Goal: Transaction & Acquisition: Download file/media

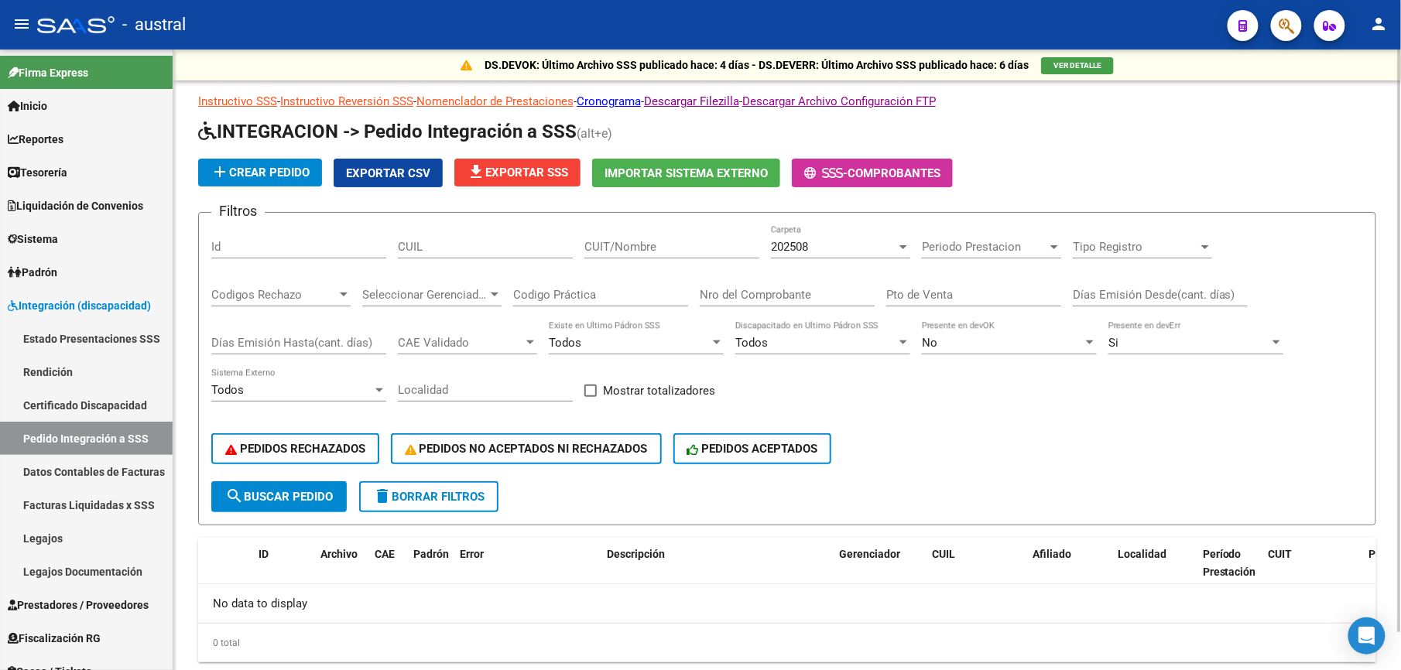
scroll to position [41, 0]
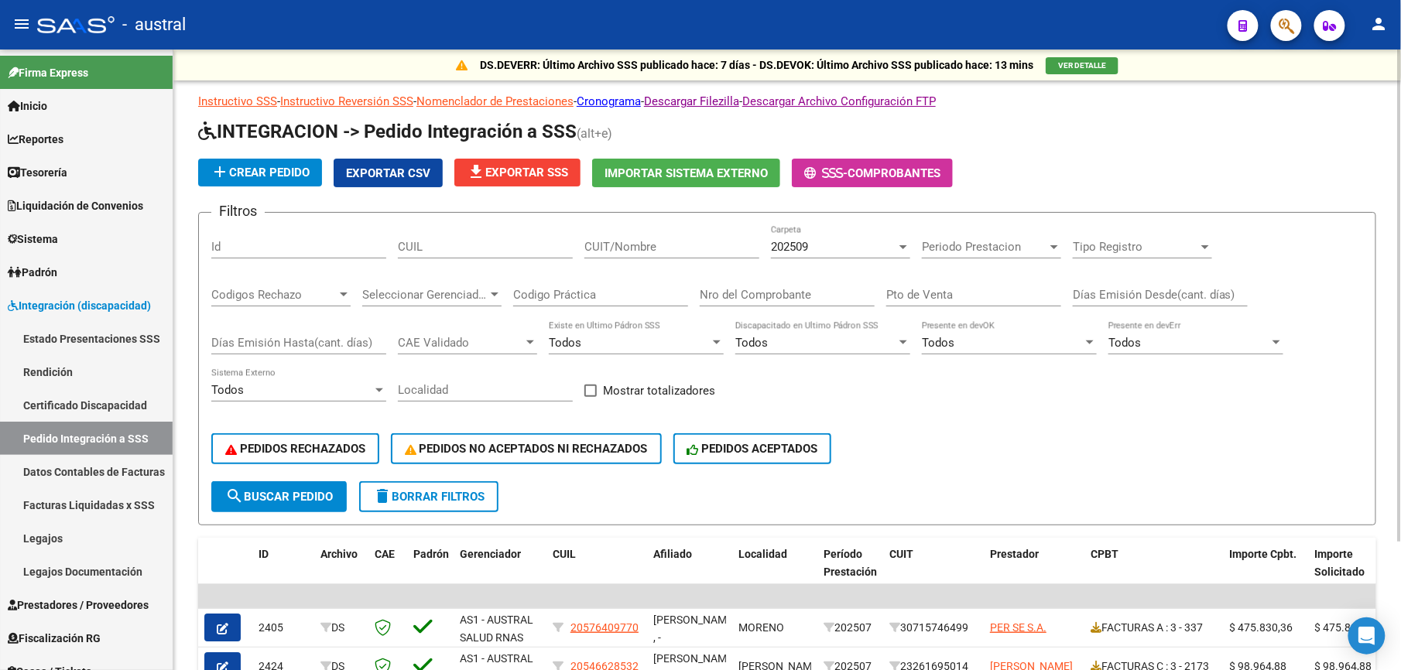
click at [807, 235] on div "202509 Carpeta" at bounding box center [840, 241] width 139 height 33
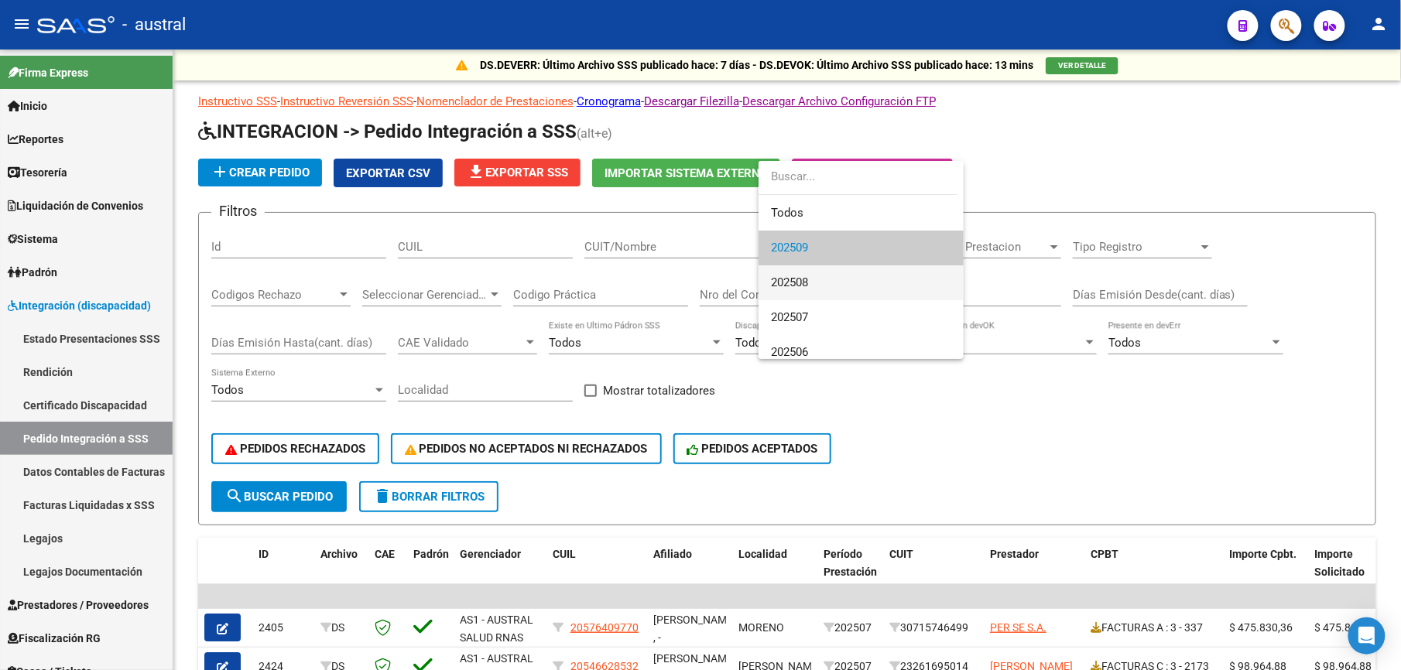
click at [822, 283] on span "202508" at bounding box center [861, 282] width 180 height 35
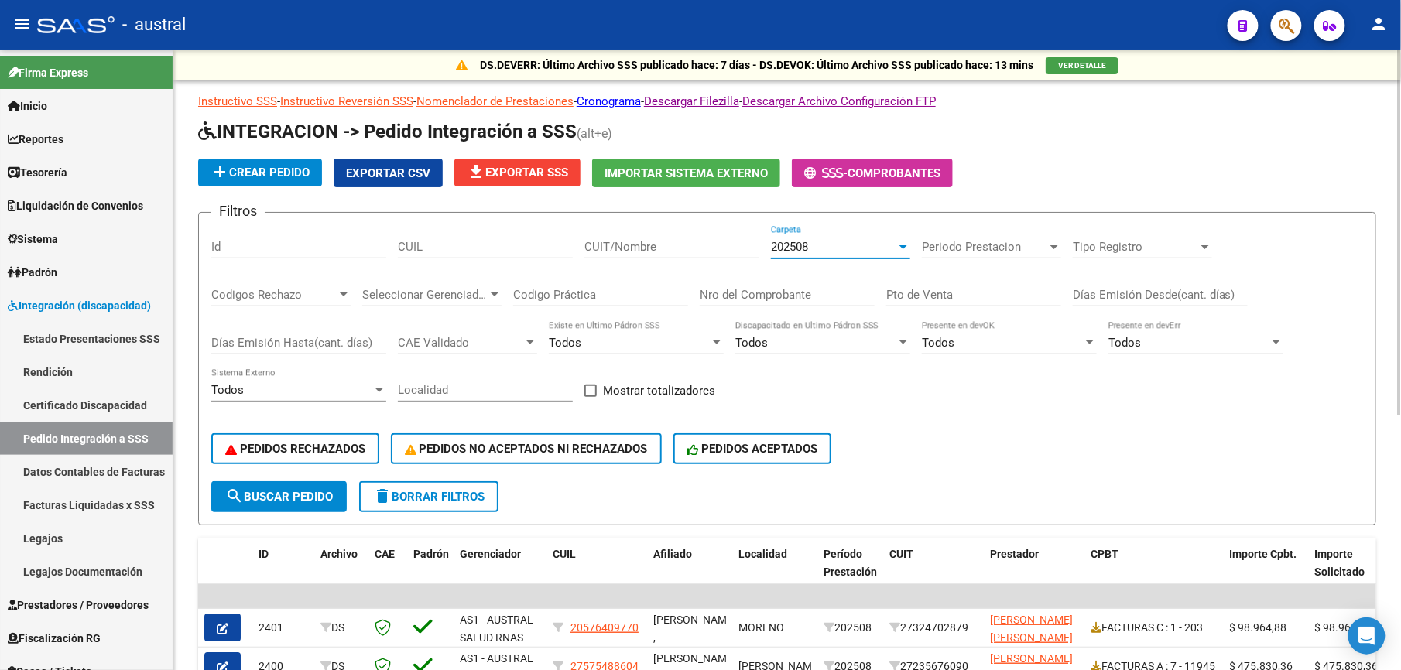
click at [313, 509] on button "search Buscar Pedido" at bounding box center [278, 496] width 135 height 31
click at [301, 457] on button "PEDIDOS RECHAZADOS" at bounding box center [295, 448] width 168 height 31
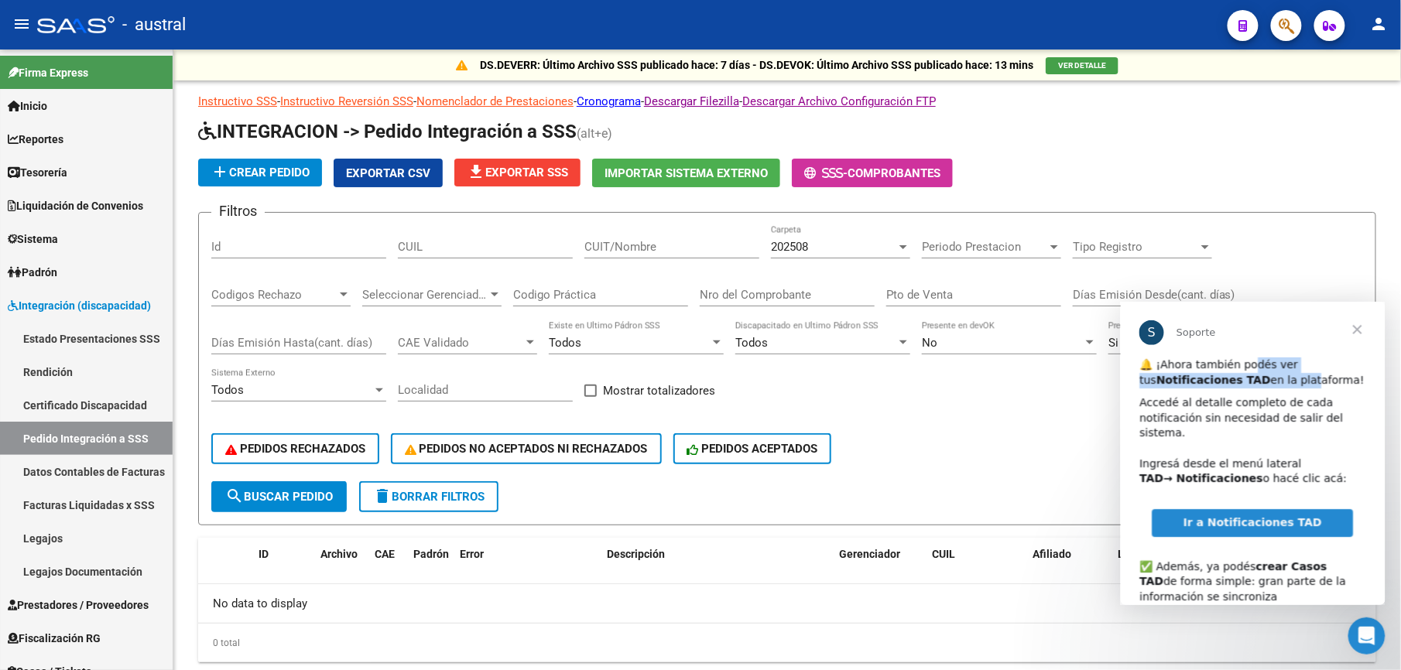
drag, startPoint x: 1245, startPoint y: 368, endPoint x: 1273, endPoint y: 386, distance: 33.5
click at [1273, 386] on div "🔔 ¡Ahora también podés ver tus Notificaciones TAD en la plataforma!" at bounding box center [1252, 372] width 226 height 30
drag, startPoint x: 1273, startPoint y: 386, endPoint x: 1228, endPoint y: 320, distance: 80.1
click at [1227, 320] on div "S Soporte" at bounding box center [1253, 332] width 228 height 25
click at [1351, 323] on span "Cerrar" at bounding box center [1357, 329] width 56 height 56
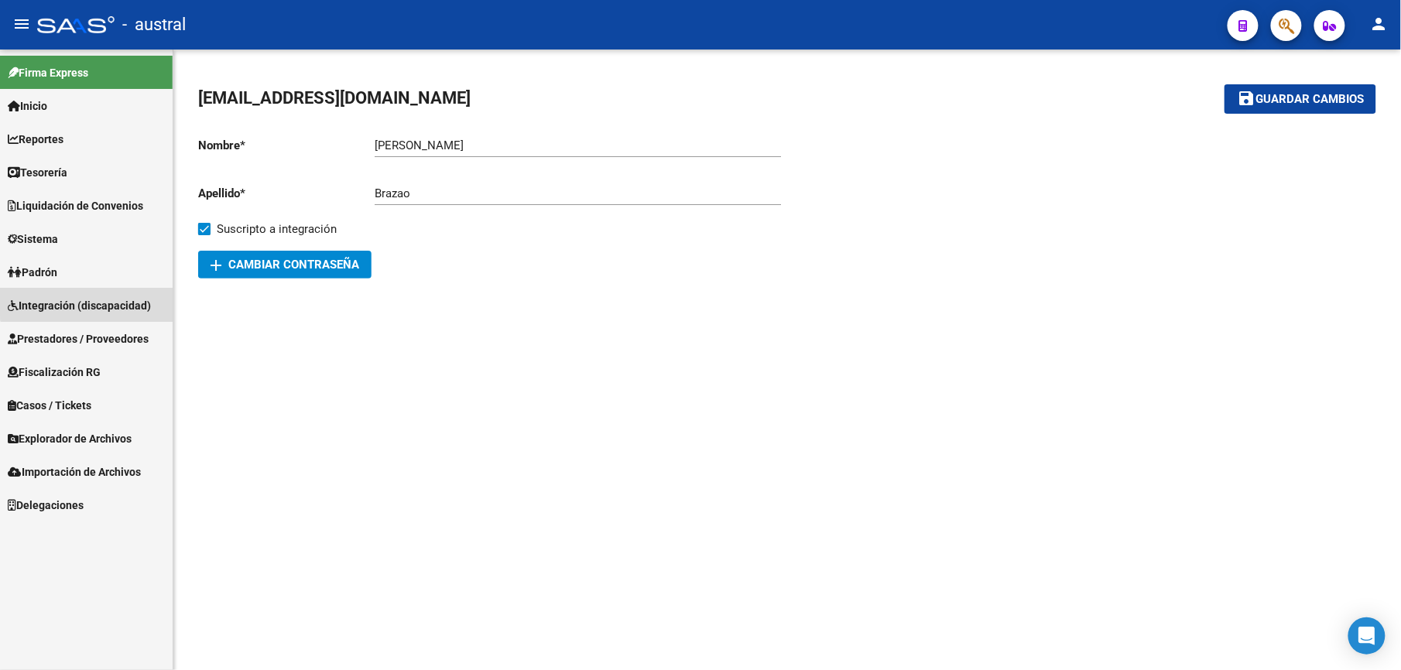
click at [107, 295] on link "Integración (discapacidad)" at bounding box center [86, 305] width 173 height 33
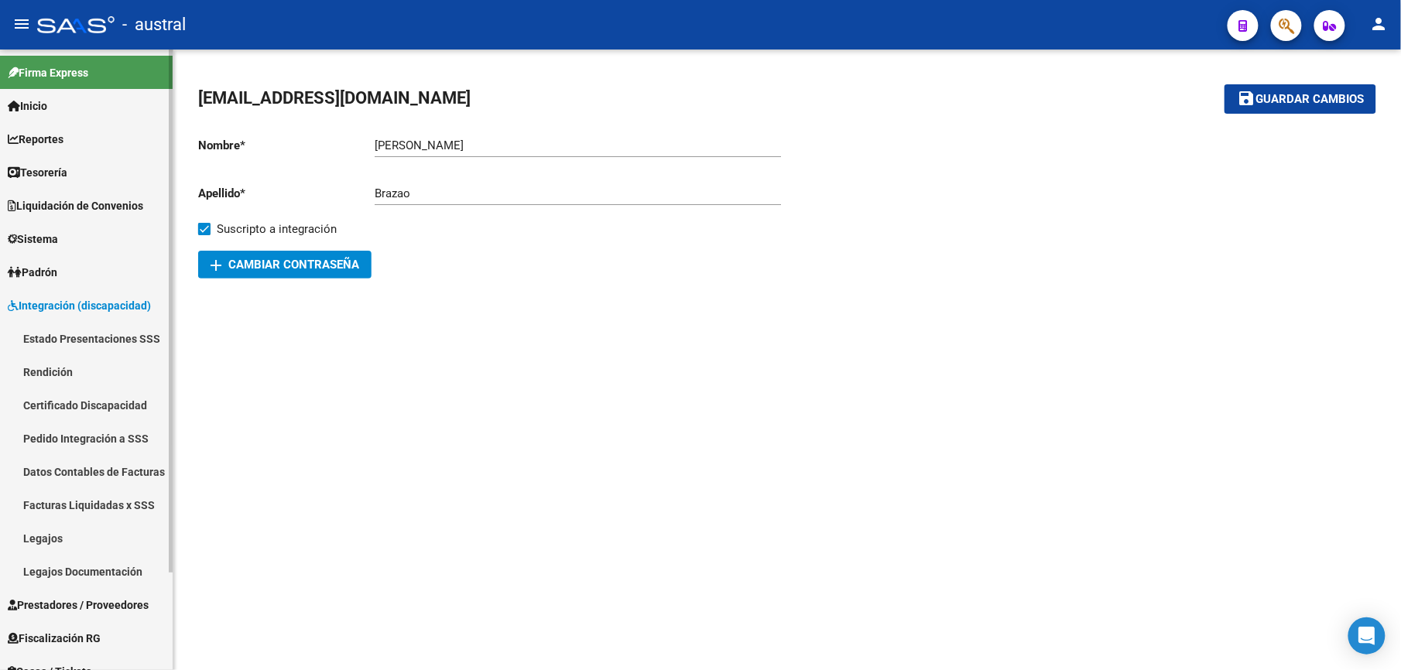
click at [108, 341] on link "Estado Presentaciones SSS" at bounding box center [86, 338] width 173 height 33
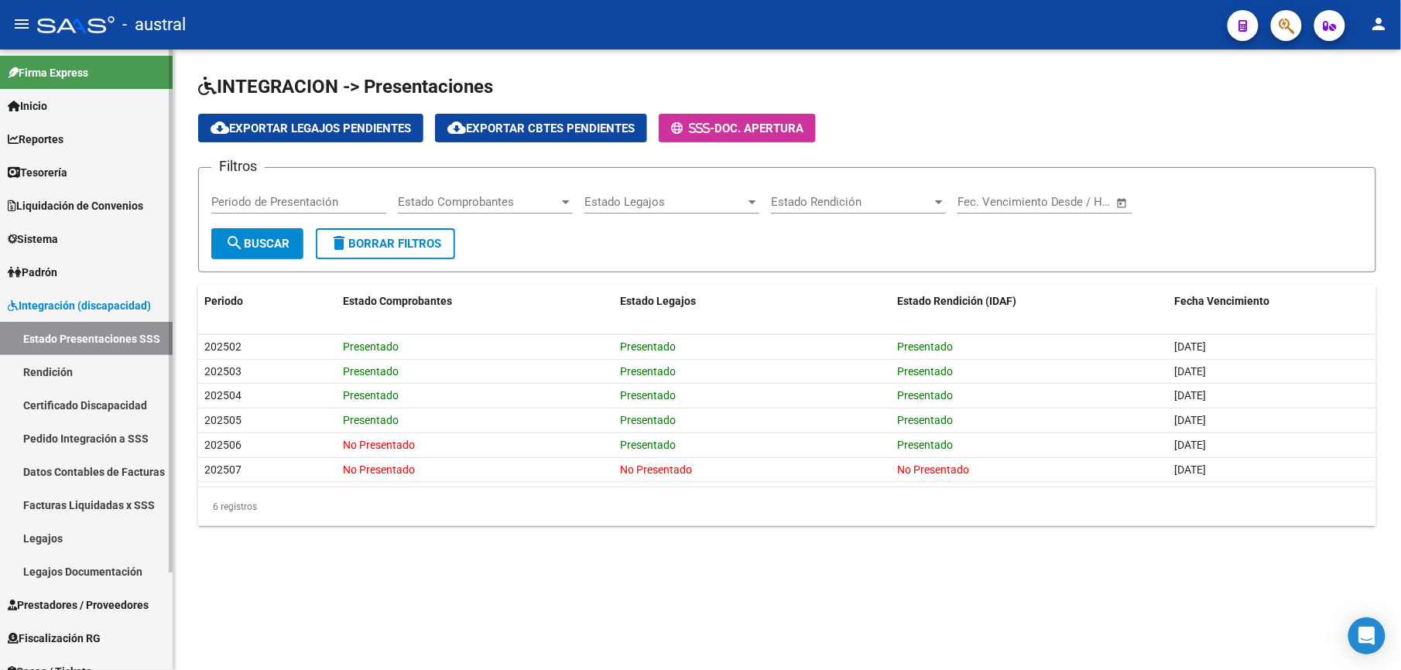
scroll to position [103, 0]
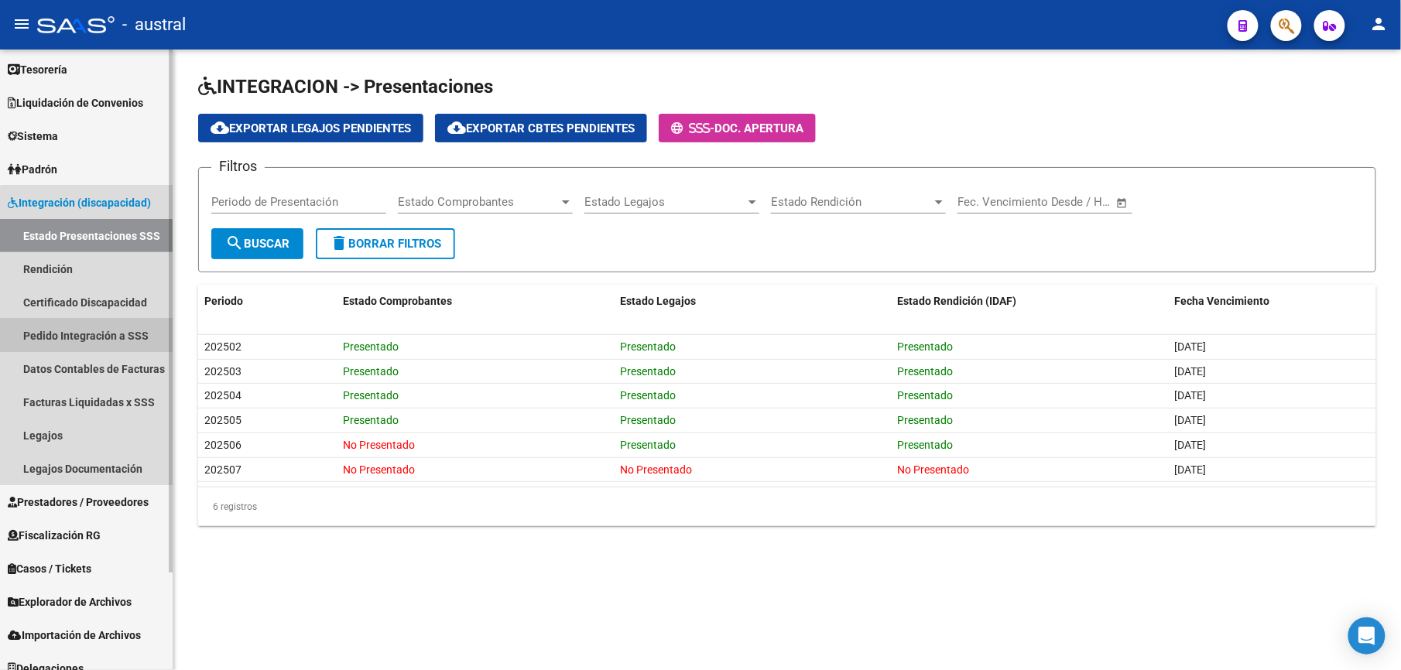
click at [108, 341] on link "Pedido Integración a SSS" at bounding box center [86, 335] width 173 height 33
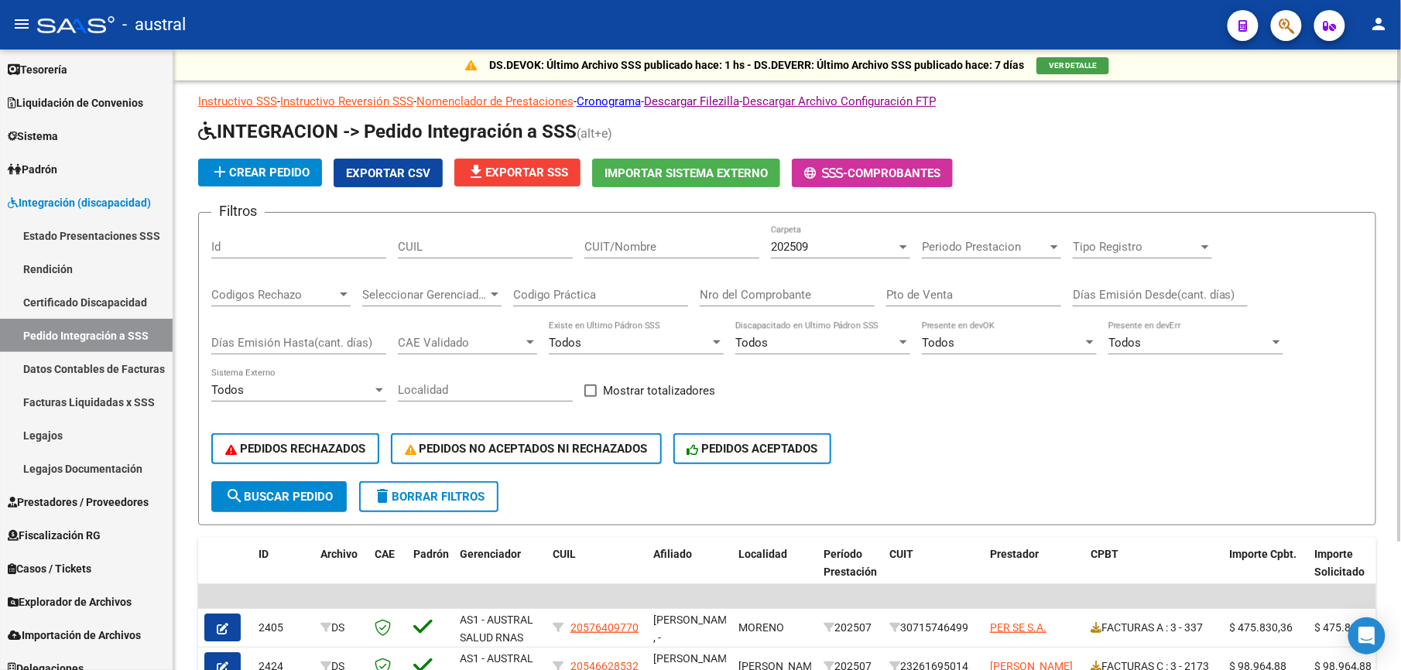
click at [794, 249] on span "202509" at bounding box center [789, 247] width 37 height 14
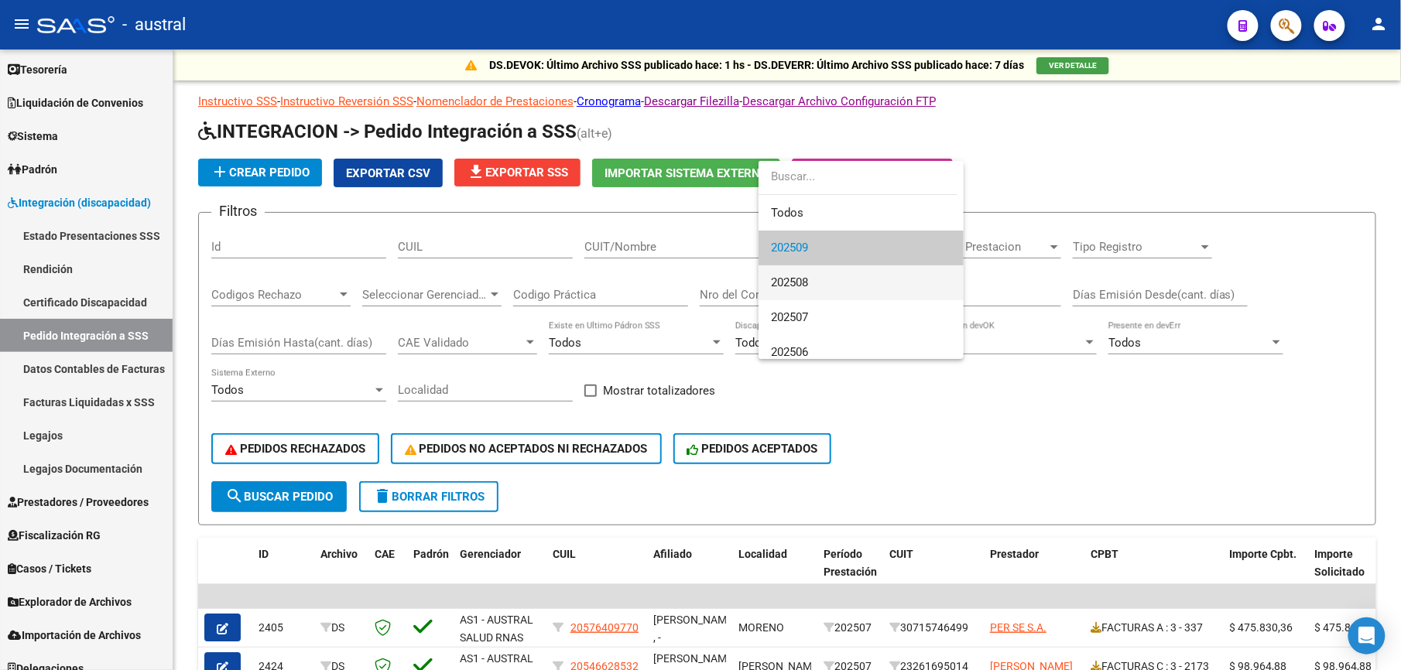
click at [828, 273] on span "202508" at bounding box center [861, 282] width 180 height 35
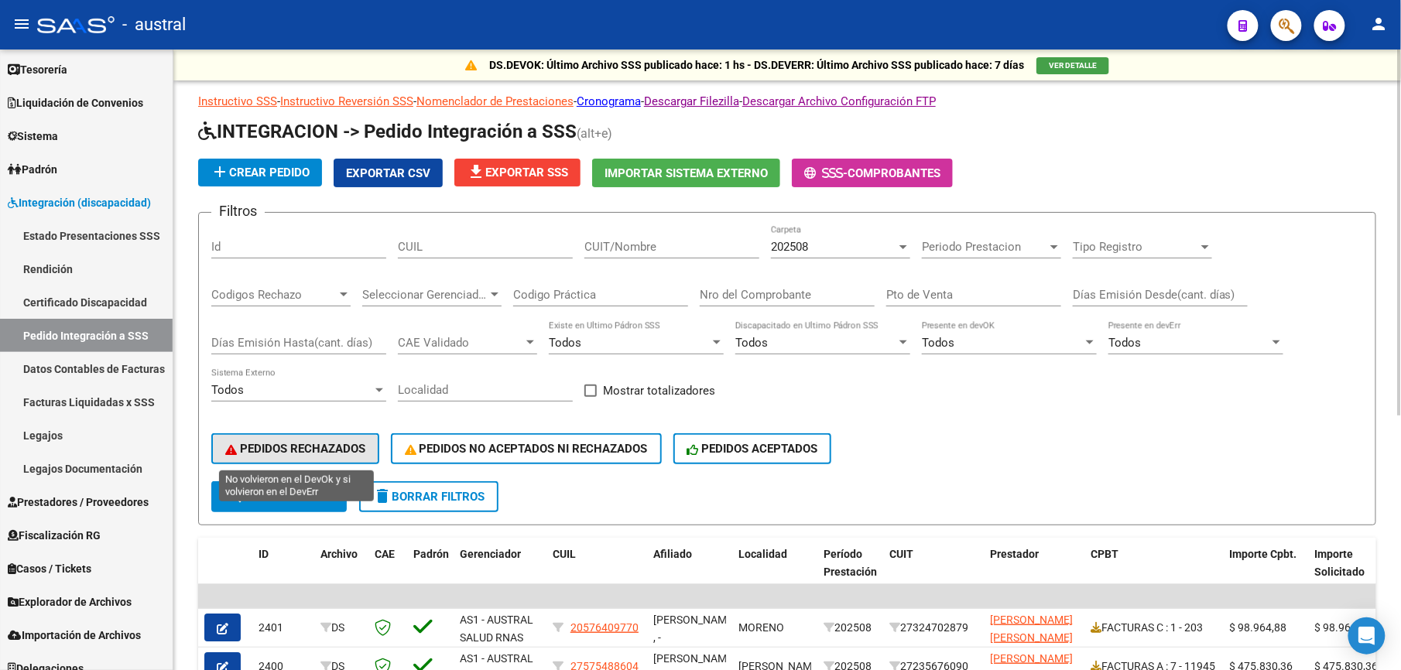
click at [296, 452] on span "PEDIDOS RECHAZADOS" at bounding box center [295, 449] width 140 height 14
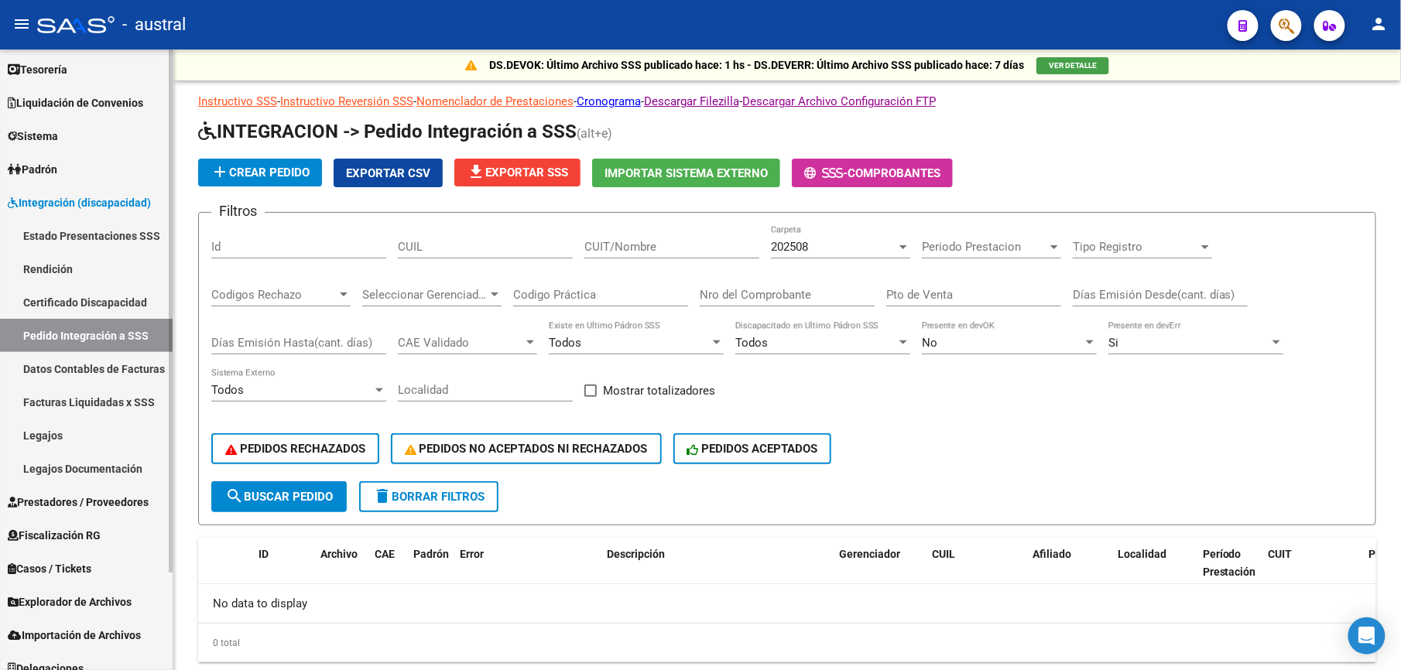
click at [71, 444] on link "Legajos" at bounding box center [86, 435] width 173 height 33
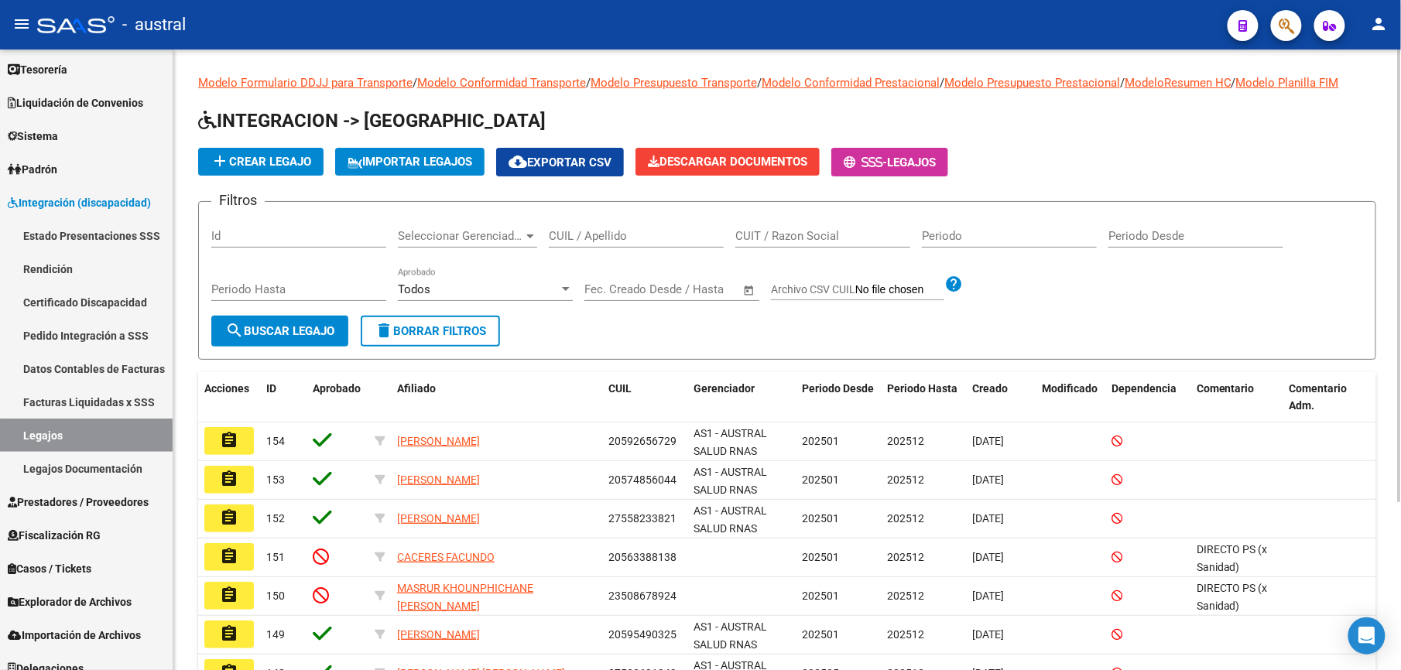
click at [629, 248] on div "CUIL / Apellido" at bounding box center [636, 230] width 175 height 33
click at [632, 245] on div "CUIL / Apellido" at bounding box center [636, 230] width 175 height 33
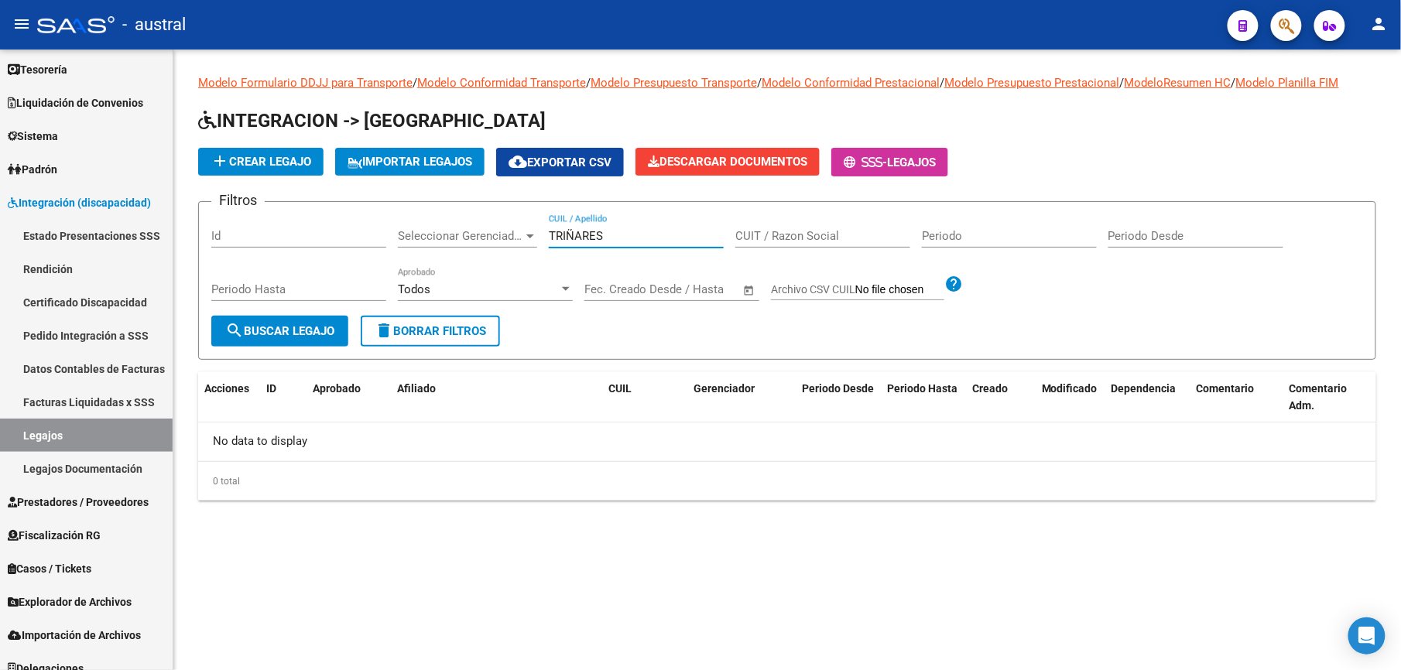
drag, startPoint x: 623, startPoint y: 235, endPoint x: 500, endPoint y: 236, distance: 123.1
click at [500, 236] on div "Filtros Id Seleccionar Gerenciador Seleccionar Gerenciador TRIÑARES CUIL / Apel…" at bounding box center [787, 264] width 1152 height 101
type input "TRIÑARES"
click at [53, 102] on span "Liquidación de Convenios" at bounding box center [75, 102] width 135 height 17
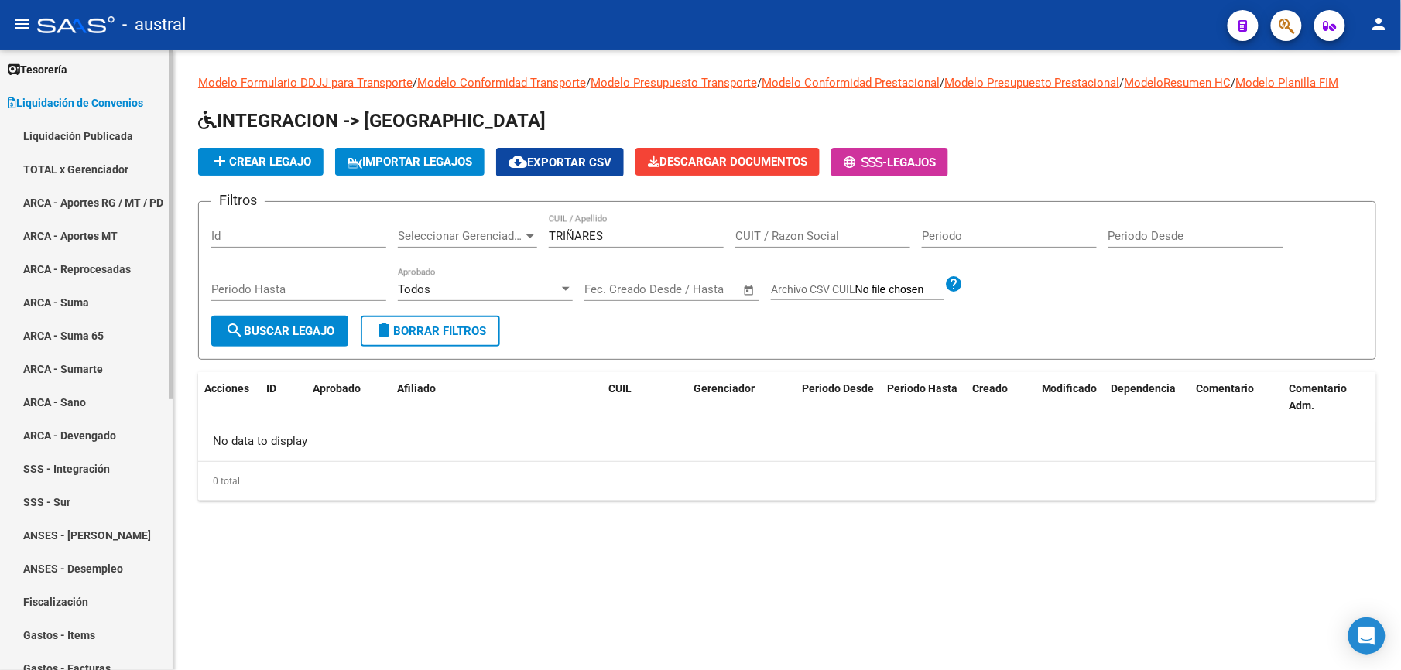
click at [41, 131] on link "Liquidación Publicada" at bounding box center [86, 135] width 173 height 33
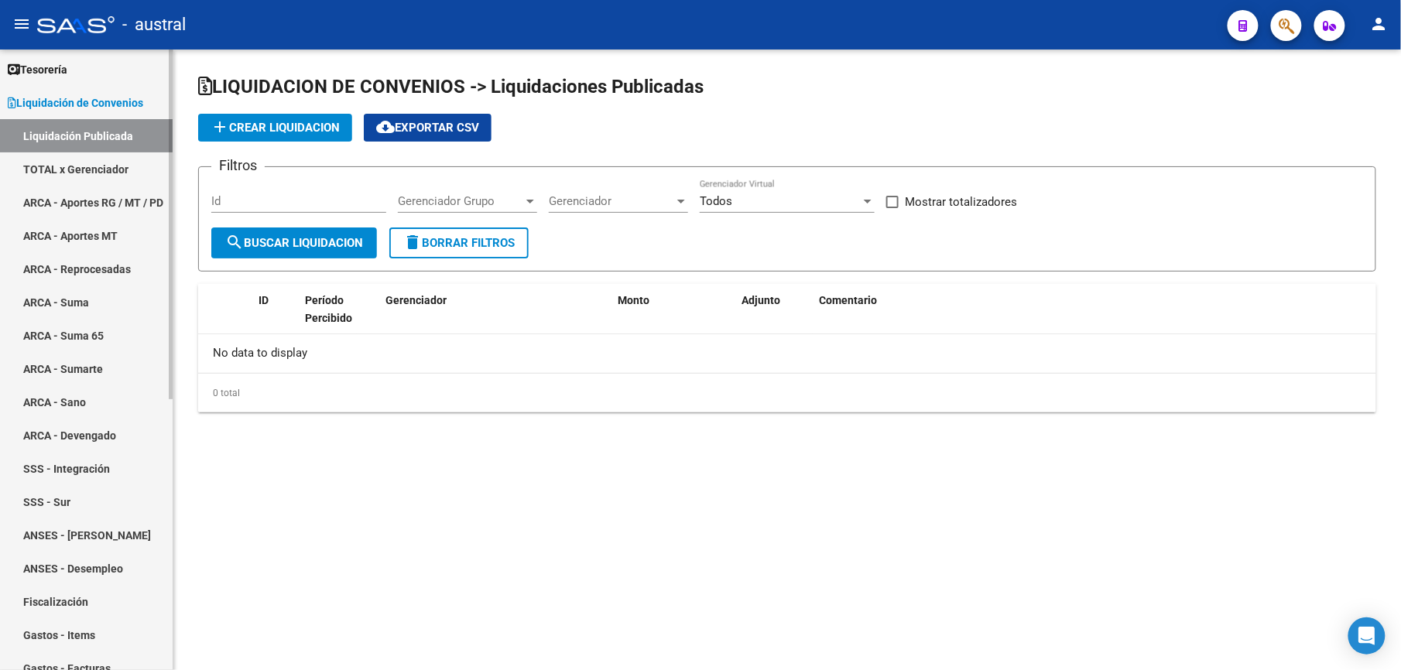
checkbox input "true"
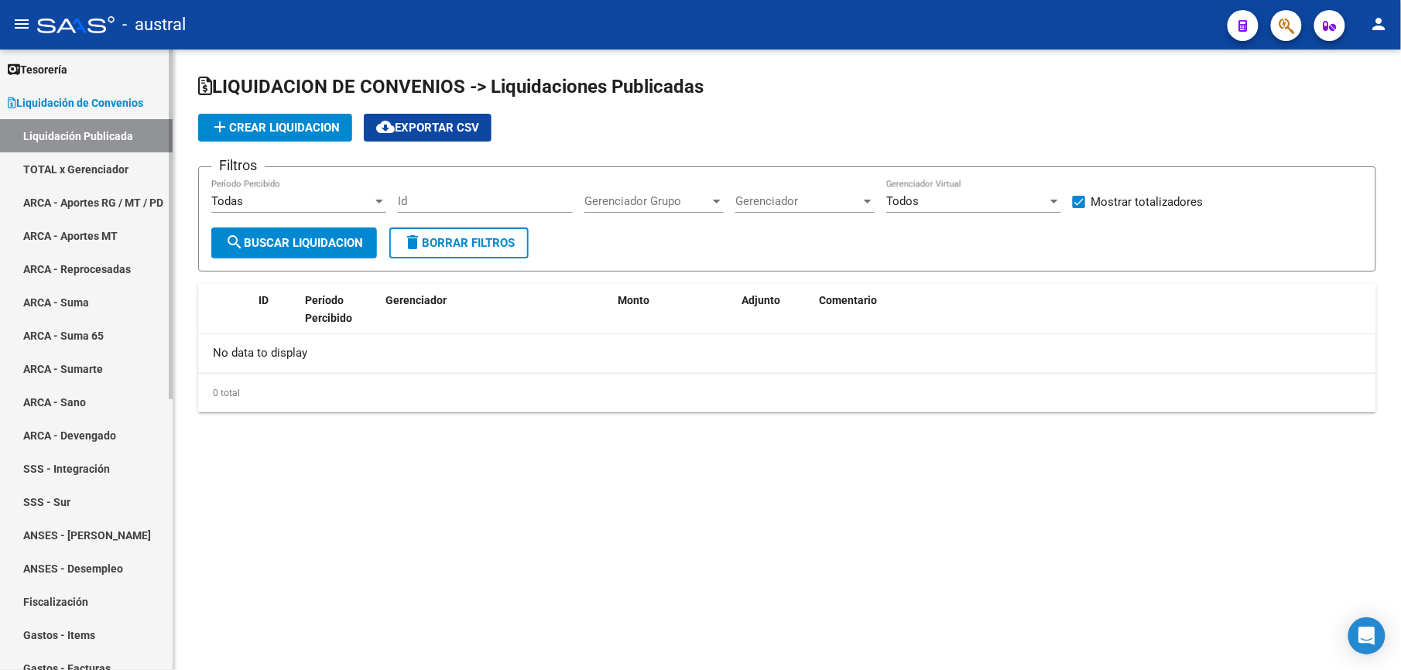
click at [60, 128] on link "Liquidación Publicada" at bounding box center [86, 135] width 173 height 33
click at [66, 100] on span "Liquidación de Convenios" at bounding box center [75, 102] width 135 height 17
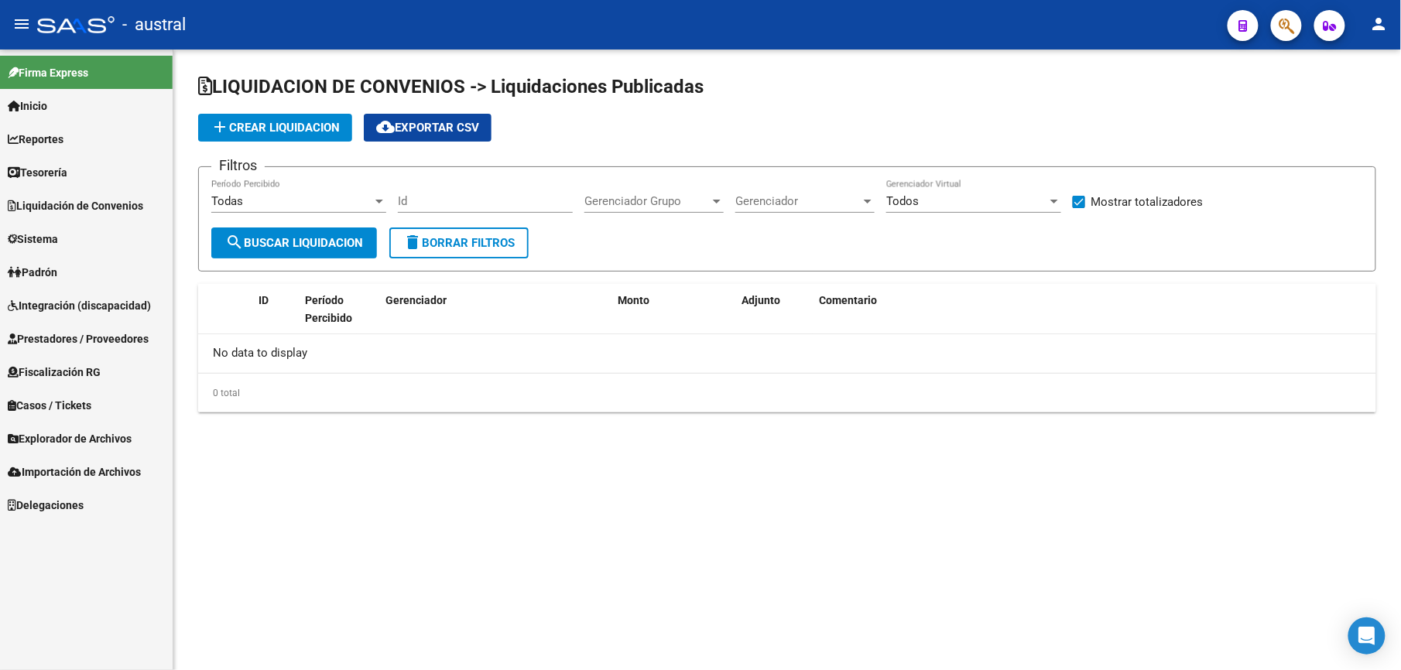
click at [65, 310] on span "Integración (discapacidad)" at bounding box center [79, 305] width 143 height 17
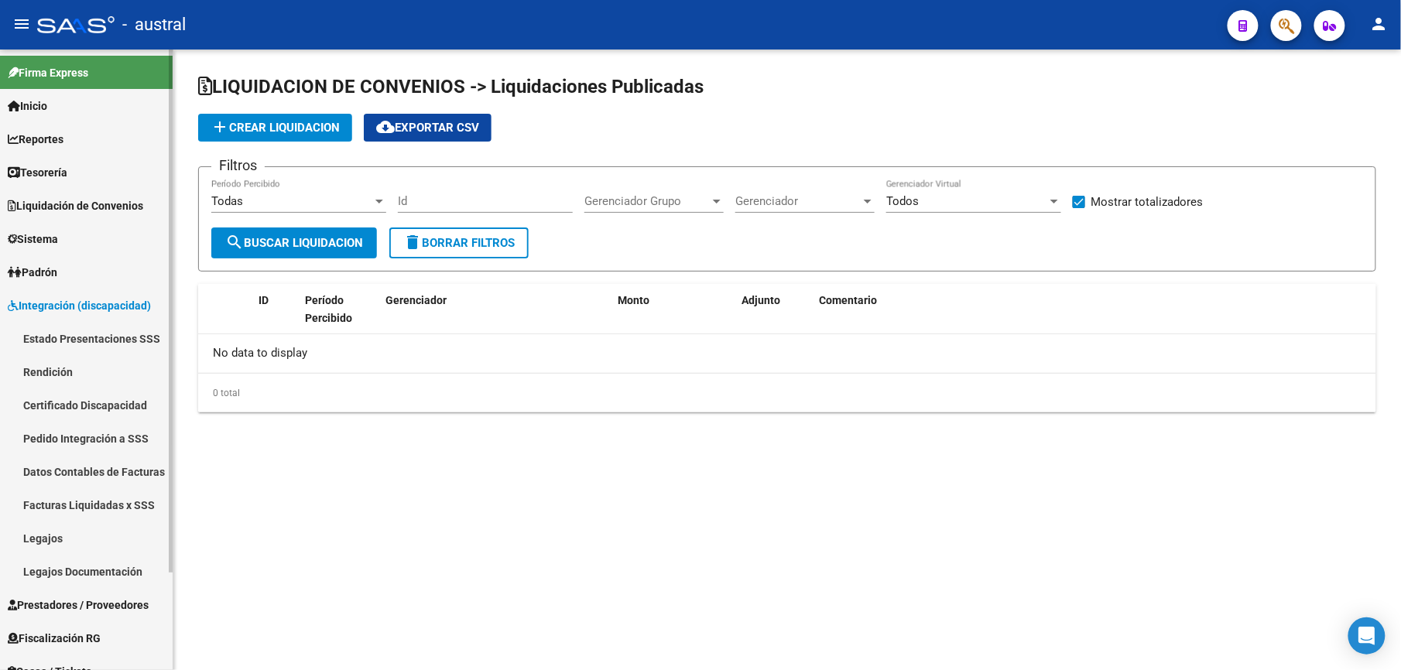
click at [76, 539] on link "Legajos" at bounding box center [86, 538] width 173 height 33
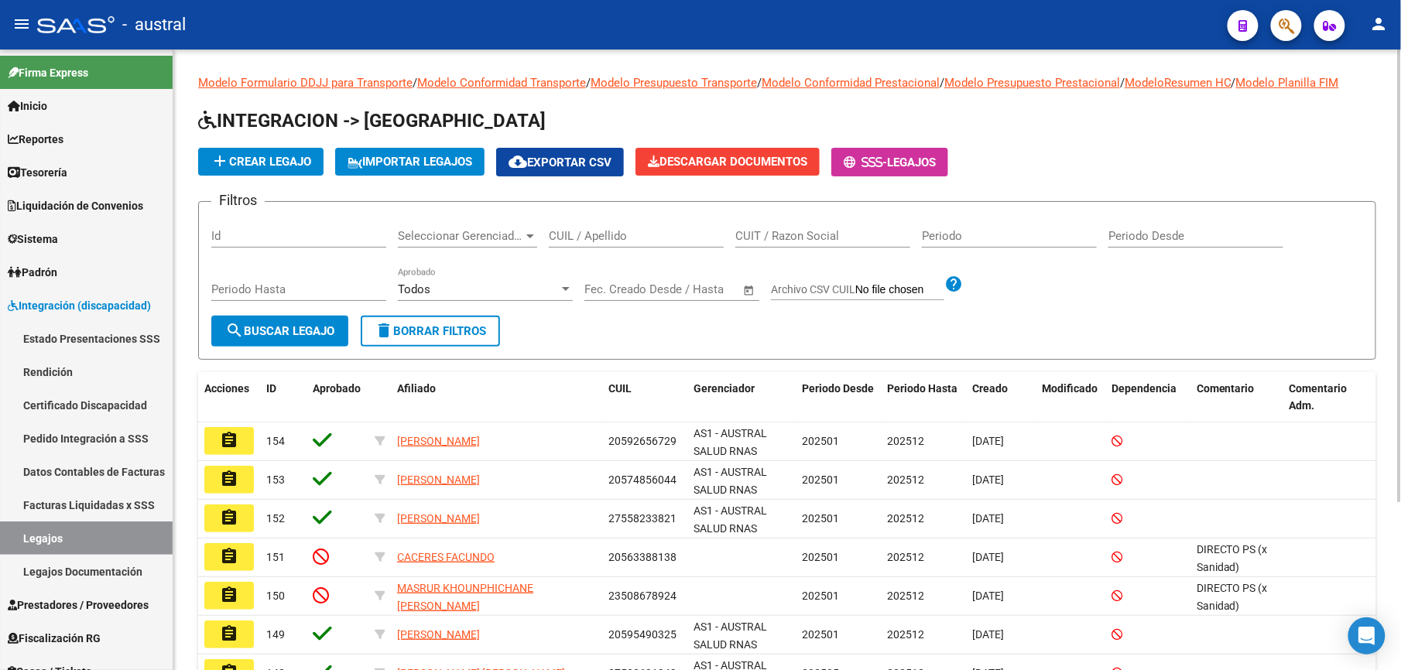
click at [642, 234] on input "CUIL / Apellido" at bounding box center [636, 236] width 175 height 14
type input "[PERSON_NAME]"
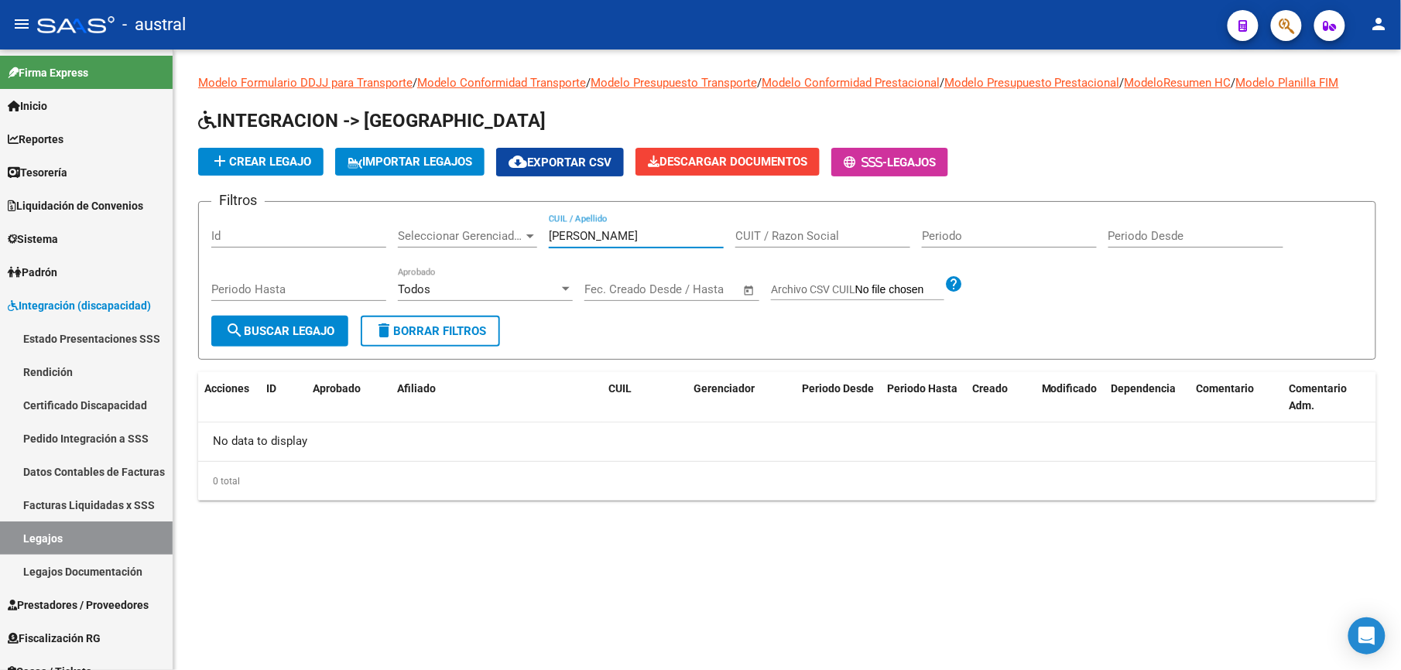
drag, startPoint x: 642, startPoint y: 234, endPoint x: 455, endPoint y: 241, distance: 186.7
click at [455, 241] on div "Filtros Id Seleccionar Gerenciador Seleccionar Gerenciador [PERSON_NAME] CUIL /…" at bounding box center [787, 264] width 1152 height 101
click at [485, 331] on span "delete Borrar Filtros" at bounding box center [430, 331] width 111 height 14
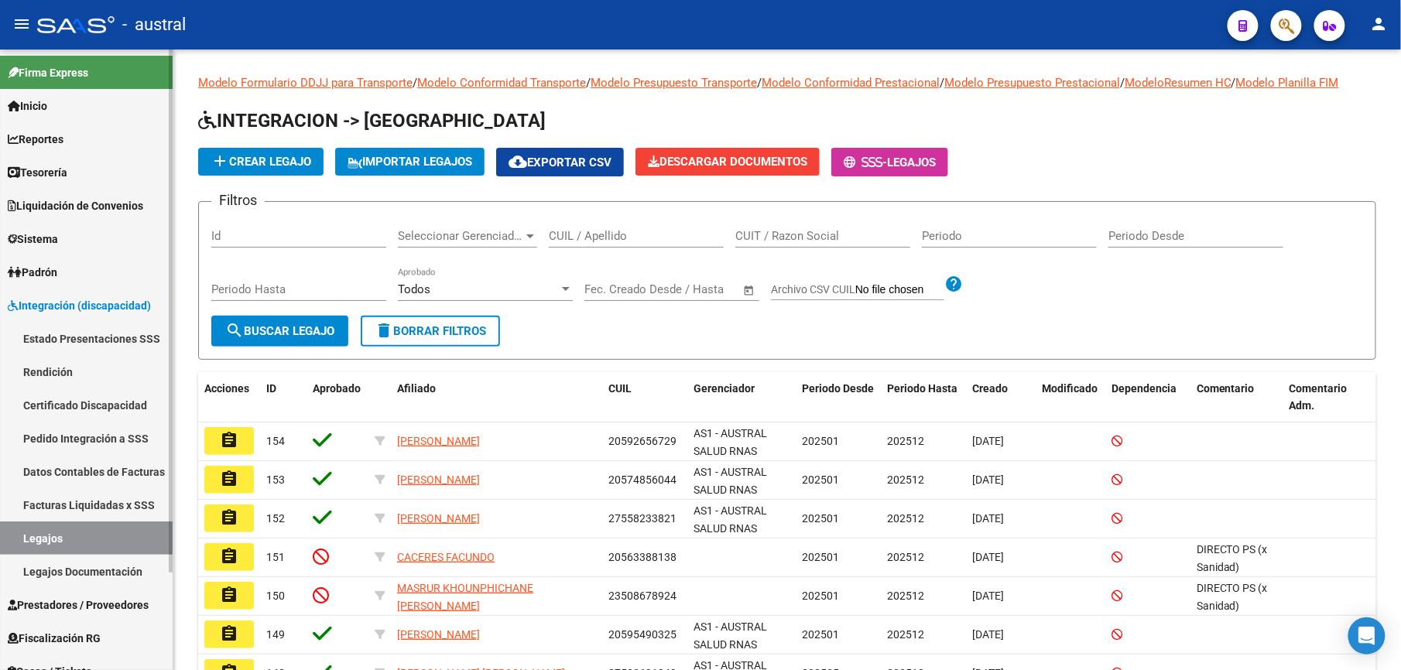
click at [76, 534] on link "Legajos" at bounding box center [86, 538] width 173 height 33
click at [274, 164] on span "add Crear Legajo" at bounding box center [261, 162] width 101 height 14
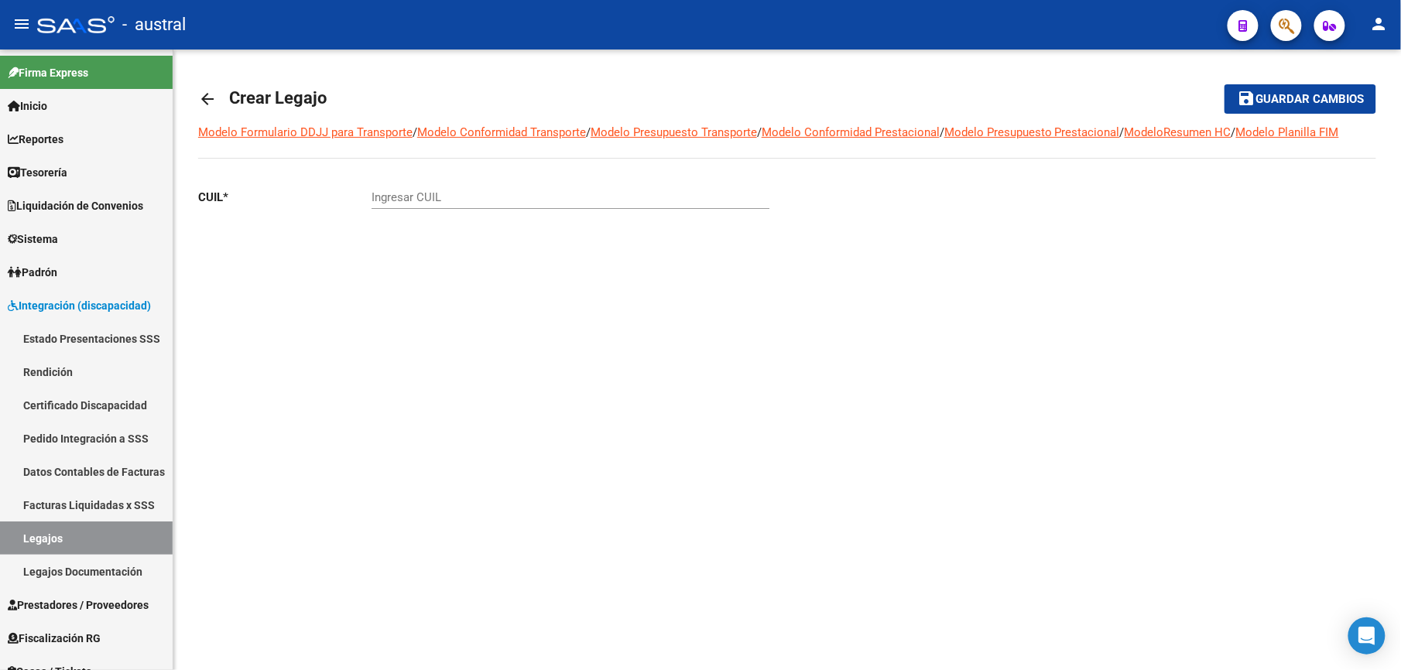
click at [389, 196] on input "Ingresar CUIL" at bounding box center [571, 197] width 398 height 14
click at [416, 183] on div "Ingresar CUIL" at bounding box center [571, 192] width 398 height 33
click at [421, 201] on input "Ingresar CUIL" at bounding box center [571, 197] width 398 height 14
paste input "20-46303059-7"
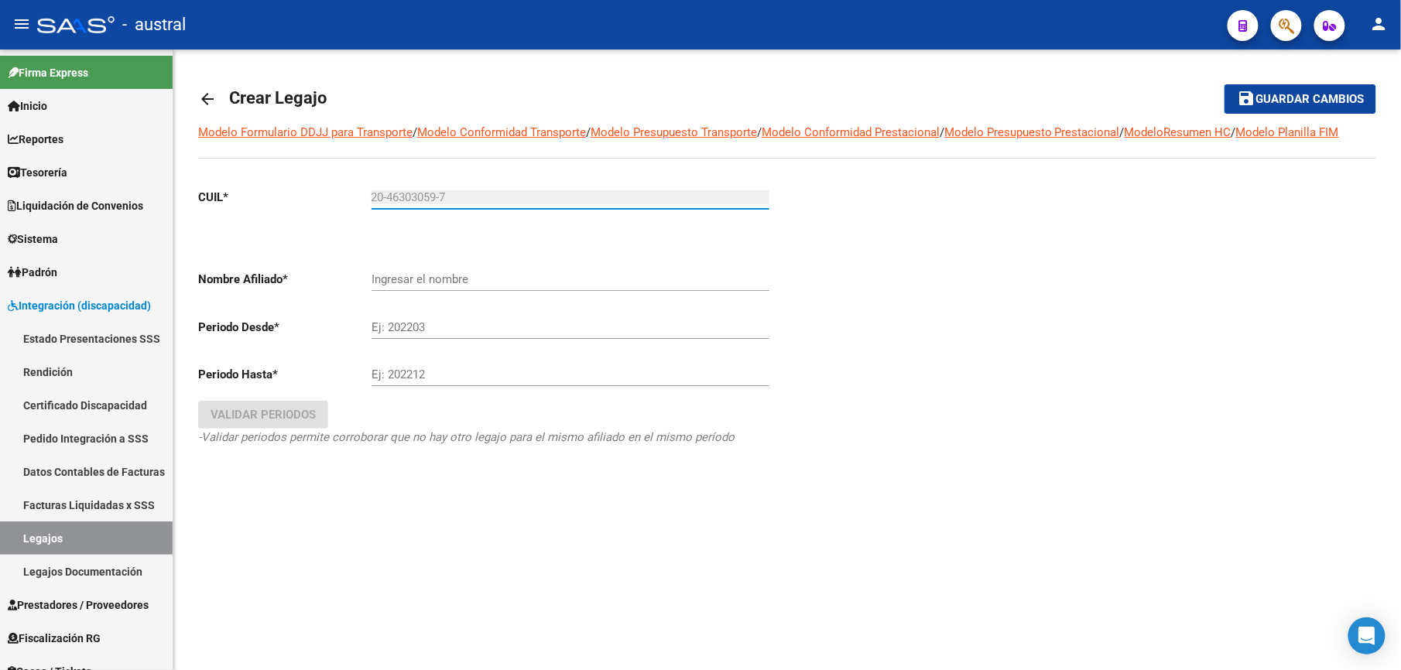
type input "20-46303059-7"
click at [478, 269] on div "Ingresar el nombre" at bounding box center [571, 274] width 398 height 33
type input "[PERSON_NAME] [PERSON_NAME]"
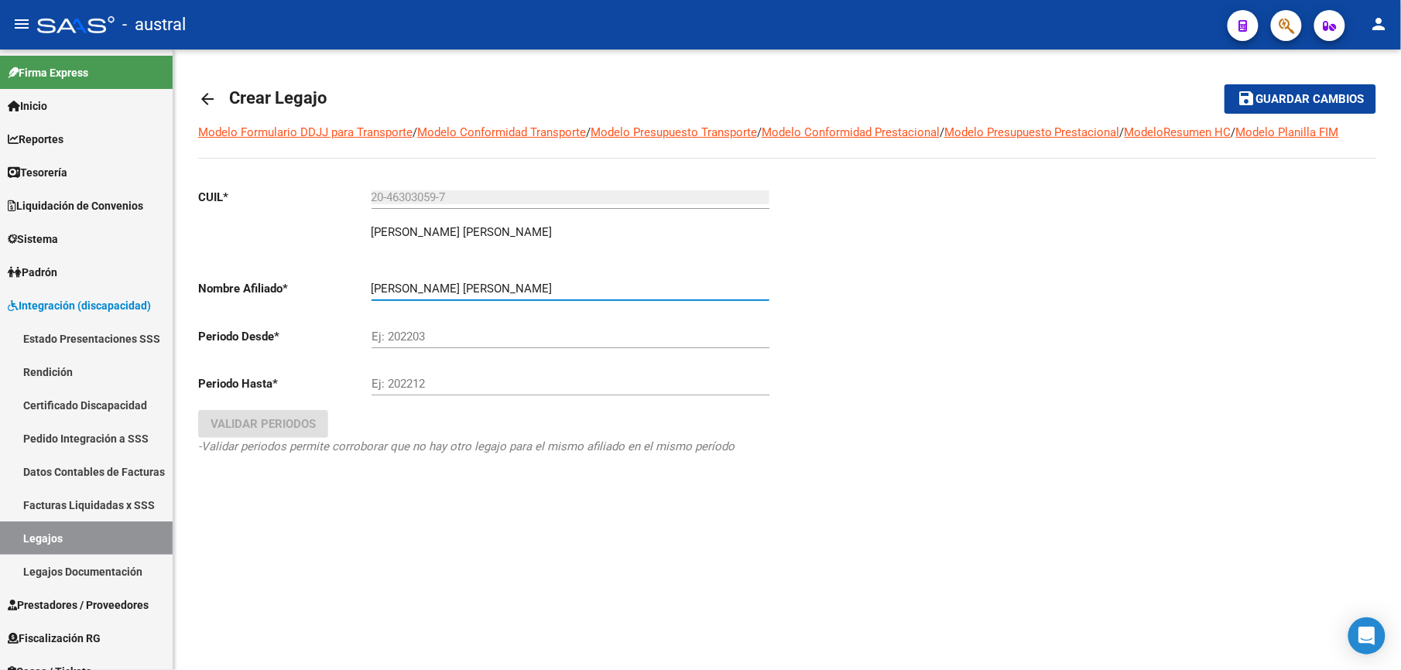
click at [509, 338] on input "Ej: 202203" at bounding box center [571, 337] width 398 height 14
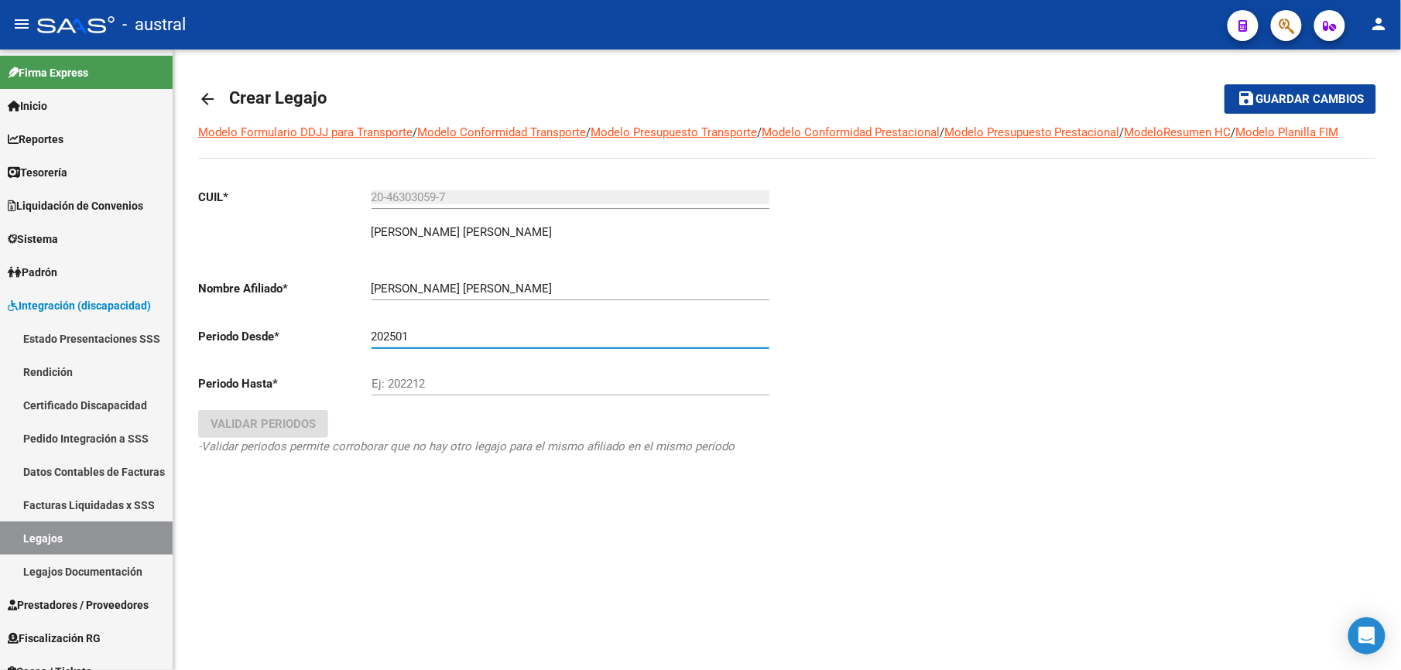
type input "202501"
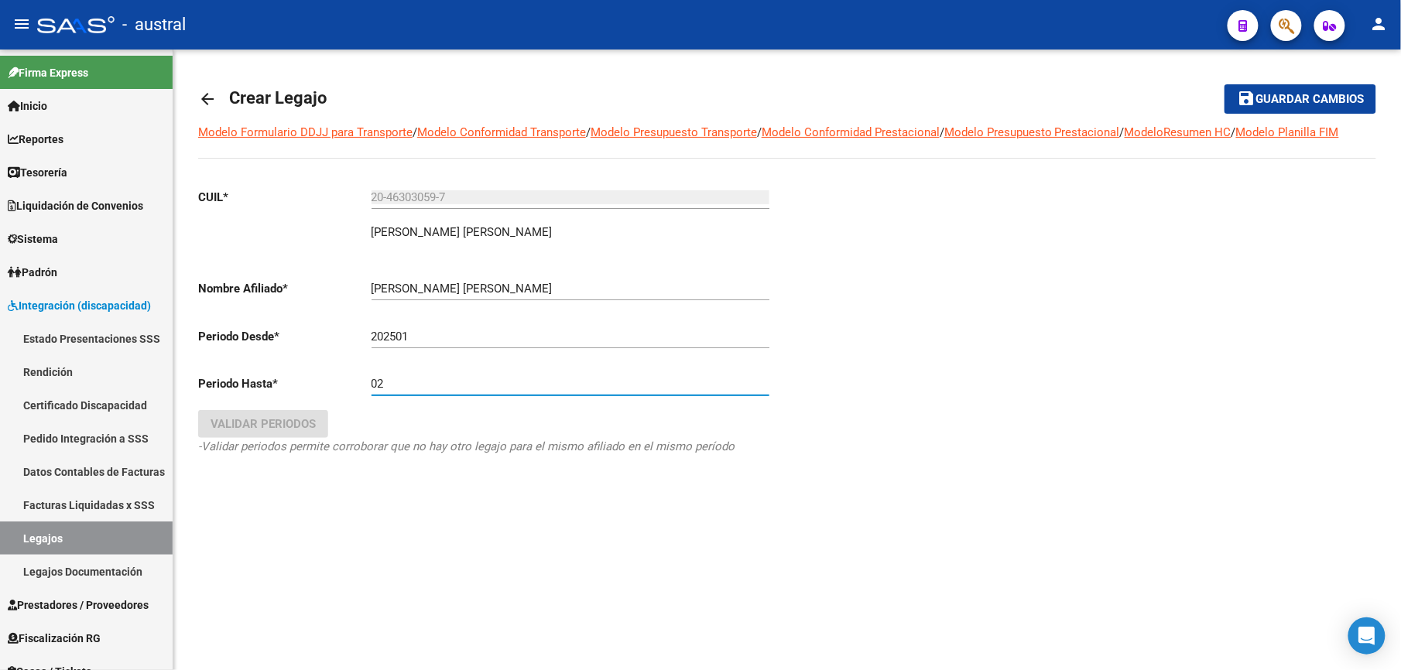
type input "0"
type input "202512"
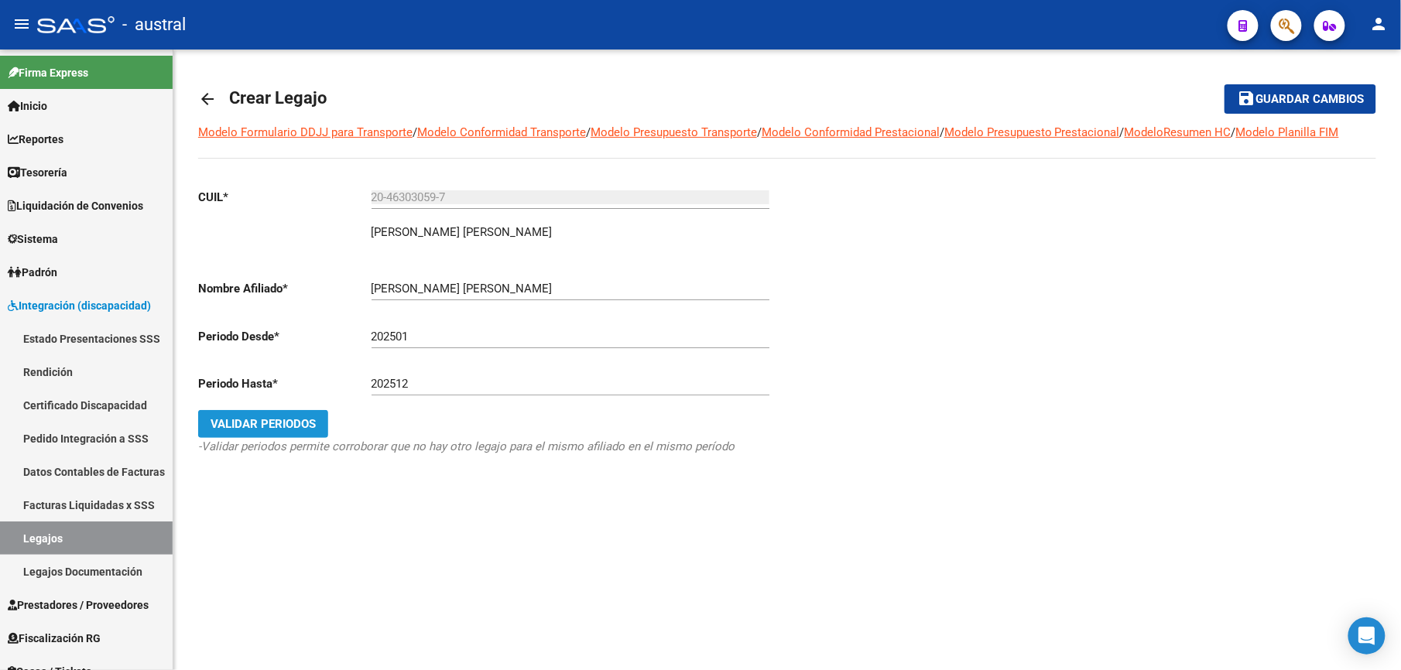
click at [308, 422] on span "Validar Periodos" at bounding box center [263, 424] width 105 height 14
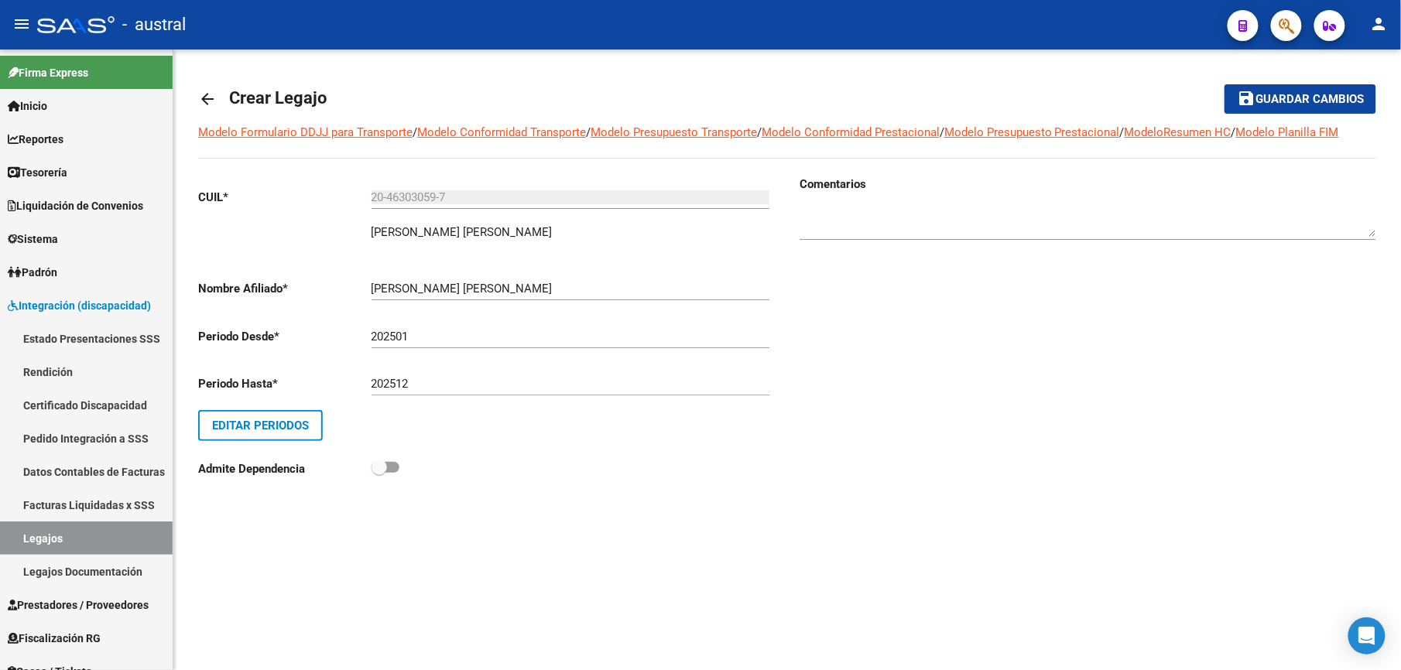
click at [781, 447] on div "CUIL * 20-46303059-7 Ingresar CUIL [PERSON_NAME] [PERSON_NAME] Nombre Afiliado …" at bounding box center [492, 338] width 589 height 324
click at [1308, 96] on span "Guardar cambios" at bounding box center [1309, 100] width 108 height 14
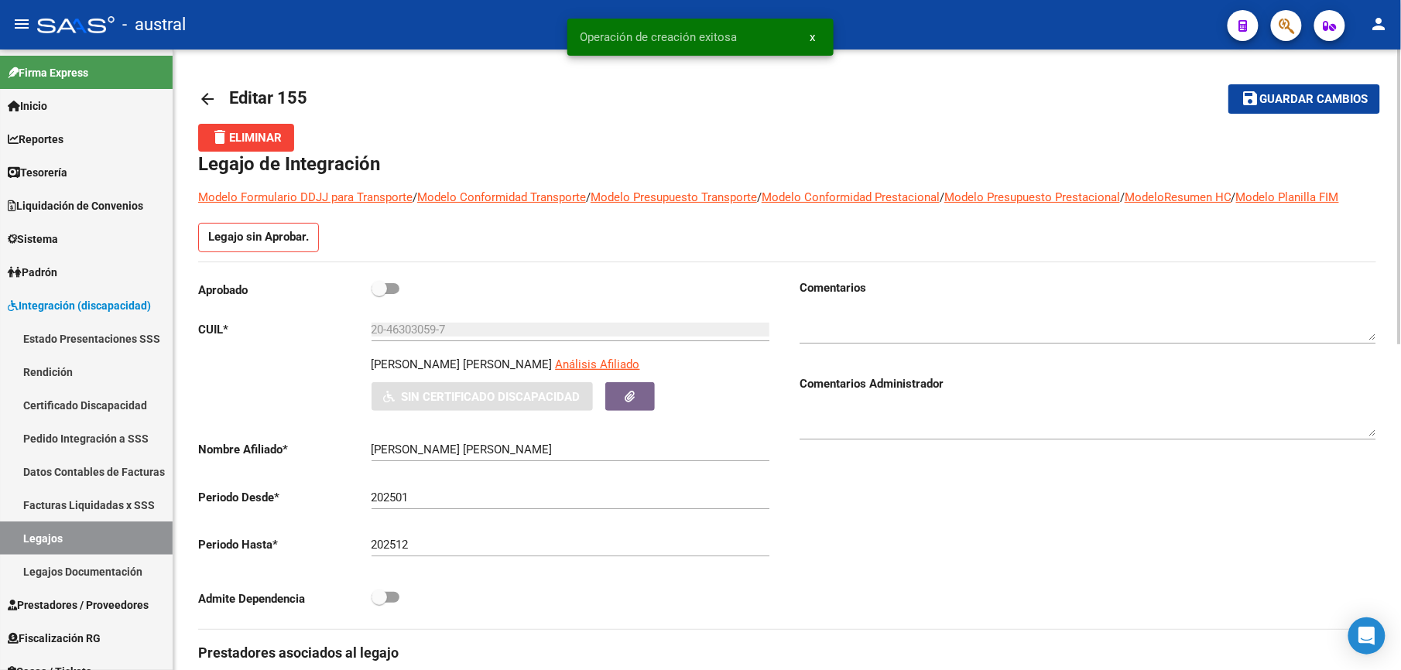
click at [387, 288] on span at bounding box center [386, 288] width 28 height 11
click at [379, 294] on input "checkbox" at bounding box center [378, 294] width 1 height 1
checkbox input "true"
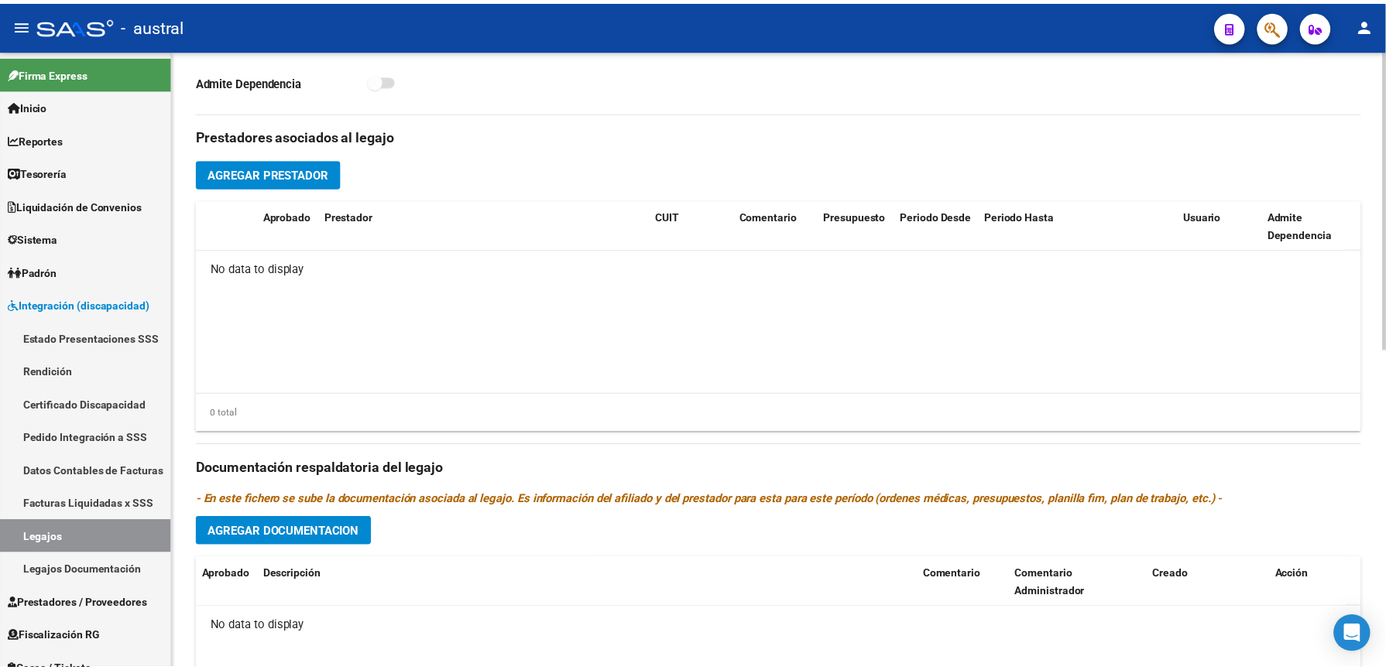
scroll to position [619, 0]
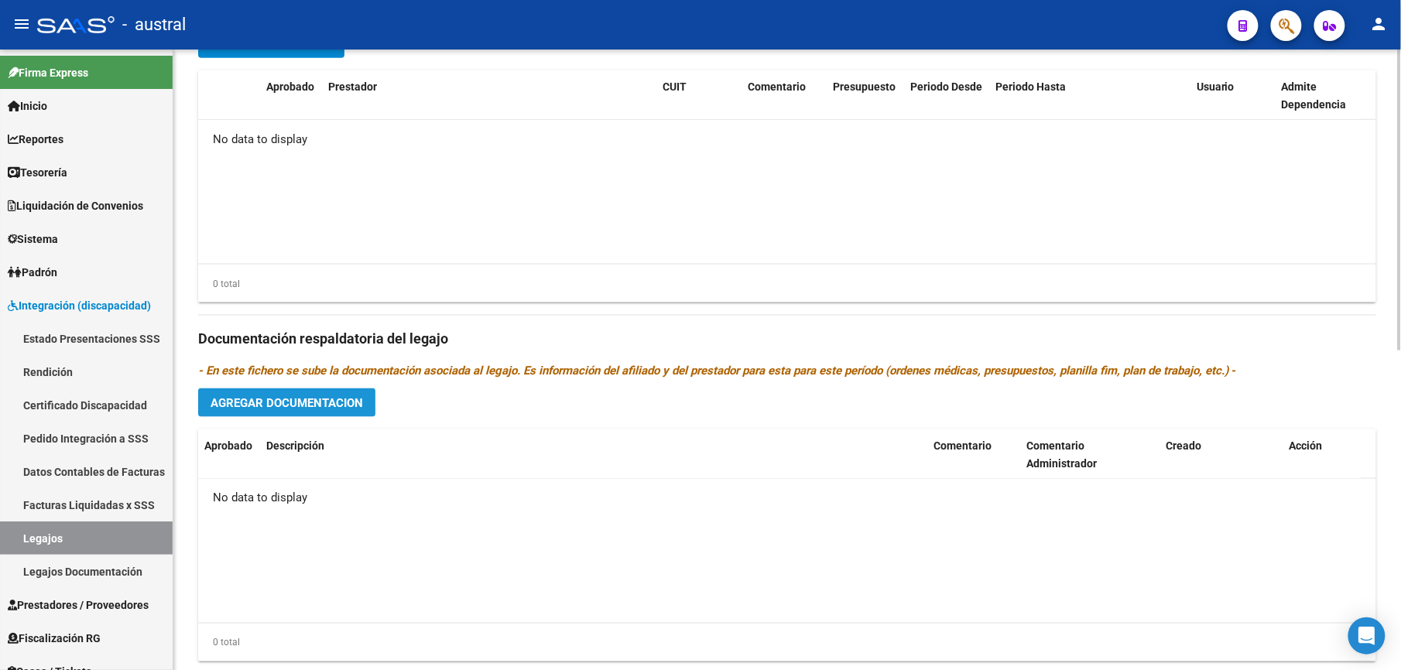
click at [347, 406] on span "Agregar Documentacion" at bounding box center [287, 403] width 152 height 14
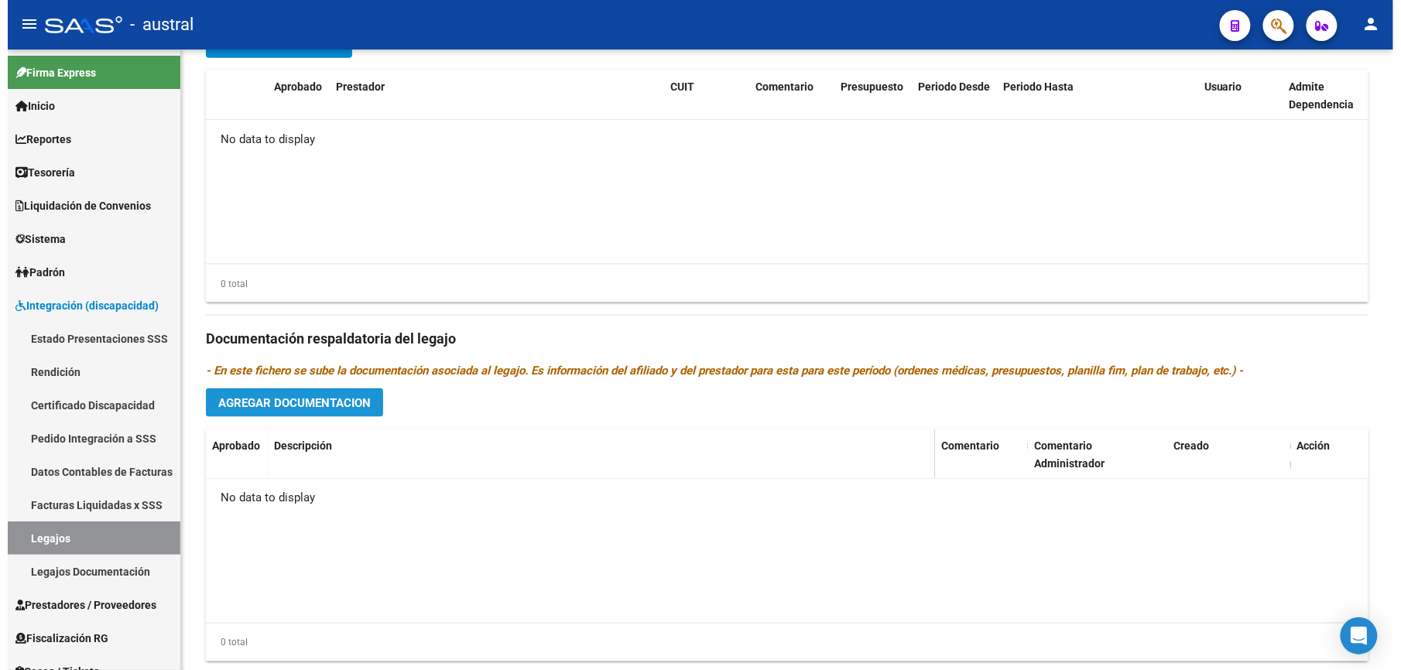
scroll to position [635, 0]
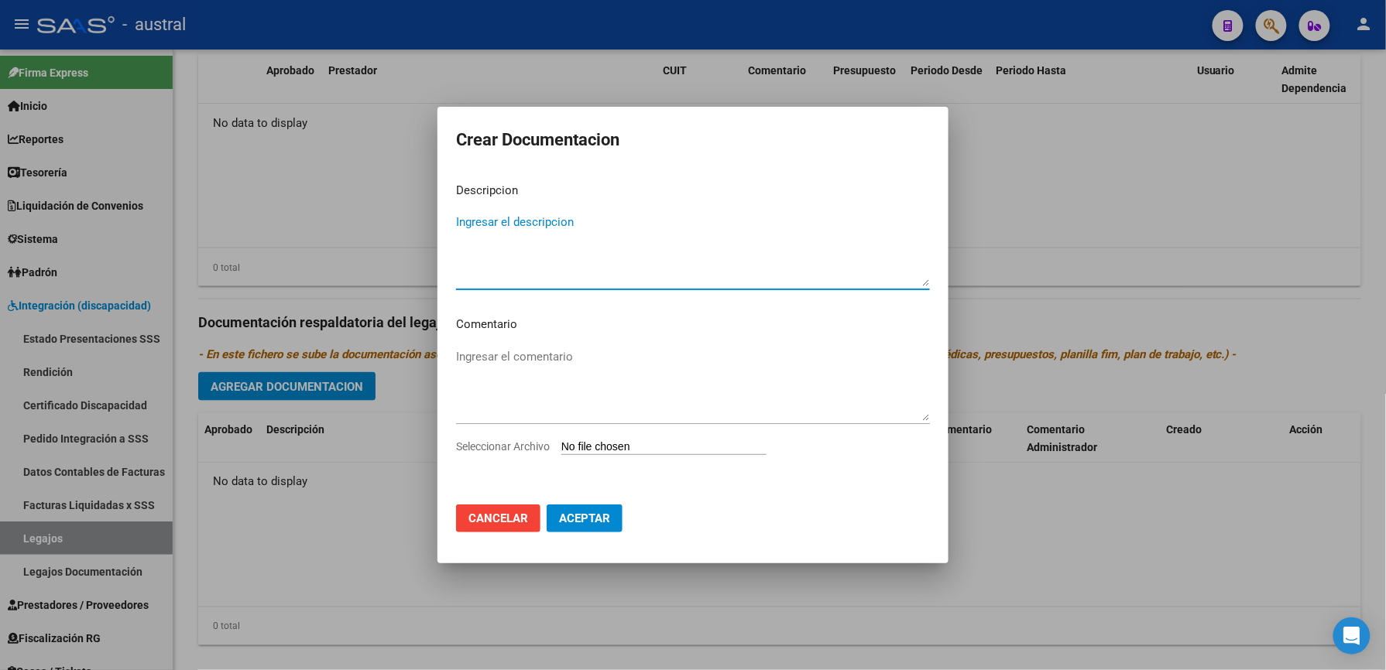
click at [502, 261] on textarea "Ingresar el descripcion" at bounding box center [693, 250] width 474 height 73
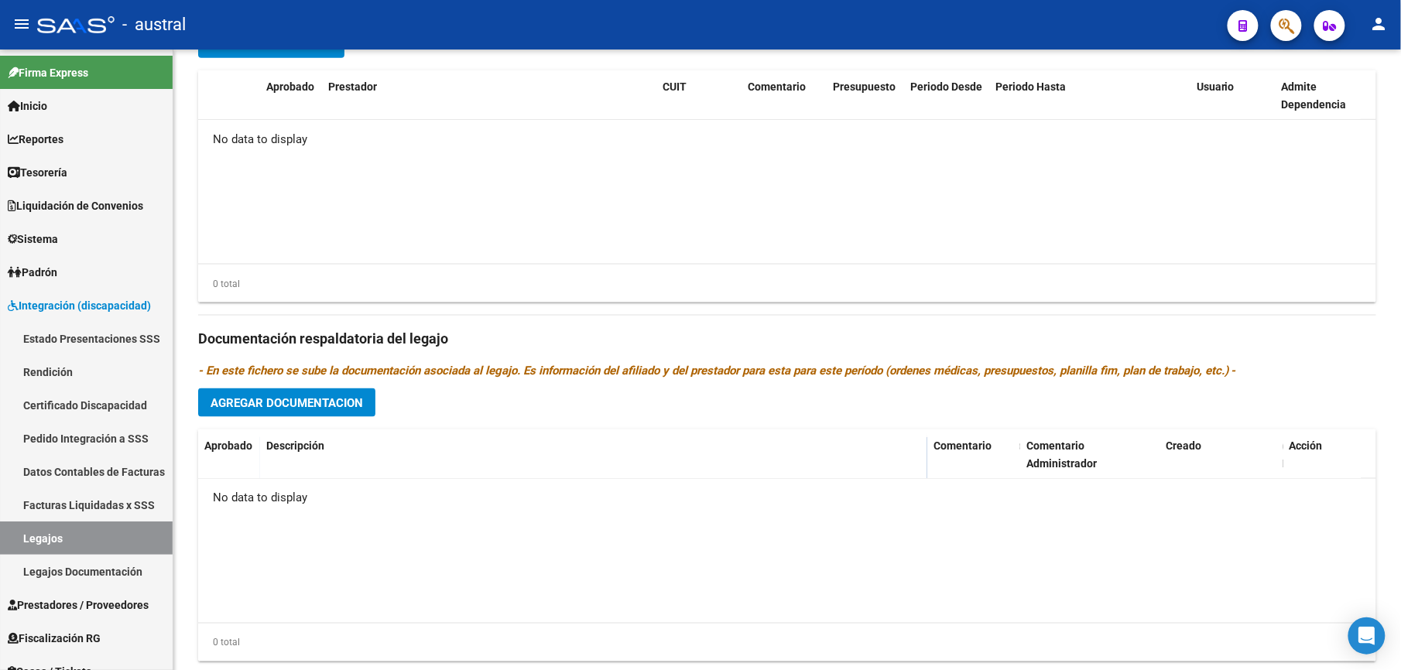
click at [502, 261] on datatable-body "No data to display" at bounding box center [787, 192] width 1178 height 144
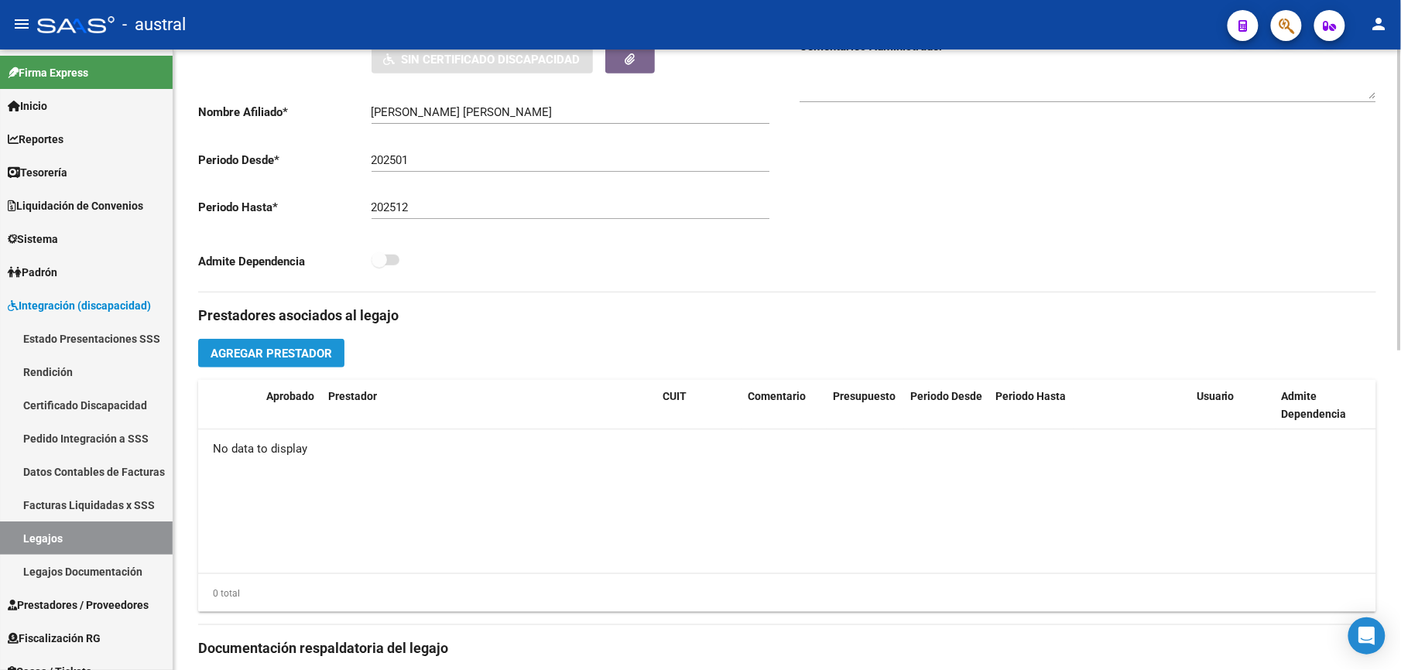
click at [282, 359] on span "Agregar Prestador" at bounding box center [272, 354] width 122 height 14
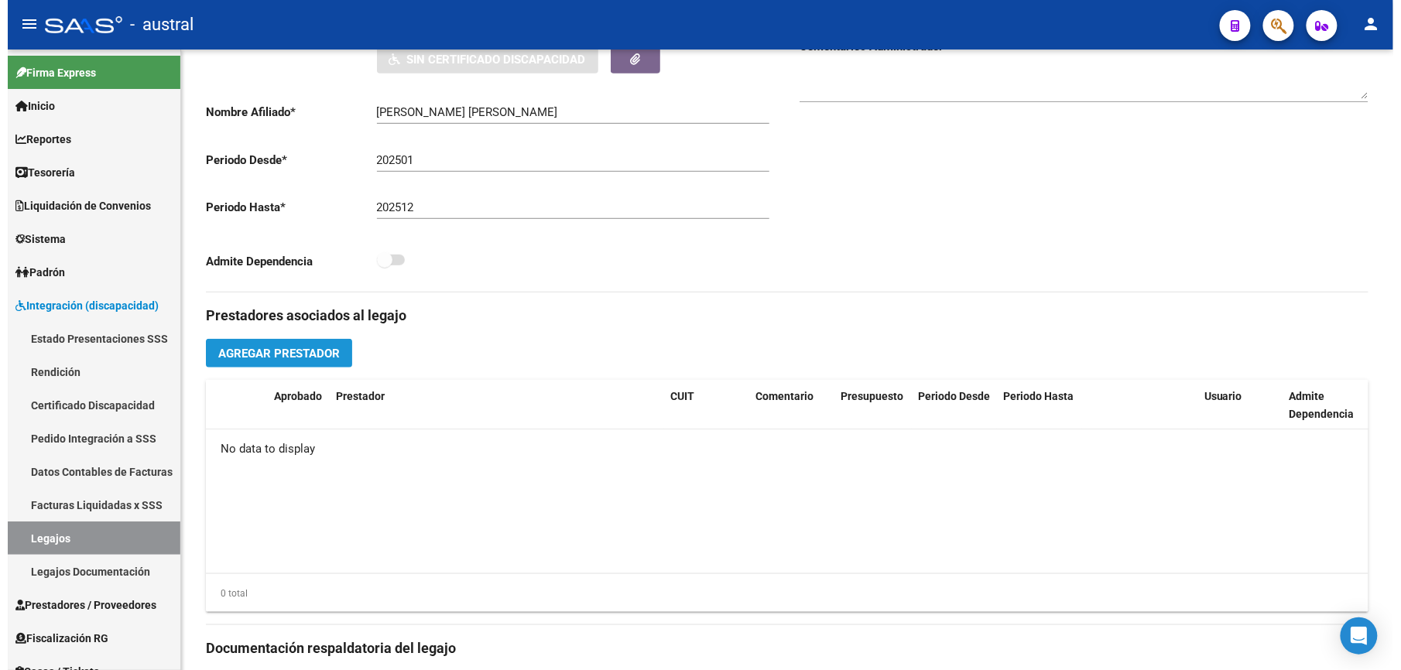
scroll to position [326, 0]
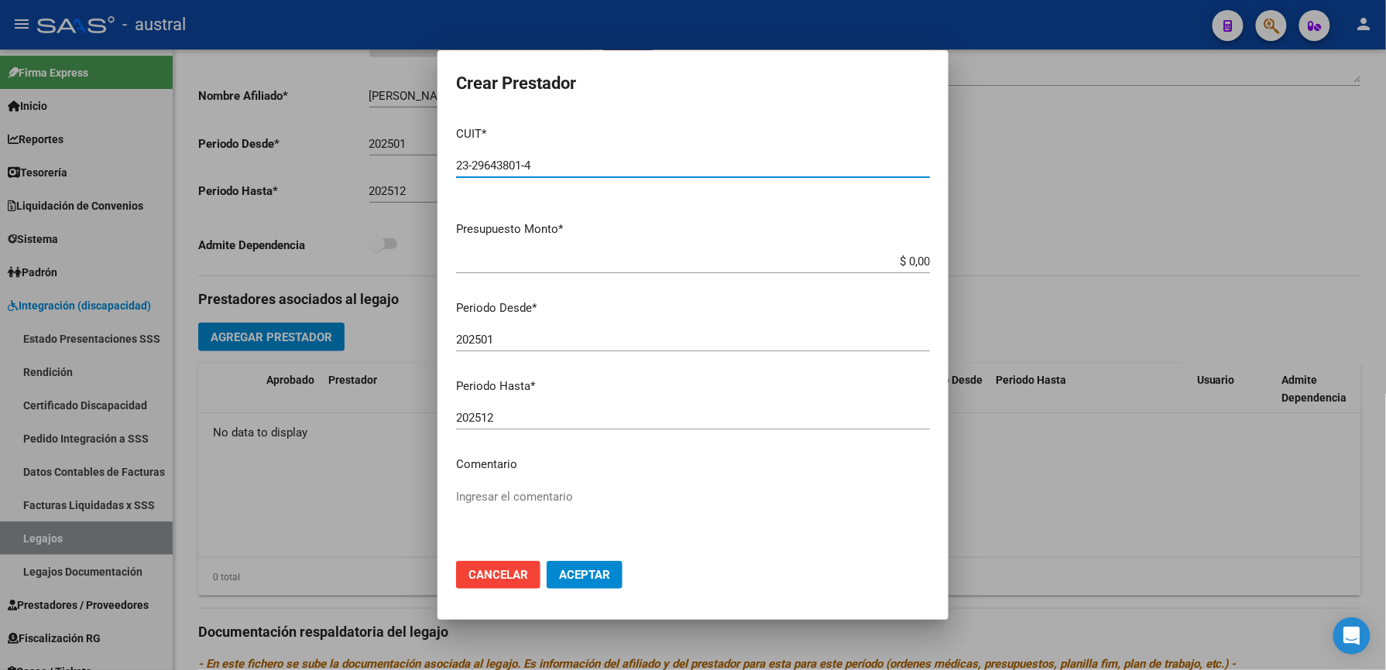
type input "23-29643801-4"
click at [579, 577] on span "Aceptar" at bounding box center [584, 575] width 51 height 14
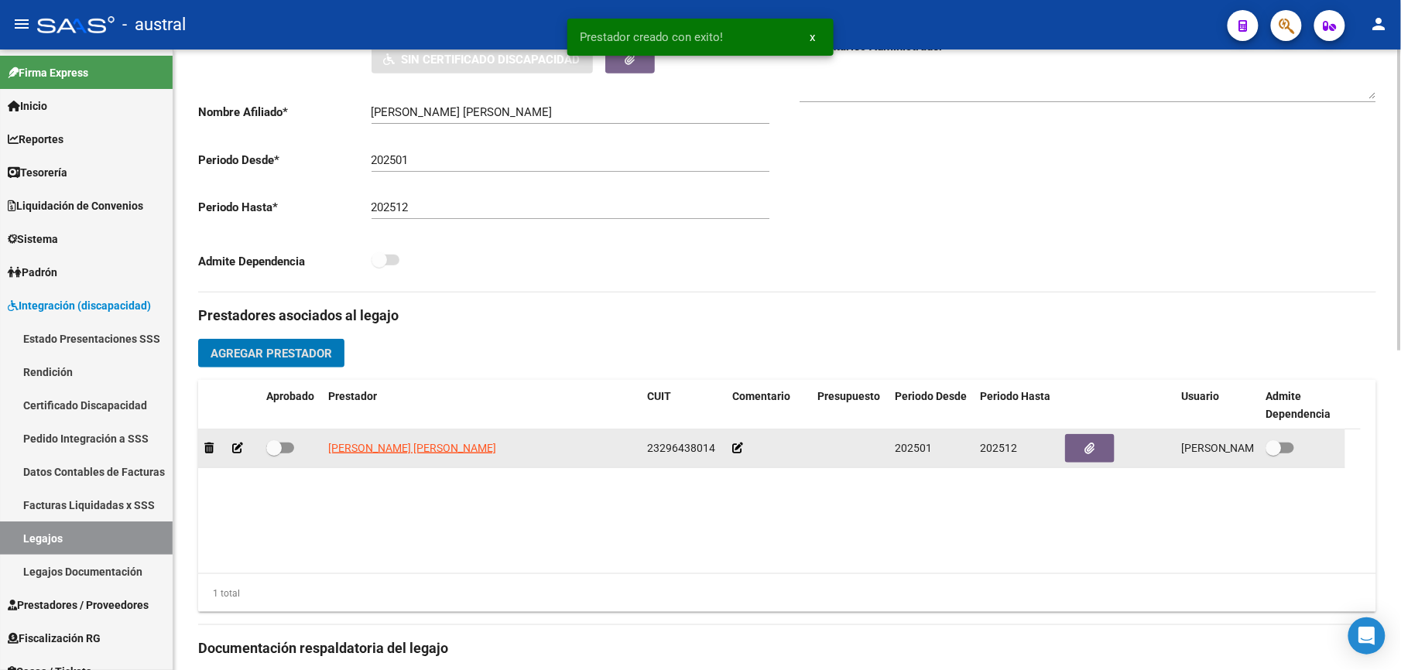
click at [277, 454] on span at bounding box center [273, 447] width 15 height 15
click at [274, 454] on input "checkbox" at bounding box center [273, 454] width 1 height 1
checkbox input "true"
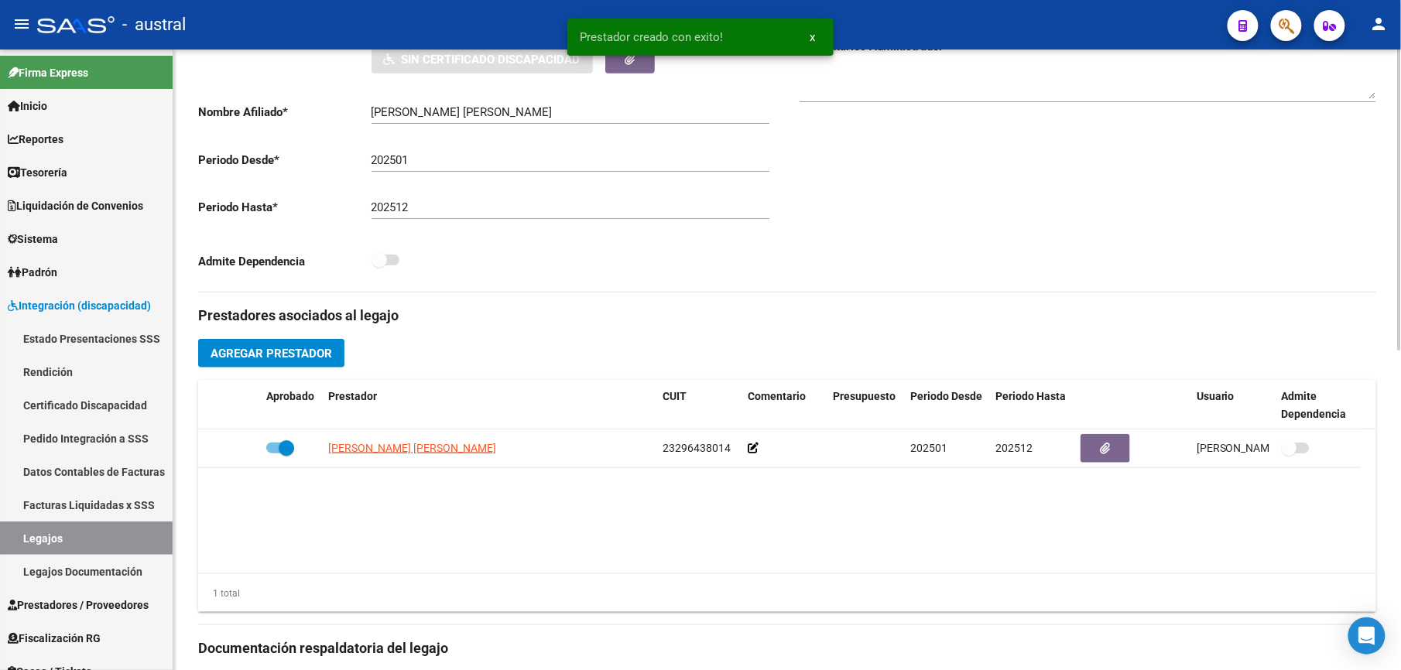
click at [307, 351] on span "Agregar Prestador" at bounding box center [272, 354] width 122 height 14
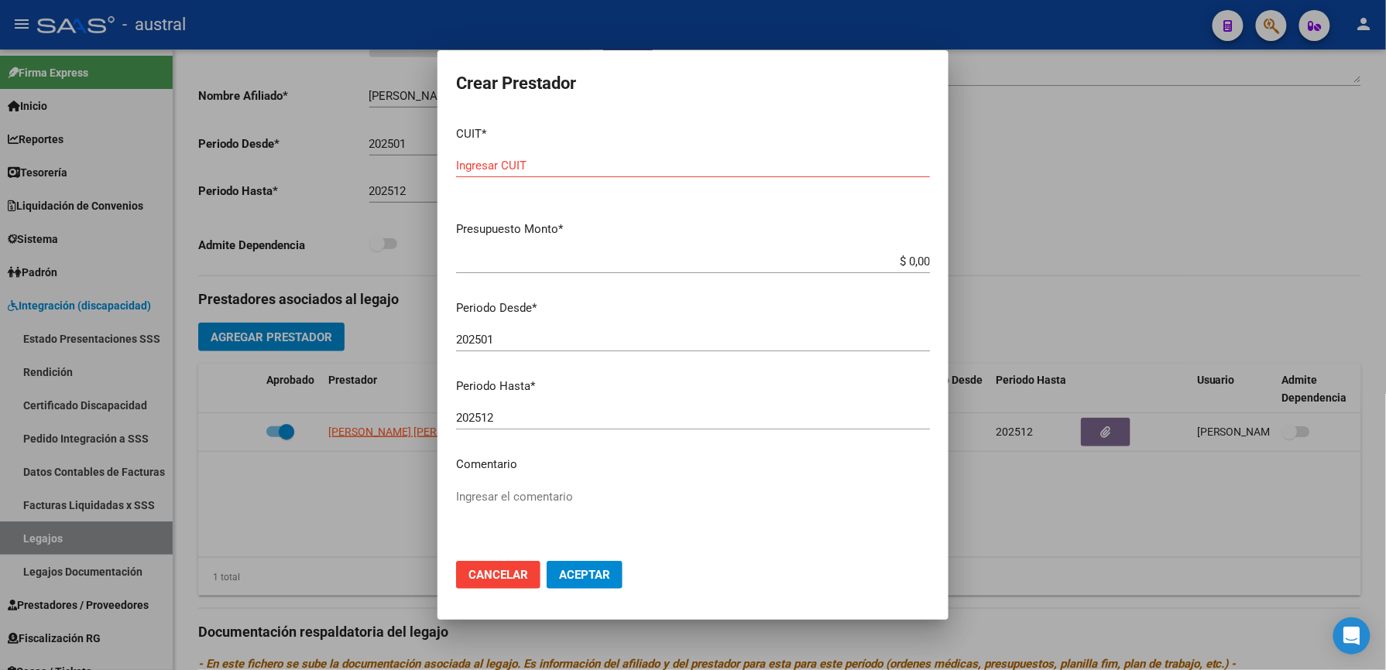
click at [543, 150] on div "CUIT * Ingresar CUIT" at bounding box center [693, 162] width 474 height 96
click at [593, 164] on input "Ingresar CUIT" at bounding box center [693, 166] width 474 height 14
type input "27-37228775-1"
click at [574, 588] on button "Aceptar" at bounding box center [584, 575] width 76 height 28
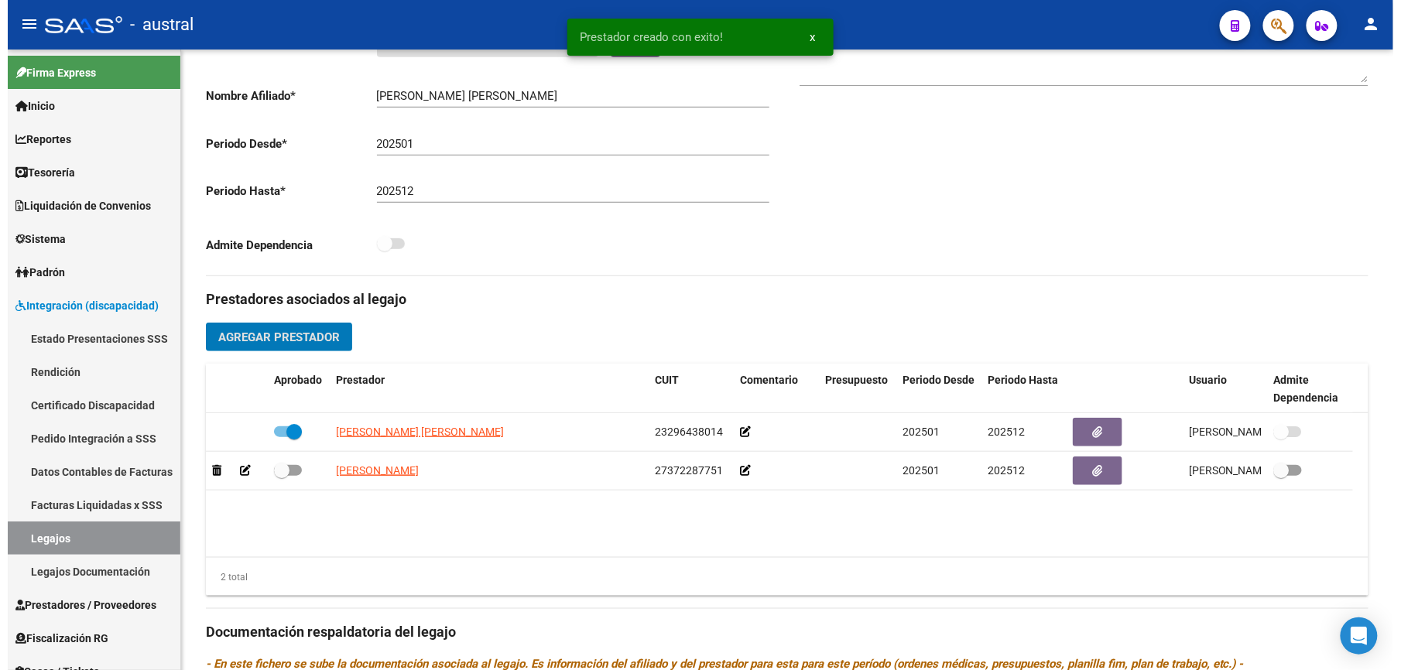
scroll to position [310, 0]
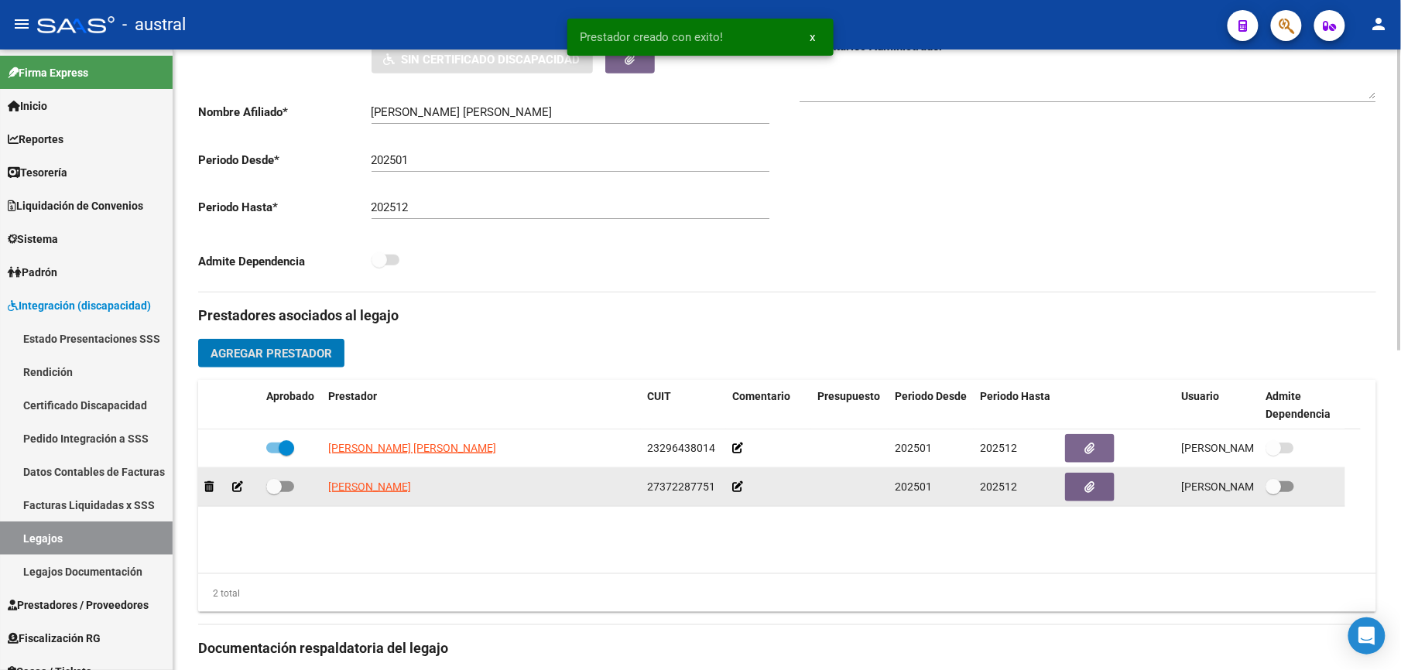
click at [282, 494] on label at bounding box center [280, 487] width 28 height 19
click at [274, 493] on input "checkbox" at bounding box center [273, 492] width 1 height 1
checkbox input "true"
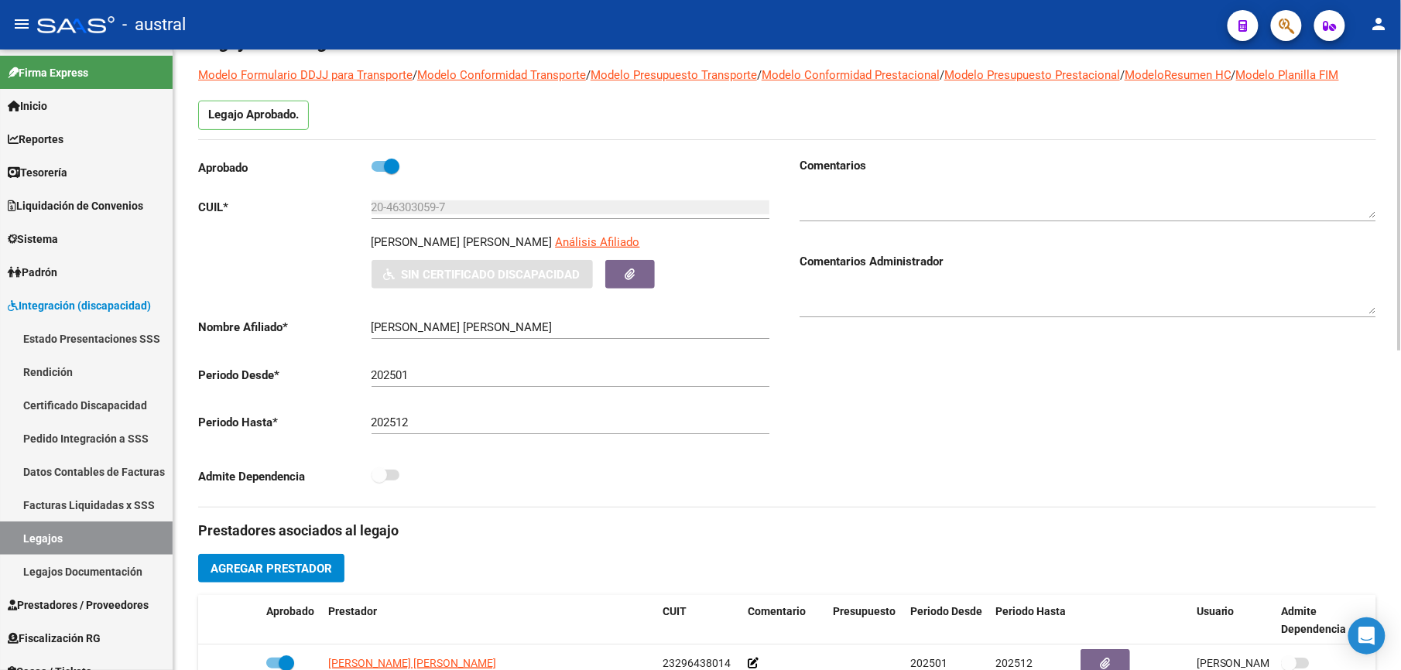
scroll to position [0, 0]
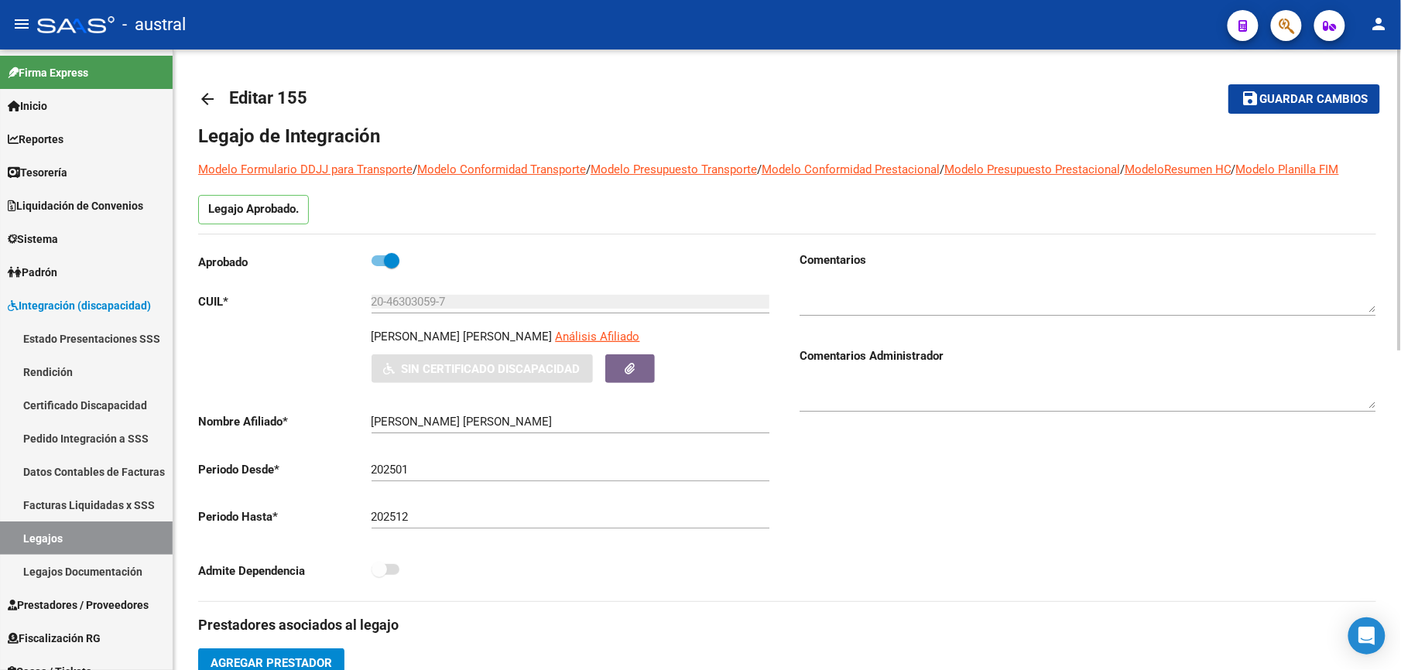
click at [1283, 104] on span "Guardar cambios" at bounding box center [1313, 100] width 108 height 14
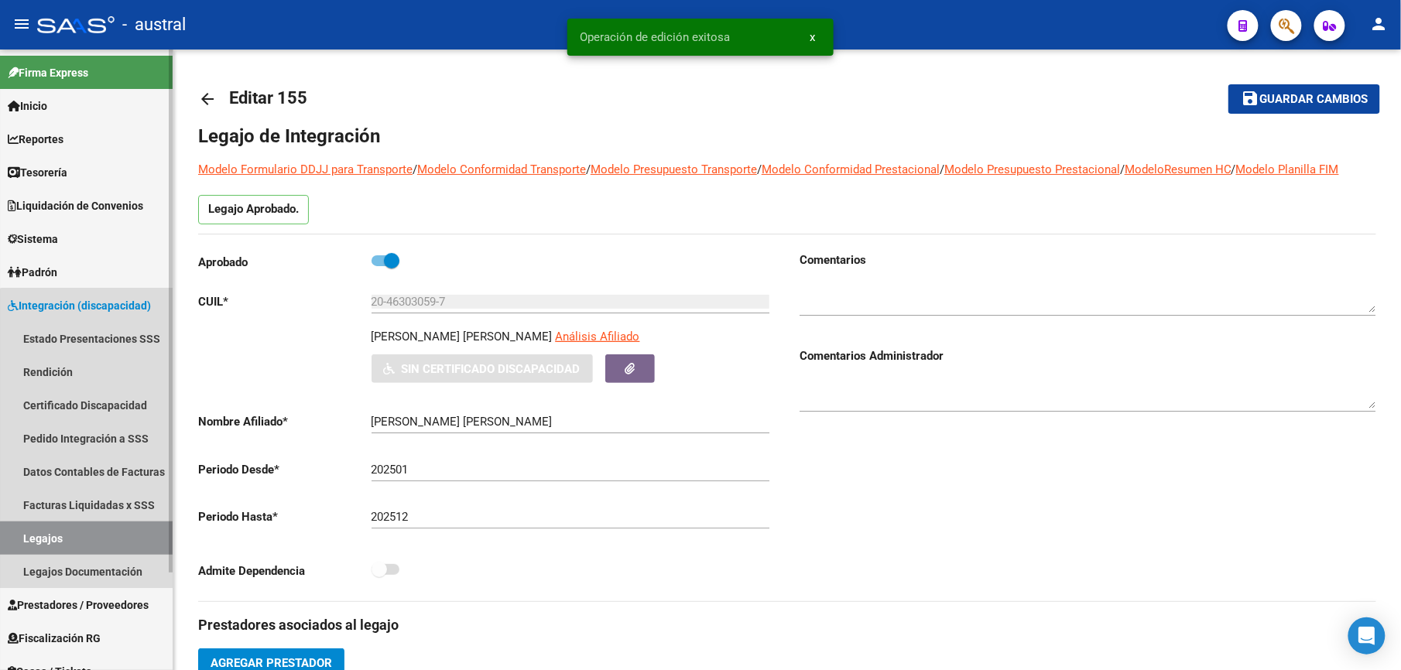
click at [97, 546] on link "Legajos" at bounding box center [86, 538] width 173 height 33
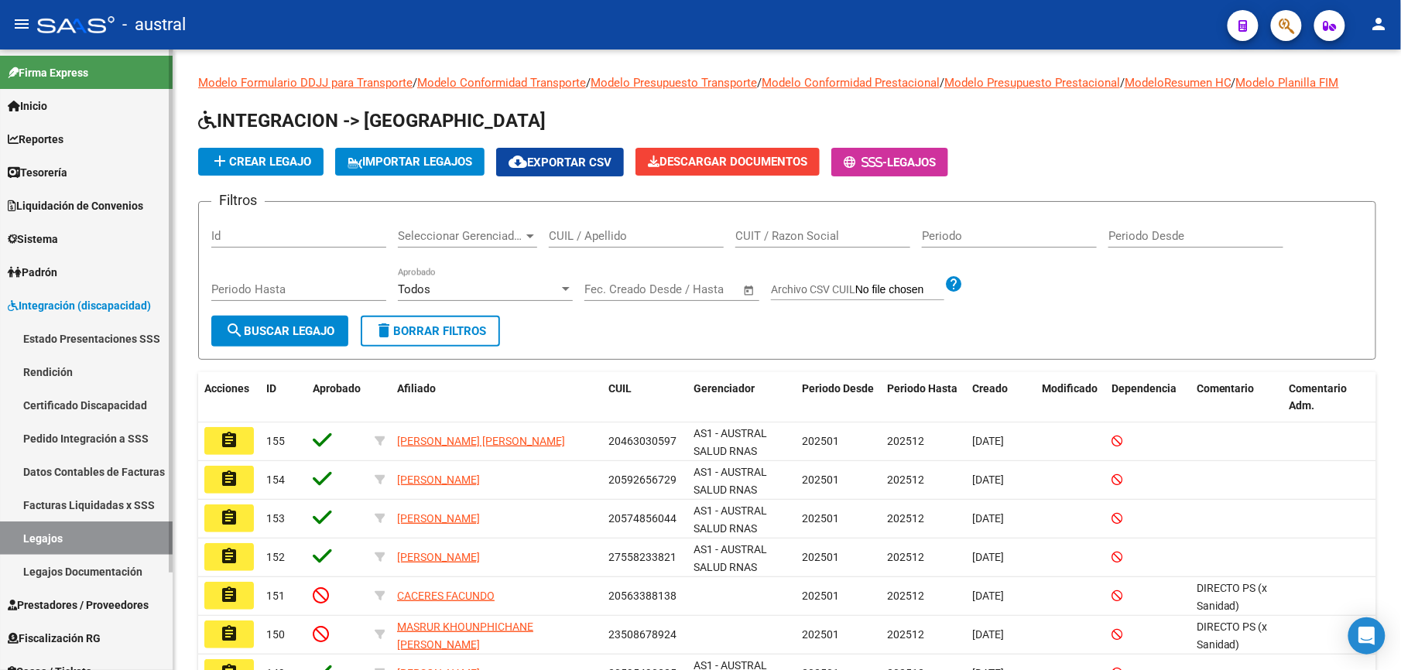
click at [112, 539] on link "Legajos" at bounding box center [86, 538] width 173 height 33
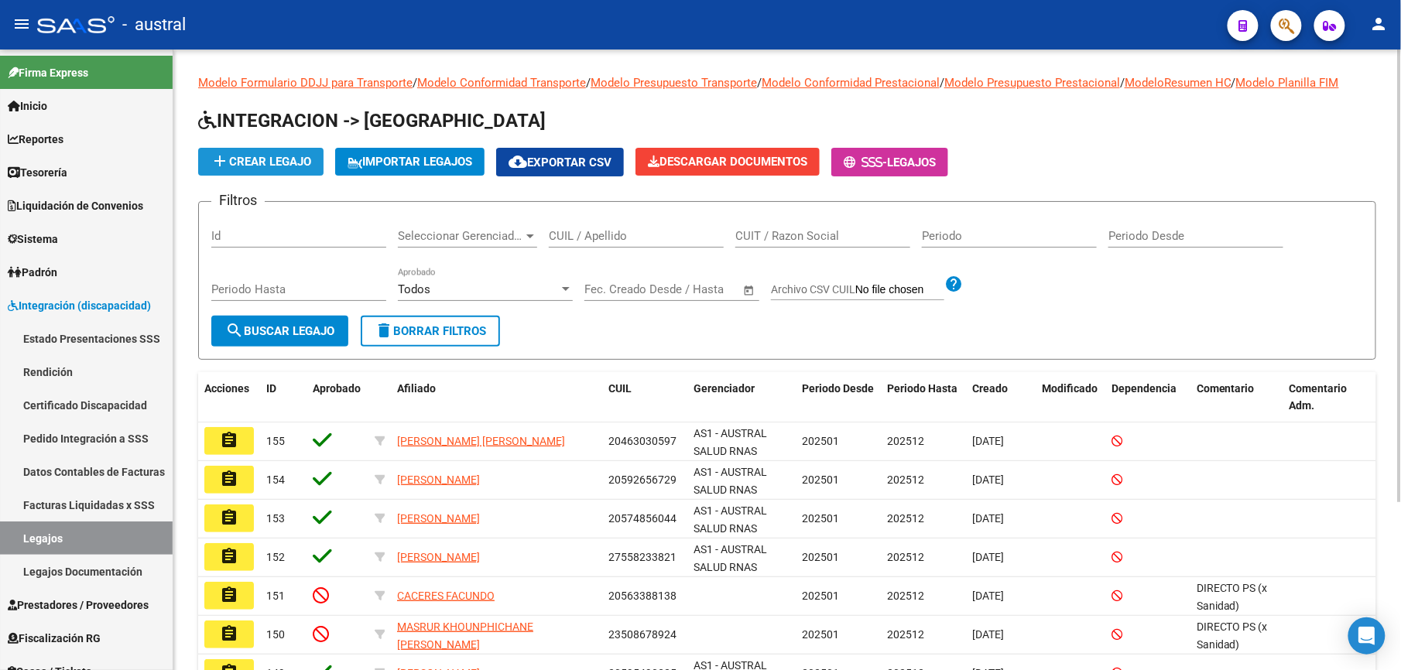
click at [292, 166] on span "add Crear Legajo" at bounding box center [261, 162] width 101 height 14
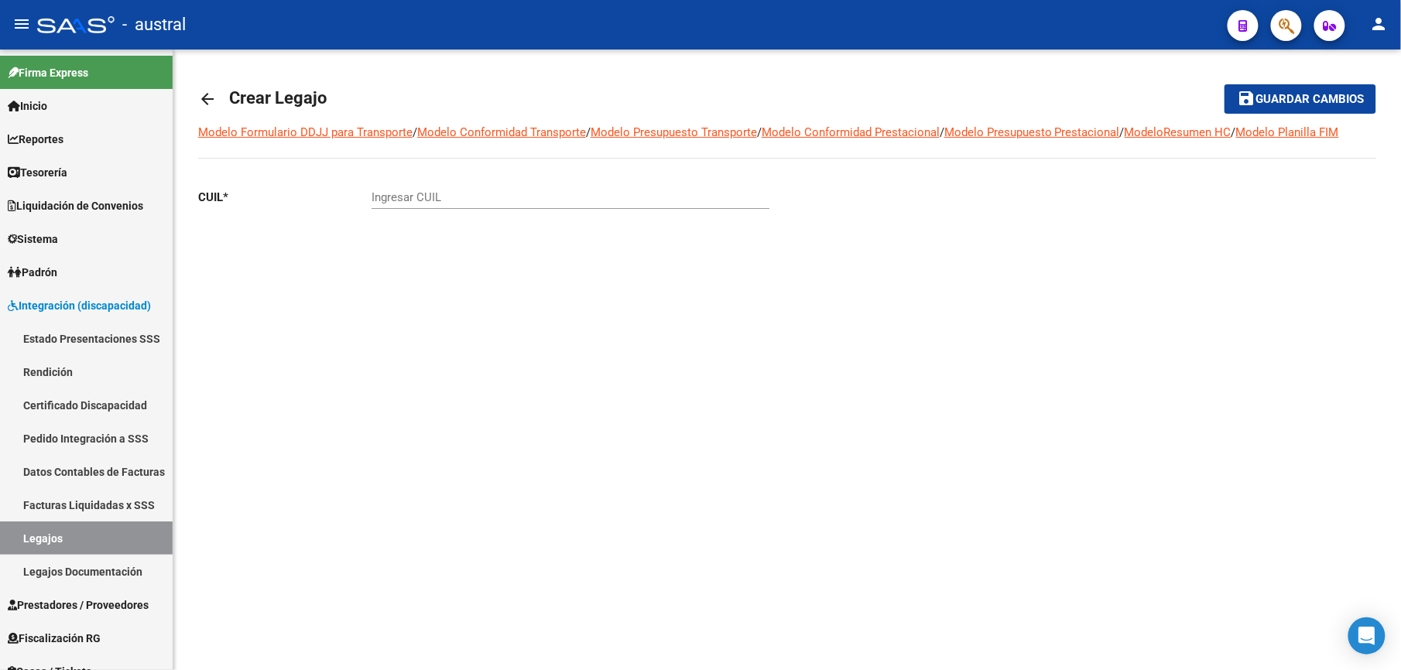
click at [595, 194] on input "Ingresar CUIL" at bounding box center [571, 197] width 398 height 14
paste input "20-46303058-9"
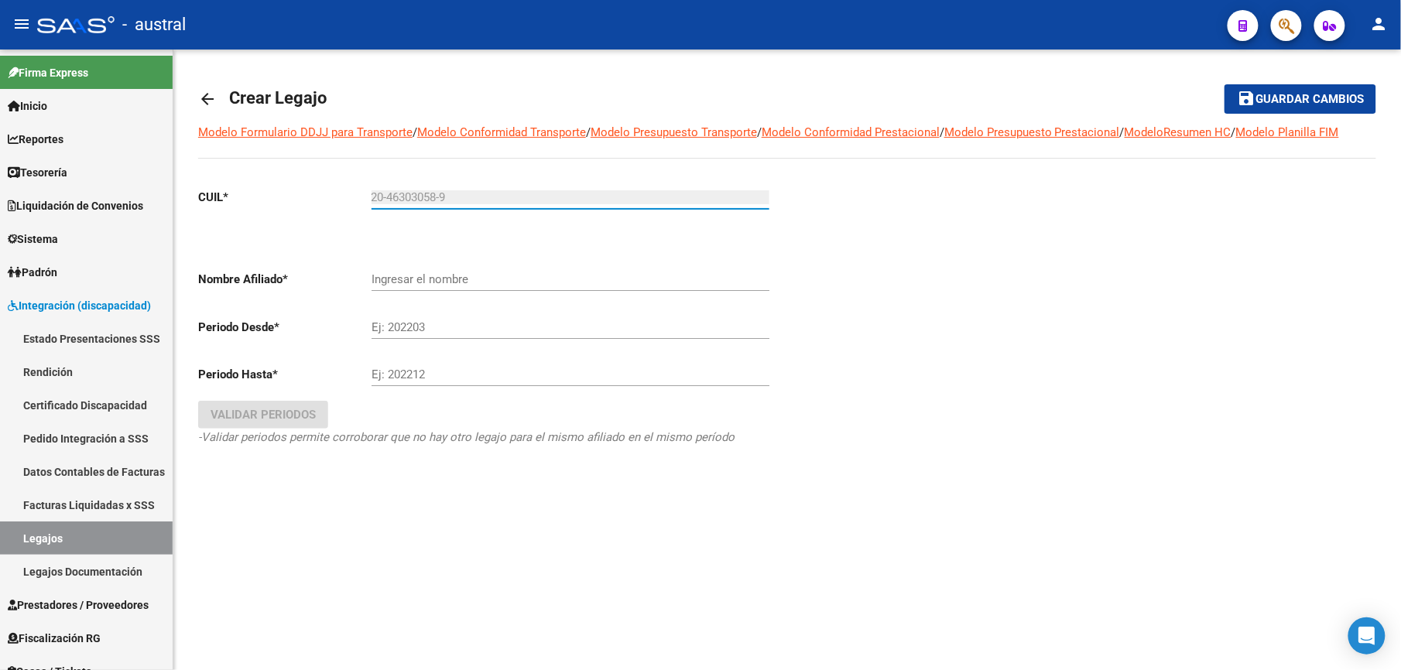
type input "20-46303058-9"
click at [459, 314] on div "Ej: 202203" at bounding box center [571, 322] width 398 height 33
type input "[PERSON_NAME] [PERSON_NAME]"
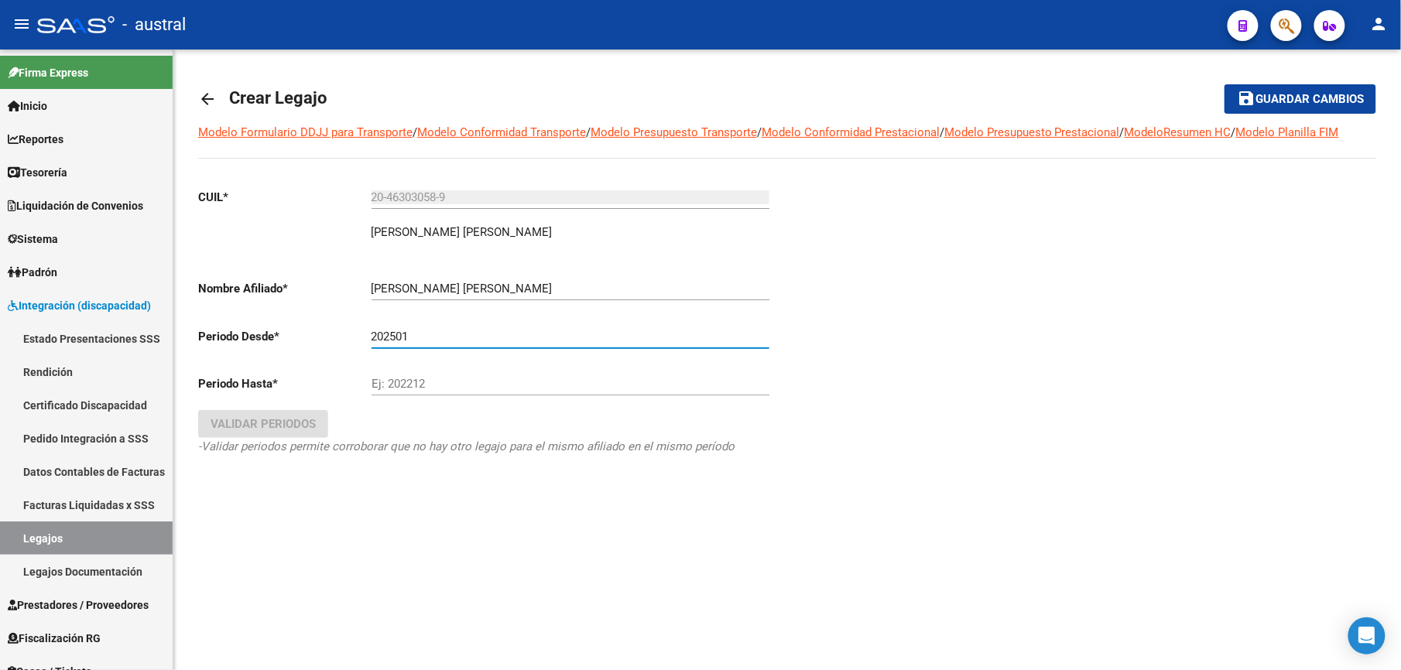
type input "202501"
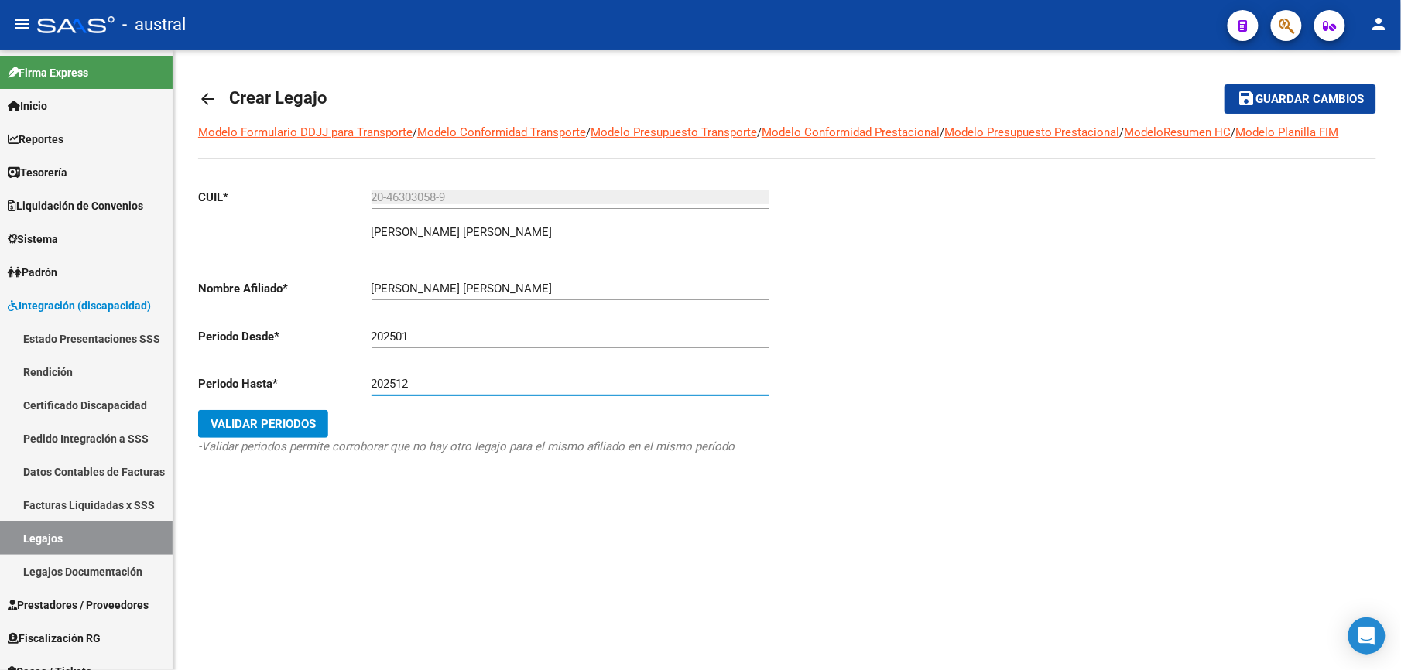
type input "202512"
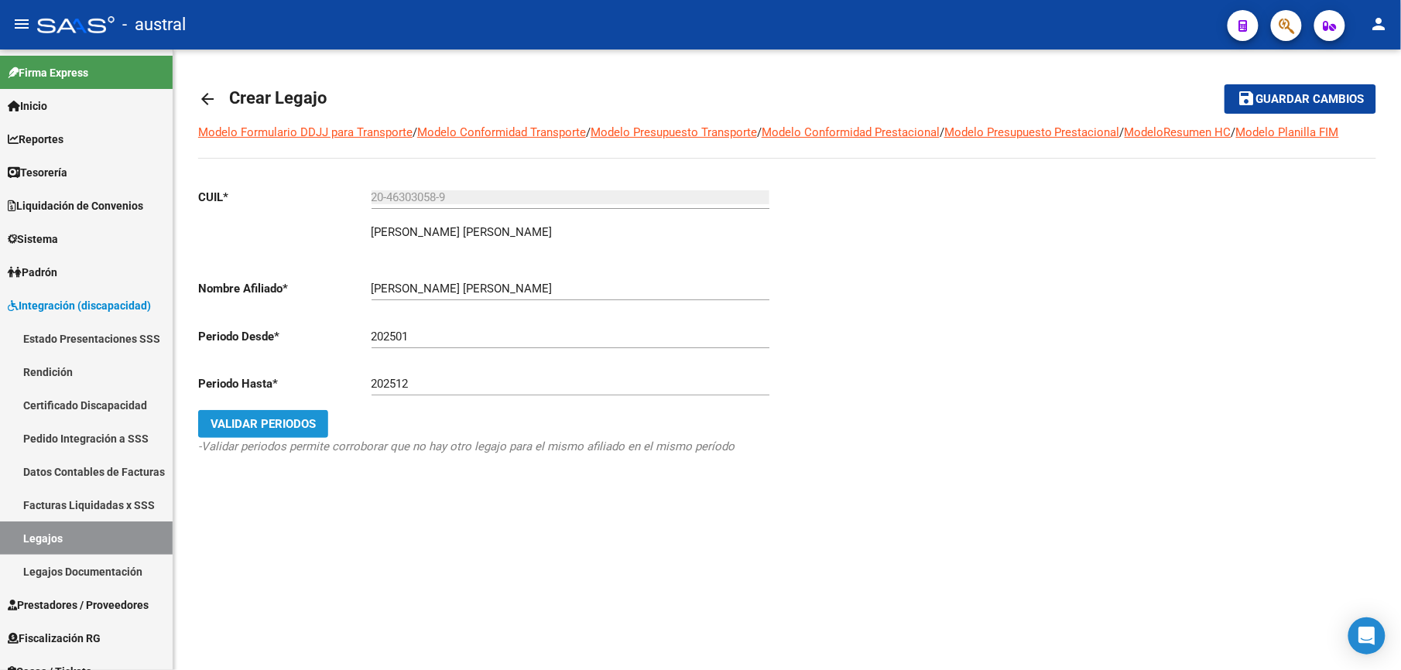
click at [267, 431] on span "Validar Periodos" at bounding box center [263, 424] width 105 height 14
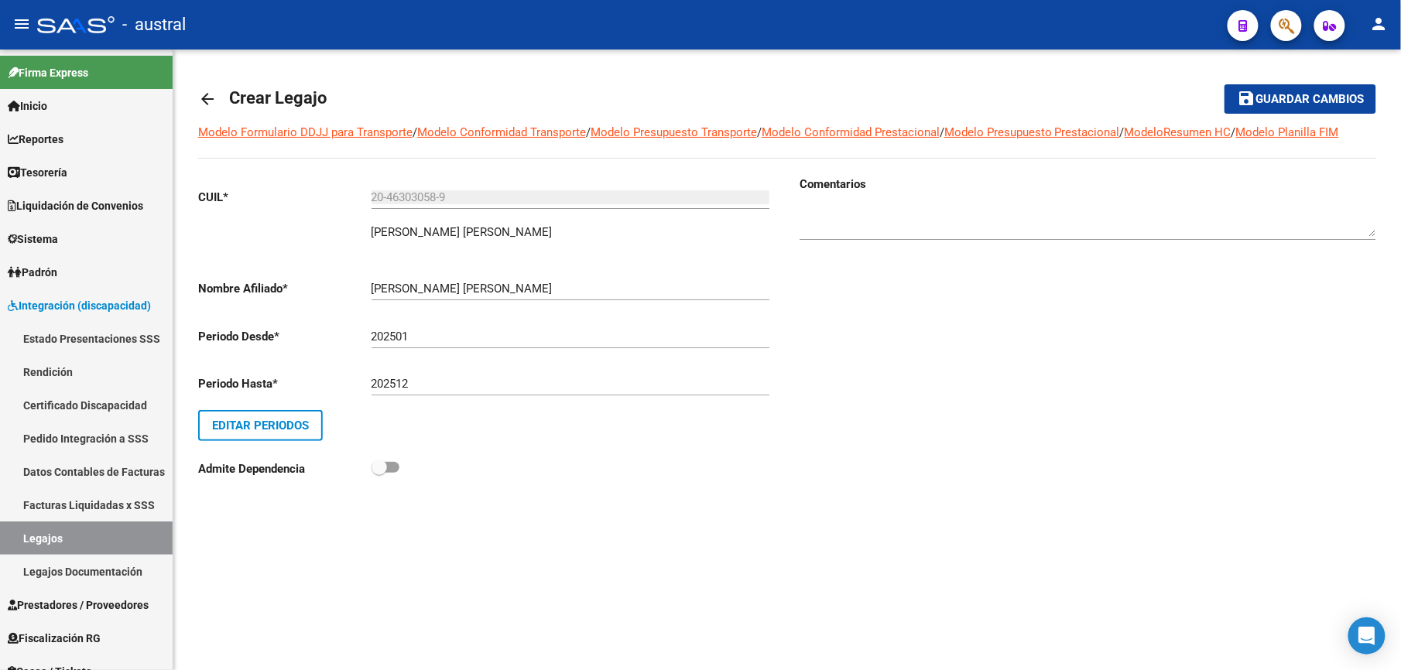
click at [1288, 105] on span "Guardar cambios" at bounding box center [1309, 100] width 108 height 14
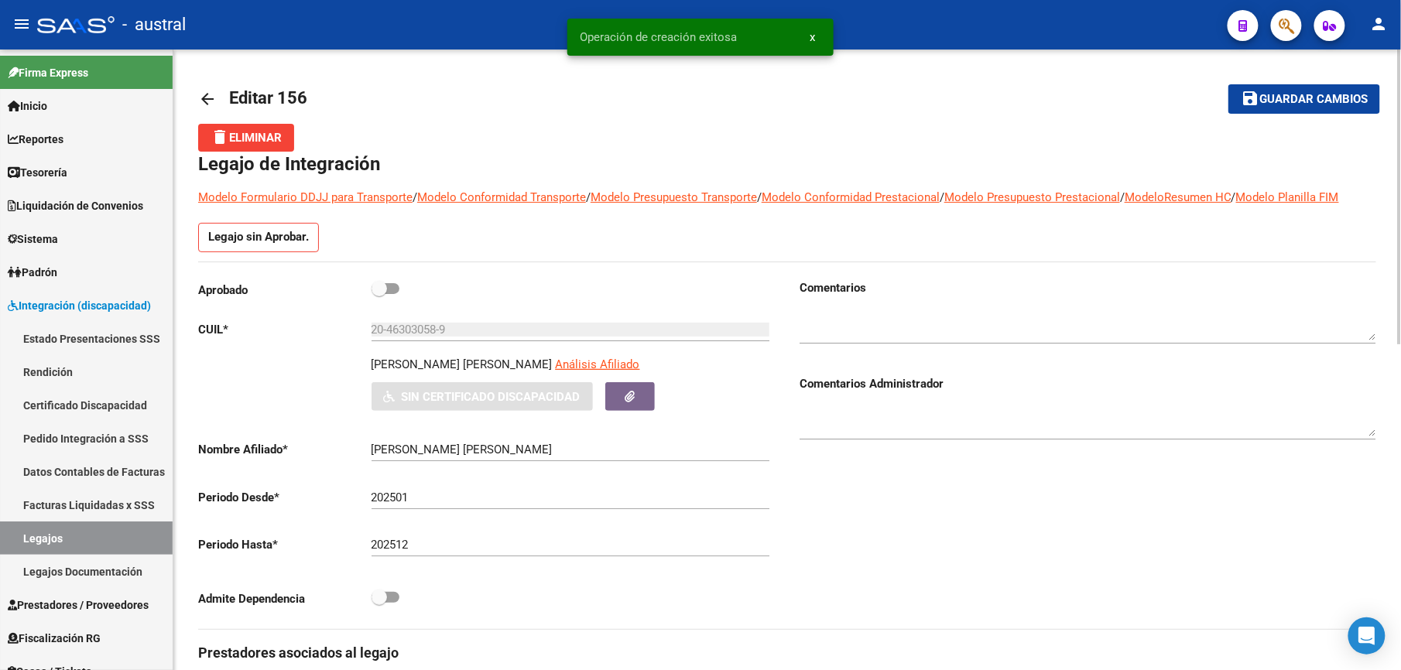
click at [399, 292] on div "Aprobado" at bounding box center [486, 293] width 577 height 29
click at [390, 286] on span at bounding box center [386, 288] width 28 height 11
click at [379, 294] on input "checkbox" at bounding box center [378, 294] width 1 height 1
checkbox input "true"
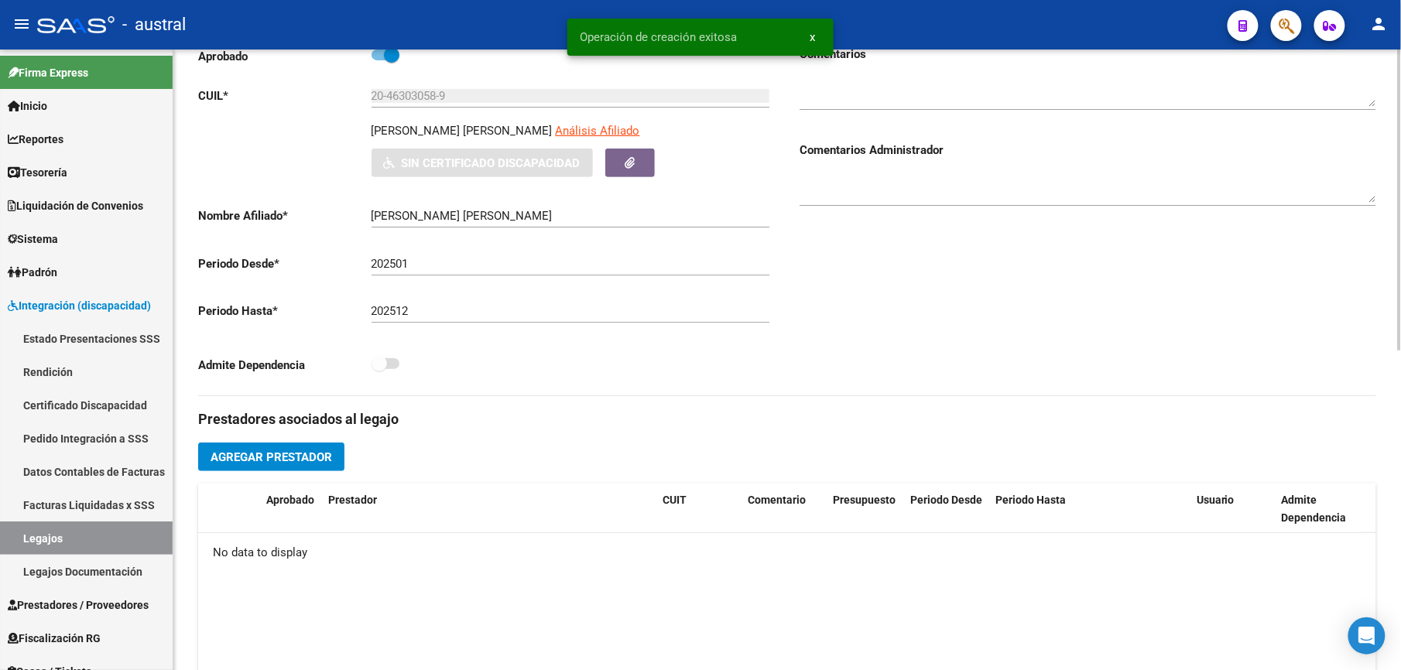
click at [305, 458] on span "Agregar Prestador" at bounding box center [272, 457] width 122 height 14
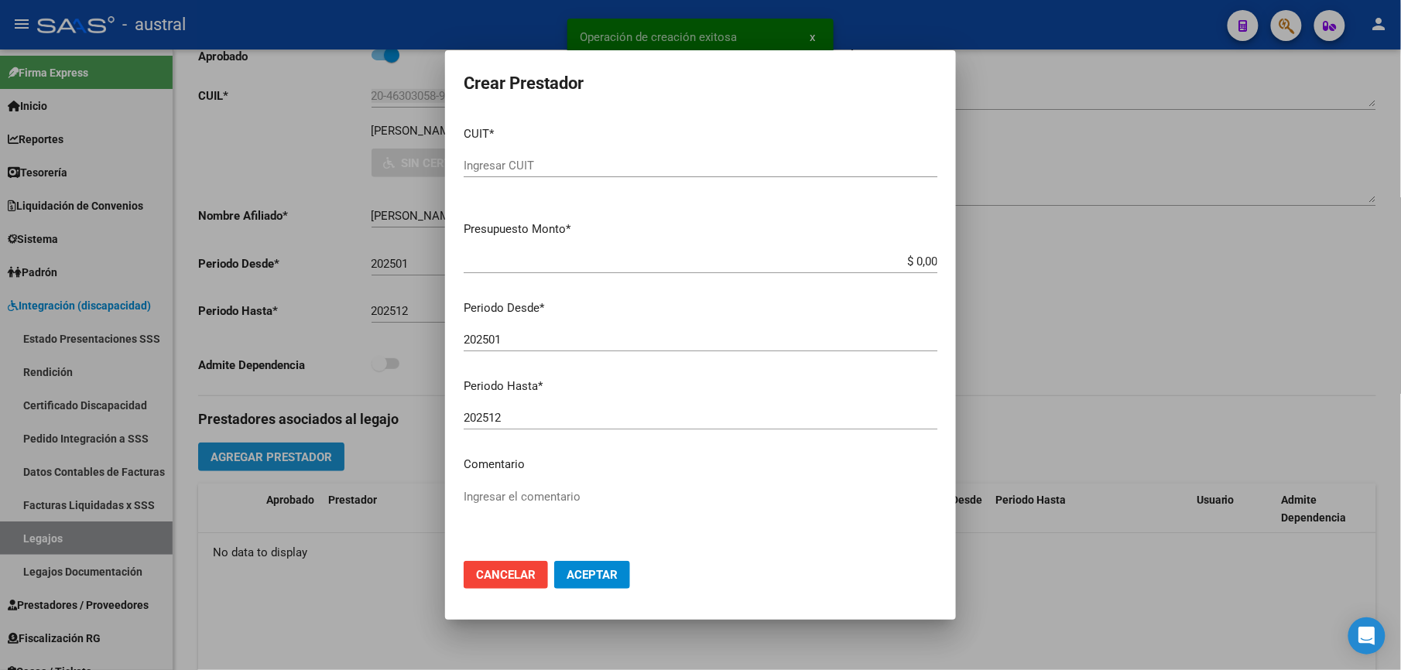
scroll to position [223, 0]
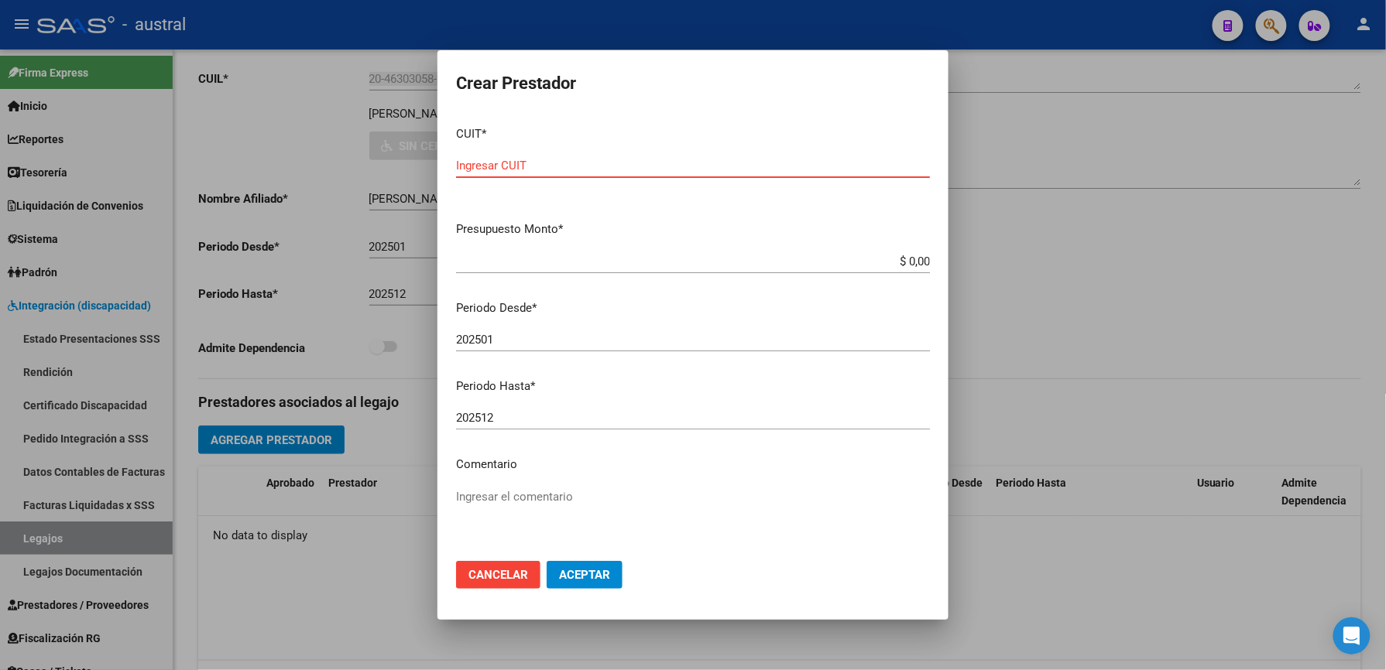
click at [560, 162] on input "Ingresar CUIT" at bounding box center [693, 166] width 474 height 14
type input "23-29643801-4"
click at [583, 571] on span "Aceptar" at bounding box center [584, 575] width 51 height 14
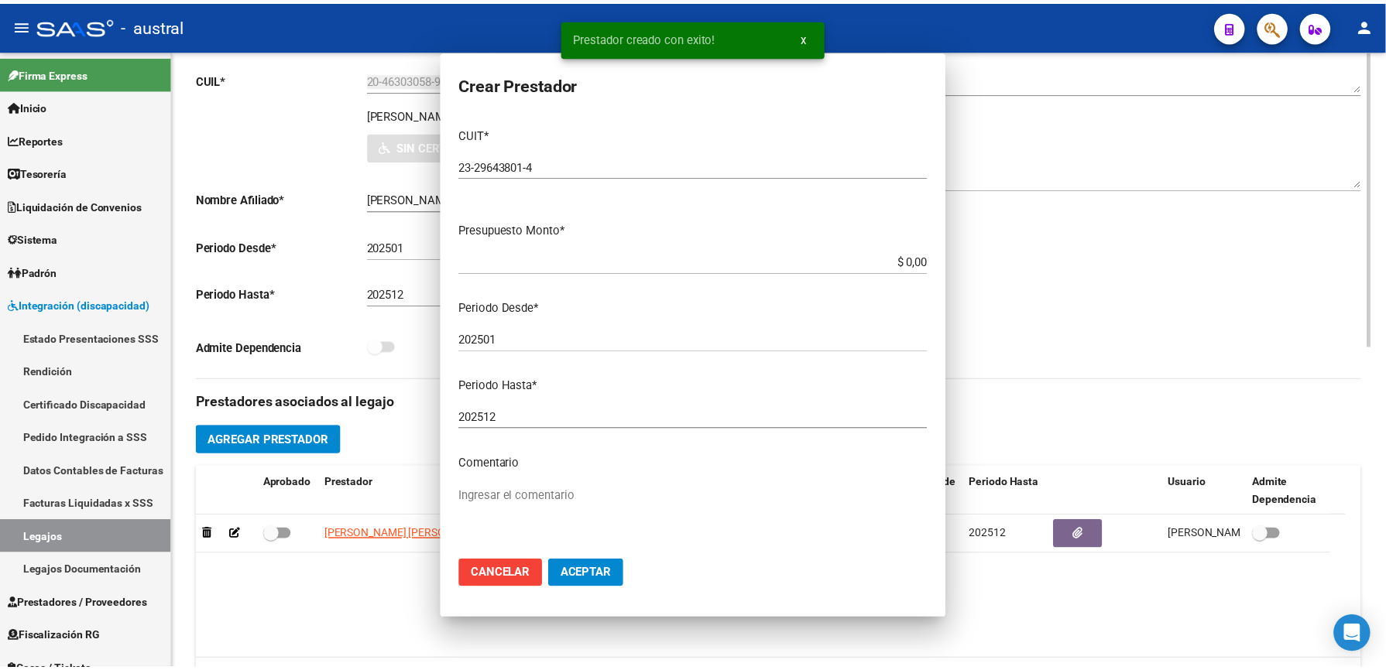
scroll to position [206, 0]
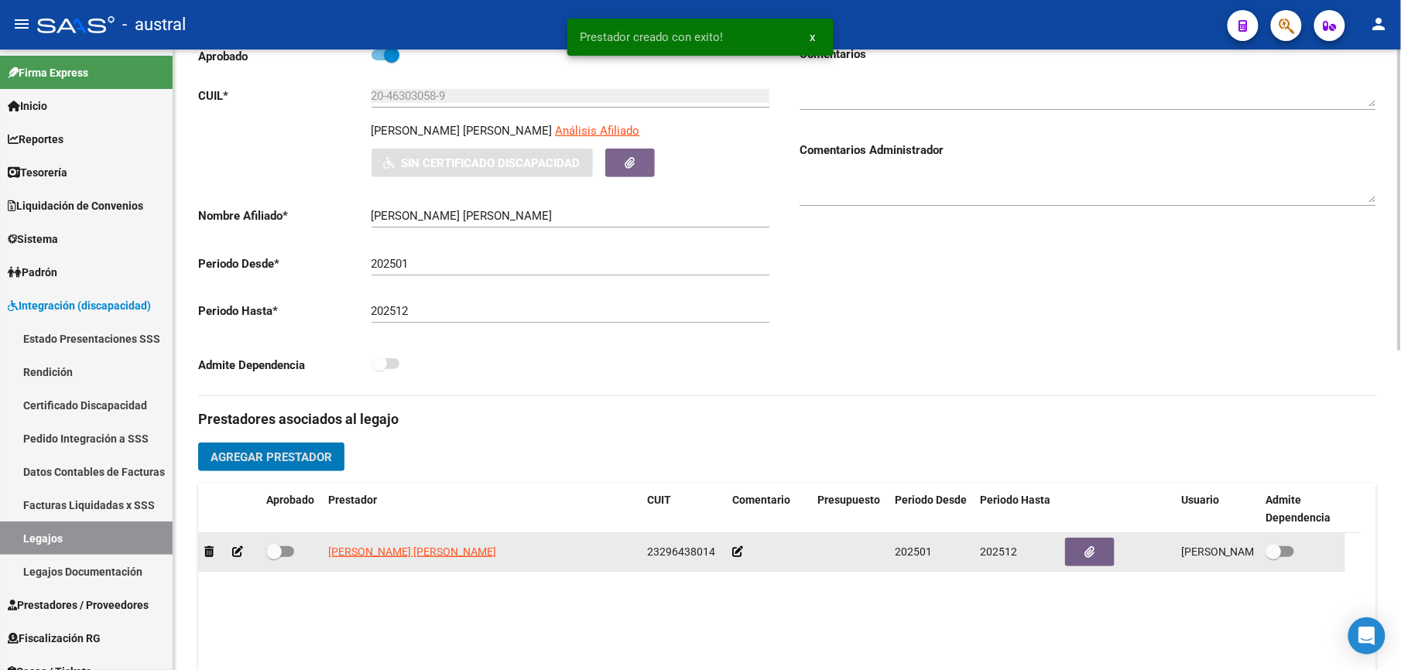
click at [286, 555] on span at bounding box center [280, 551] width 28 height 11
click at [274, 557] on input "checkbox" at bounding box center [273, 557] width 1 height 1
checkbox input "true"
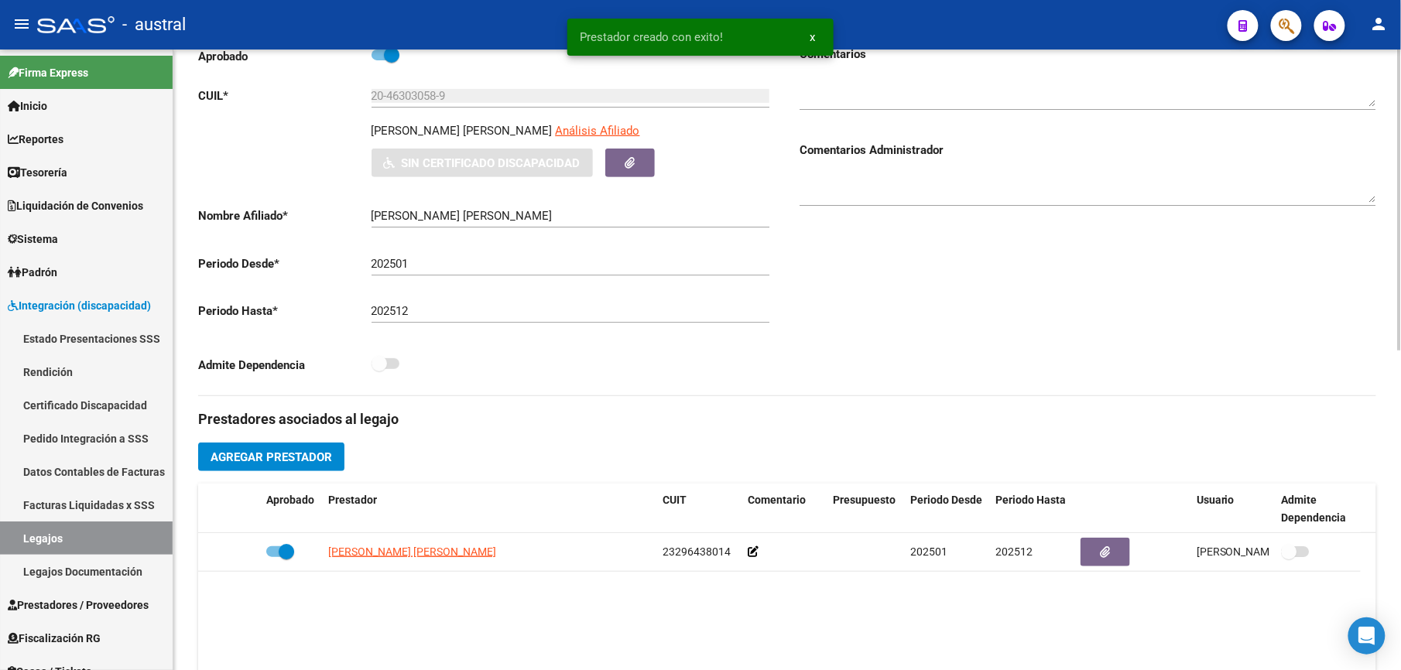
click at [285, 464] on span "Agregar Prestador" at bounding box center [272, 457] width 122 height 14
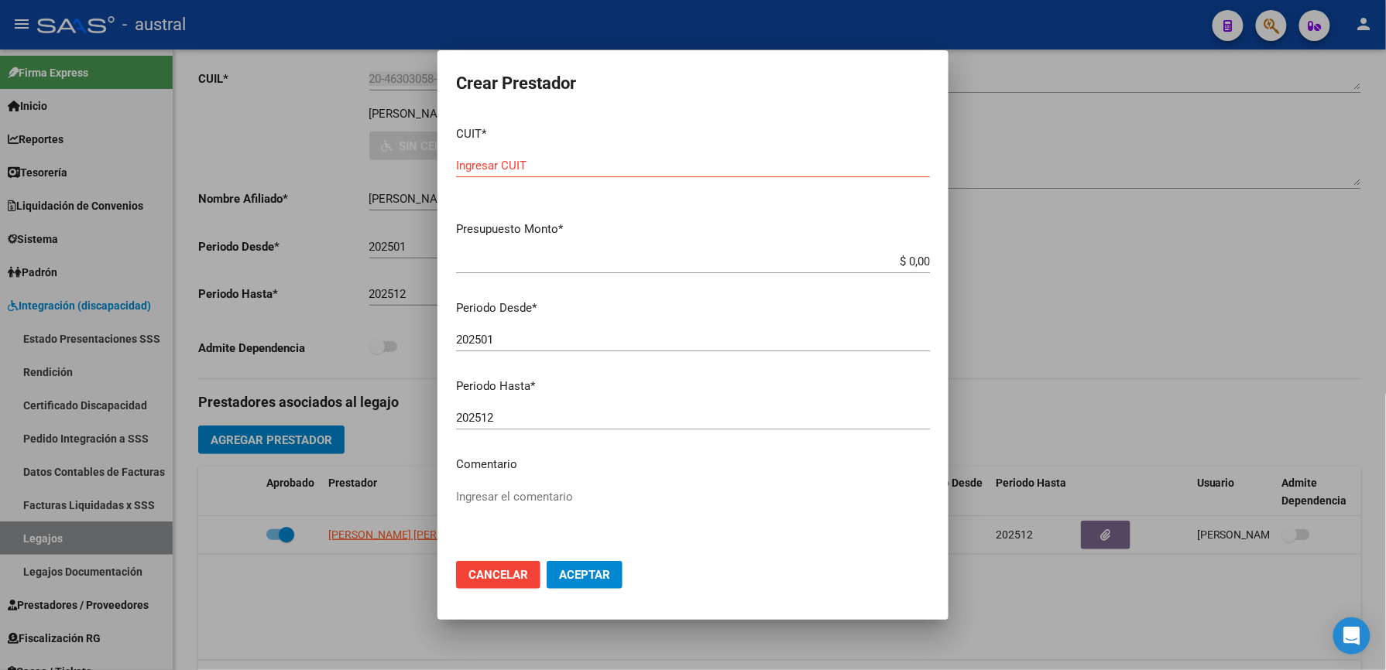
click at [474, 177] on div "Ingresar CUIT" at bounding box center [693, 173] width 474 height 38
click at [483, 169] on input "Ingresar CUIT" at bounding box center [693, 166] width 474 height 14
type input "27-37228775-1"
click at [589, 587] on button "Aceptar" at bounding box center [584, 575] width 76 height 28
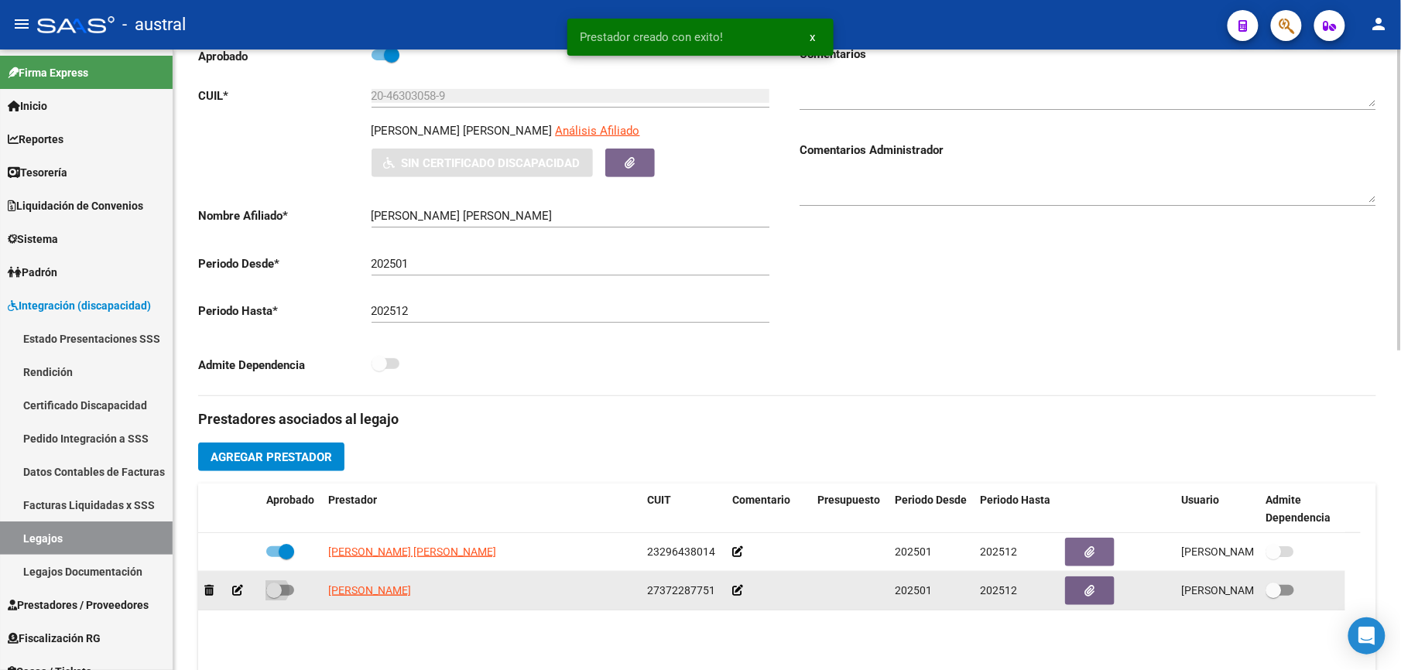
click at [291, 590] on span at bounding box center [280, 590] width 28 height 11
click at [274, 596] on input "checkbox" at bounding box center [273, 596] width 1 height 1
checkbox input "true"
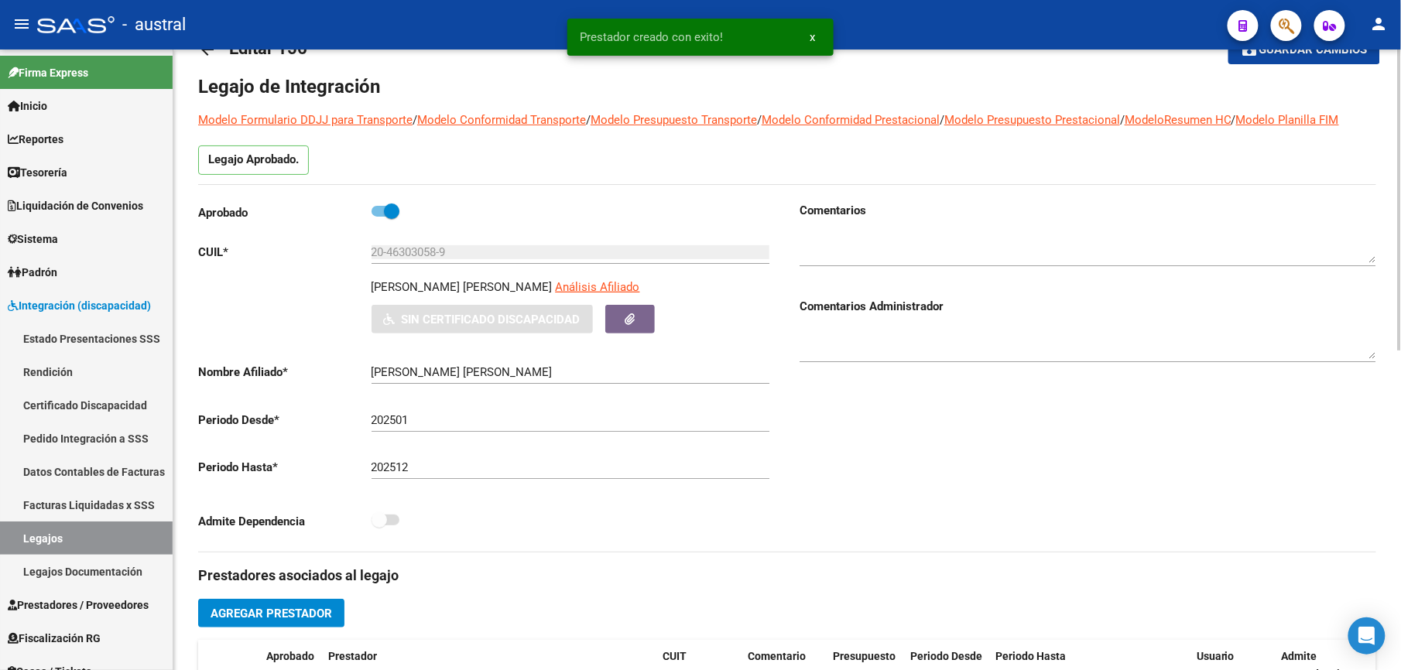
scroll to position [0, 0]
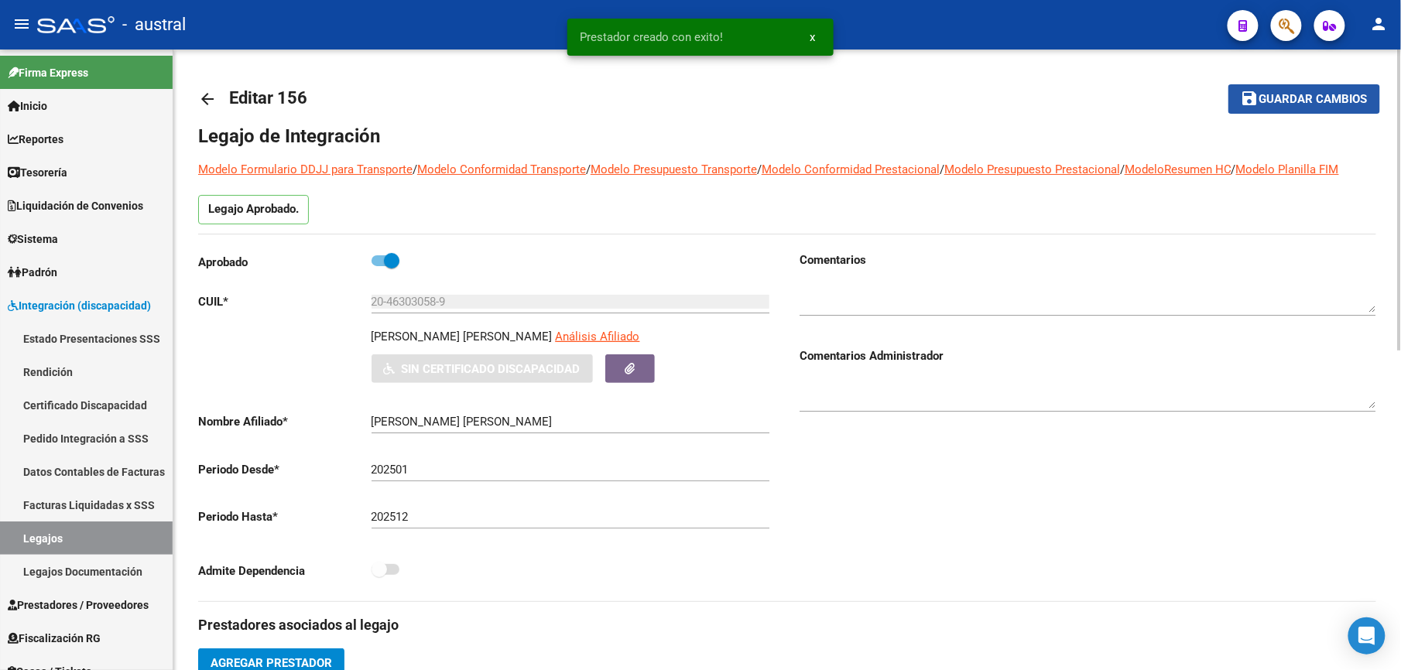
click at [1279, 104] on span "Guardar cambios" at bounding box center [1313, 100] width 108 height 14
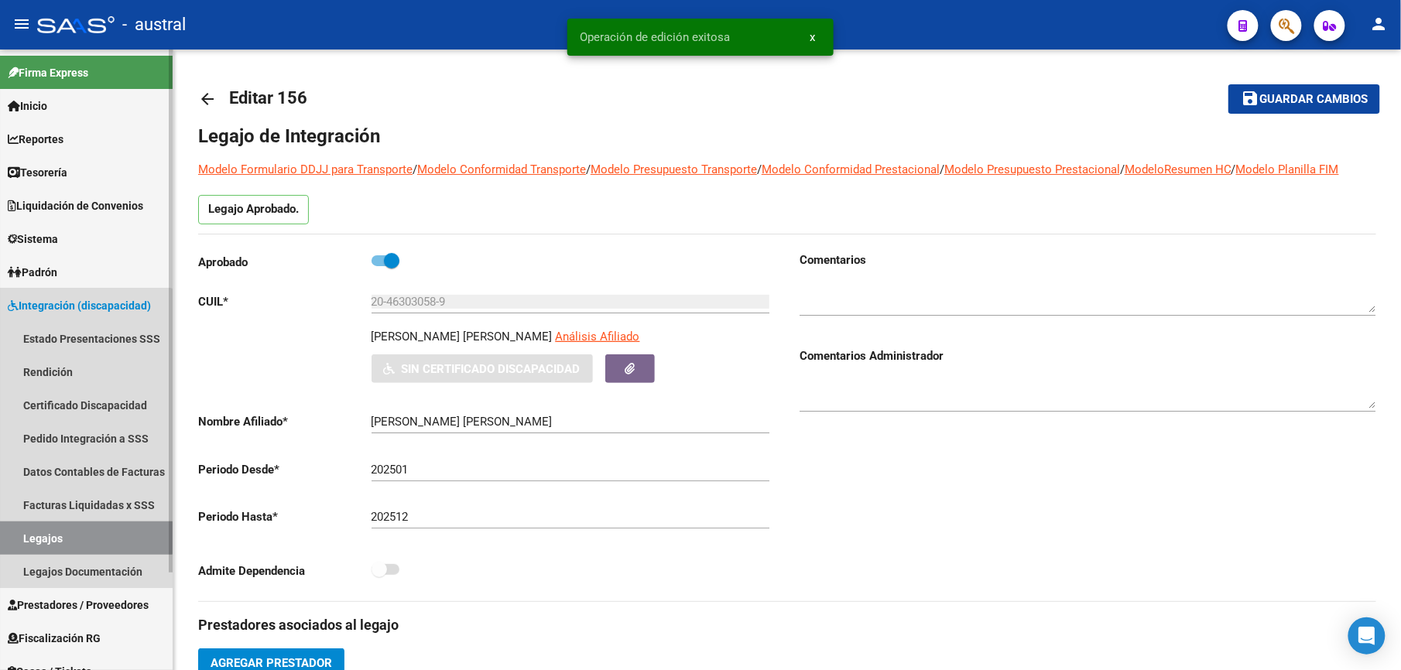
click at [50, 536] on link "Legajos" at bounding box center [86, 538] width 173 height 33
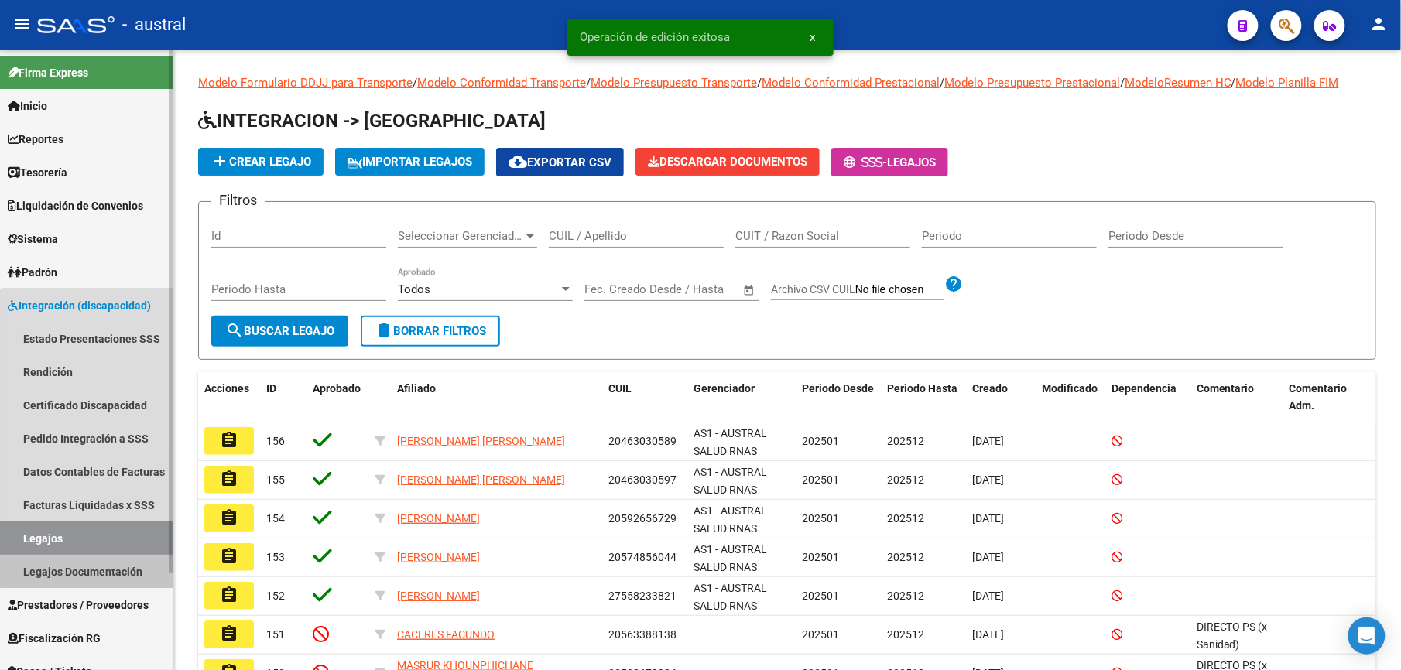
click at [112, 563] on link "Legajos Documentación" at bounding box center [86, 571] width 173 height 33
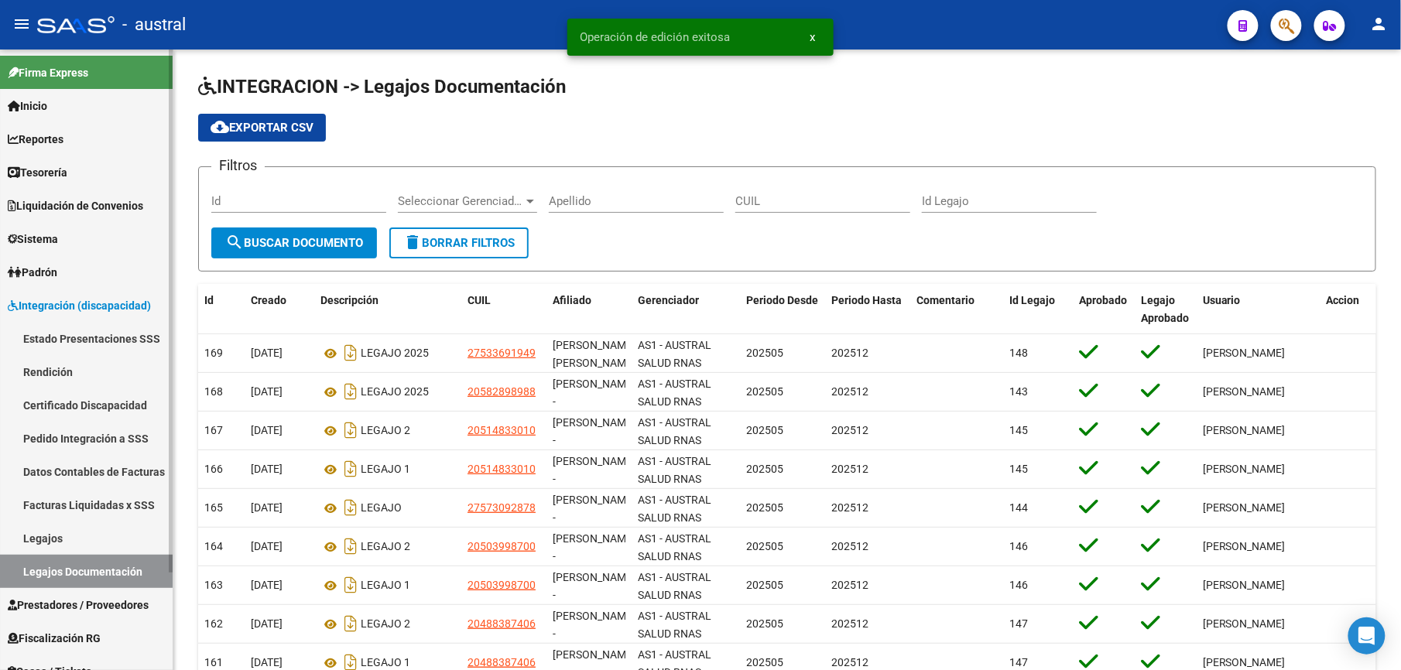
click at [63, 530] on link "Legajos" at bounding box center [86, 538] width 173 height 33
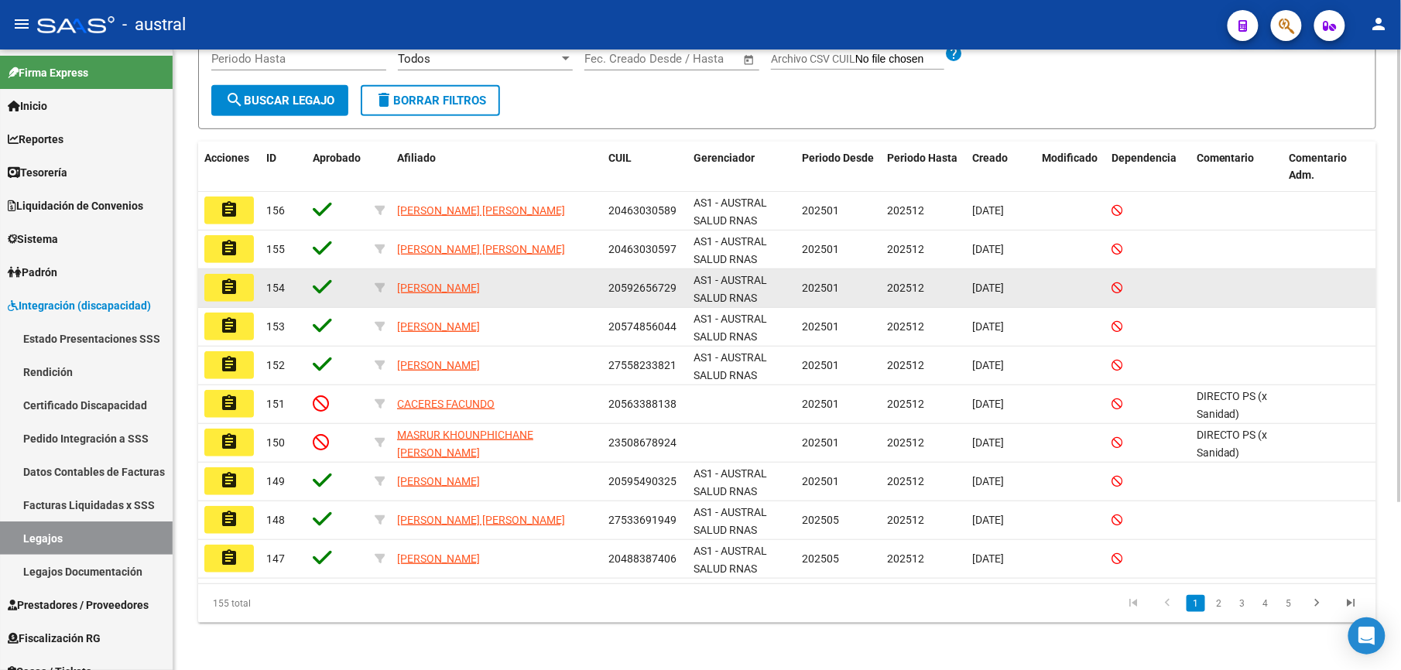
scroll to position [232, 0]
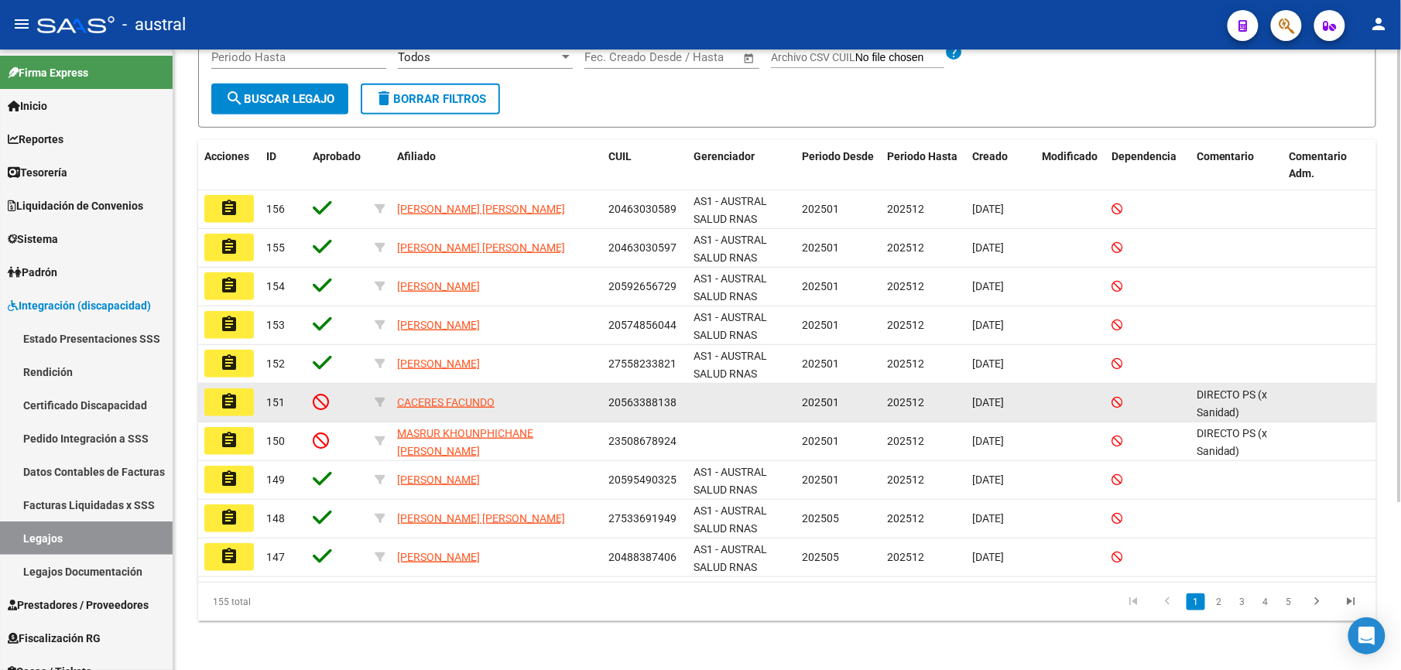
click at [233, 404] on mat-icon "assignment" at bounding box center [229, 401] width 19 height 19
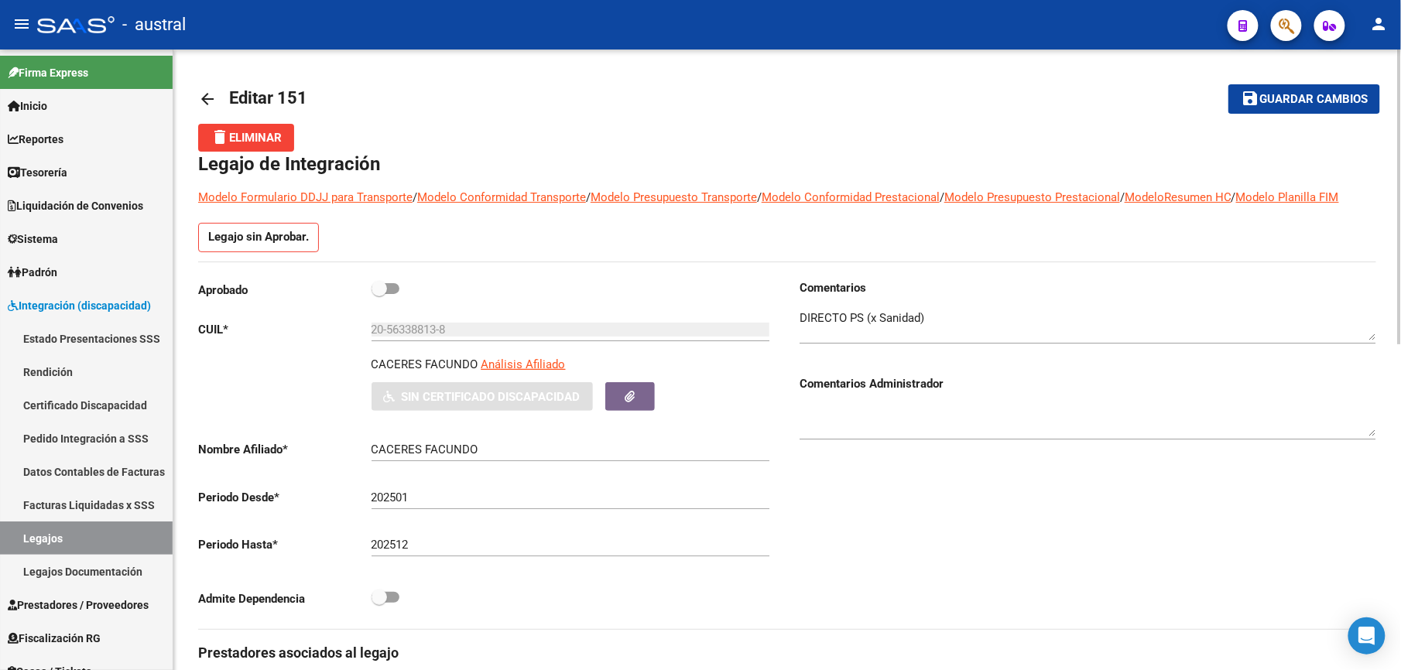
click at [273, 144] on button "delete Eliminar" at bounding box center [246, 138] width 96 height 28
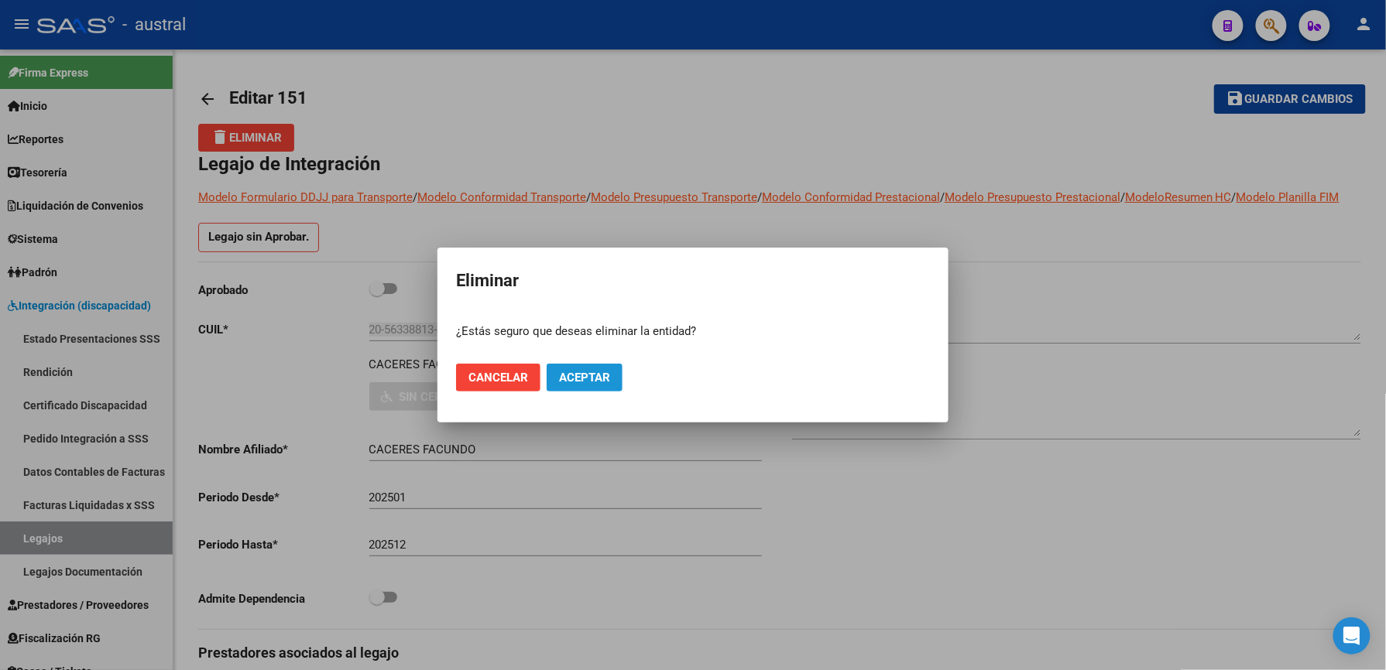
click at [570, 373] on span "Aceptar" at bounding box center [584, 378] width 51 height 14
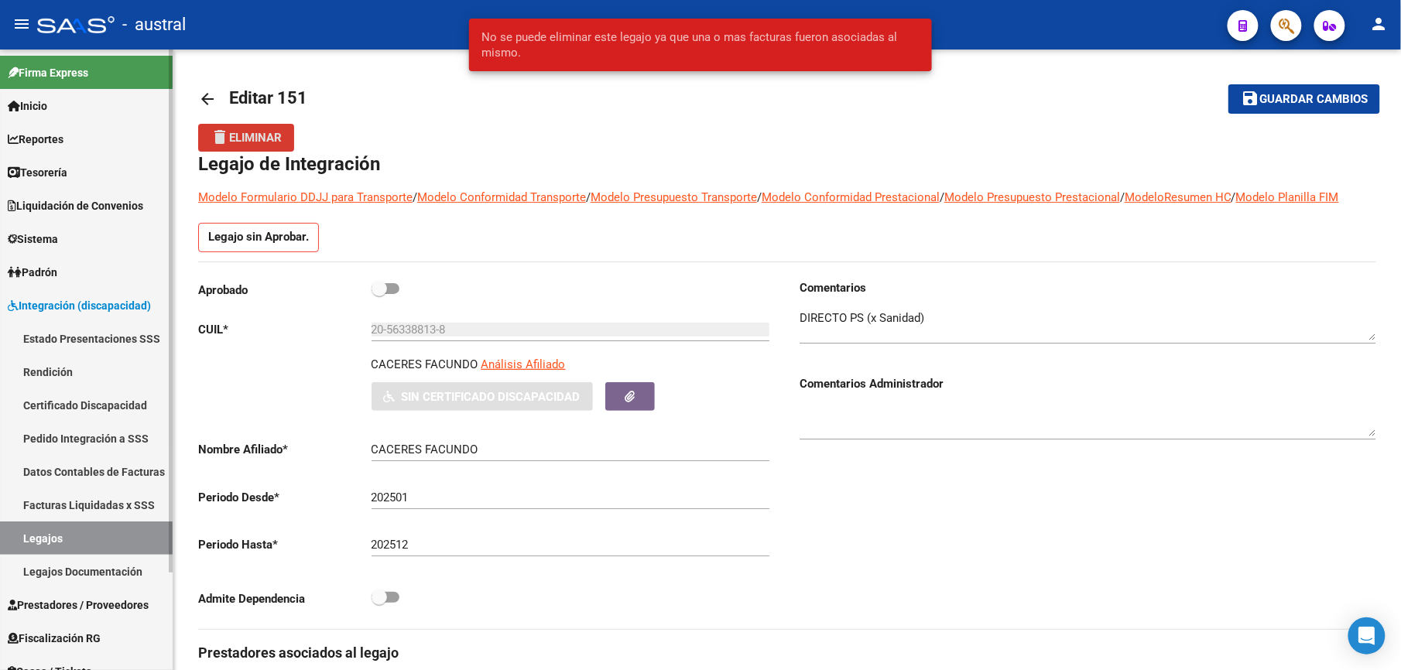
click at [84, 537] on link "Legajos" at bounding box center [86, 538] width 173 height 33
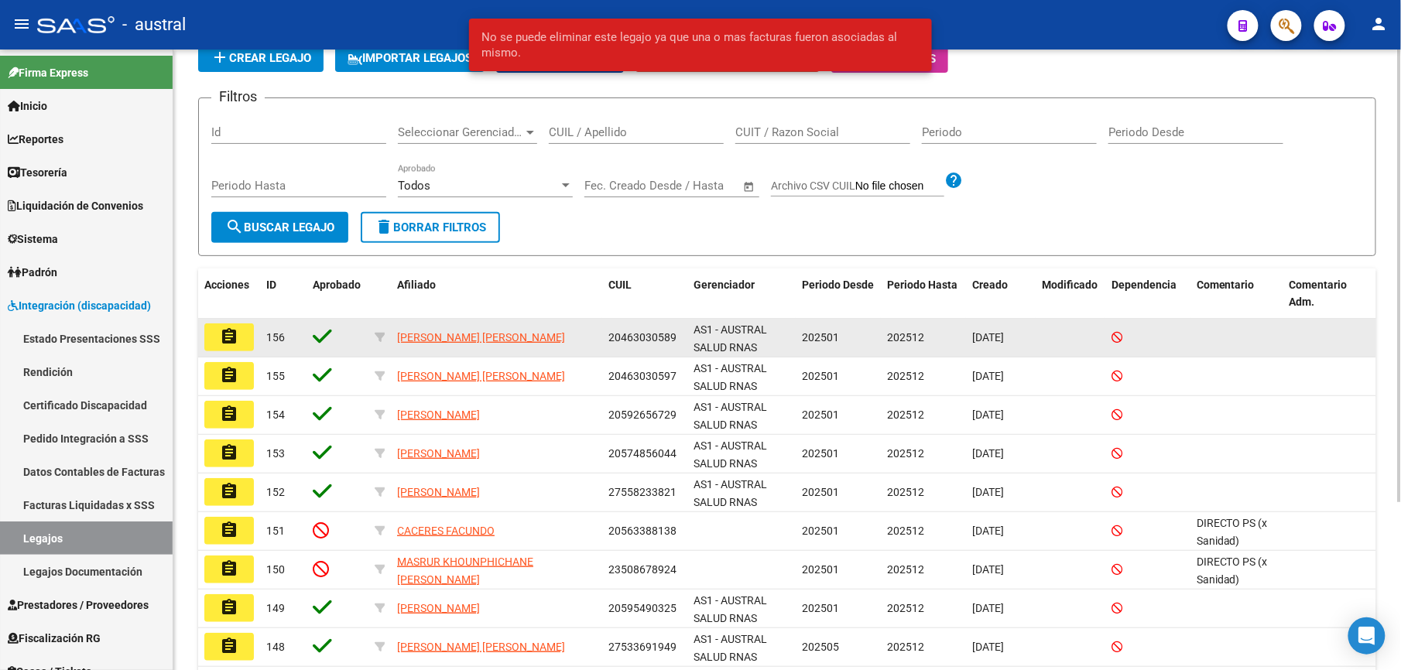
scroll to position [206, 0]
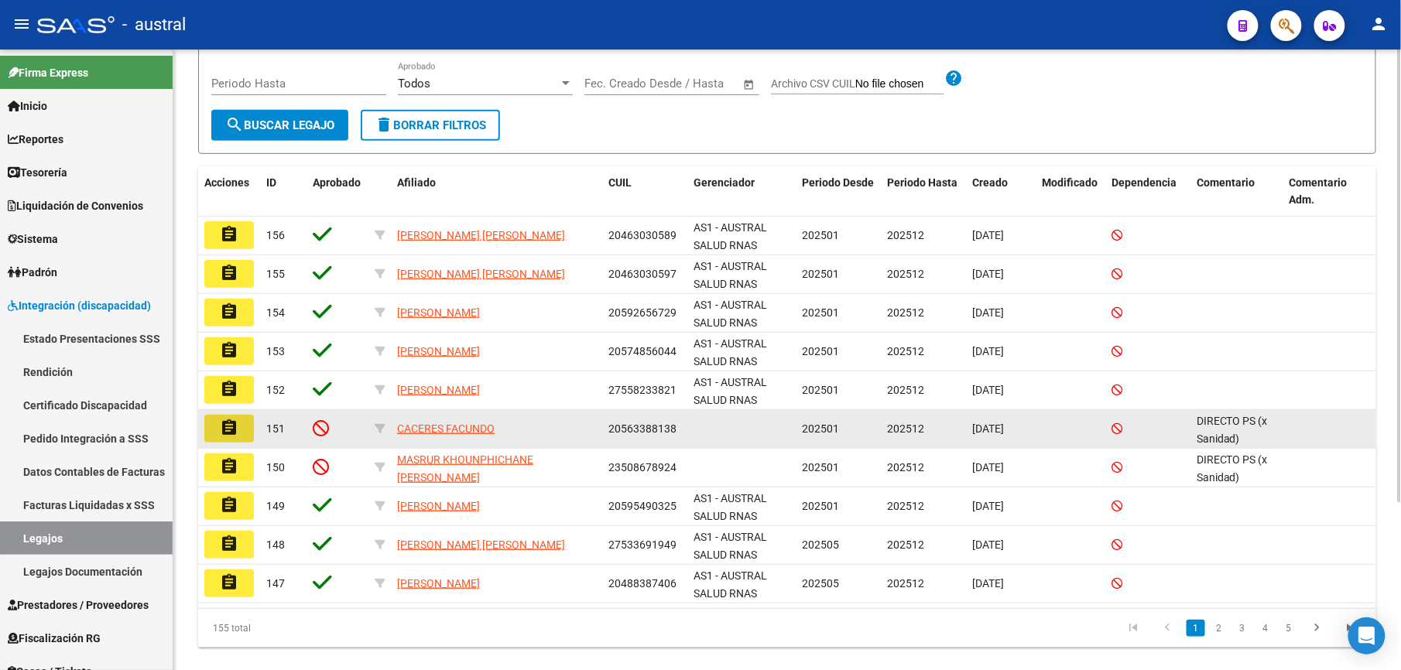
click at [229, 426] on mat-icon "assignment" at bounding box center [229, 428] width 19 height 19
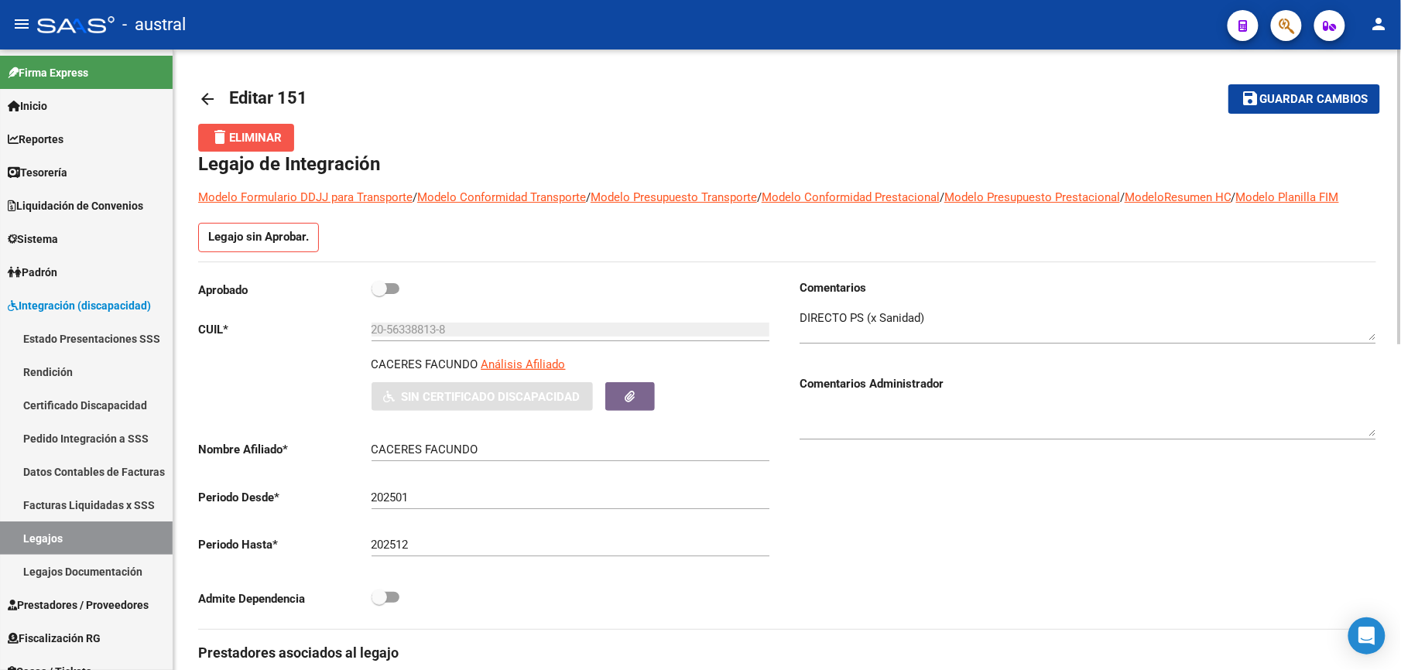
click at [238, 140] on span "delete Eliminar" at bounding box center [246, 138] width 71 height 14
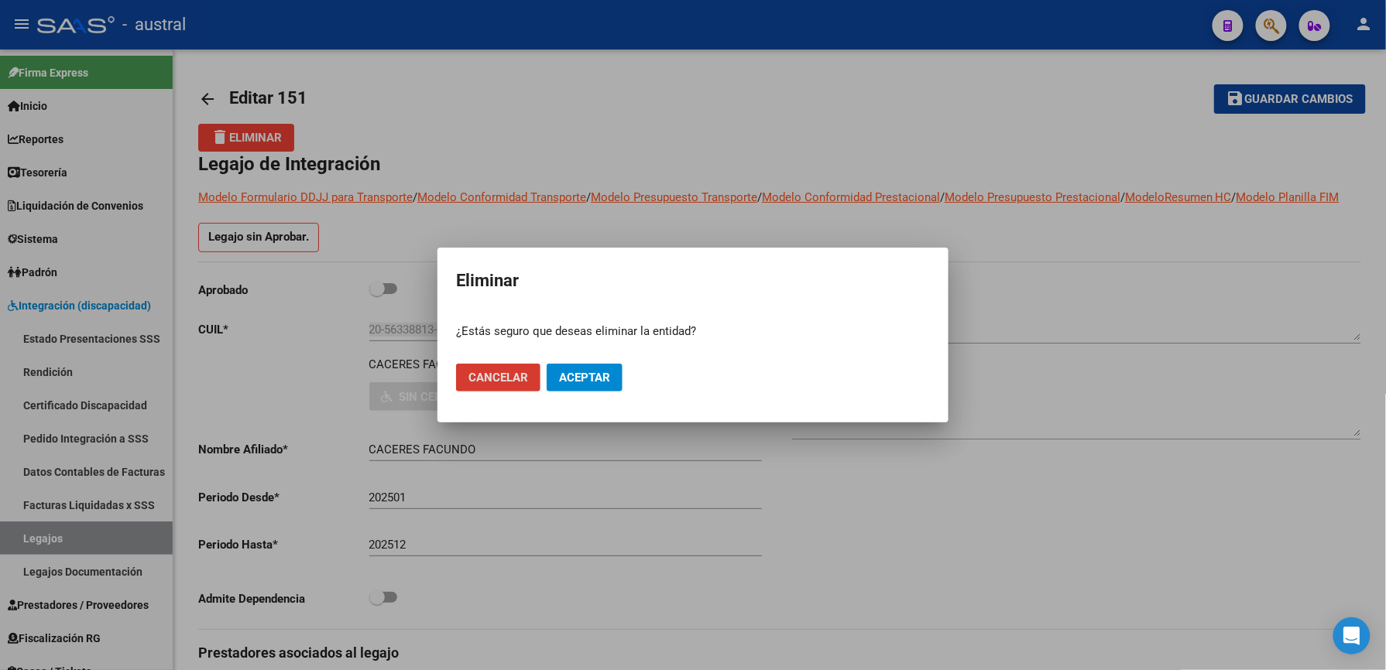
click at [574, 372] on span "Aceptar" at bounding box center [584, 378] width 51 height 14
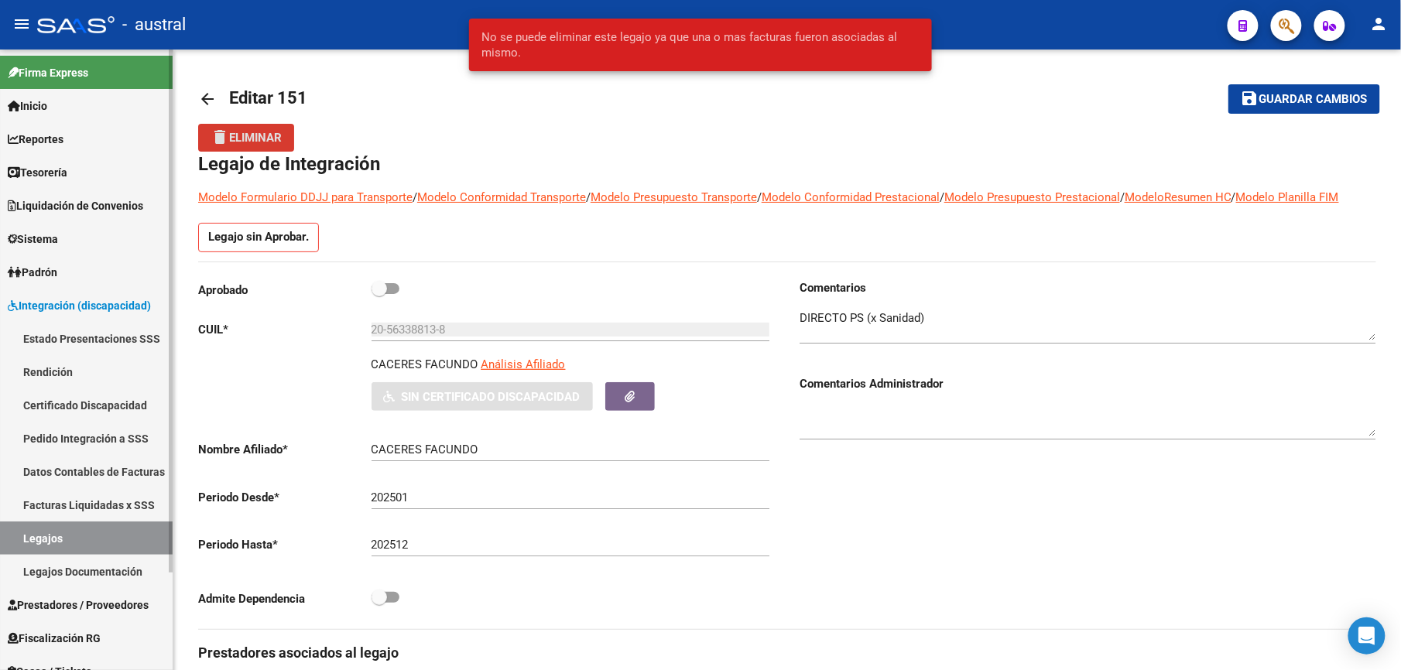
click at [79, 531] on link "Legajos" at bounding box center [86, 538] width 173 height 33
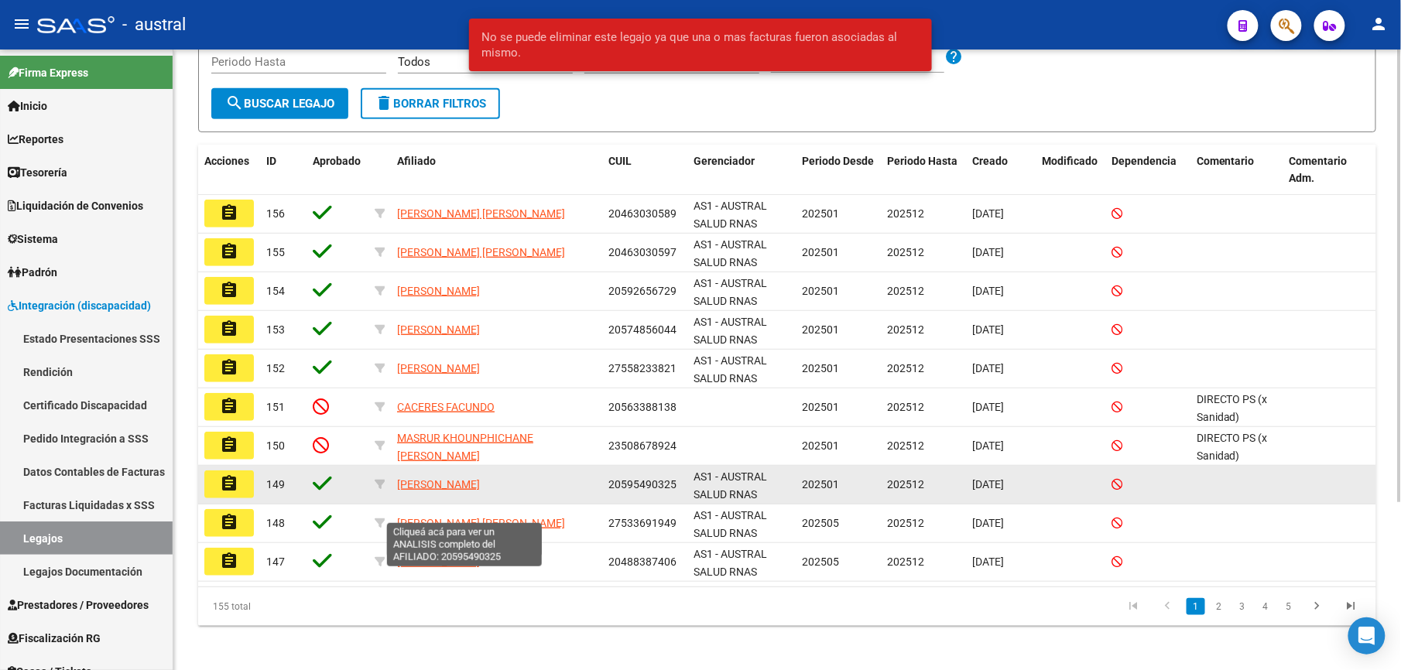
scroll to position [232, 0]
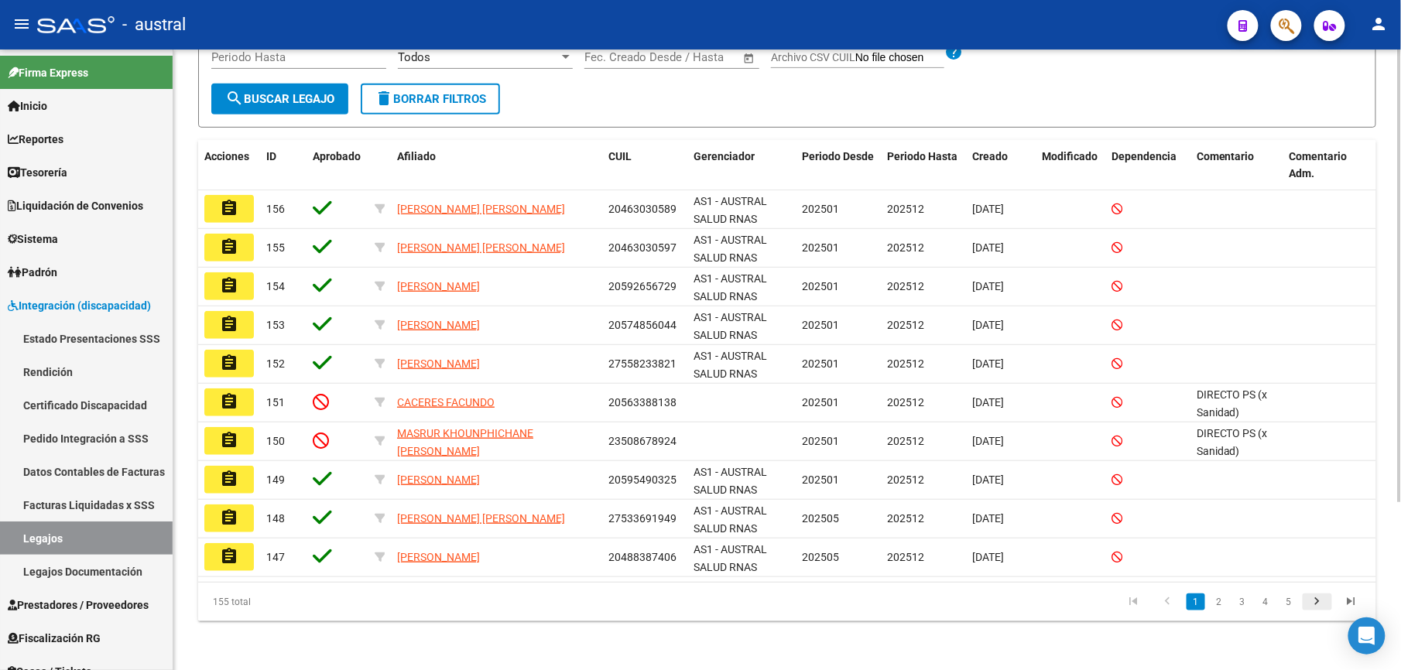
click at [1320, 601] on icon "go to next page" at bounding box center [1317, 603] width 20 height 19
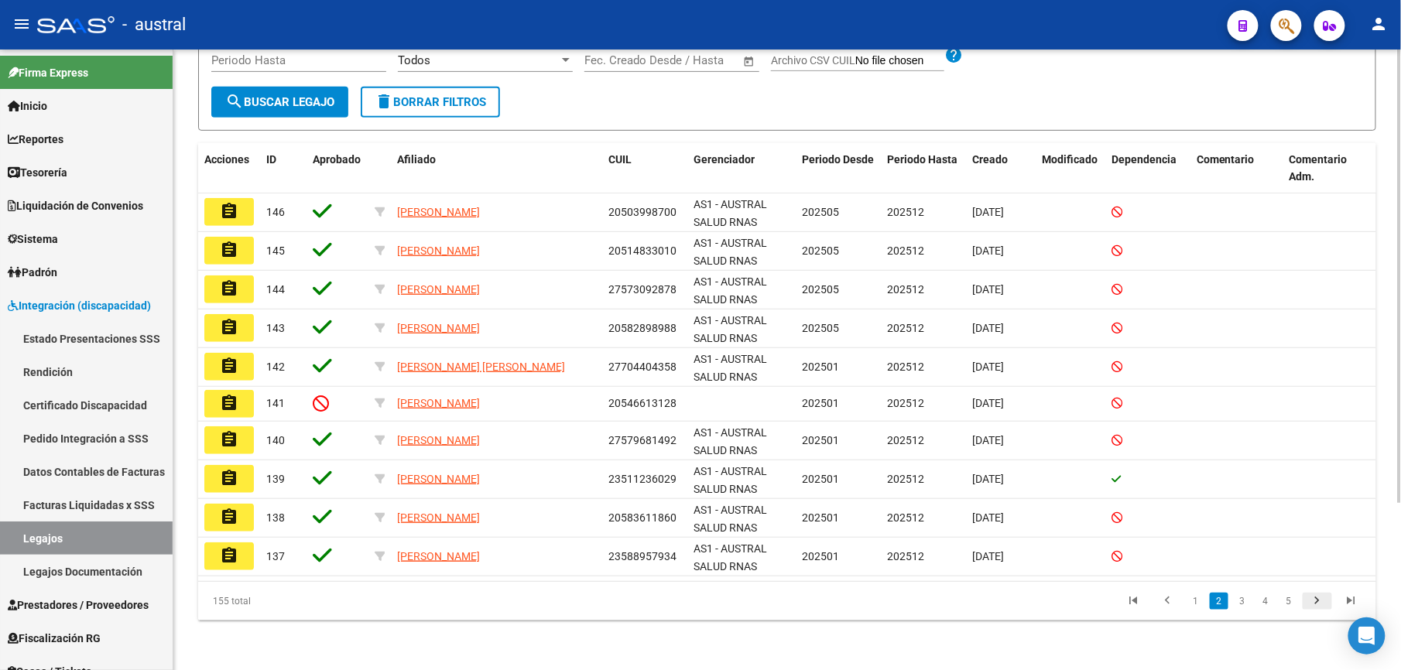
scroll to position [228, 0]
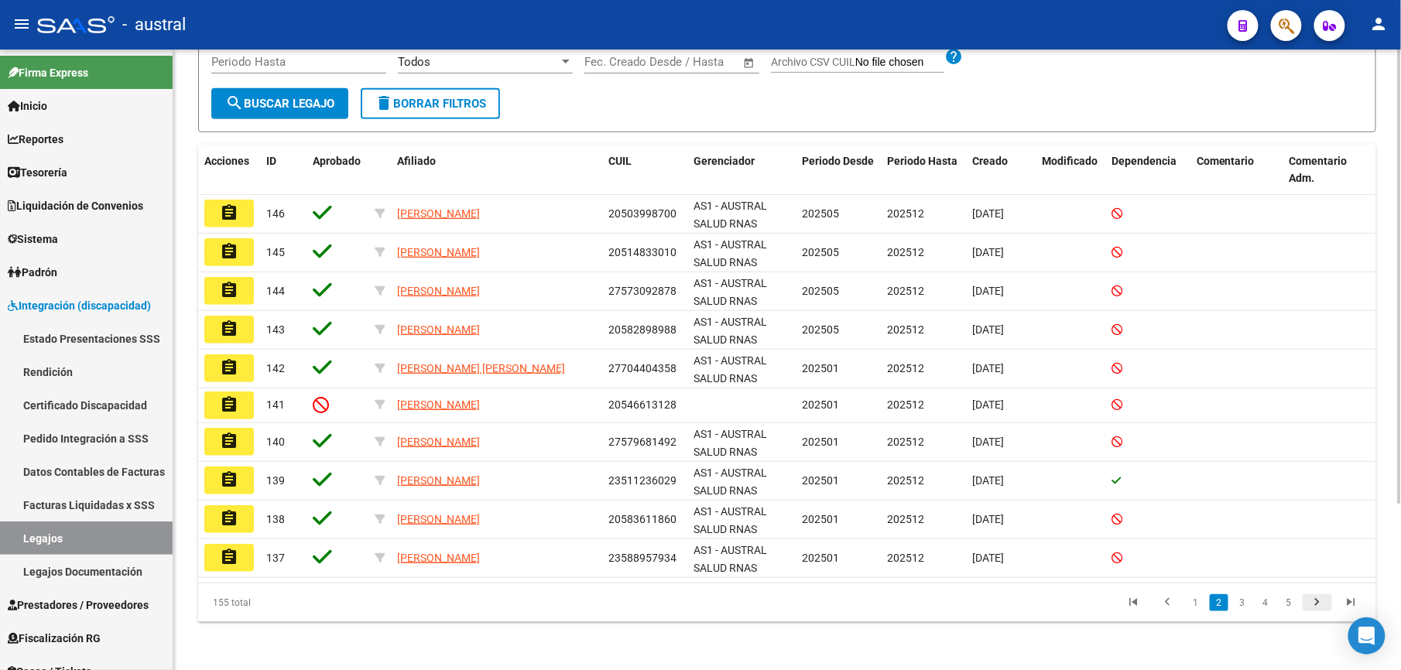
click at [1320, 601] on icon "go to next page" at bounding box center [1317, 604] width 20 height 19
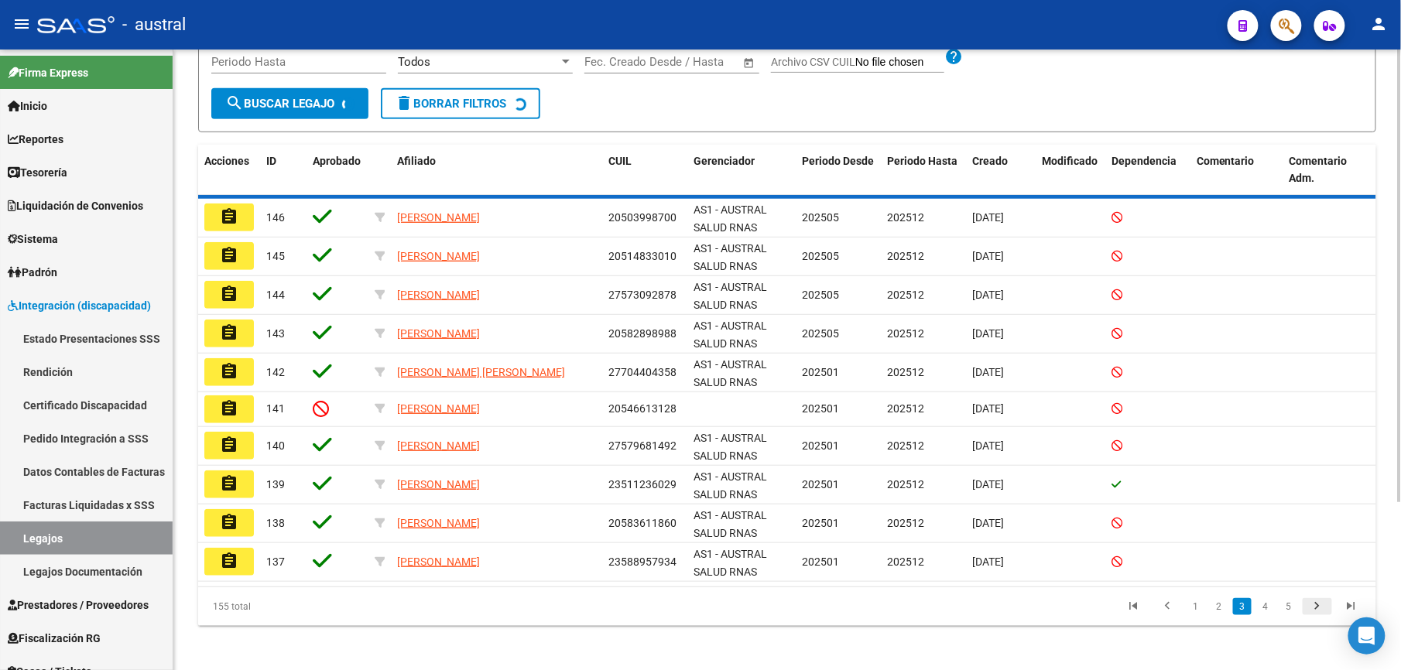
scroll to position [232, 0]
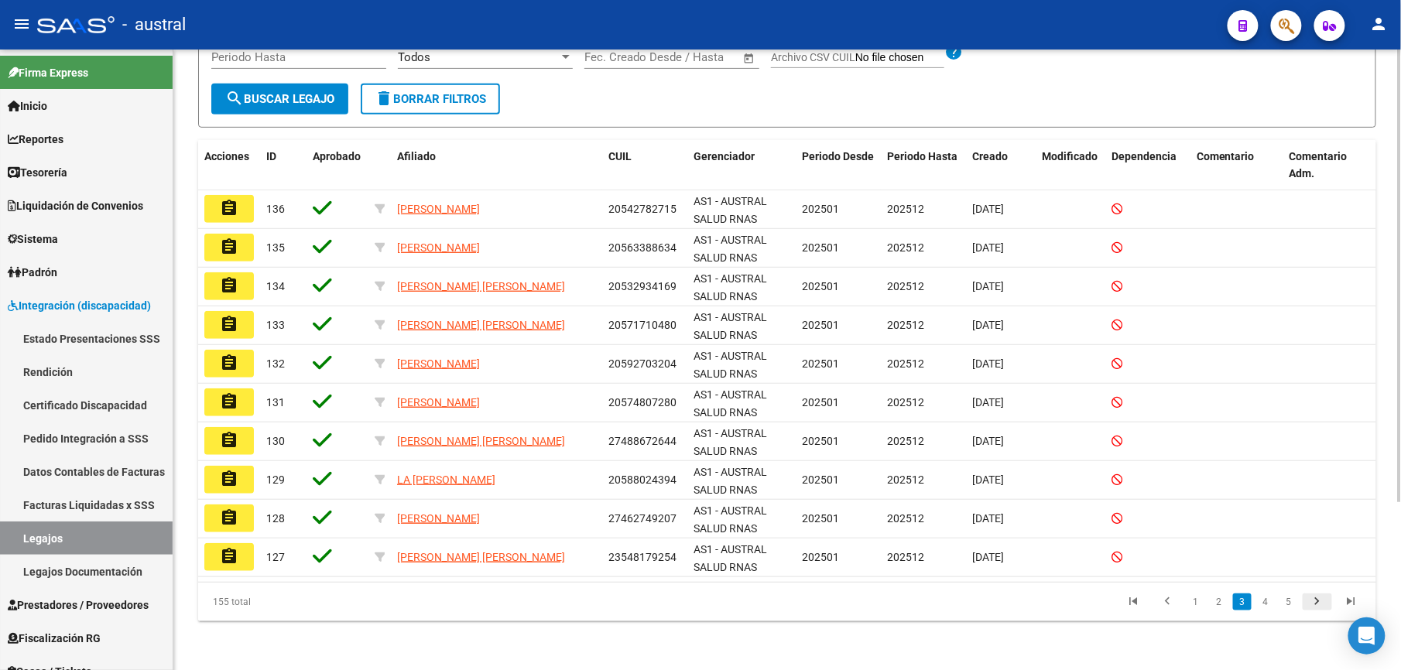
click at [1320, 601] on icon "go to next page" at bounding box center [1317, 603] width 20 height 19
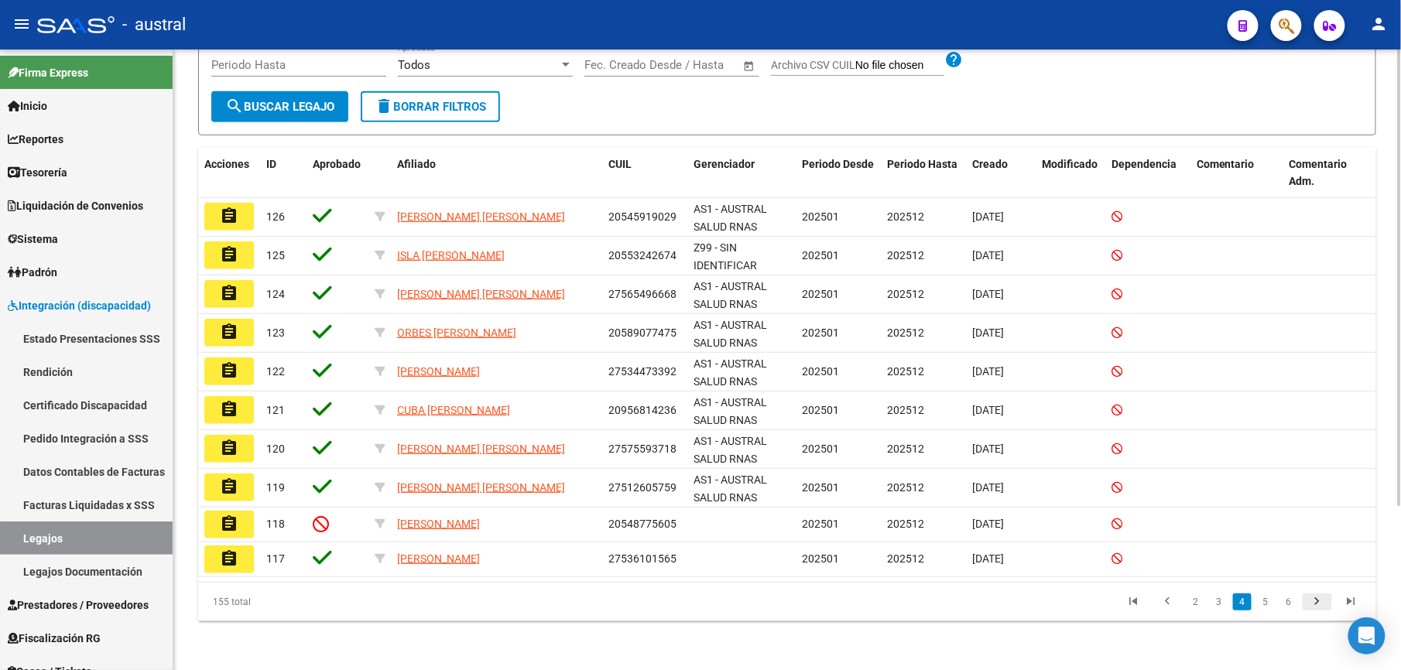
click at [1320, 601] on icon "go to next page" at bounding box center [1317, 603] width 20 height 19
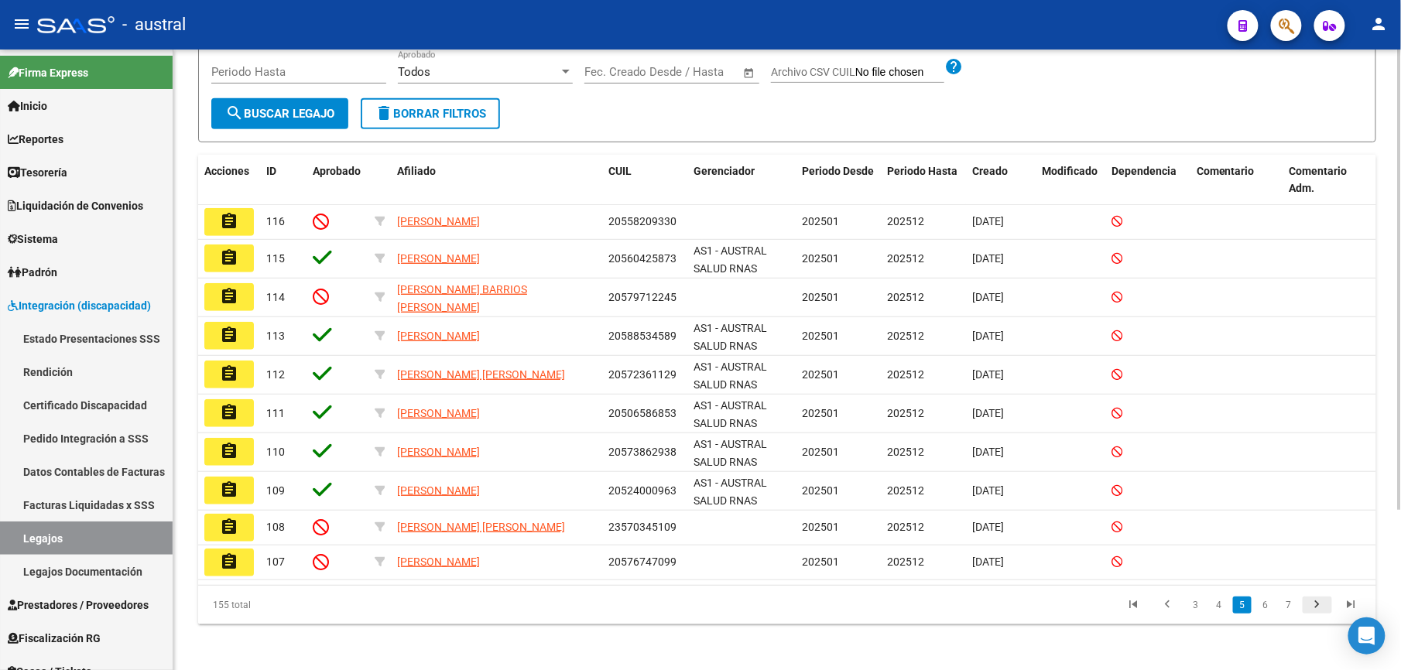
click at [1320, 601] on icon "go to next page" at bounding box center [1317, 607] width 20 height 19
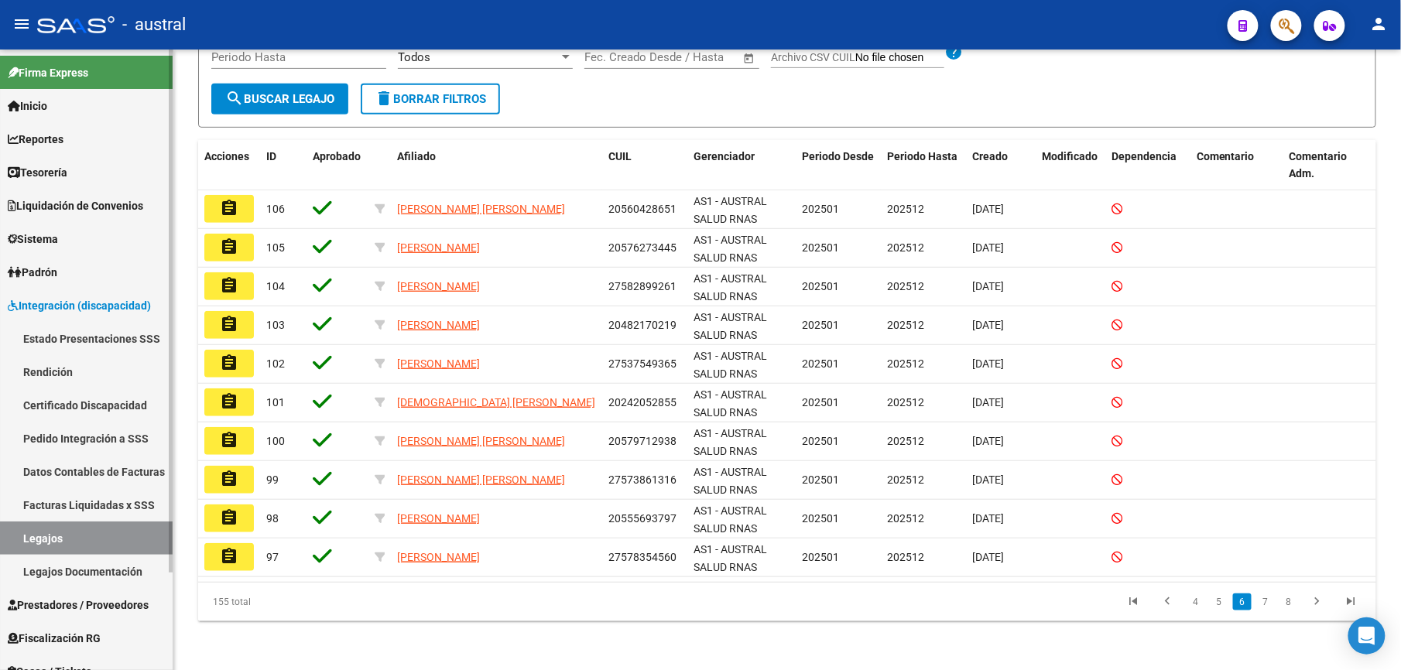
click at [56, 536] on link "Legajos" at bounding box center [86, 538] width 173 height 33
click at [48, 529] on link "Legajos" at bounding box center [86, 538] width 173 height 33
click at [76, 200] on span "Liquidación de Convenios" at bounding box center [75, 205] width 135 height 17
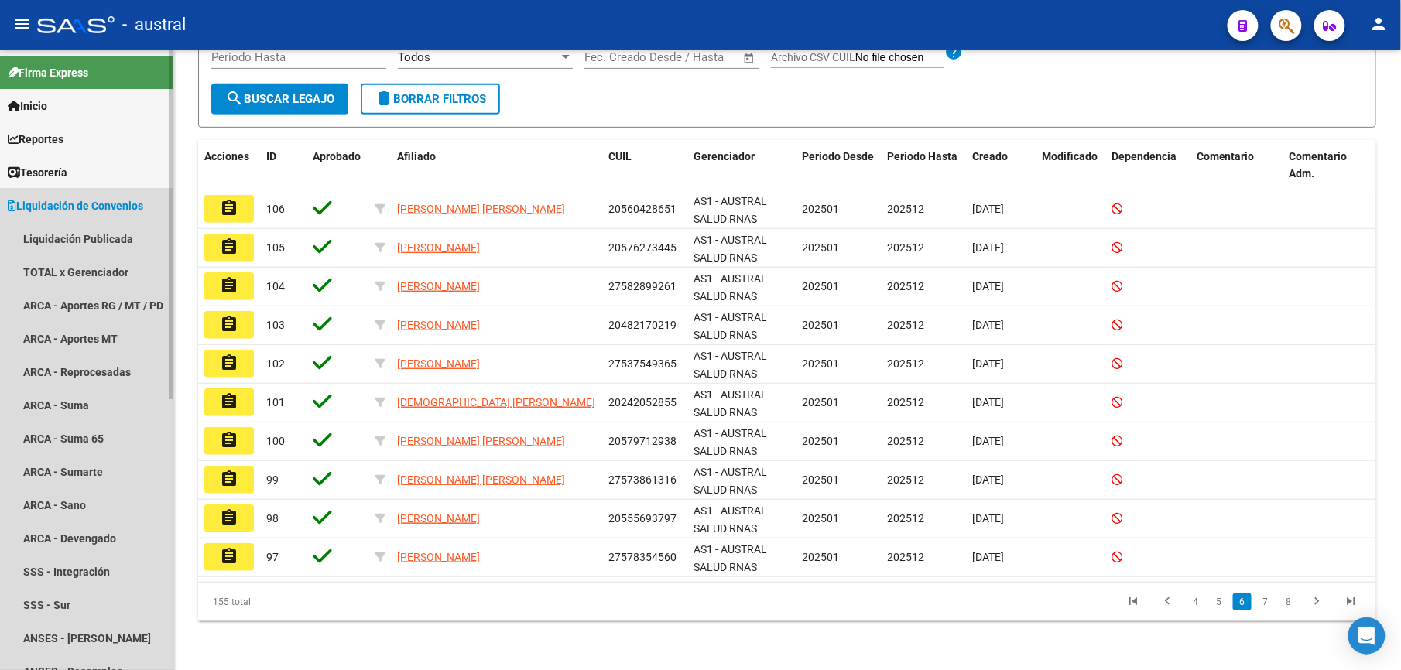
click at [93, 197] on span "Liquidación de Convenios" at bounding box center [75, 205] width 135 height 17
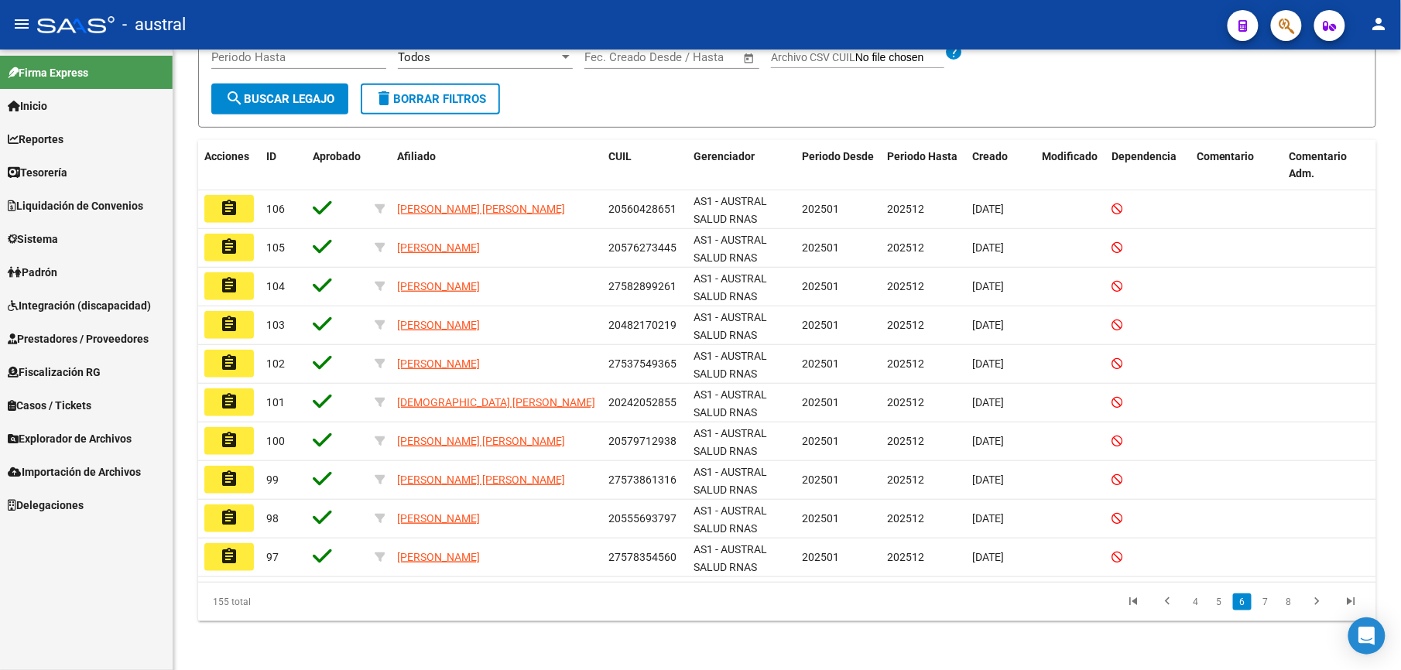
click at [112, 307] on span "Integración (discapacidad)" at bounding box center [79, 305] width 143 height 17
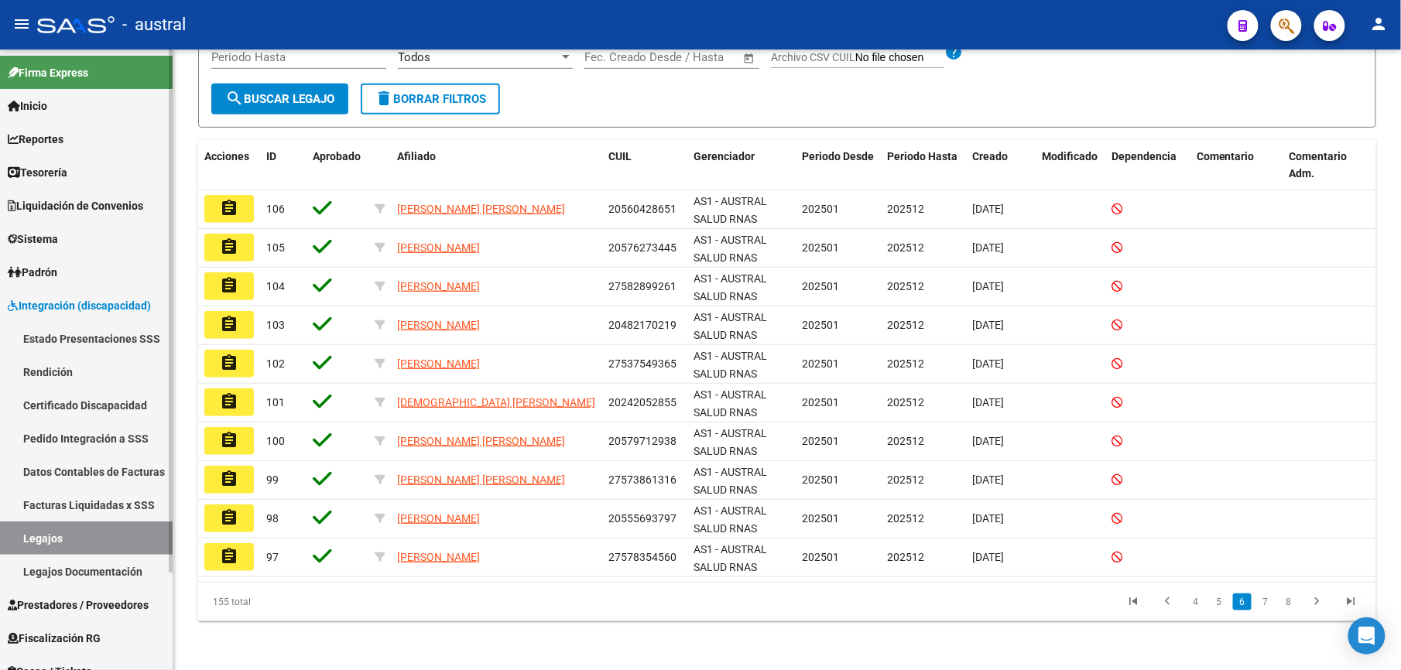
click at [115, 430] on link "Pedido Integración a SSS" at bounding box center [86, 438] width 173 height 33
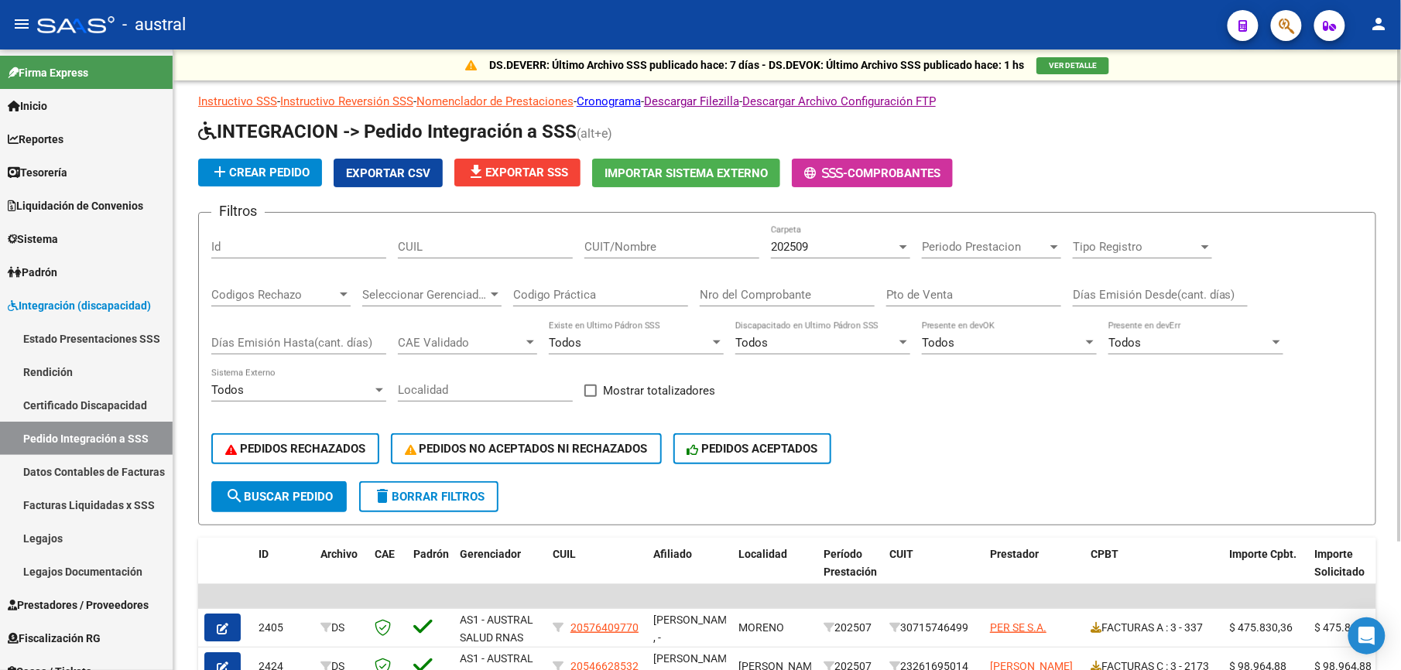
click at [444, 500] on span "delete Borrar Filtros" at bounding box center [428, 497] width 111 height 14
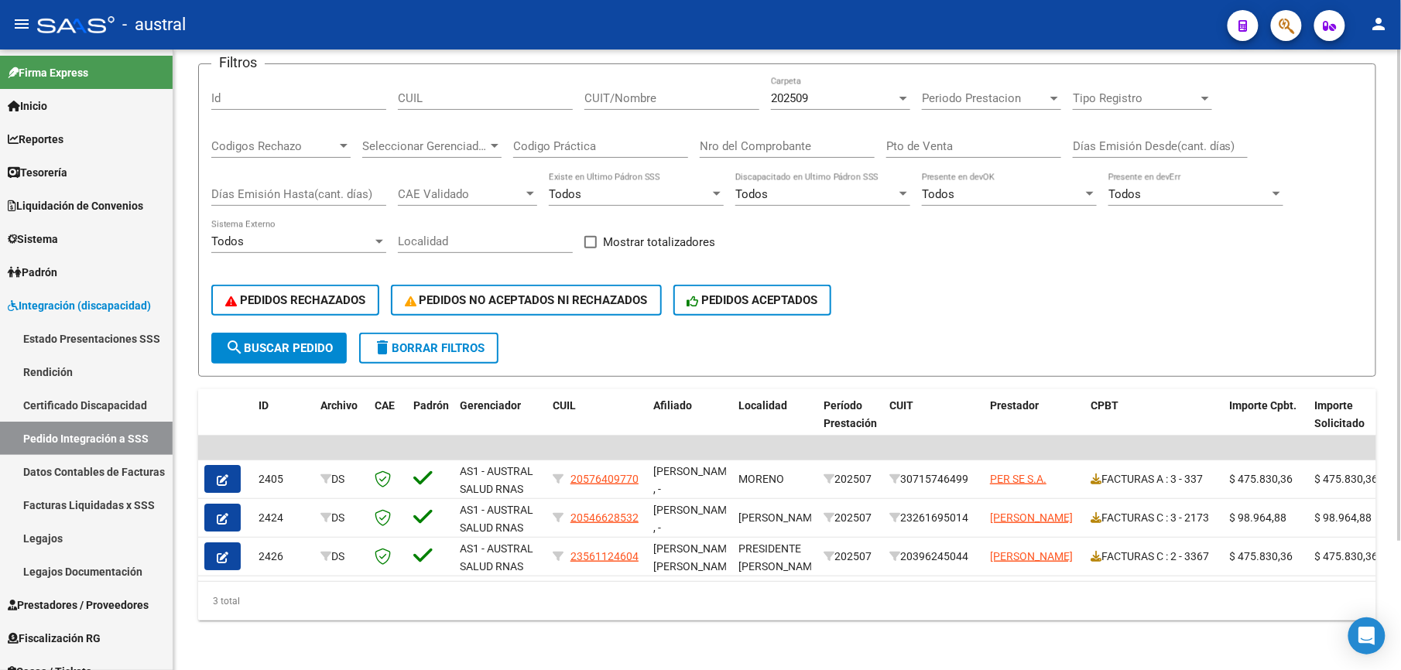
scroll to position [163, 0]
click at [435, 341] on span "delete Borrar Filtros" at bounding box center [428, 348] width 111 height 14
click at [93, 542] on link "Legajos" at bounding box center [86, 538] width 173 height 33
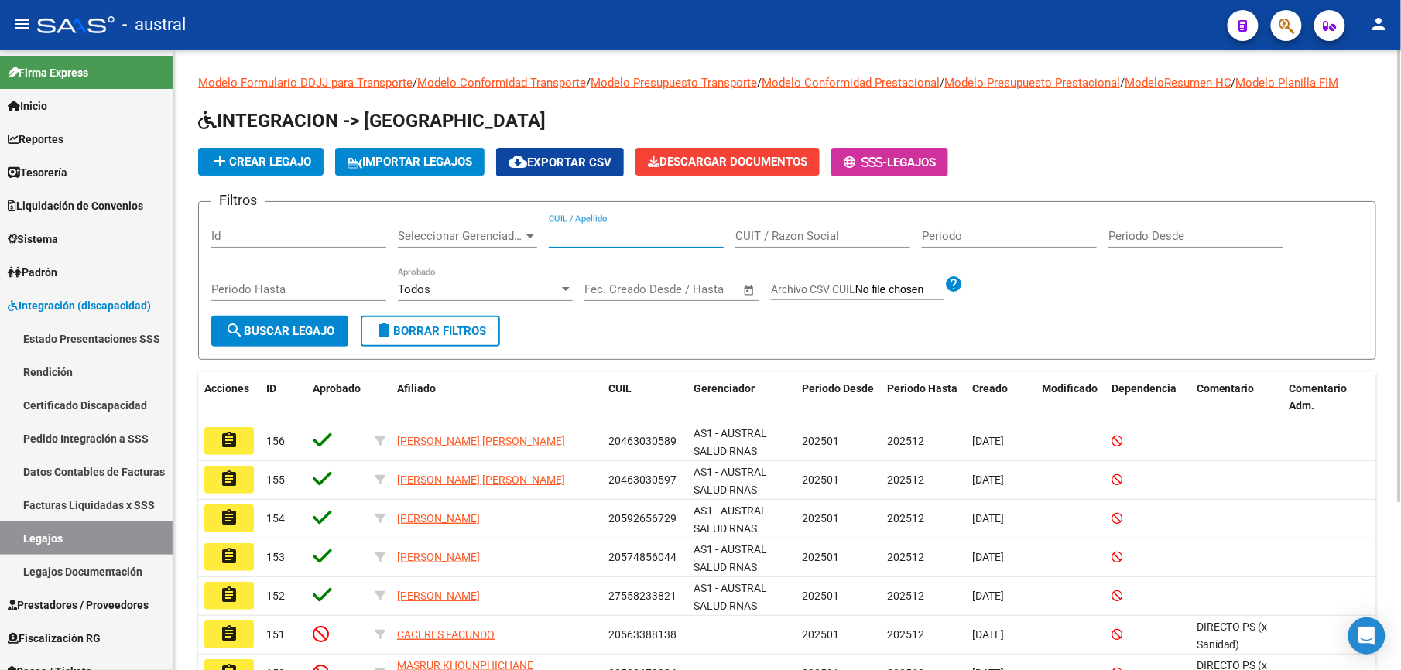
click at [579, 233] on input "CUIL / Apellido" at bounding box center [636, 236] width 175 height 14
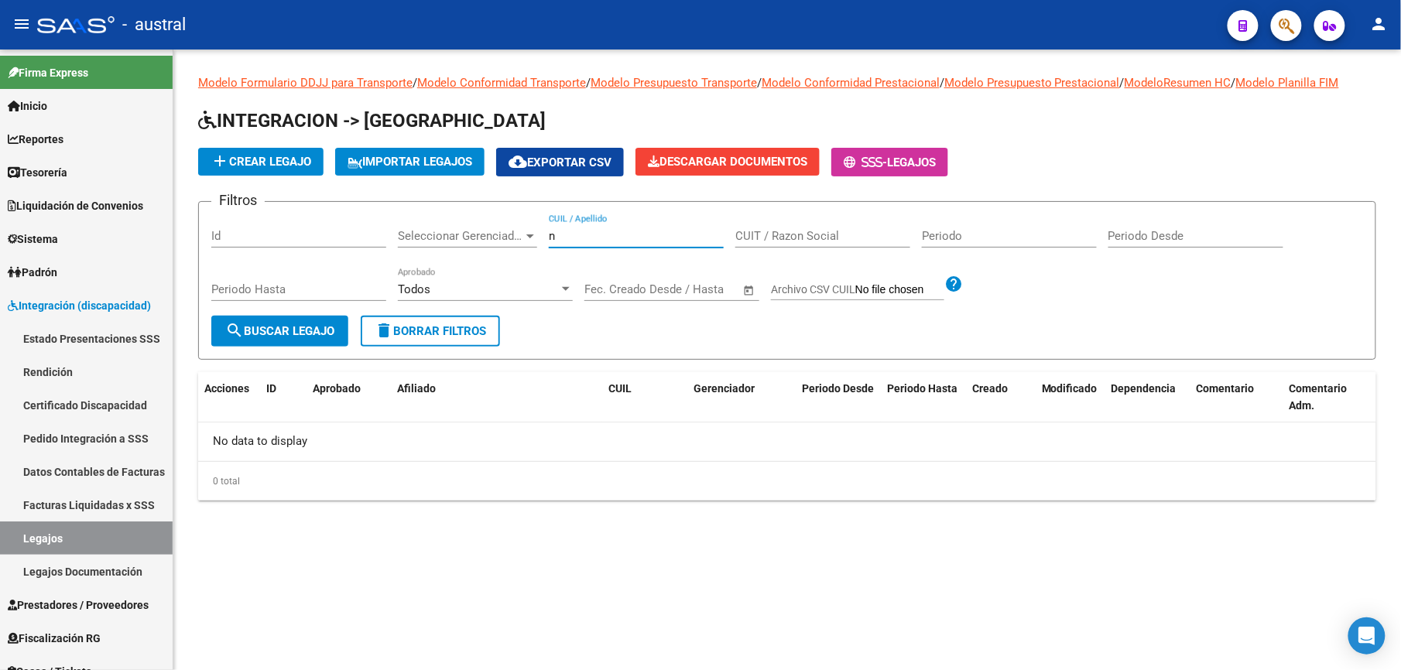
type input "n"
drag, startPoint x: 601, startPoint y: 237, endPoint x: 514, endPoint y: 240, distance: 87.5
click at [514, 240] on div "Filtros Id Seleccionar Gerenciador Seleccionar Gerenciador n CUIL / Apellido CU…" at bounding box center [787, 264] width 1152 height 101
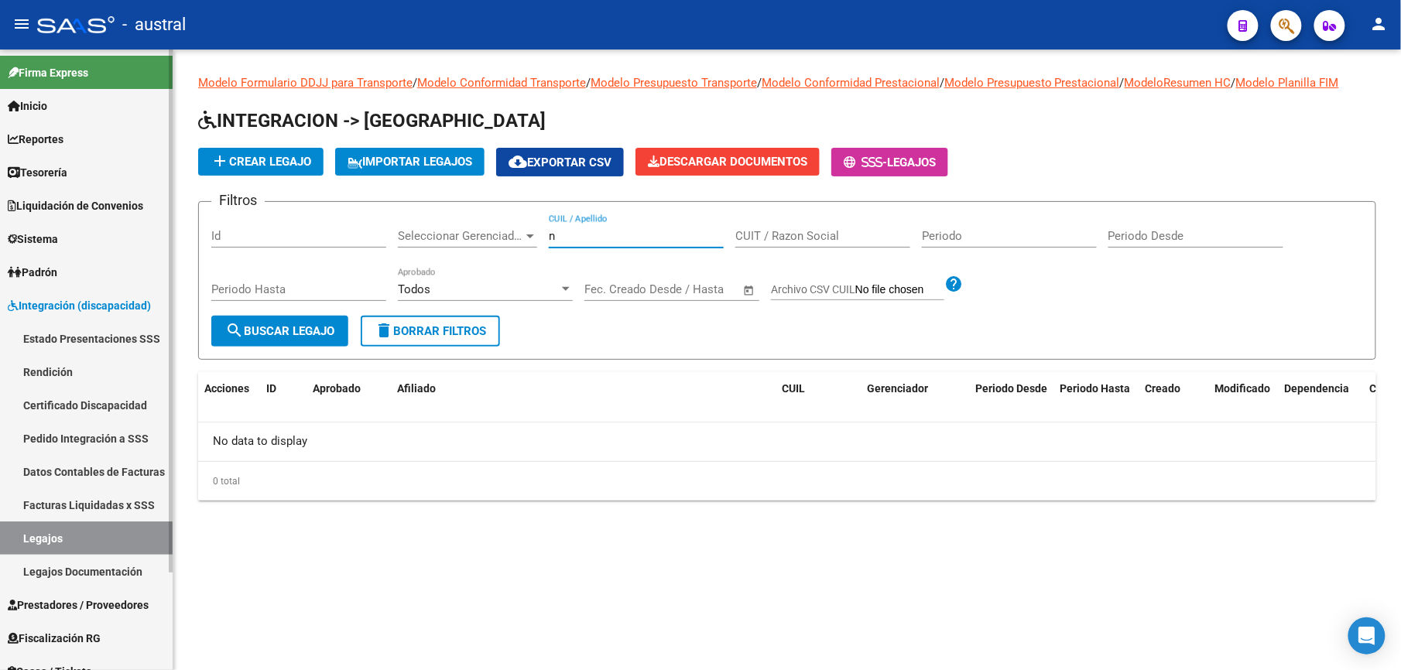
click at [108, 429] on link "Pedido Integración a SSS" at bounding box center [86, 438] width 173 height 33
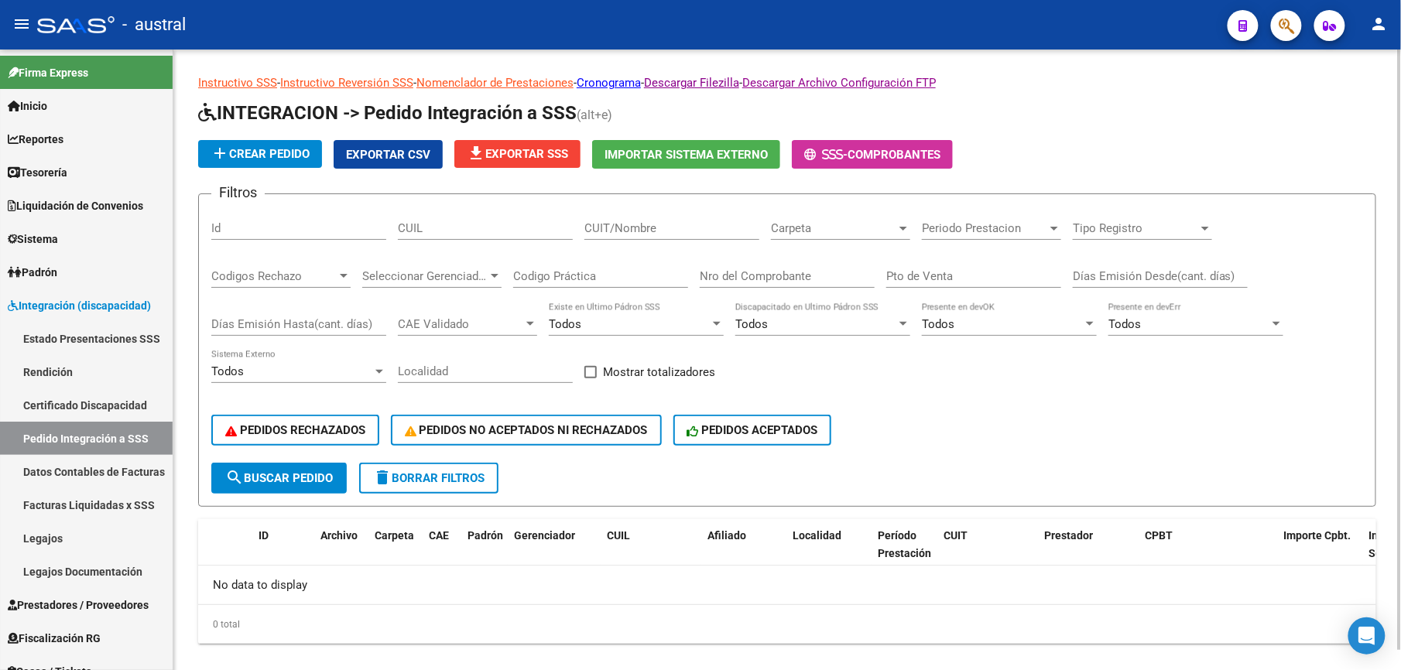
click at [583, 238] on div "Filtros Id CUIL CUIT/Nombre Carpeta Carpeta Periodo Prestacion Periodo Prestaci…" at bounding box center [787, 335] width 1152 height 256
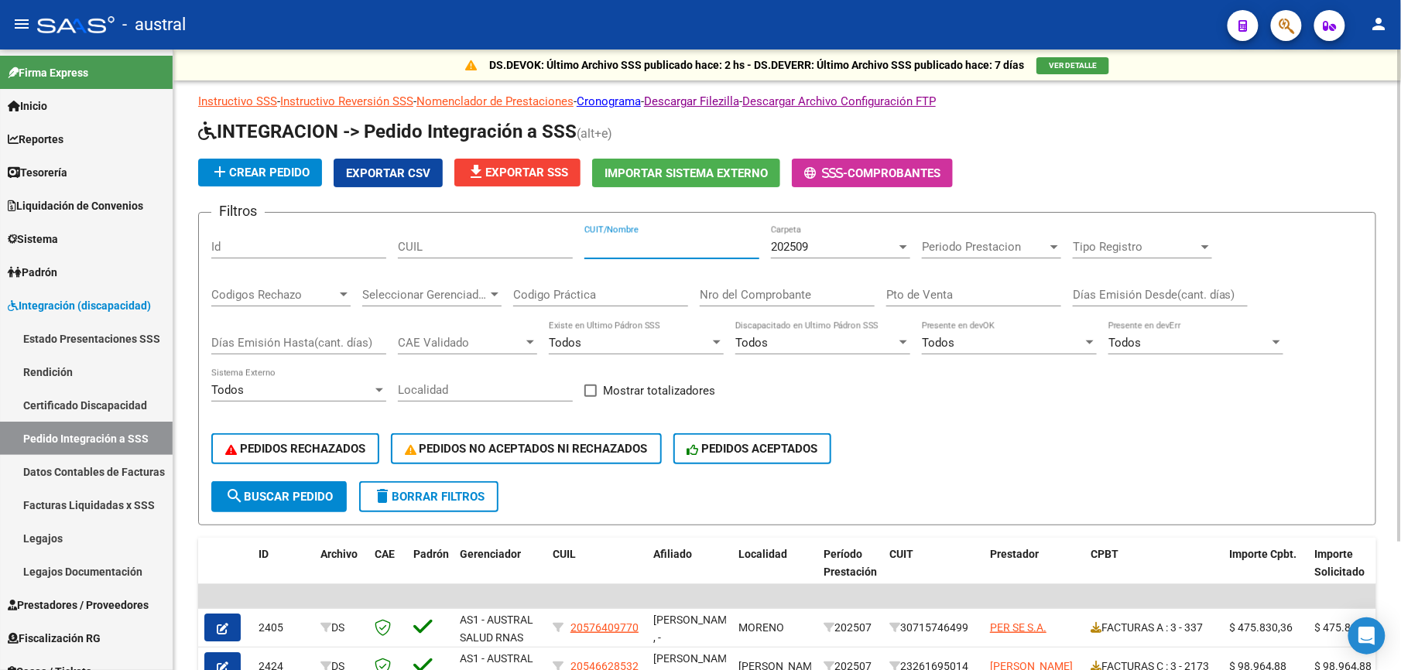
click at [676, 251] on input "CUIT/Nombre" at bounding box center [671, 247] width 175 height 14
type input "BARRIONUEVO"
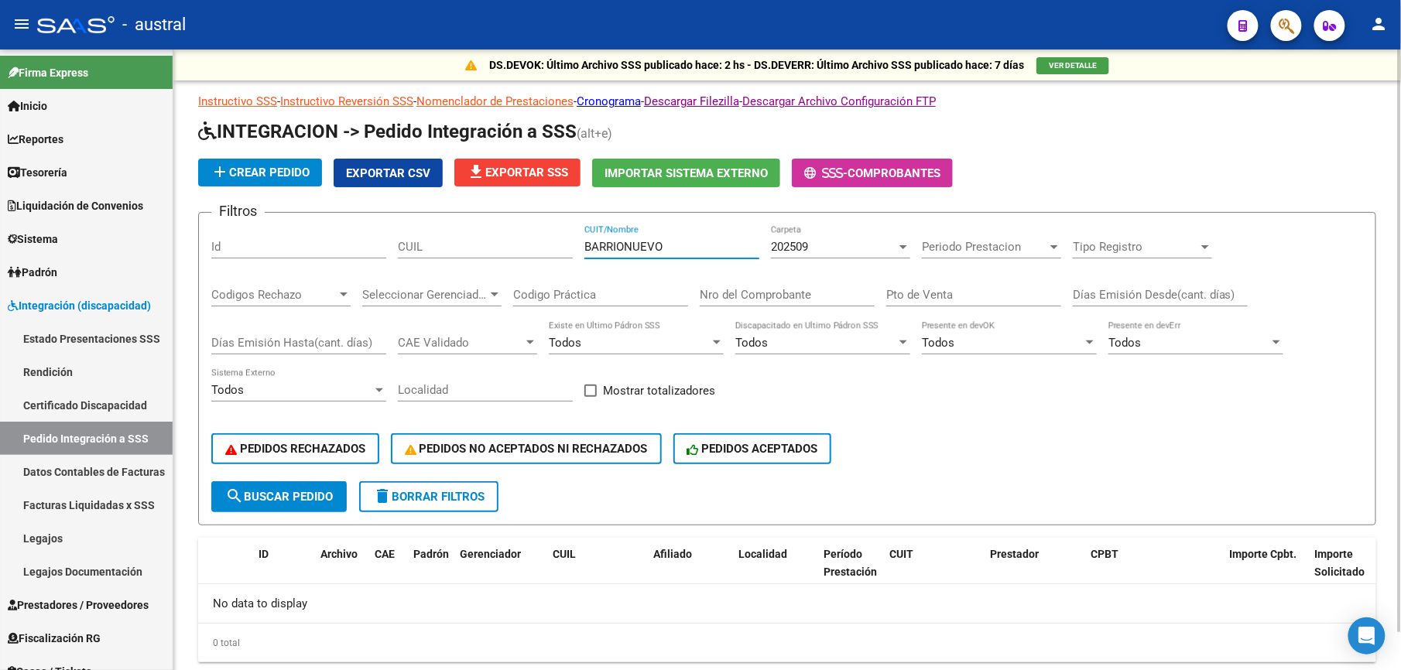
drag, startPoint x: 667, startPoint y: 246, endPoint x: 542, endPoint y: 248, distance: 125.4
click at [542, 248] on div "Filtros Id CUIL [PERSON_NAME] CUIT/Nombre 202509 Carpeta Periodo Prestacion Per…" at bounding box center [787, 353] width 1152 height 256
click at [791, 252] on span "202509" at bounding box center [789, 247] width 37 height 14
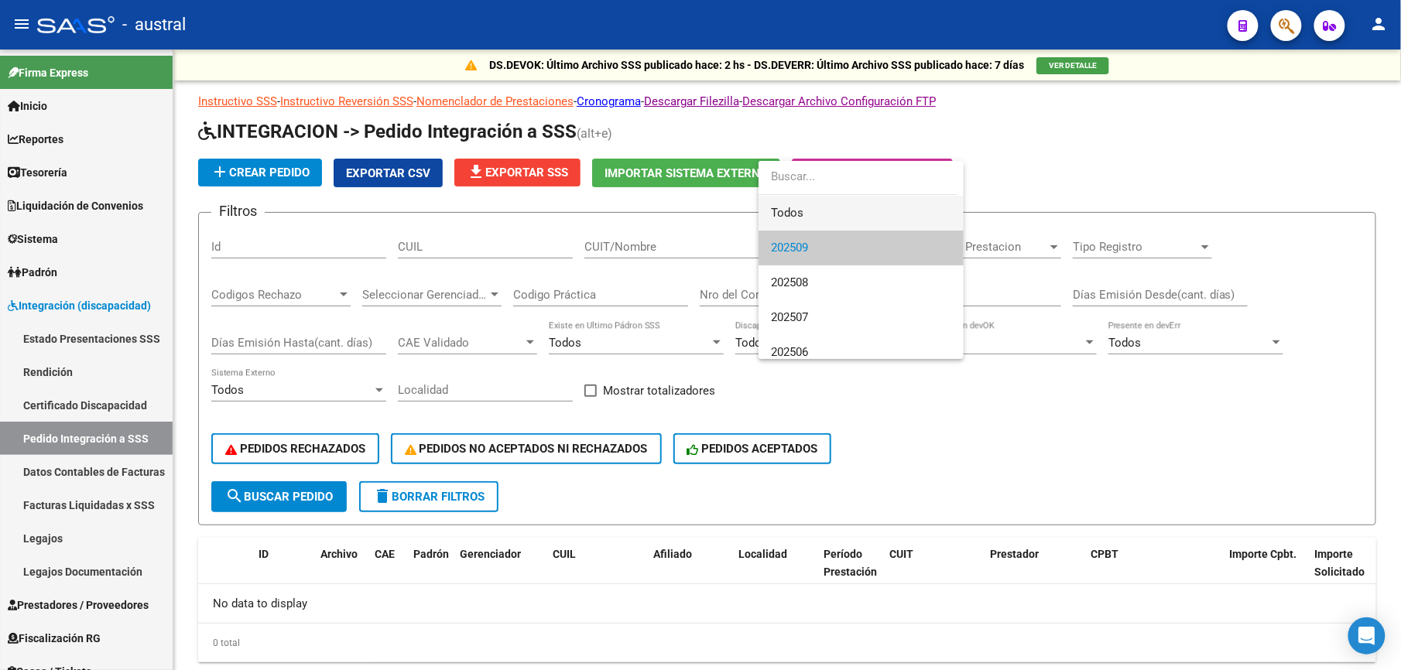
click at [815, 195] on div "Todos 202509 202508 202507 202506 202505 202504 202503 202502 202501" at bounding box center [861, 260] width 205 height 198
click at [800, 212] on span "Todos" at bounding box center [861, 213] width 180 height 35
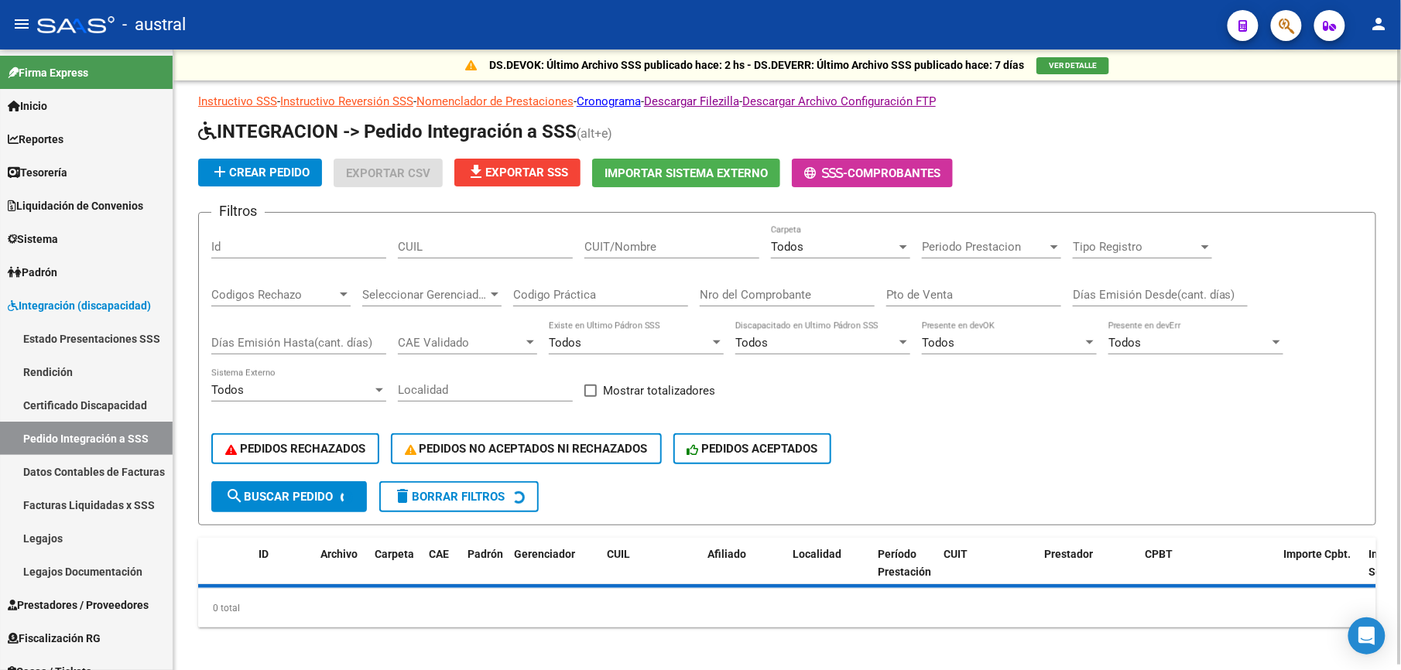
click at [629, 262] on div "CUIT/Nombre" at bounding box center [671, 249] width 175 height 48
click at [630, 257] on div "CUIT/Nombre" at bounding box center [671, 241] width 175 height 33
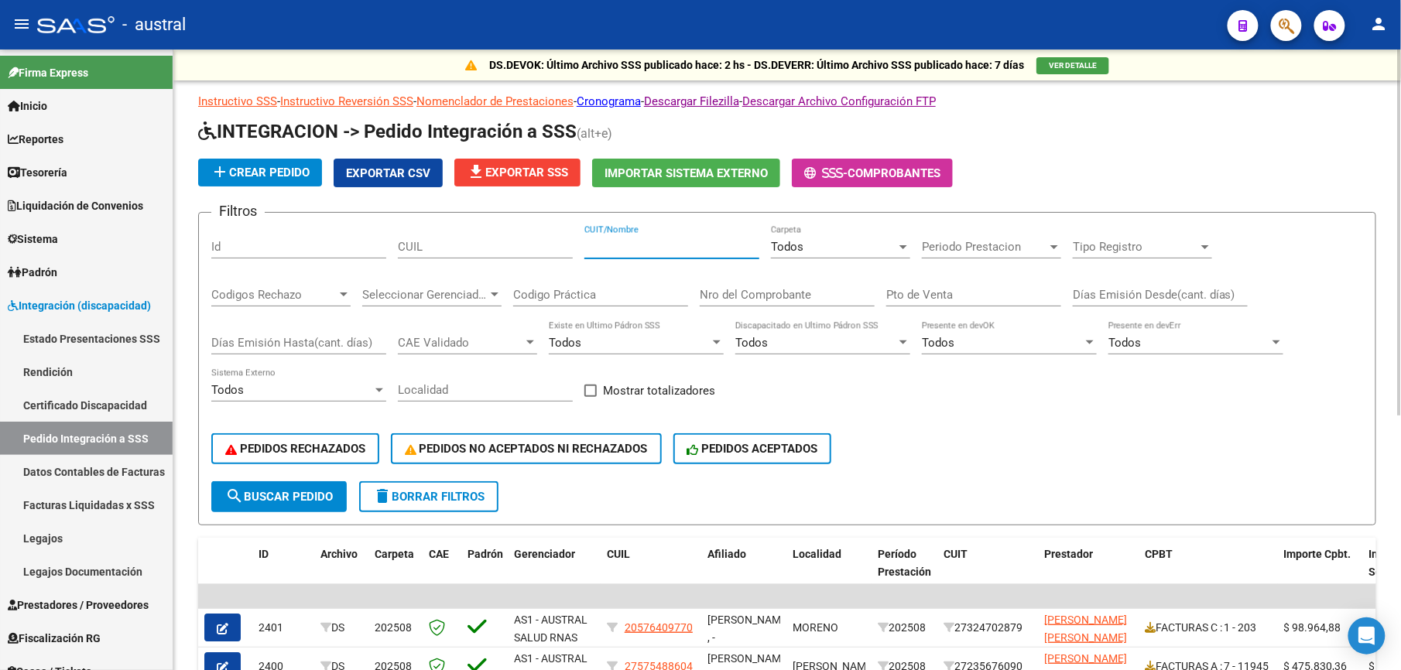
click at [633, 251] on input "CUIT/Nombre" at bounding box center [671, 247] width 175 height 14
type input "BARRIONUEVO"
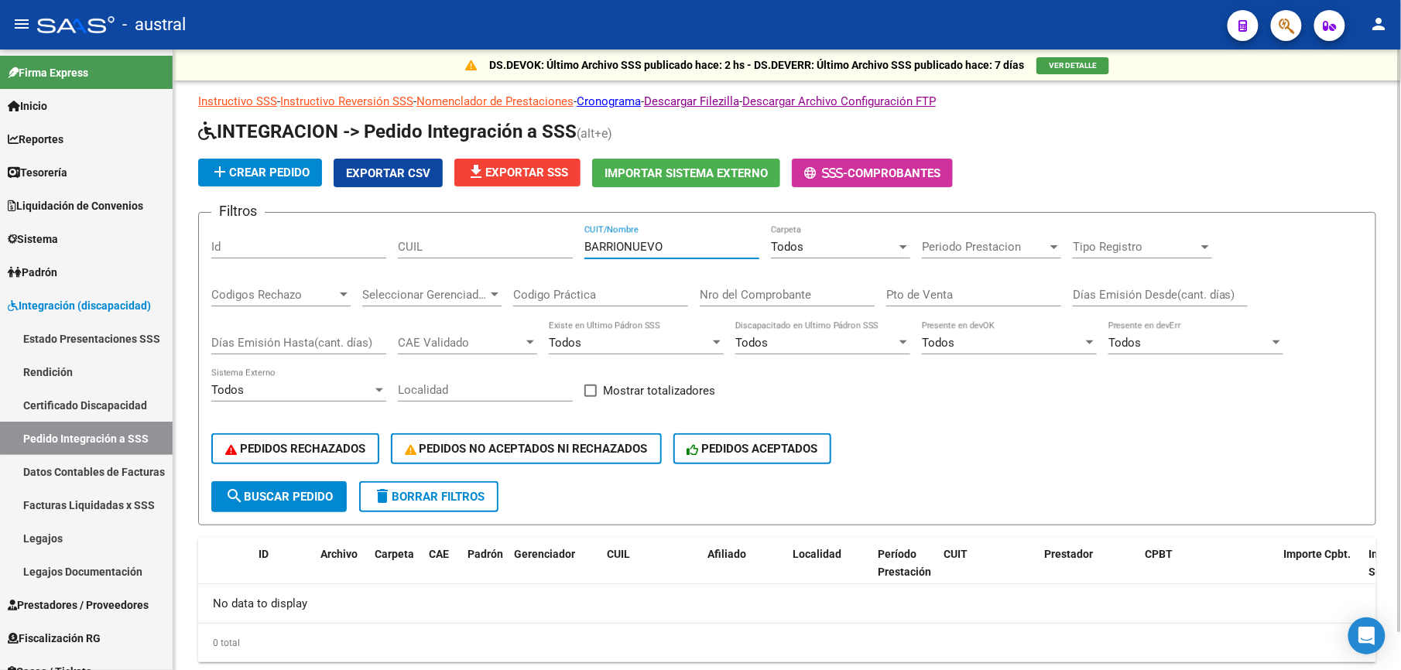
drag, startPoint x: 685, startPoint y: 241, endPoint x: 440, endPoint y: 238, distance: 244.6
click at [440, 238] on div "Filtros Id CUIL [PERSON_NAME] CUIT/Nombre Todos Carpeta Periodo Prestacion Peri…" at bounding box center [787, 353] width 1152 height 256
click at [433, 249] on input "CUIL" at bounding box center [485, 247] width 175 height 14
click at [462, 249] on input "CUIL" at bounding box center [485, 247] width 175 height 14
drag, startPoint x: 493, startPoint y: 249, endPoint x: 362, endPoint y: 272, distance: 132.9
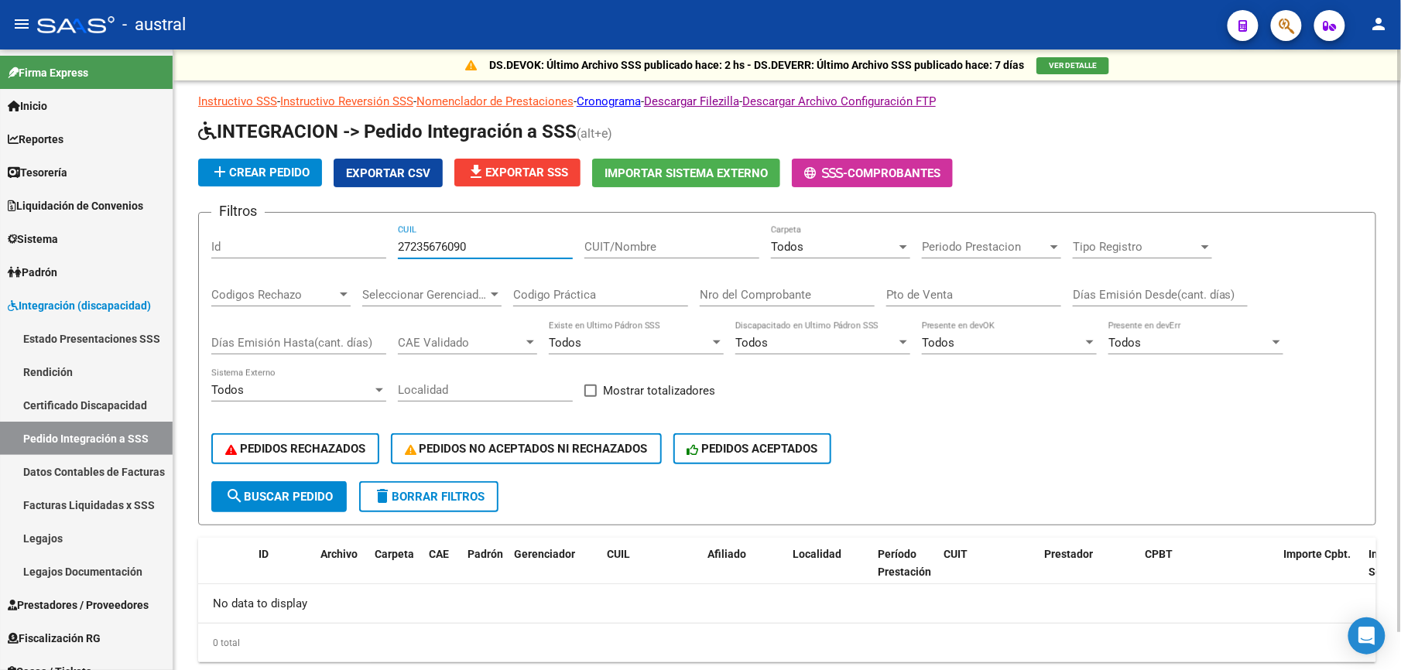
click at [362, 272] on div "Filtros Id 27235676090 CUIL CUIT/Nombre Todos Carpeta Periodo Prestacion Period…" at bounding box center [787, 353] width 1152 height 256
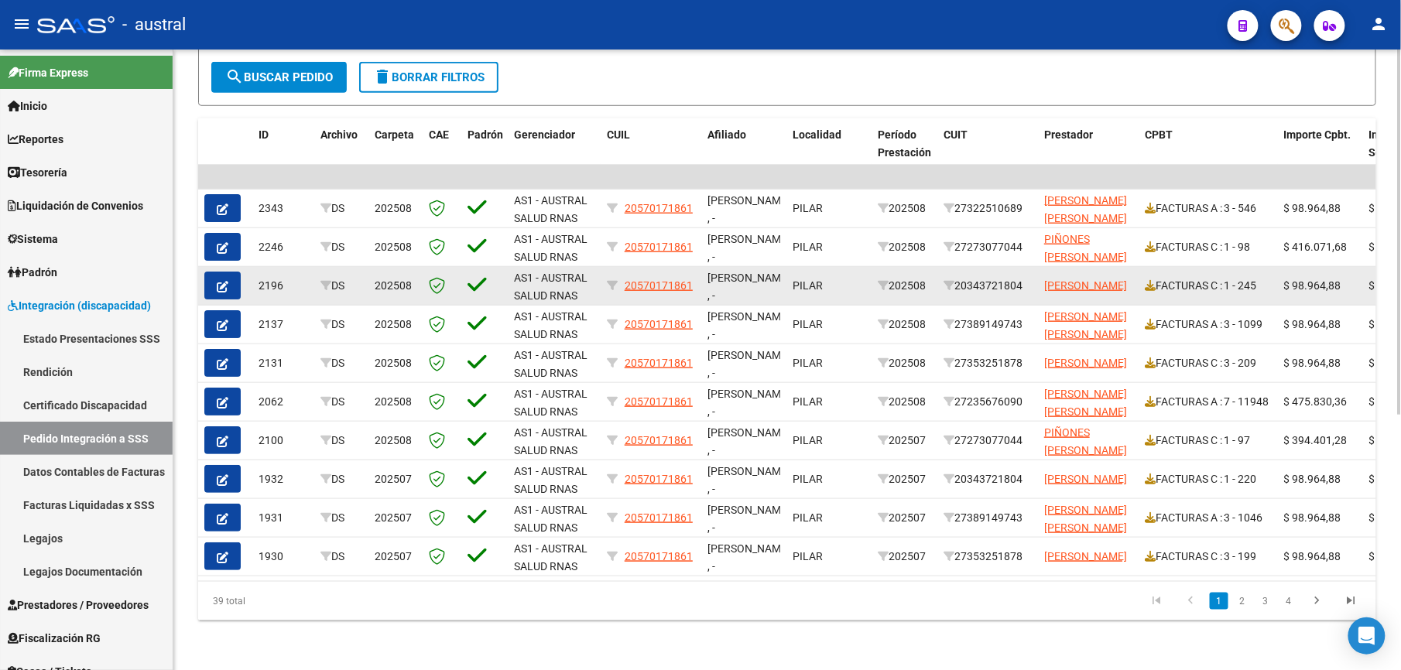
scroll to position [434, 0]
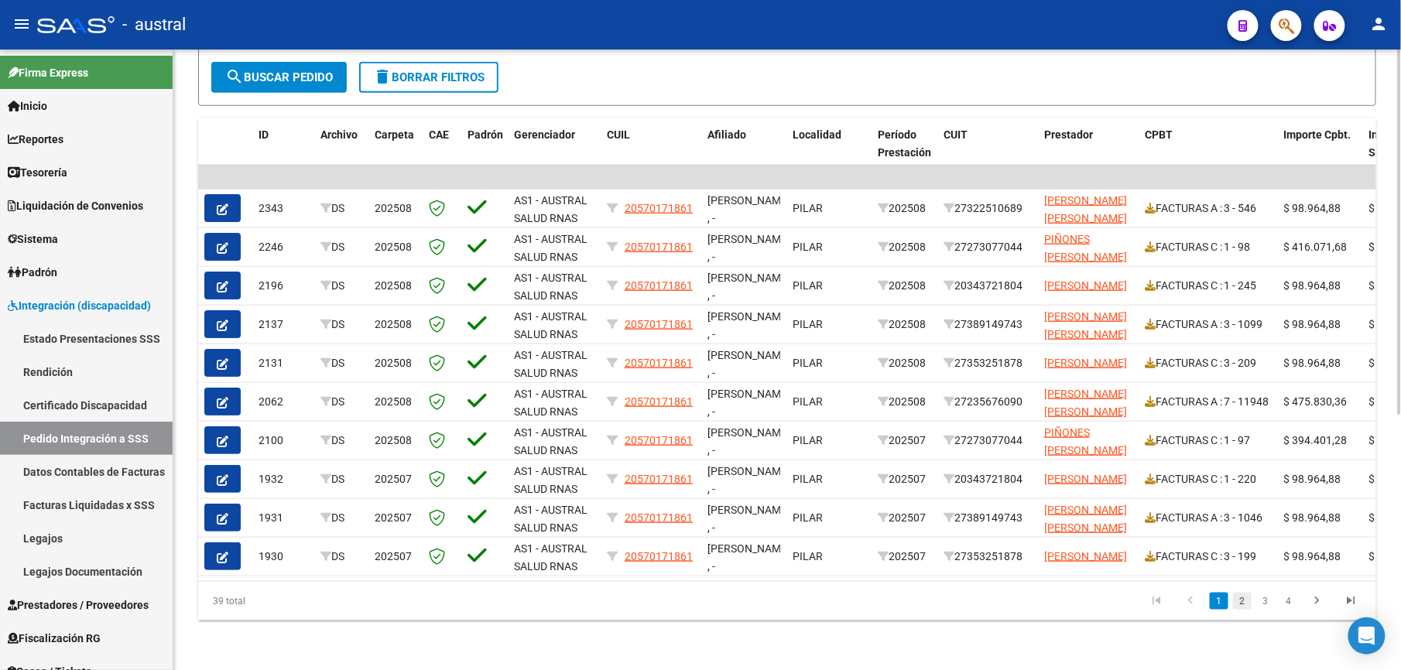
type input "57017186"
click at [1239, 605] on link "2" at bounding box center [1242, 601] width 19 height 17
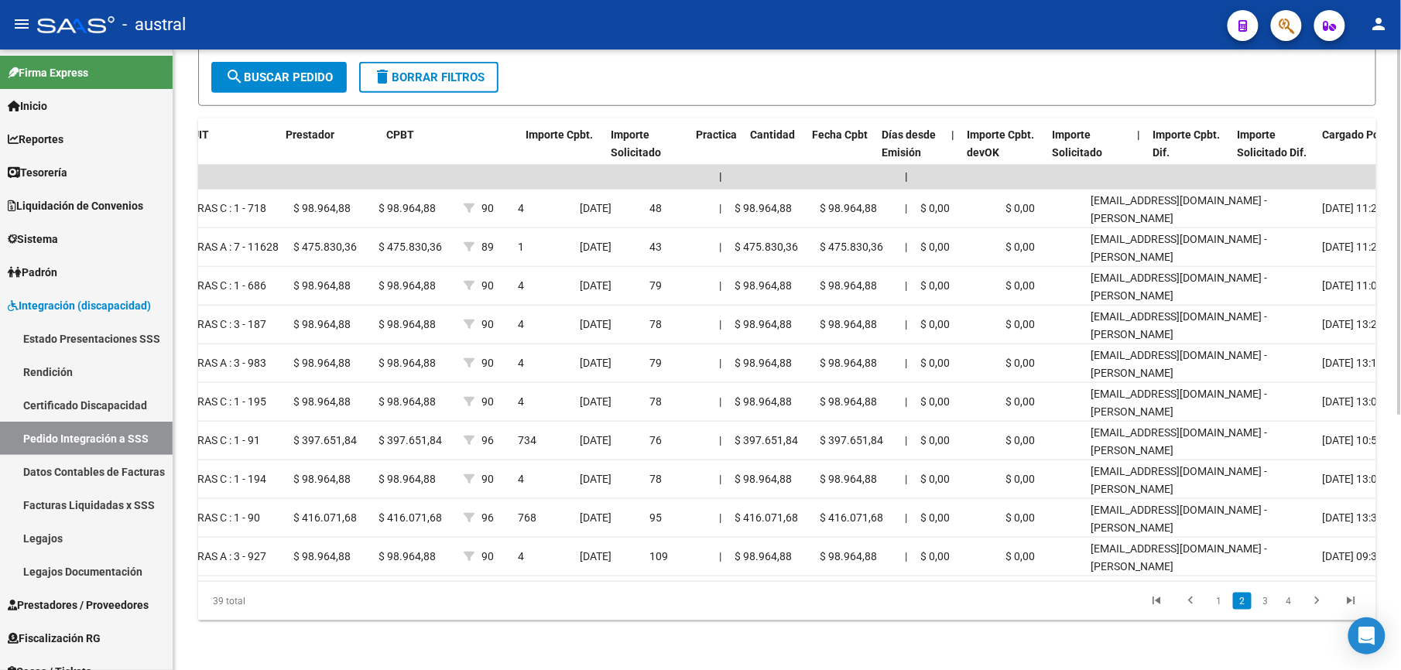
scroll to position [0, 759]
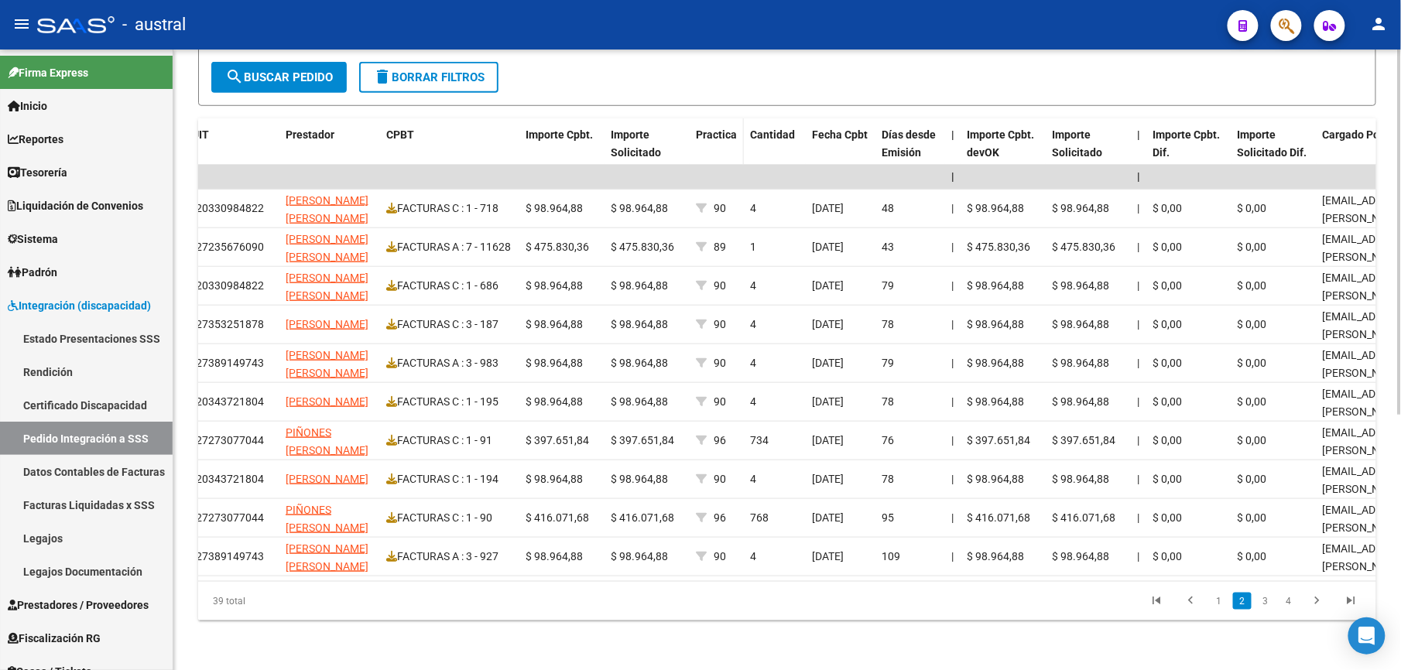
click at [720, 128] on div "Practica" at bounding box center [717, 135] width 42 height 18
click at [731, 128] on span "Practica" at bounding box center [716, 134] width 41 height 12
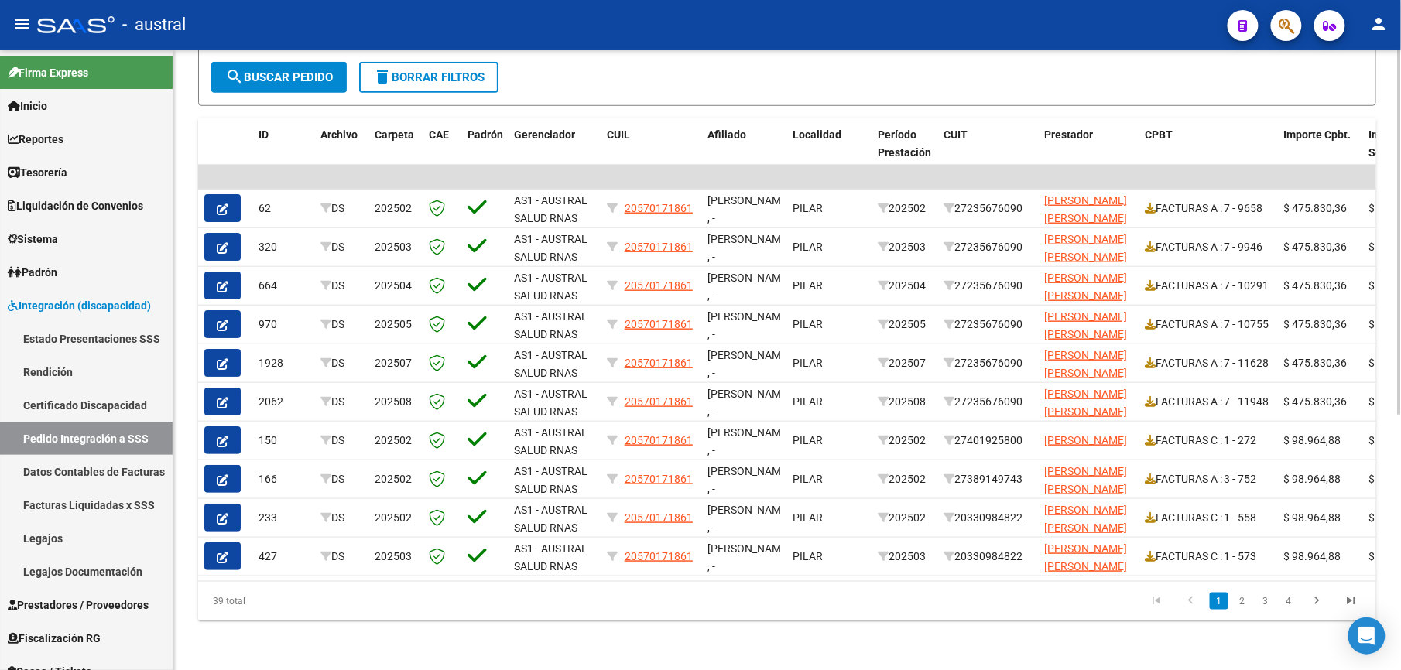
scroll to position [0, 262]
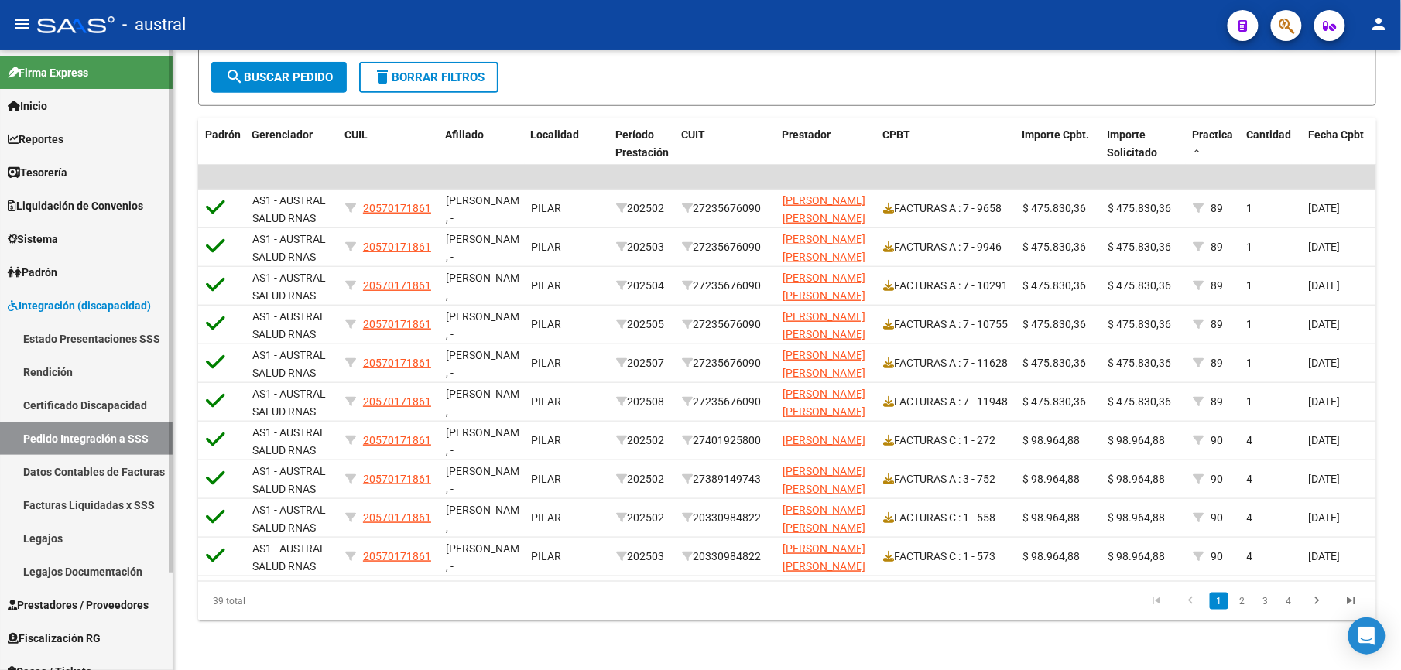
click at [59, 435] on link "Pedido Integración a SSS" at bounding box center [86, 438] width 173 height 33
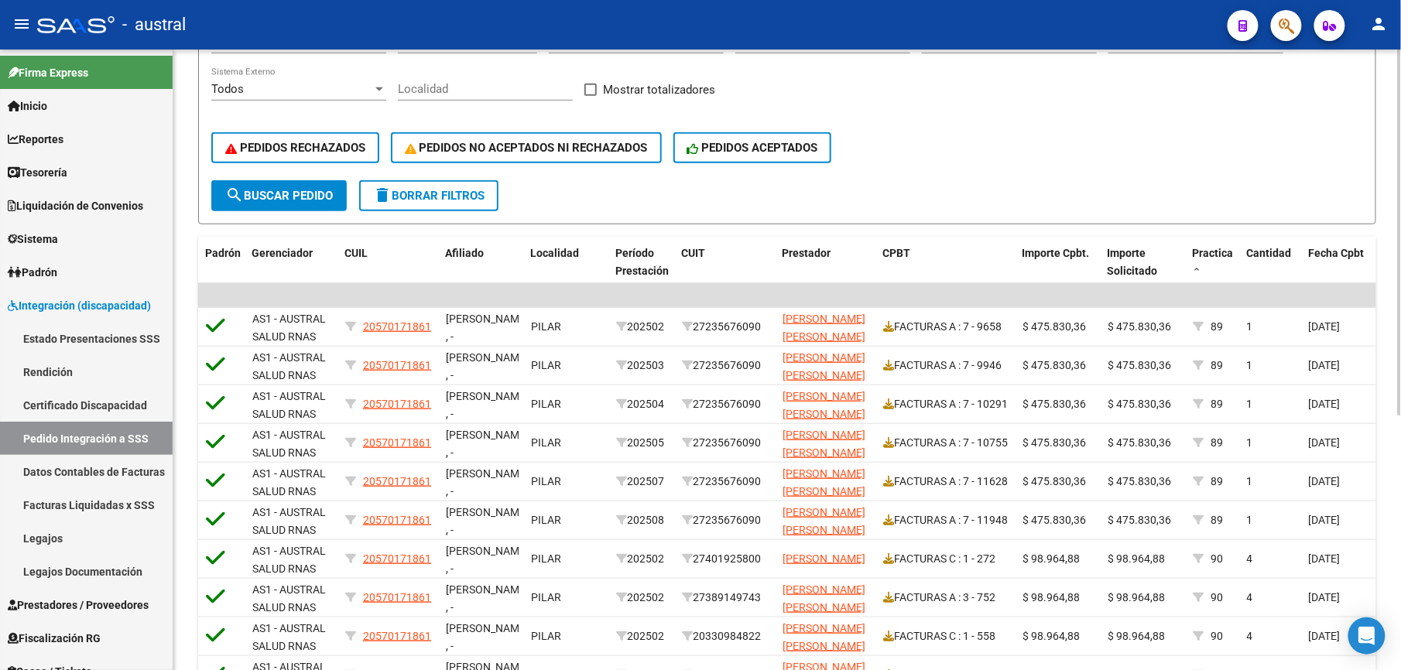
scroll to position [125, 0]
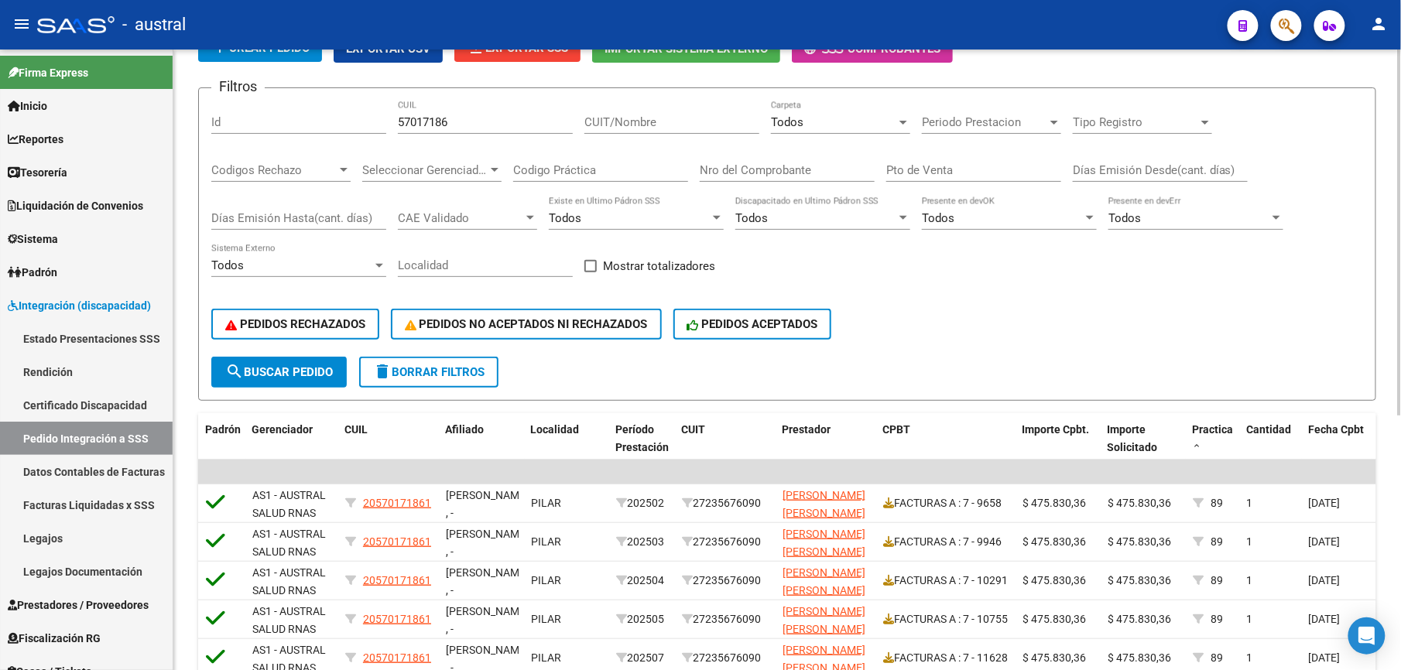
click at [453, 372] on span "delete Borrar Filtros" at bounding box center [428, 372] width 111 height 14
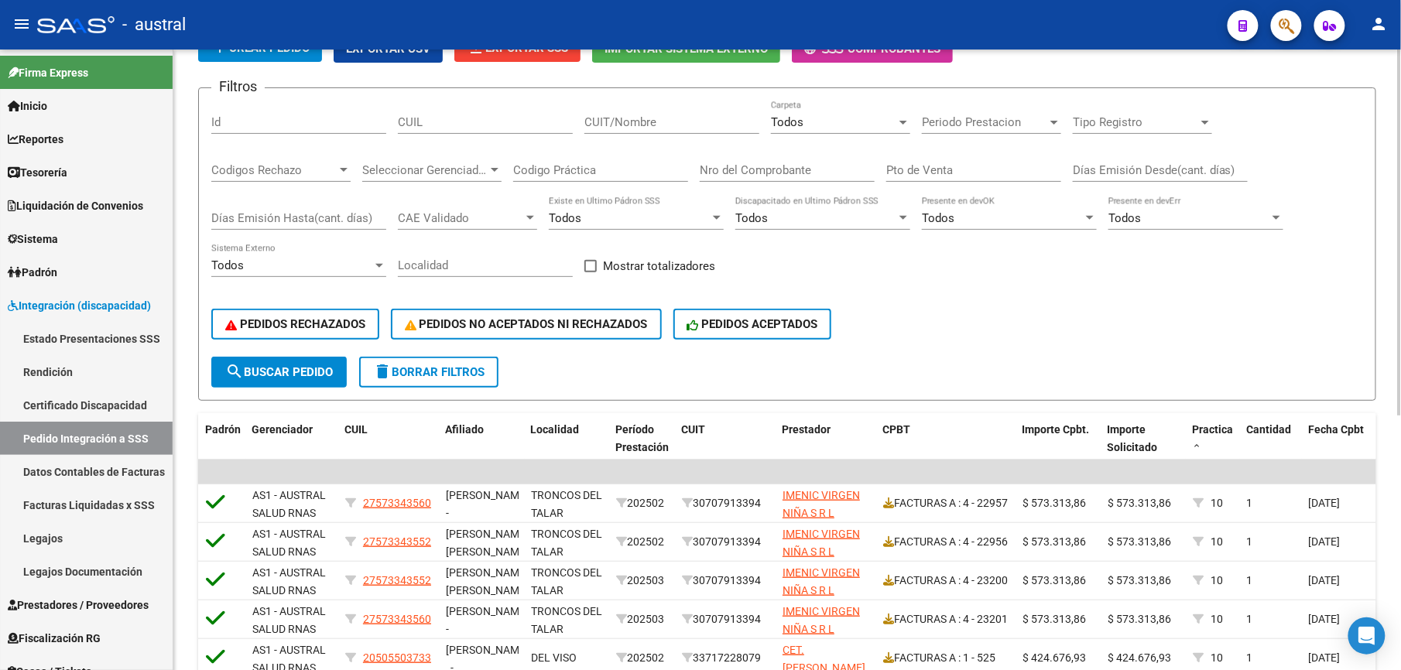
click at [406, 369] on span "delete Borrar Filtros" at bounding box center [428, 372] width 111 height 14
click at [112, 437] on link "Pedido Integración a SSS" at bounding box center [86, 438] width 173 height 33
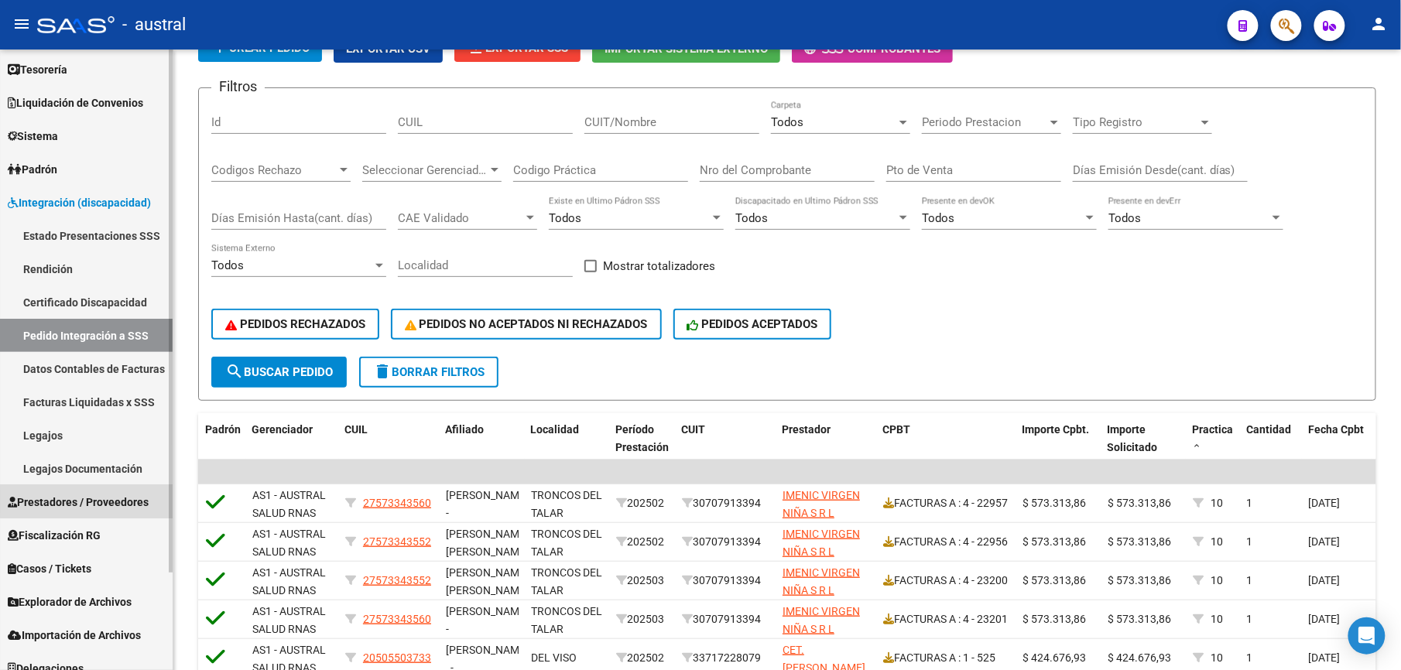
click at [108, 502] on span "Prestadores / Proveedores" at bounding box center [78, 502] width 141 height 17
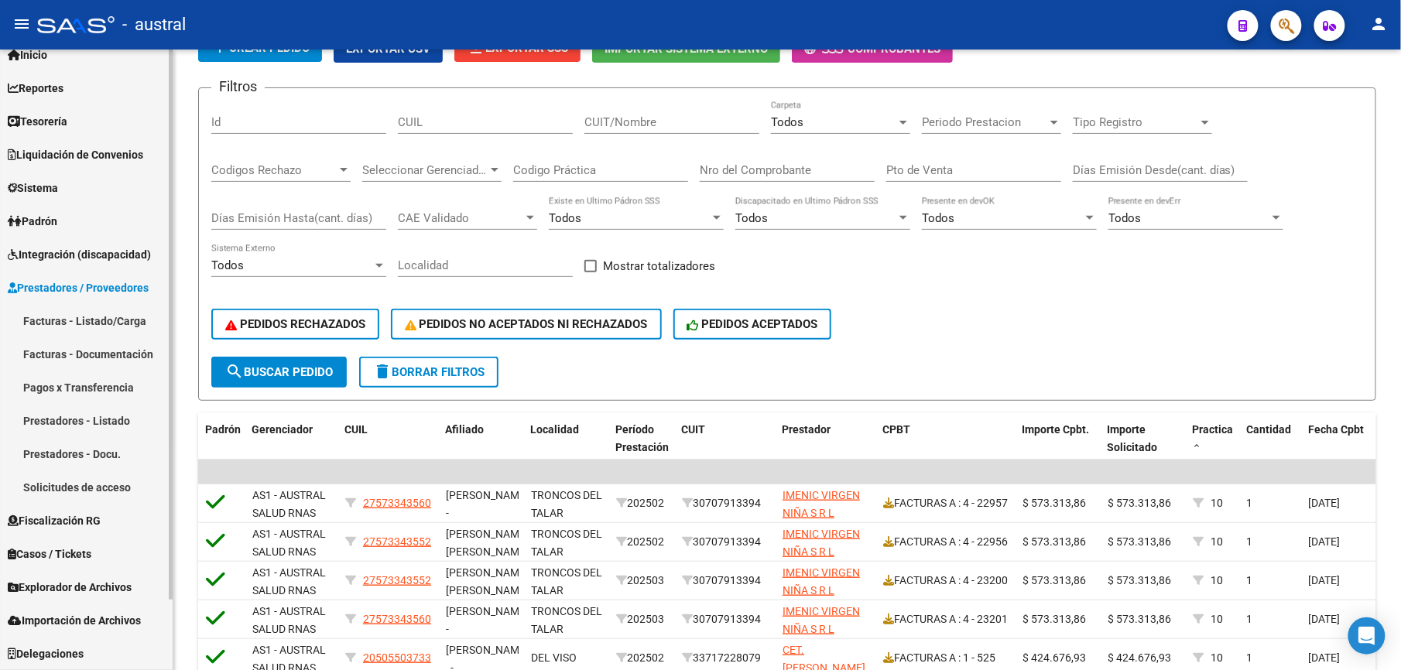
scroll to position [50, 0]
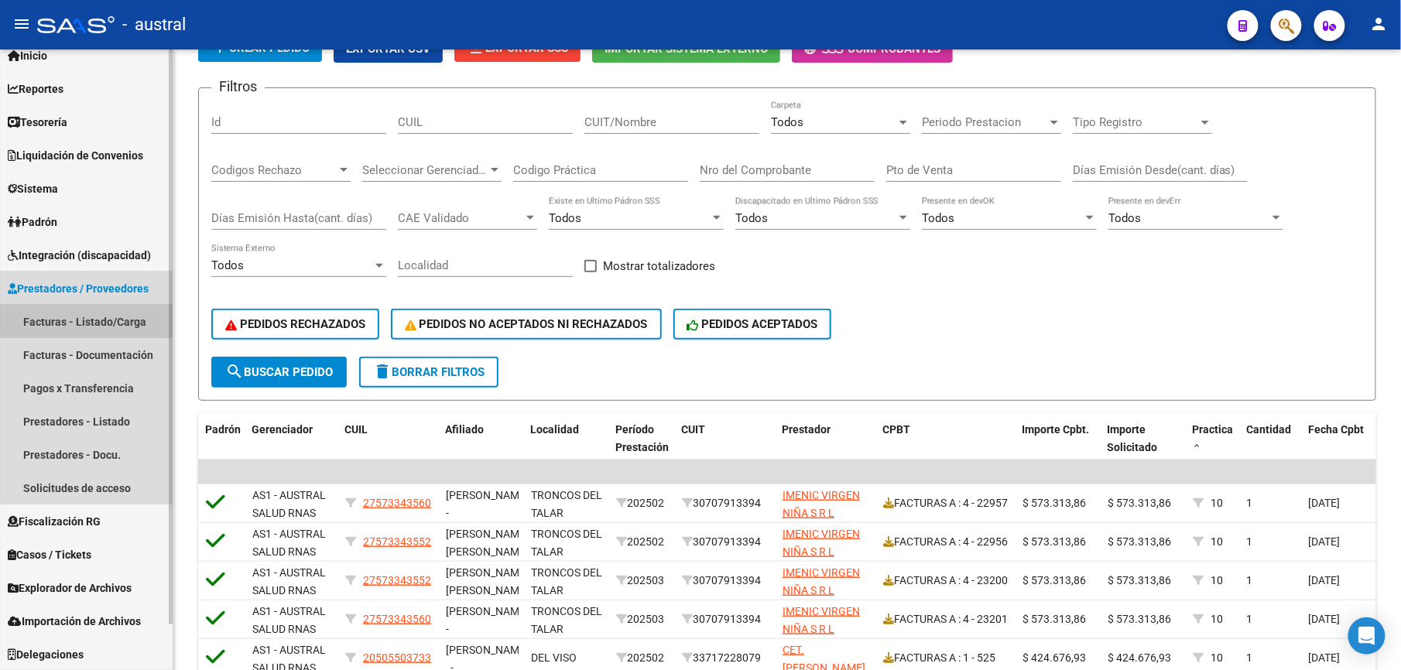
click at [111, 311] on link "Facturas - Listado/Carga" at bounding box center [86, 321] width 173 height 33
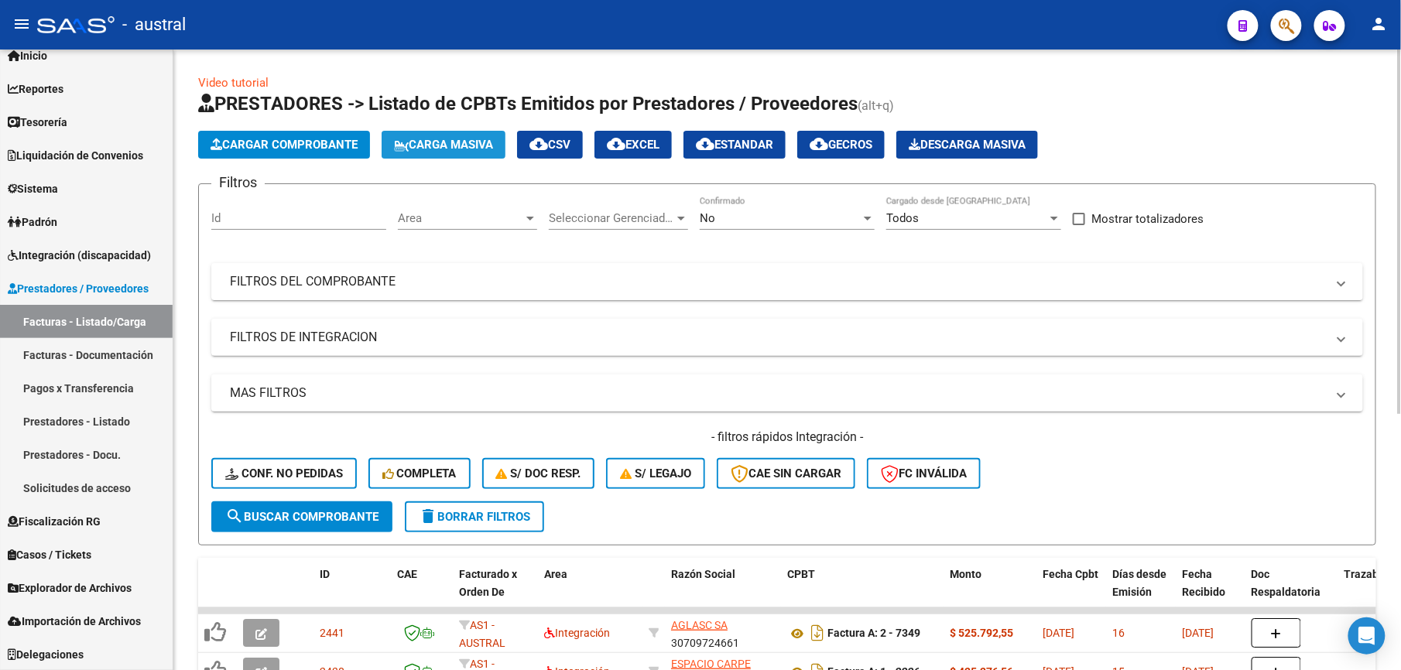
click at [450, 146] on span "Carga Masiva" at bounding box center [443, 145] width 99 height 14
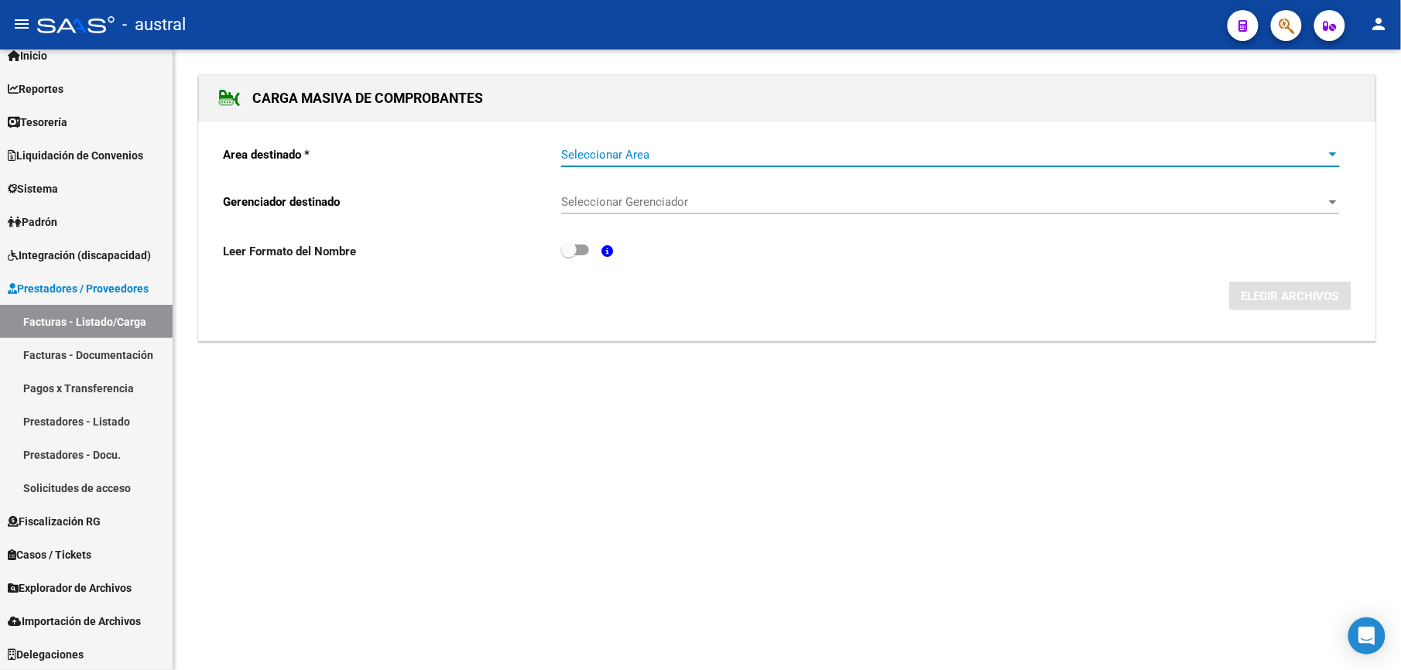
click at [602, 152] on span "Seleccionar Area" at bounding box center [943, 155] width 765 height 14
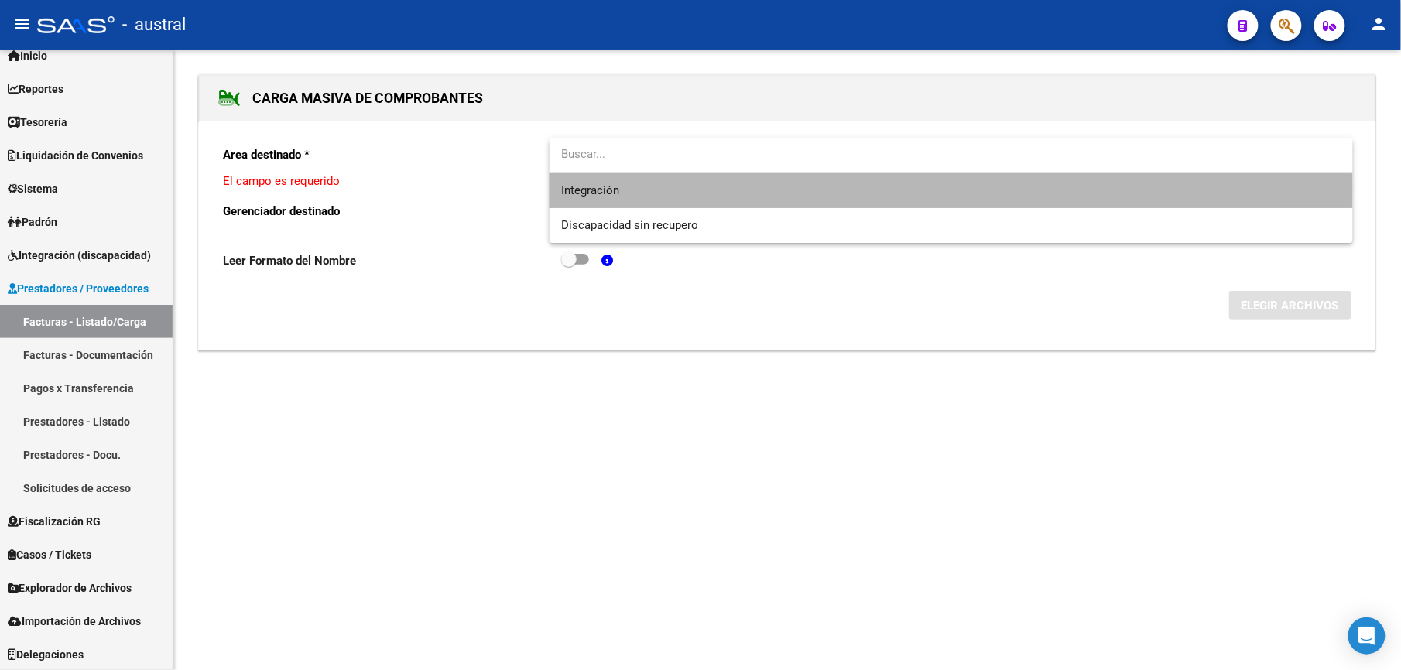
click at [626, 192] on span "Integración" at bounding box center [951, 190] width 779 height 35
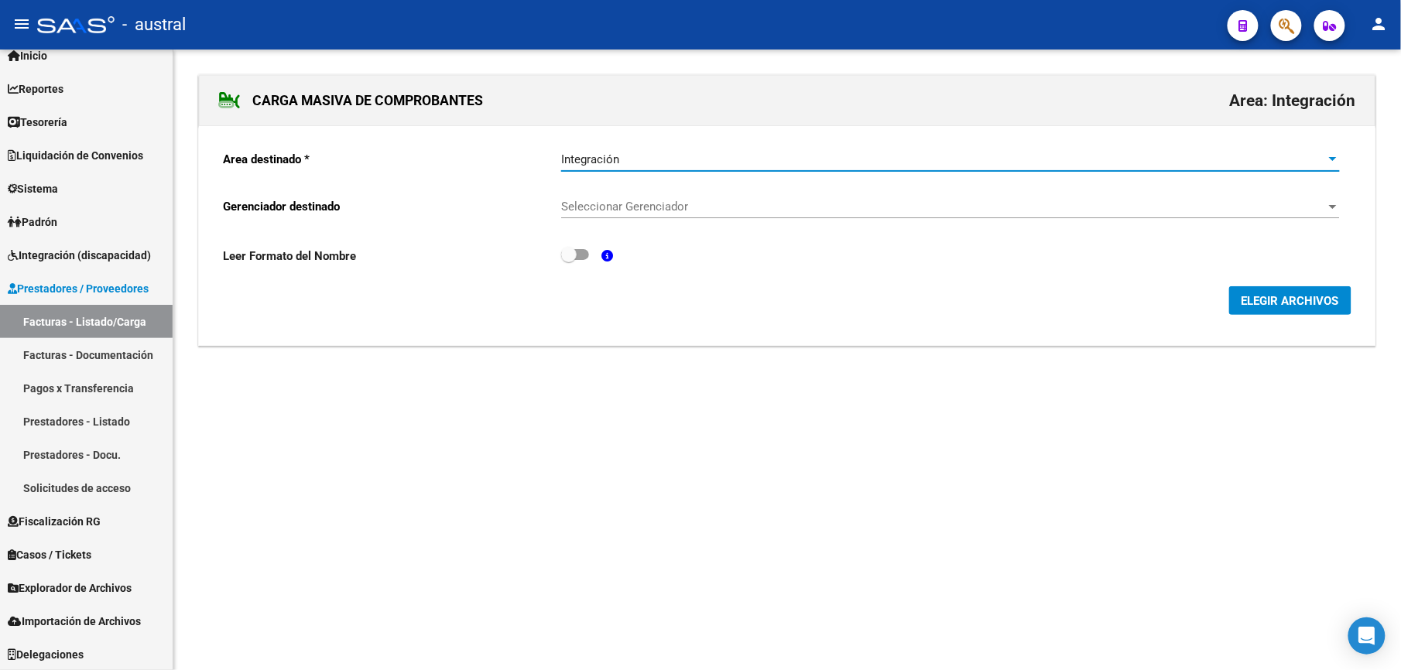
click at [627, 197] on div "Seleccionar Gerenciador Seleccionar Gerenciador" at bounding box center [950, 201] width 779 height 33
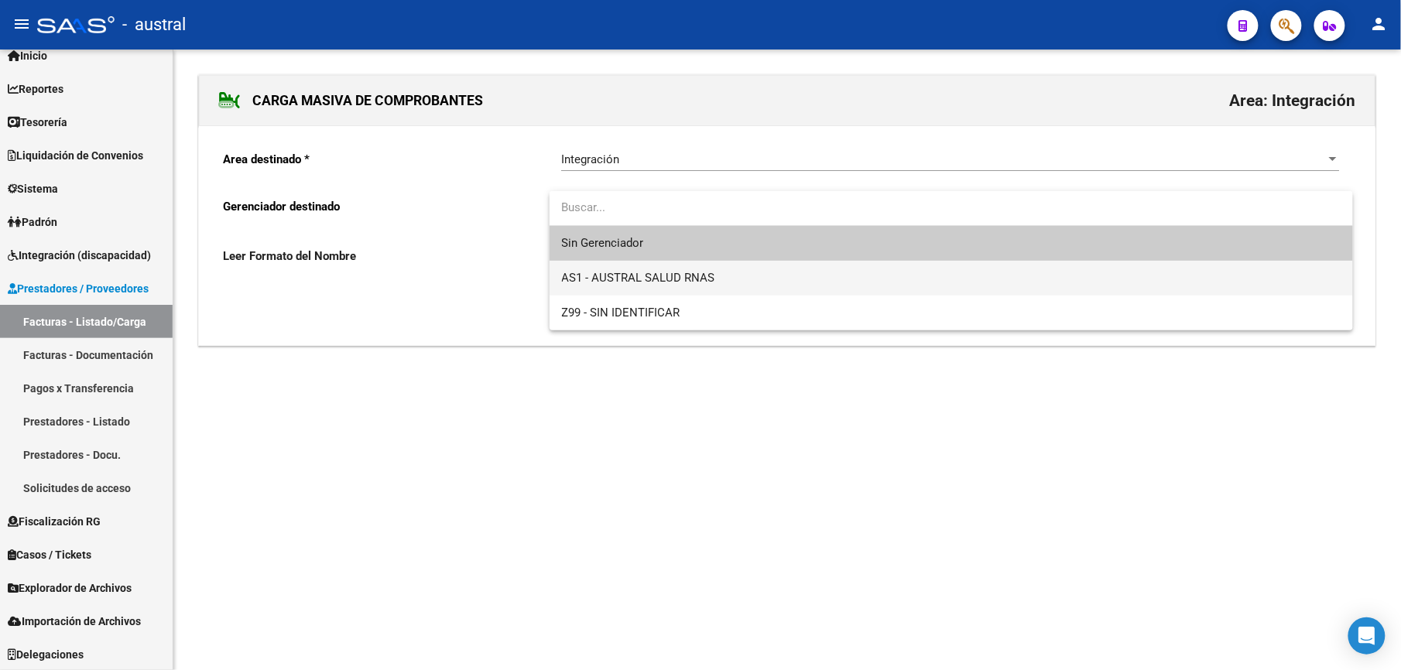
click at [749, 279] on span "AS1 - AUSTRAL SALUD RNAS" at bounding box center [951, 278] width 779 height 35
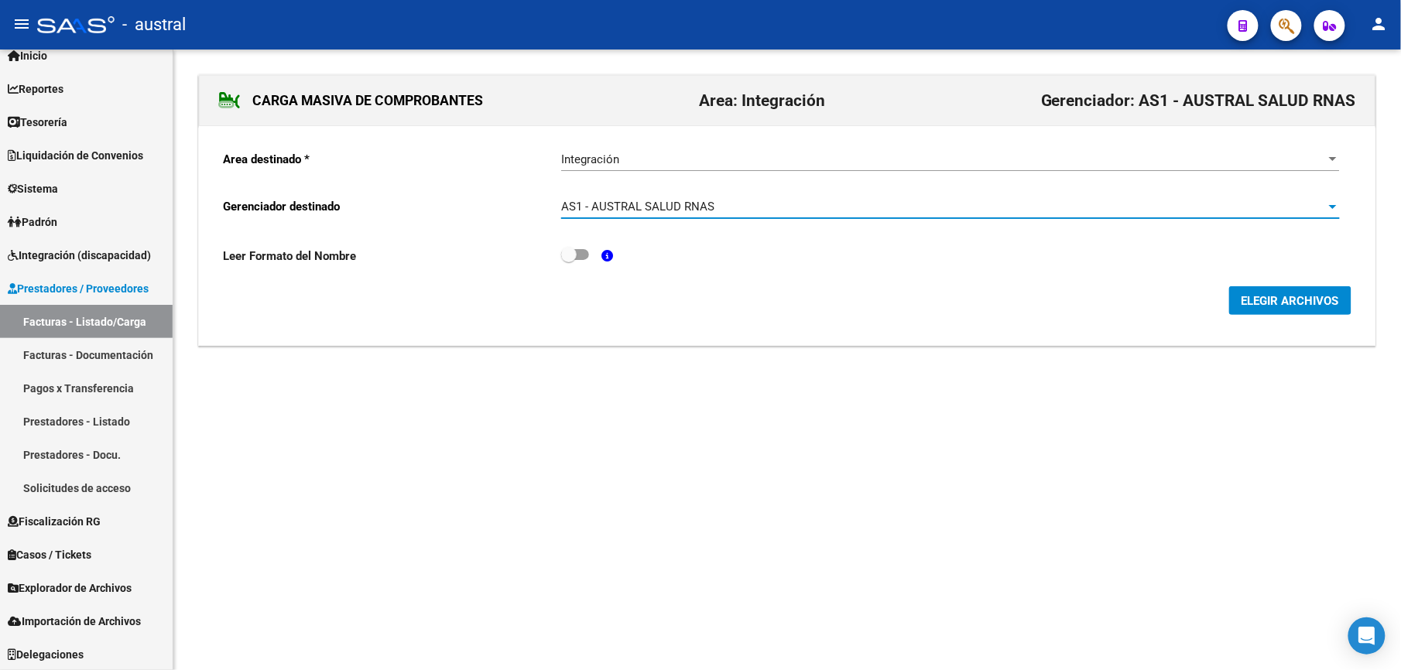
click at [1259, 293] on span "ELEGIR ARCHIVOS" at bounding box center [1291, 300] width 98 height 14
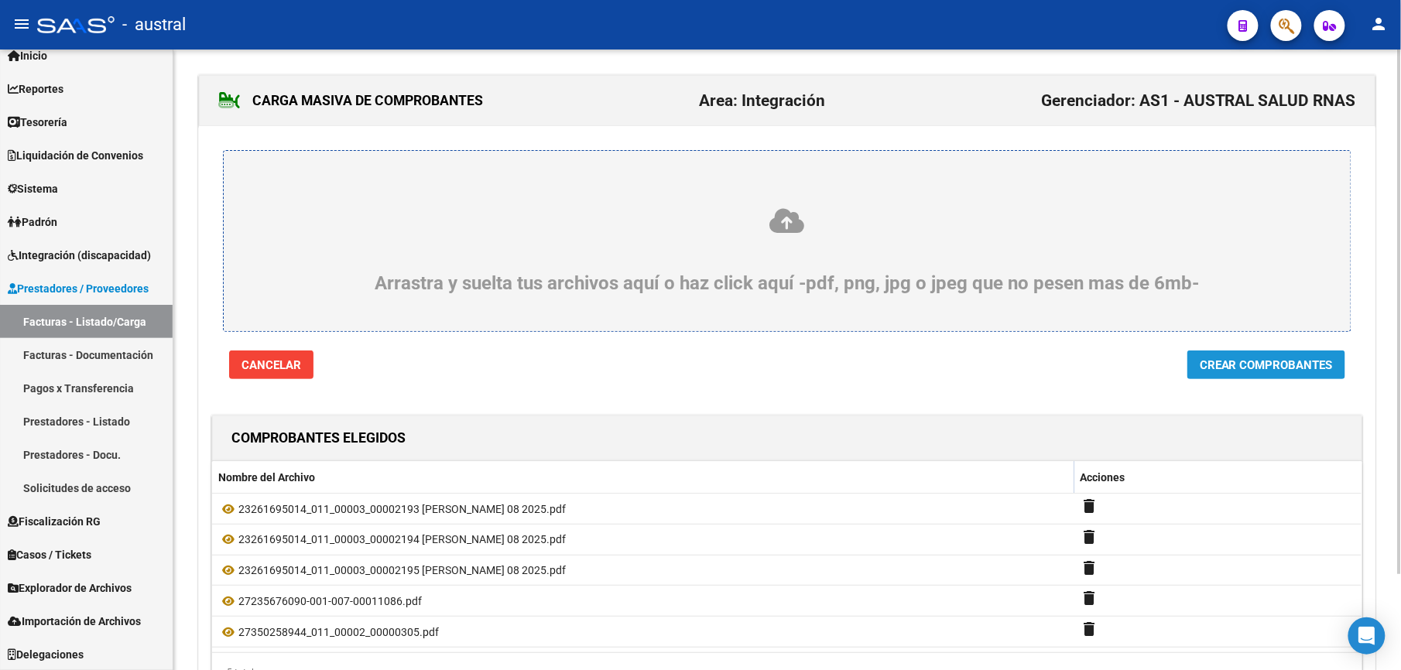
click at [1323, 366] on span "Crear Comprobantes" at bounding box center [1266, 365] width 133 height 14
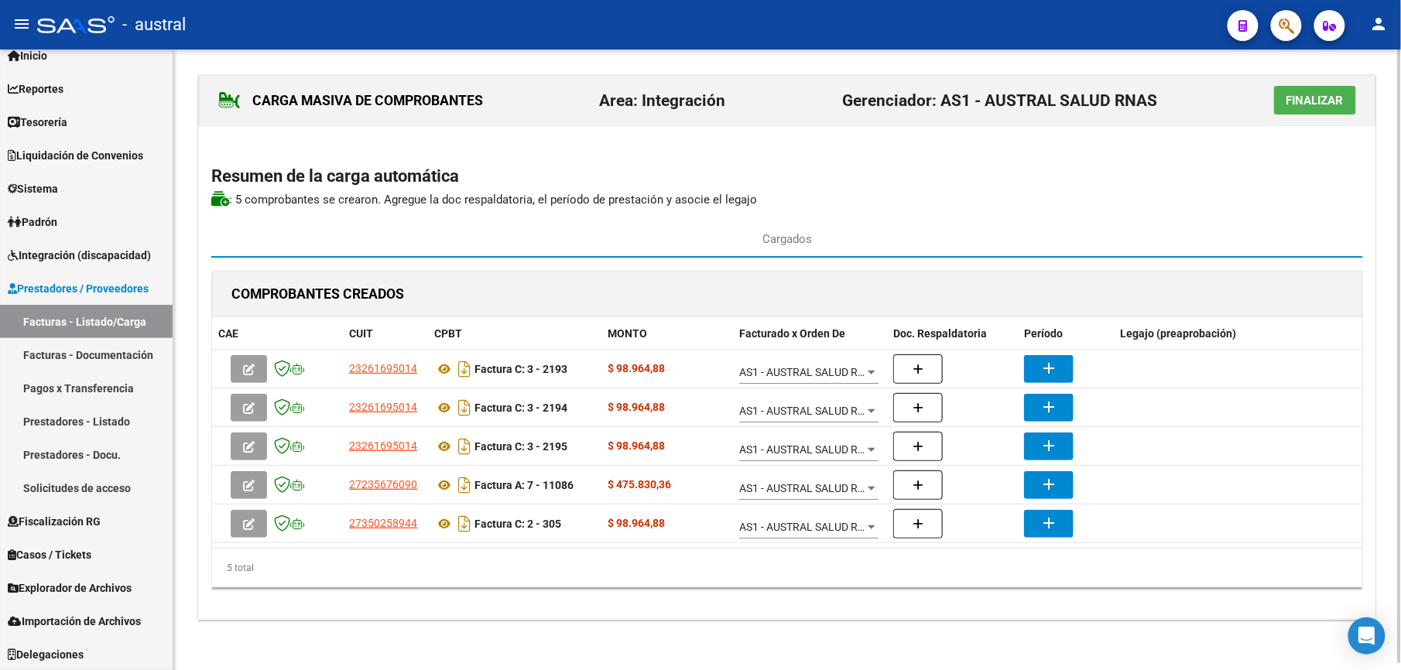
click at [1313, 102] on span "Finalizar" at bounding box center [1314, 101] width 57 height 14
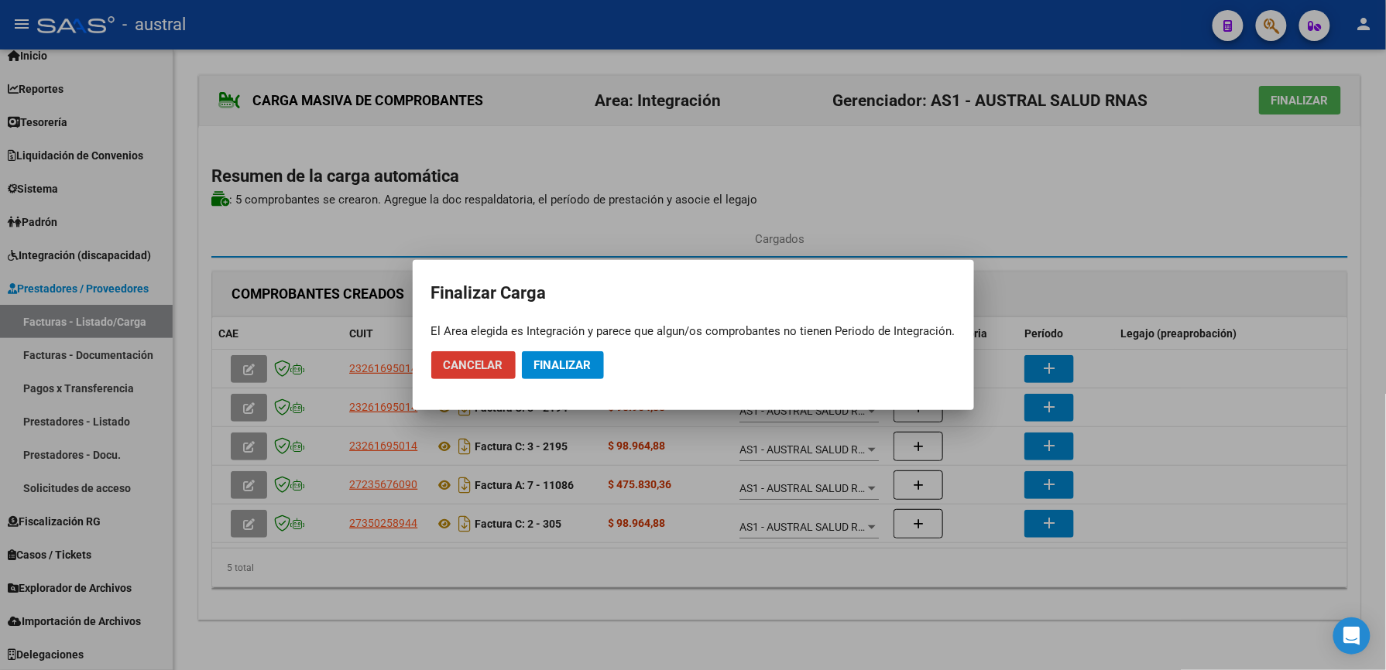
click at [564, 370] on span "Finalizar" at bounding box center [562, 365] width 57 height 14
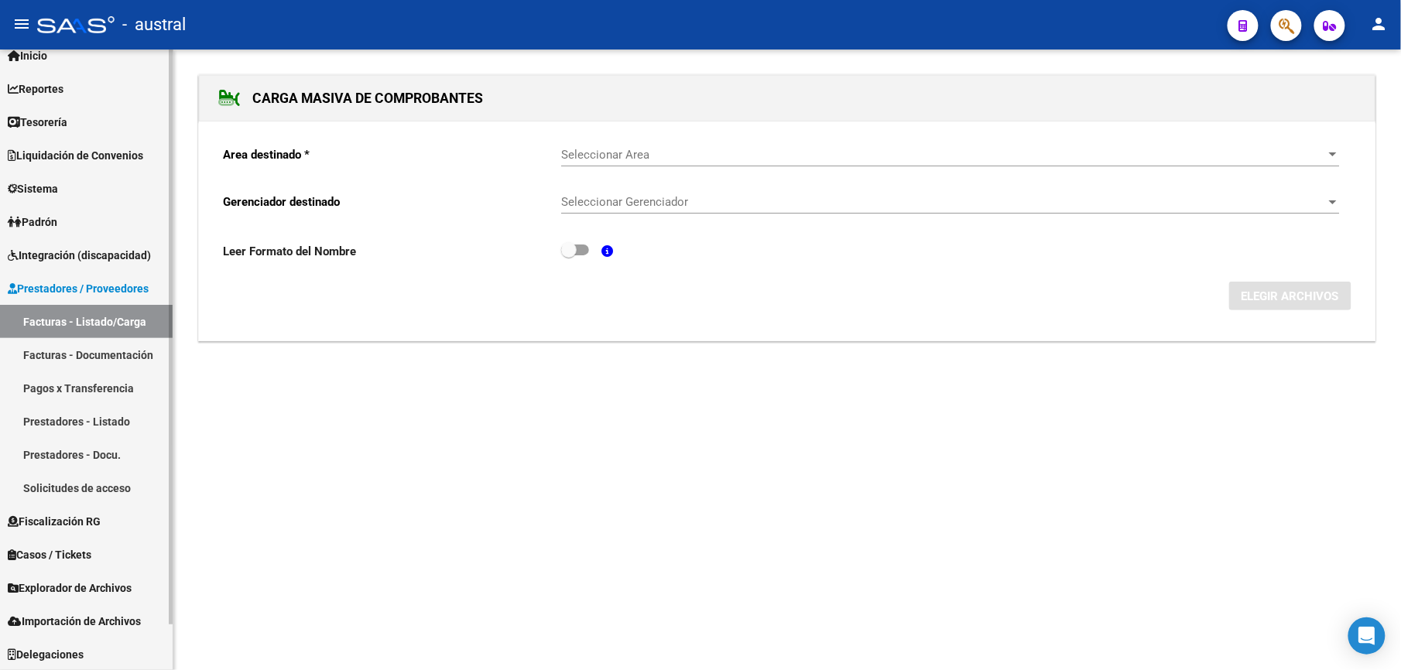
click at [105, 323] on link "Facturas - Listado/Carga" at bounding box center [86, 321] width 173 height 33
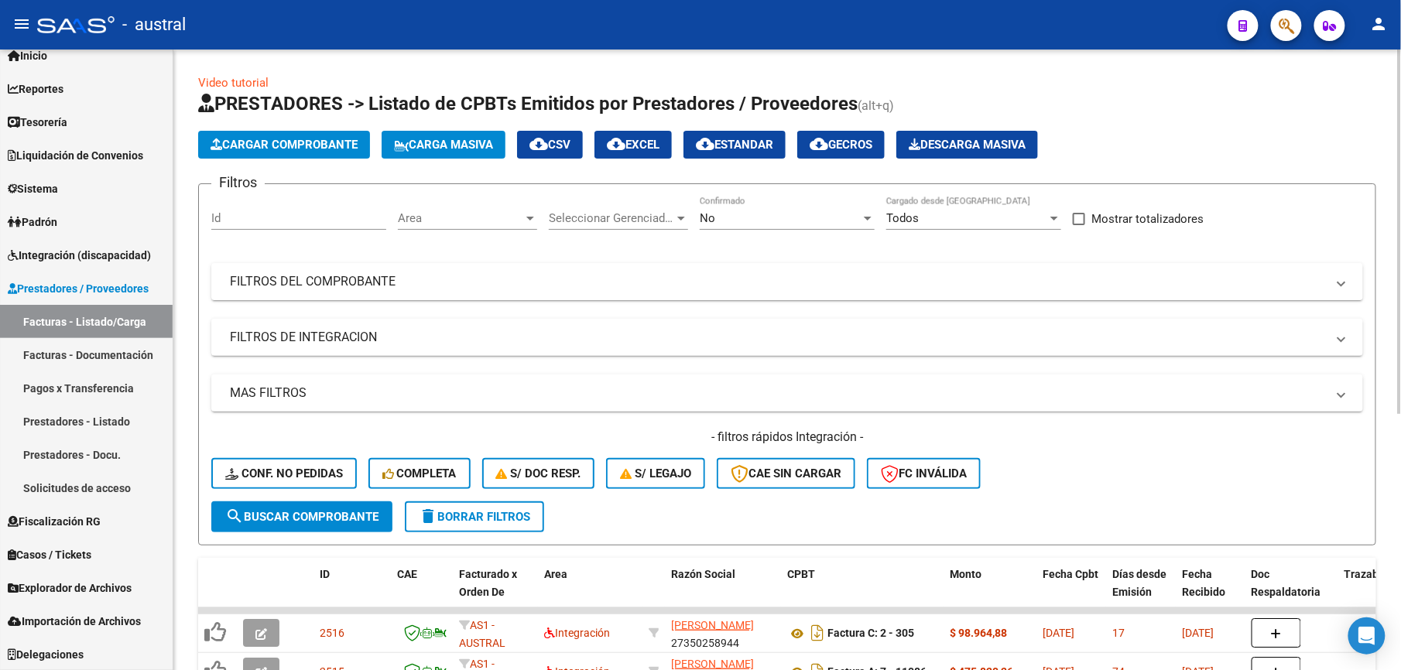
click at [502, 516] on span "delete Borrar Filtros" at bounding box center [474, 517] width 111 height 14
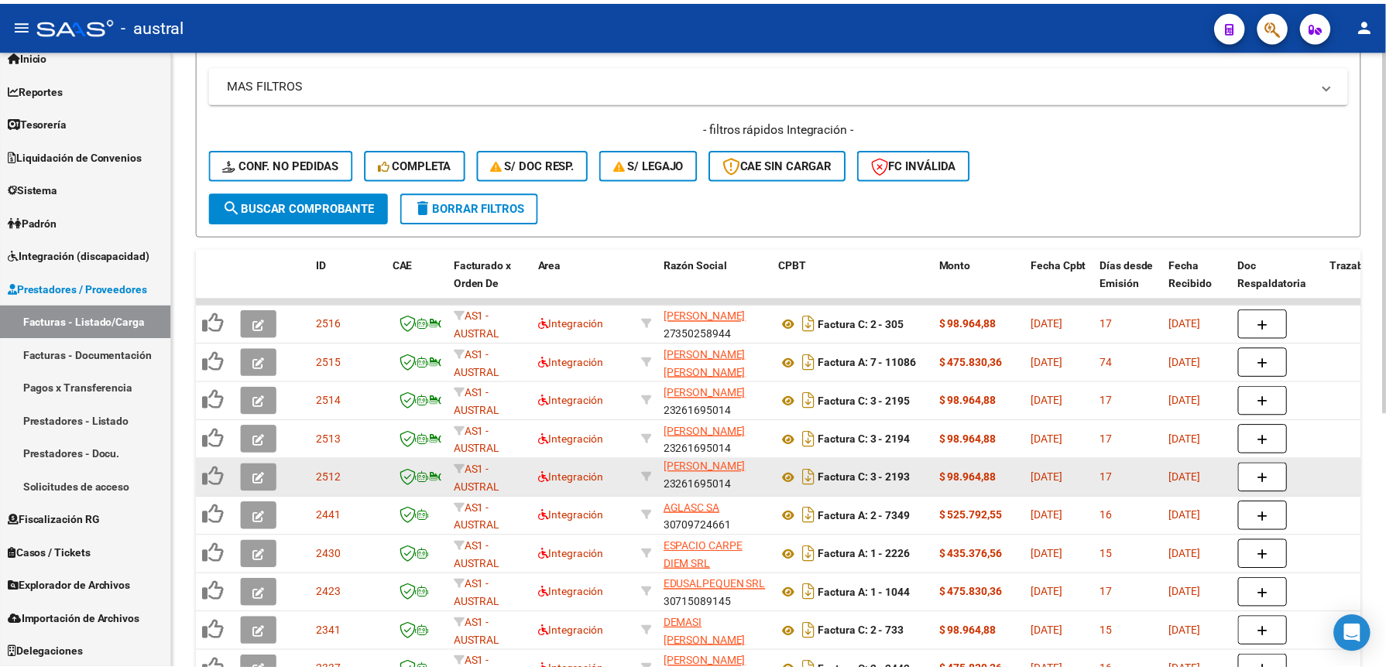
scroll to position [19, 0]
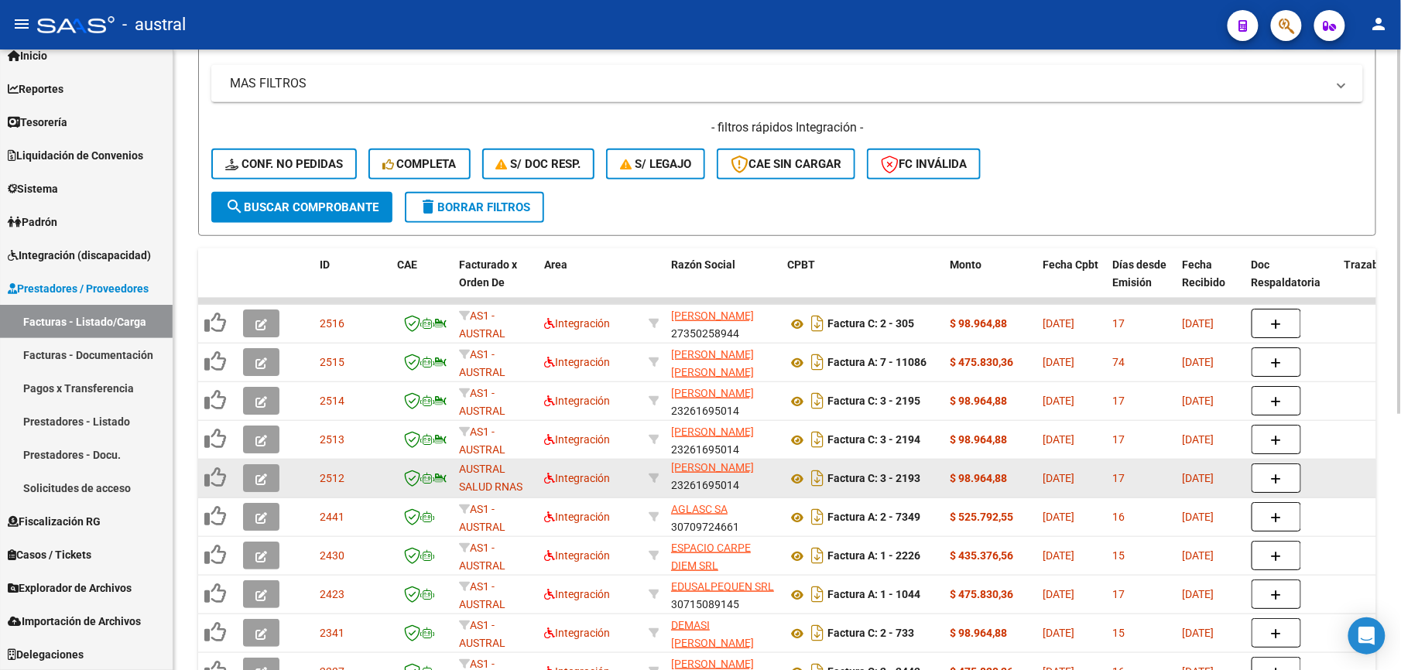
click at [255, 481] on icon "button" at bounding box center [261, 480] width 12 height 12
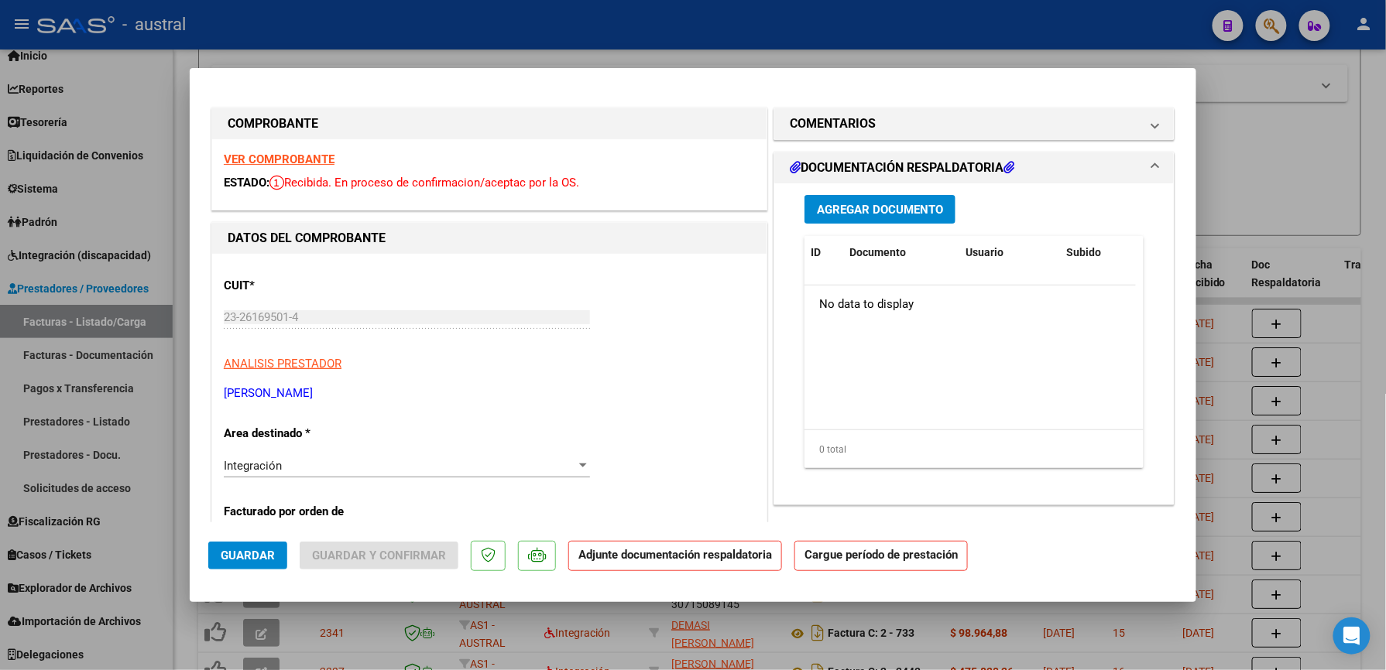
click at [286, 159] on strong "VER COMPROBANTE" at bounding box center [279, 159] width 111 height 14
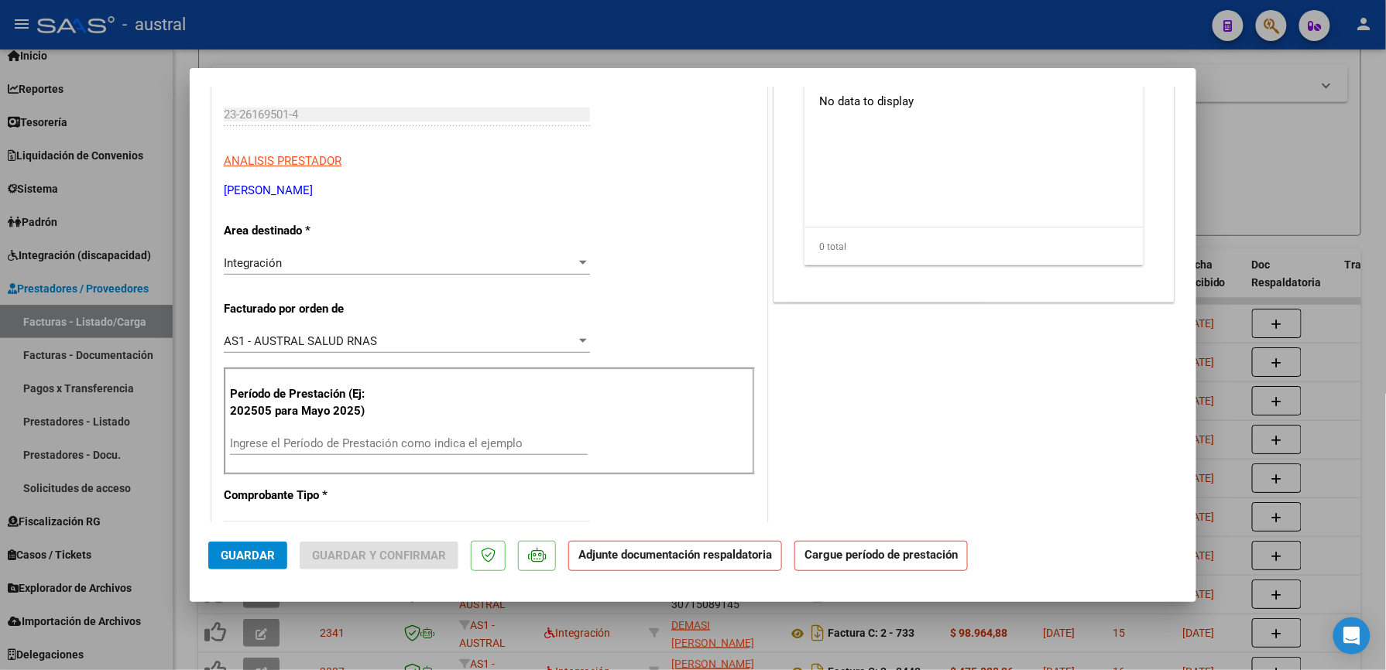
scroll to position [206, 0]
click at [353, 430] on div "Ingrese el Período de Prestación como indica el ejemplo" at bounding box center [409, 440] width 358 height 23
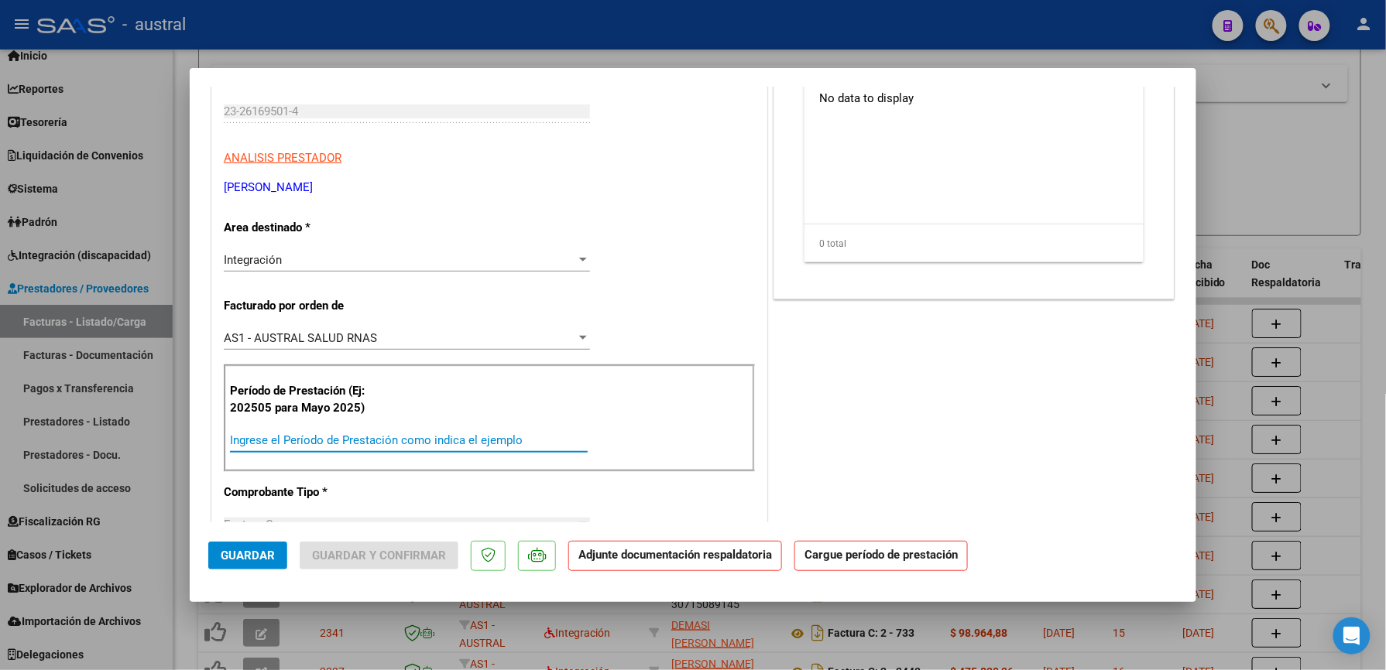
click at [358, 440] on input "Ingrese el Período de Prestación como indica el ejemplo" at bounding box center [409, 440] width 358 height 14
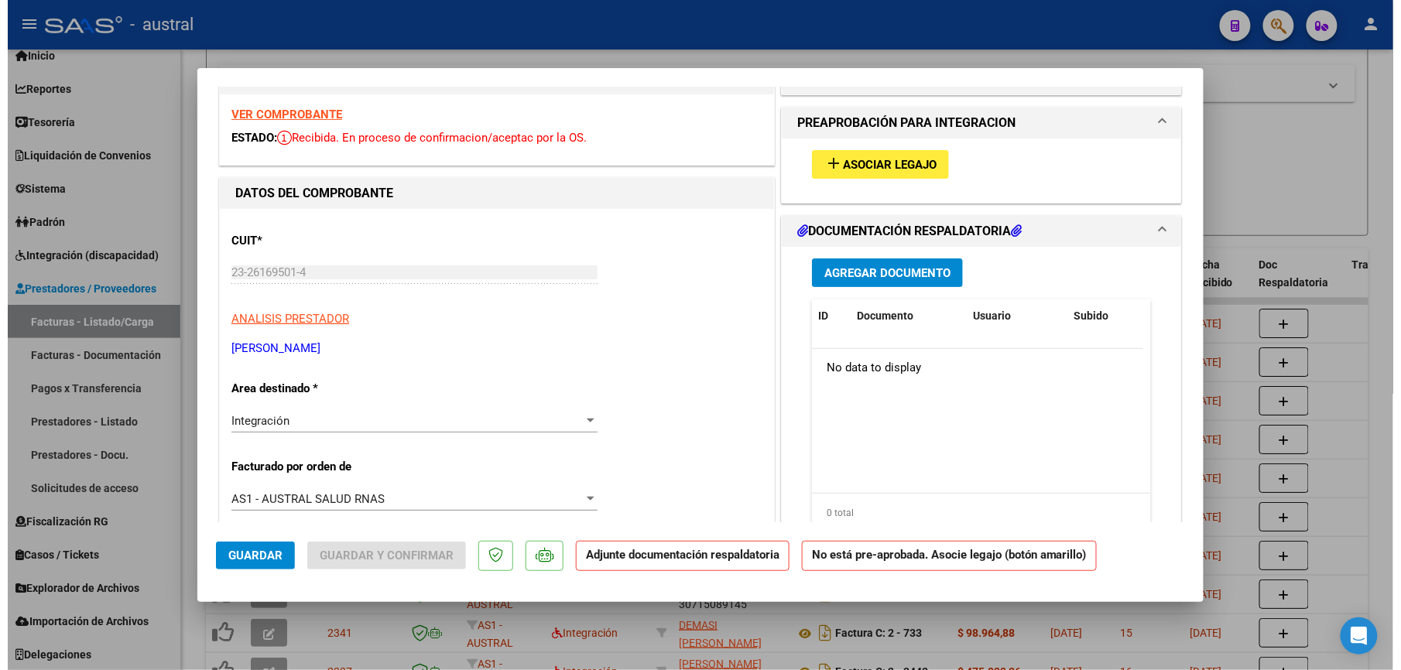
scroll to position [0, 0]
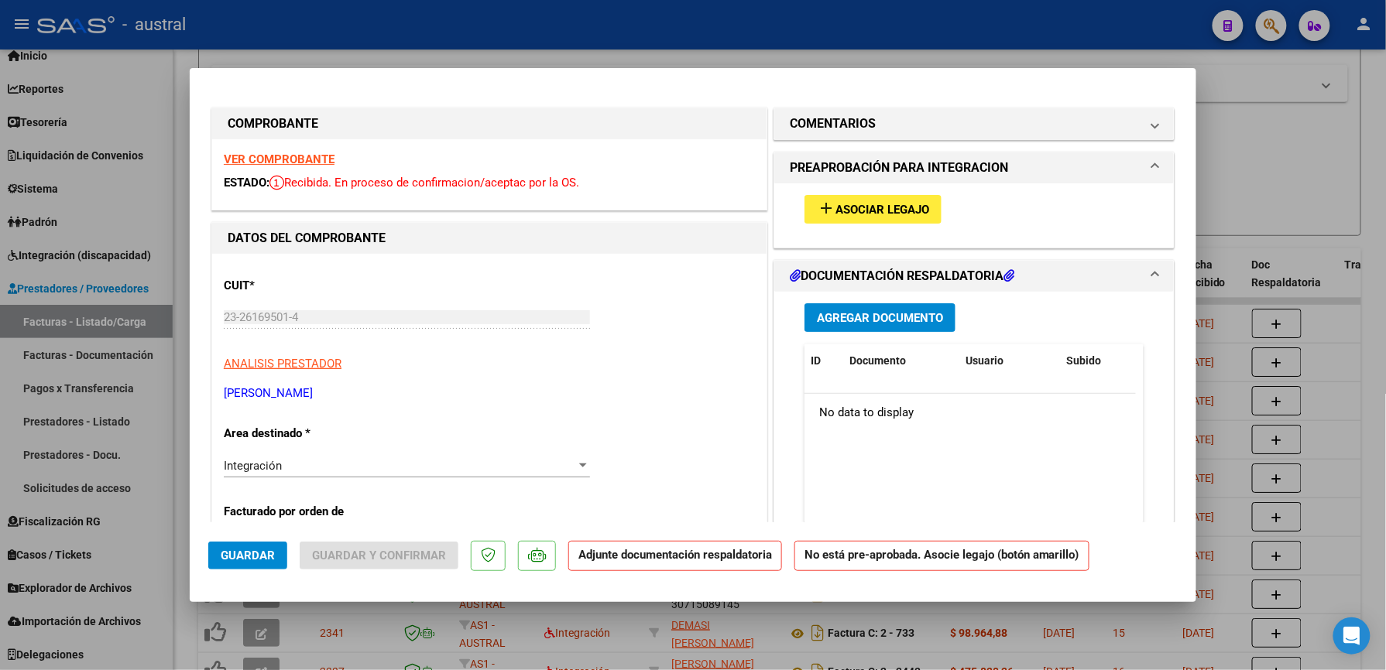
type input "202508"
click at [865, 215] on span "Asociar Legajo" at bounding box center [882, 210] width 94 height 14
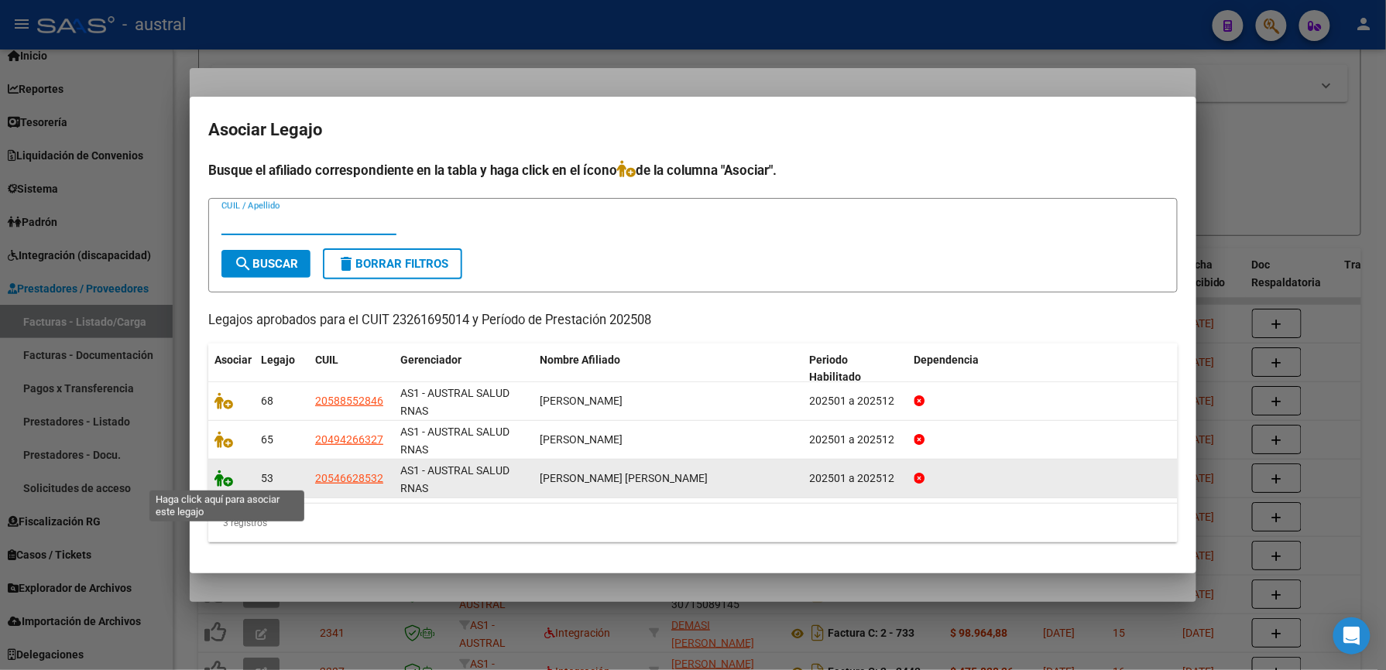
click at [223, 484] on icon at bounding box center [223, 478] width 19 height 17
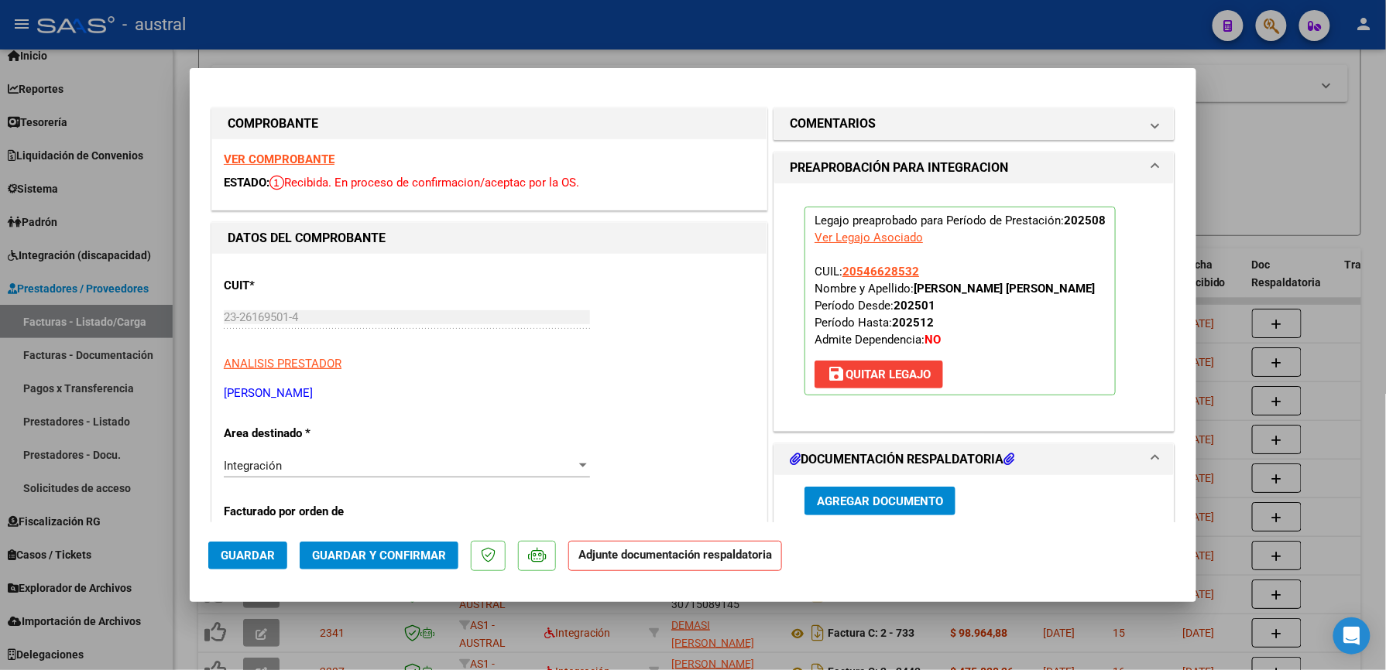
click at [412, 553] on span "Guardar y Confirmar" at bounding box center [379, 556] width 134 height 14
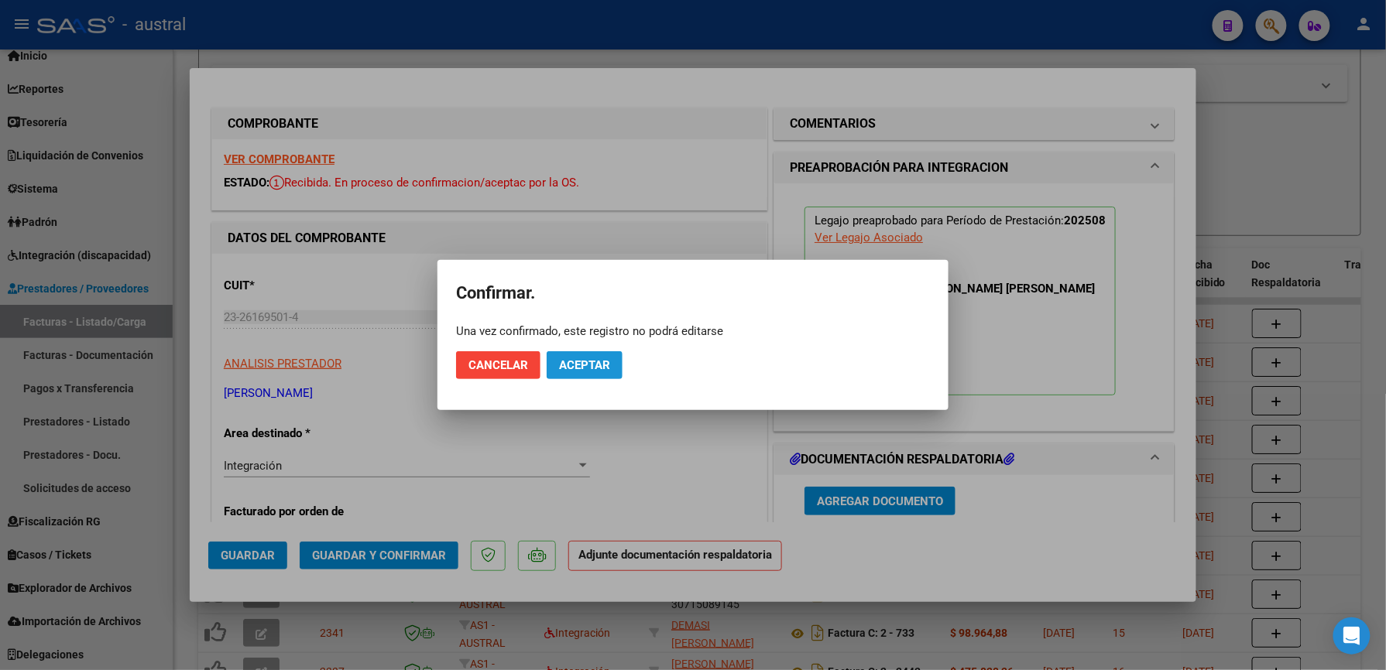
click at [584, 363] on span "Aceptar" at bounding box center [584, 365] width 51 height 14
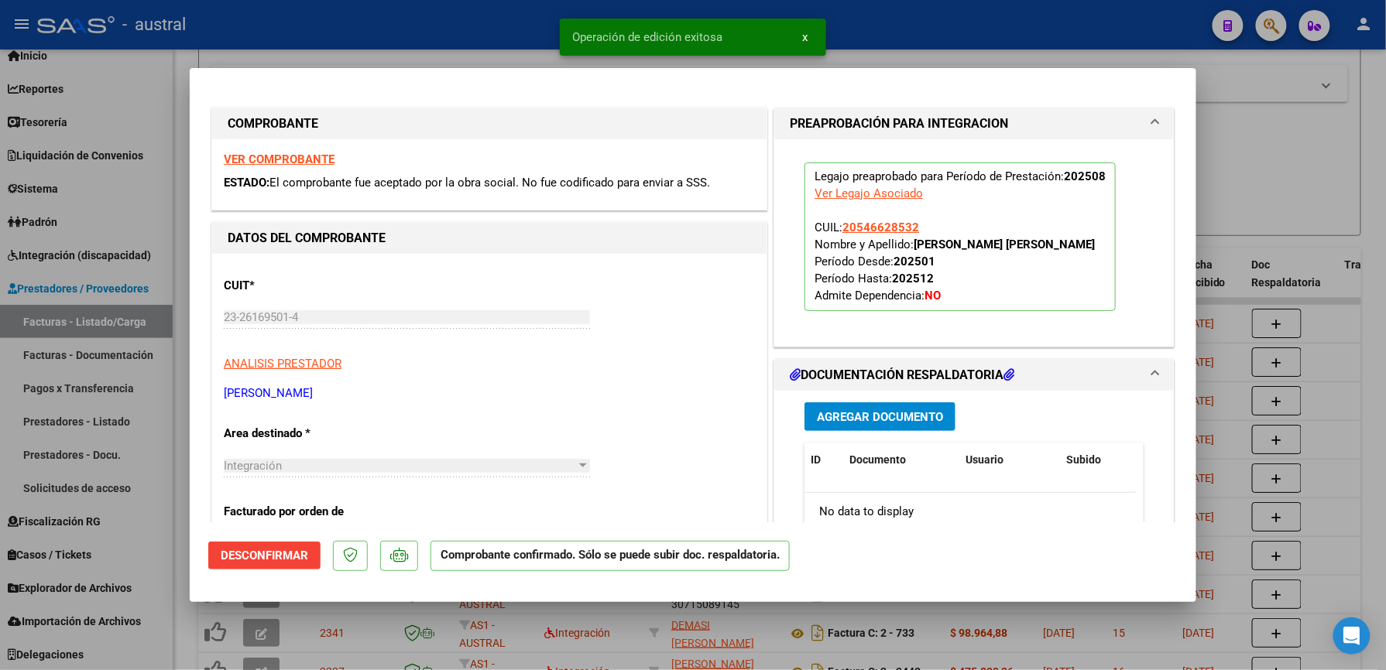
type input "$ 0,00"
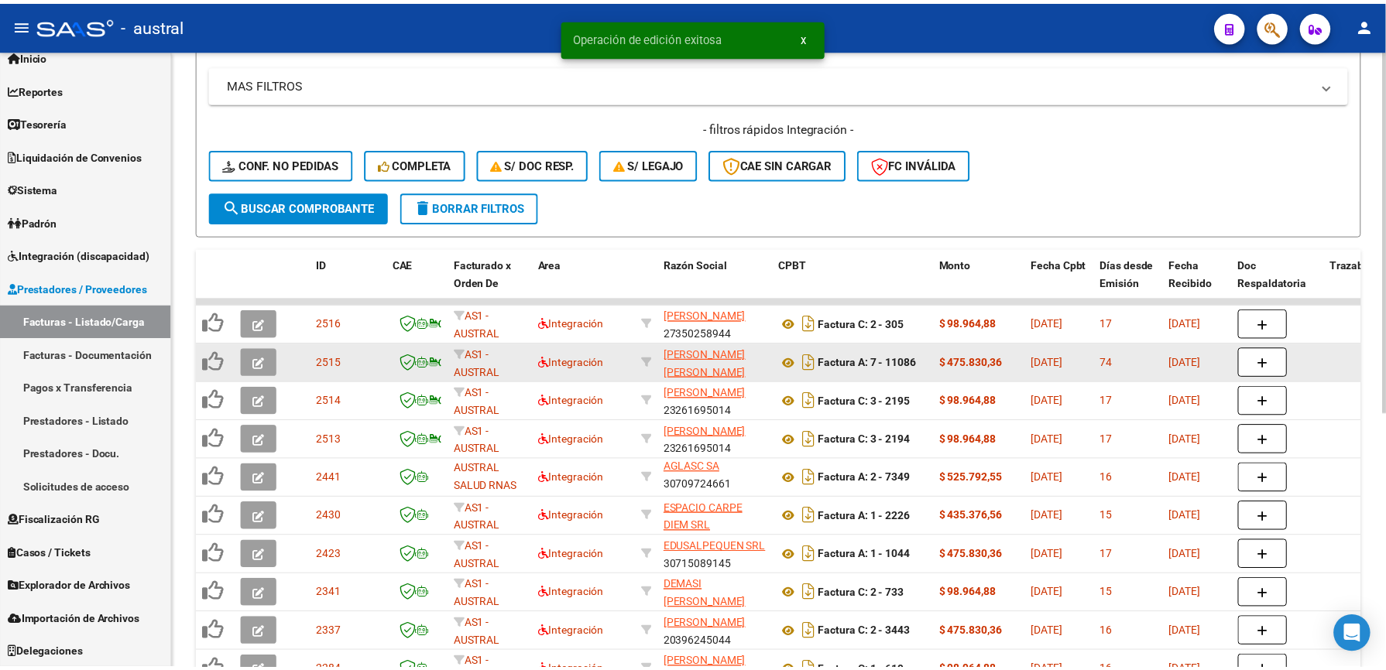
scroll to position [2, 0]
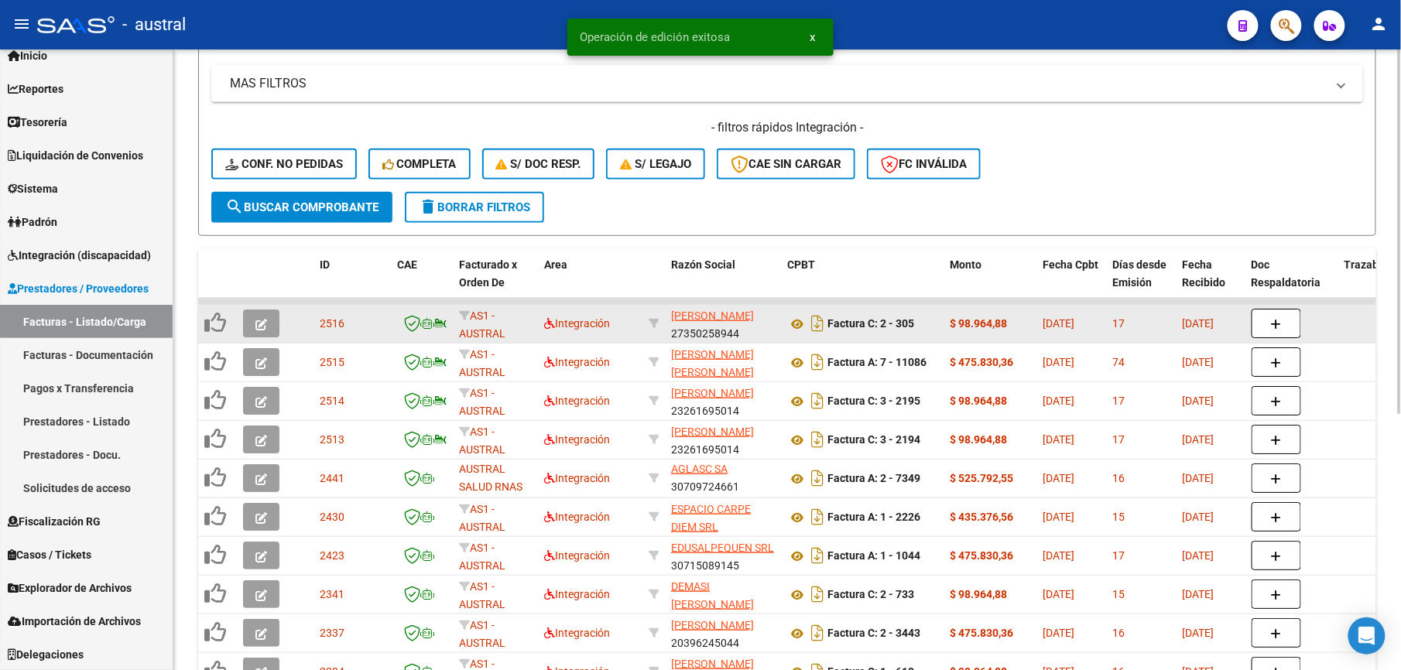
click at [265, 323] on icon "button" at bounding box center [261, 325] width 12 height 12
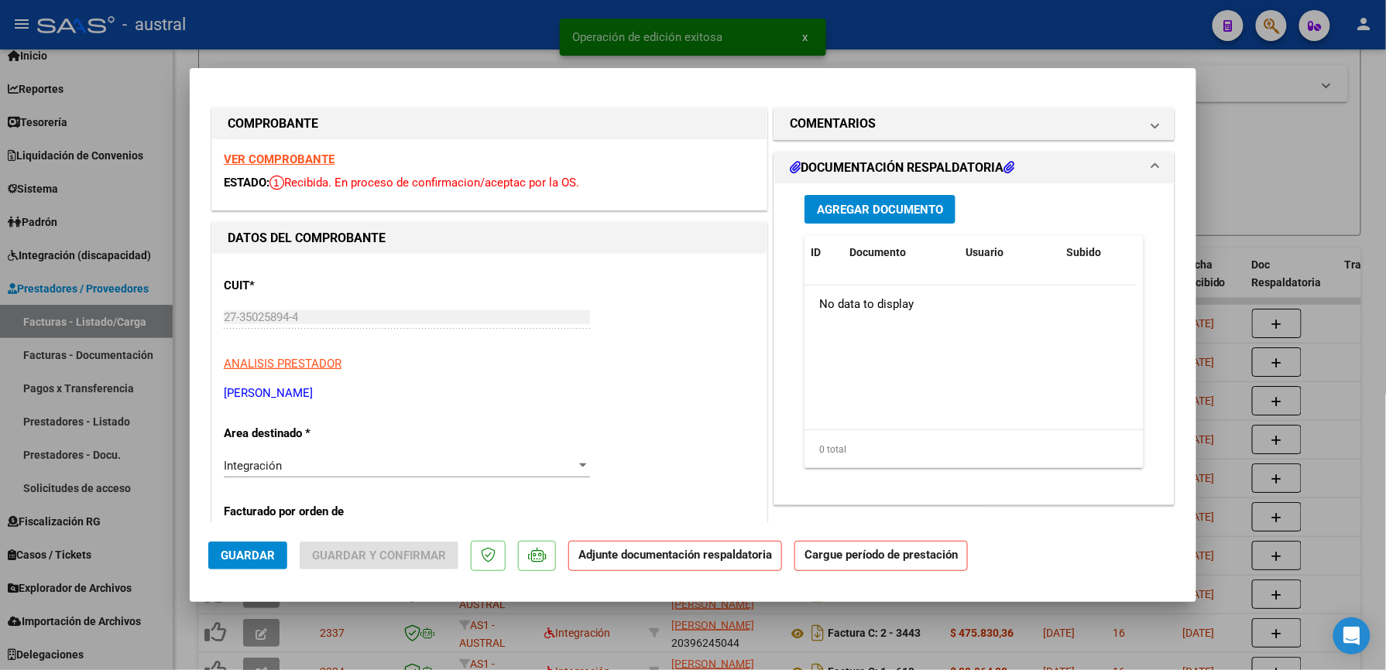
click at [325, 165] on strong "VER COMPROBANTE" at bounding box center [279, 159] width 111 height 14
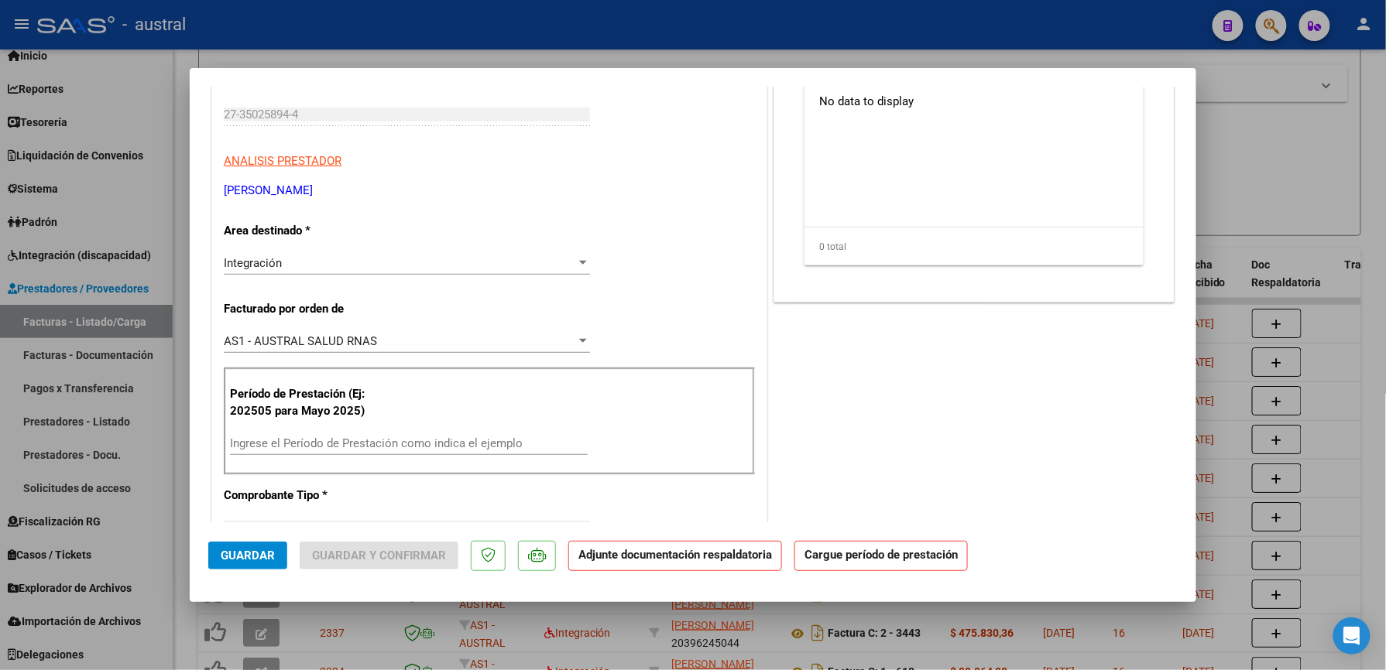
scroll to position [206, 0]
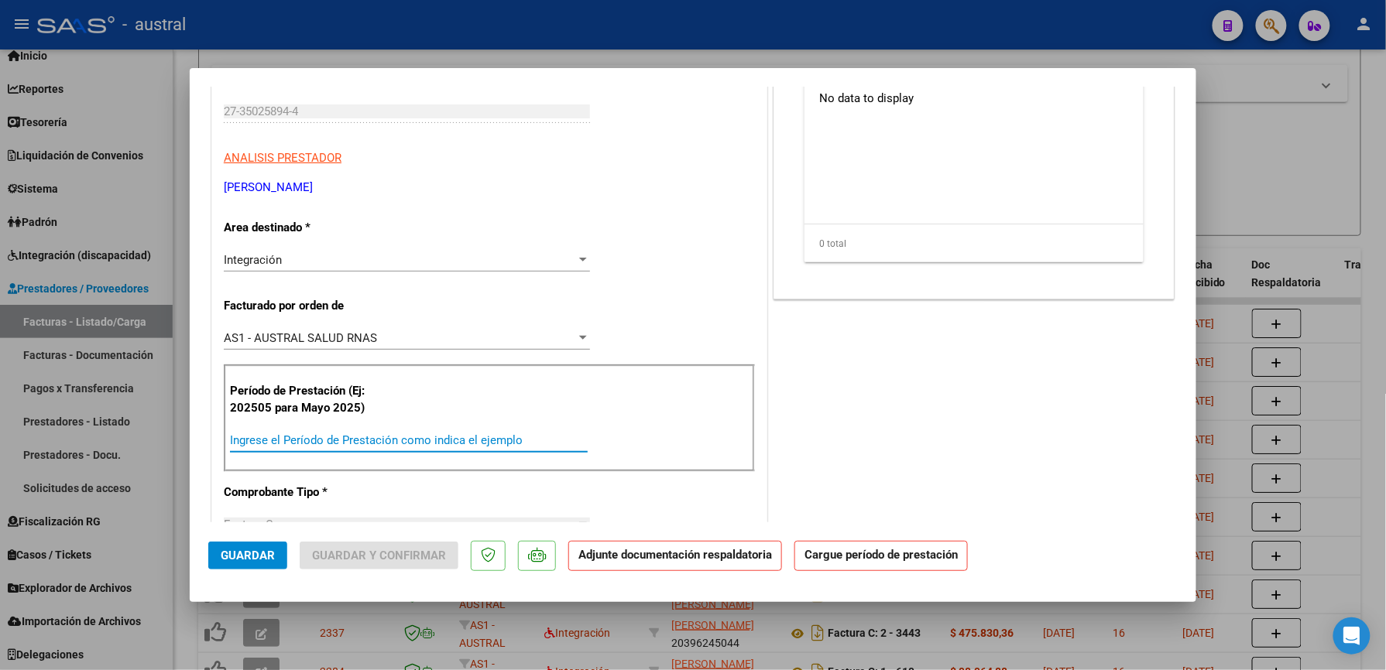
click at [307, 444] on input "Ingrese el Período de Prestación como indica el ejemplo" at bounding box center [409, 440] width 358 height 14
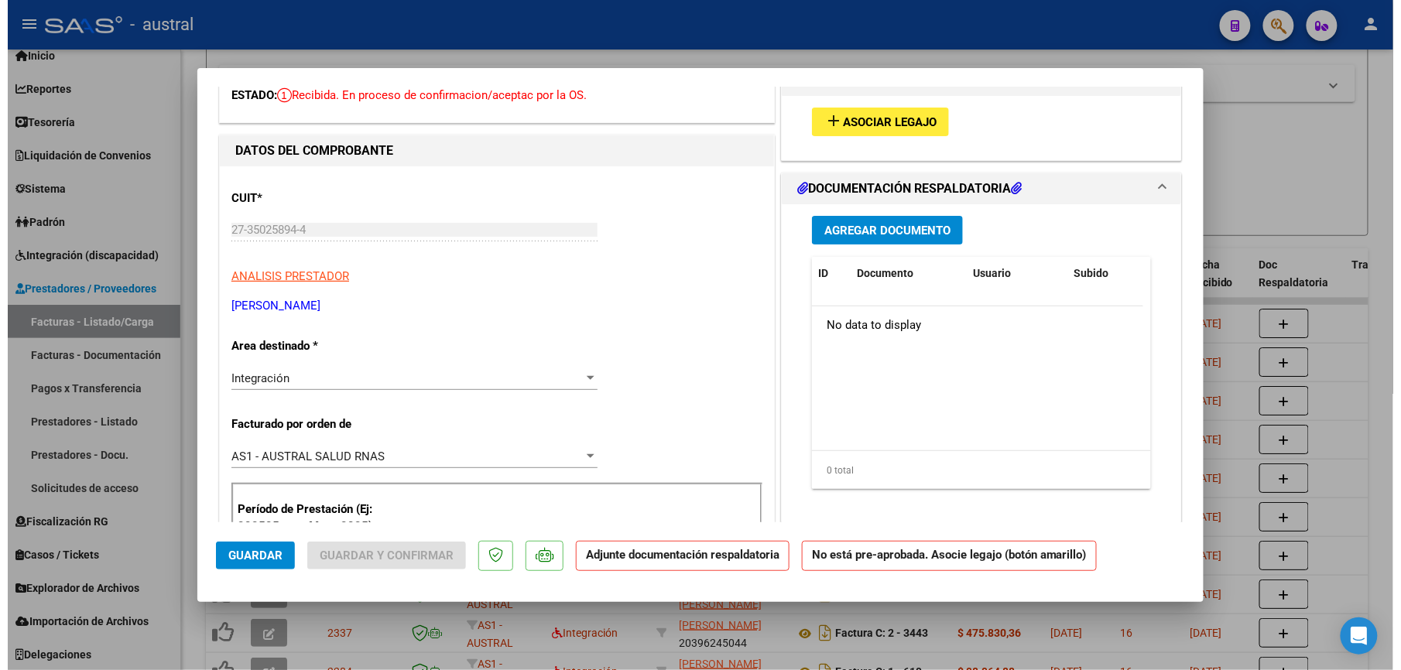
scroll to position [0, 0]
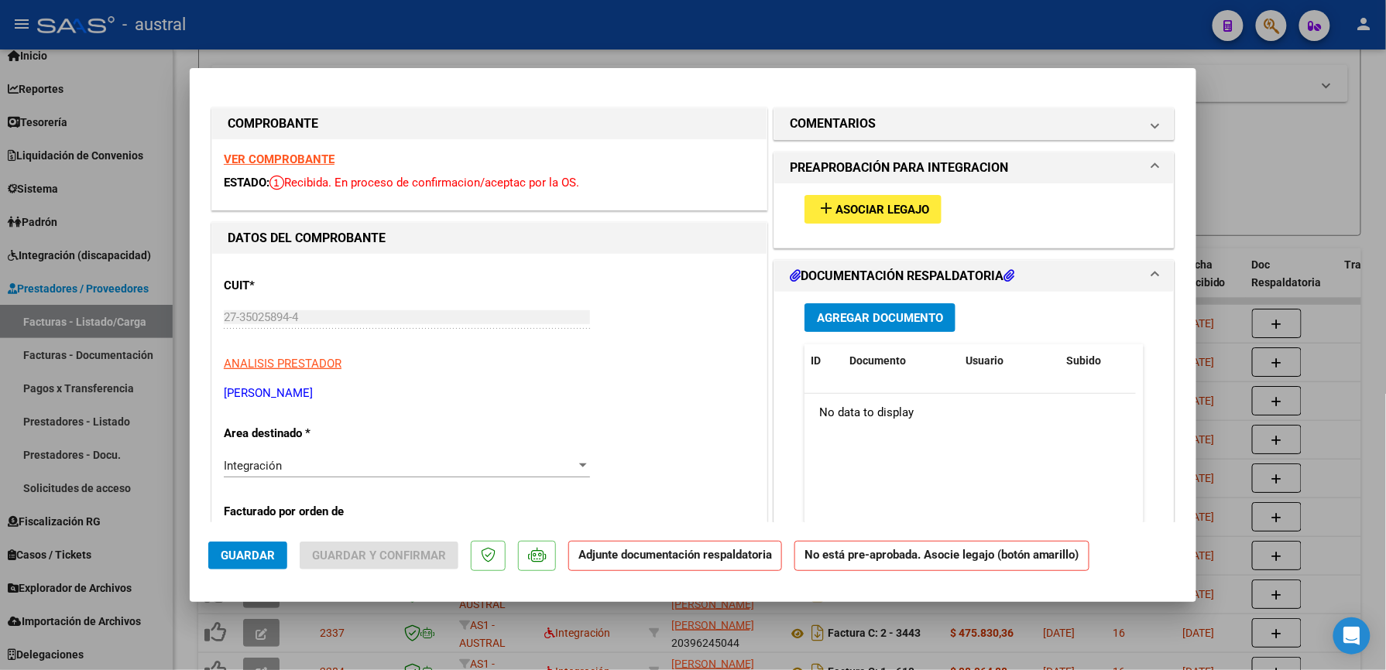
type input "202508"
click at [822, 204] on mat-icon "add" at bounding box center [826, 208] width 19 height 19
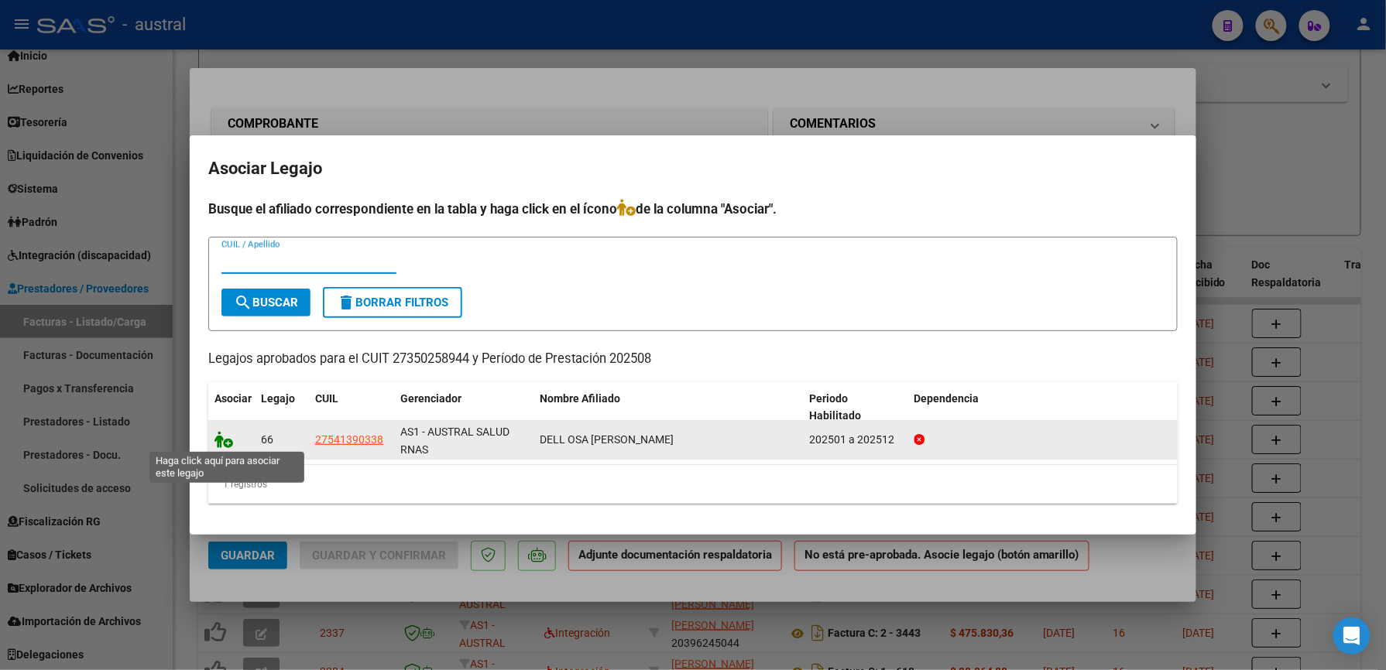
click at [223, 440] on icon at bounding box center [223, 439] width 19 height 17
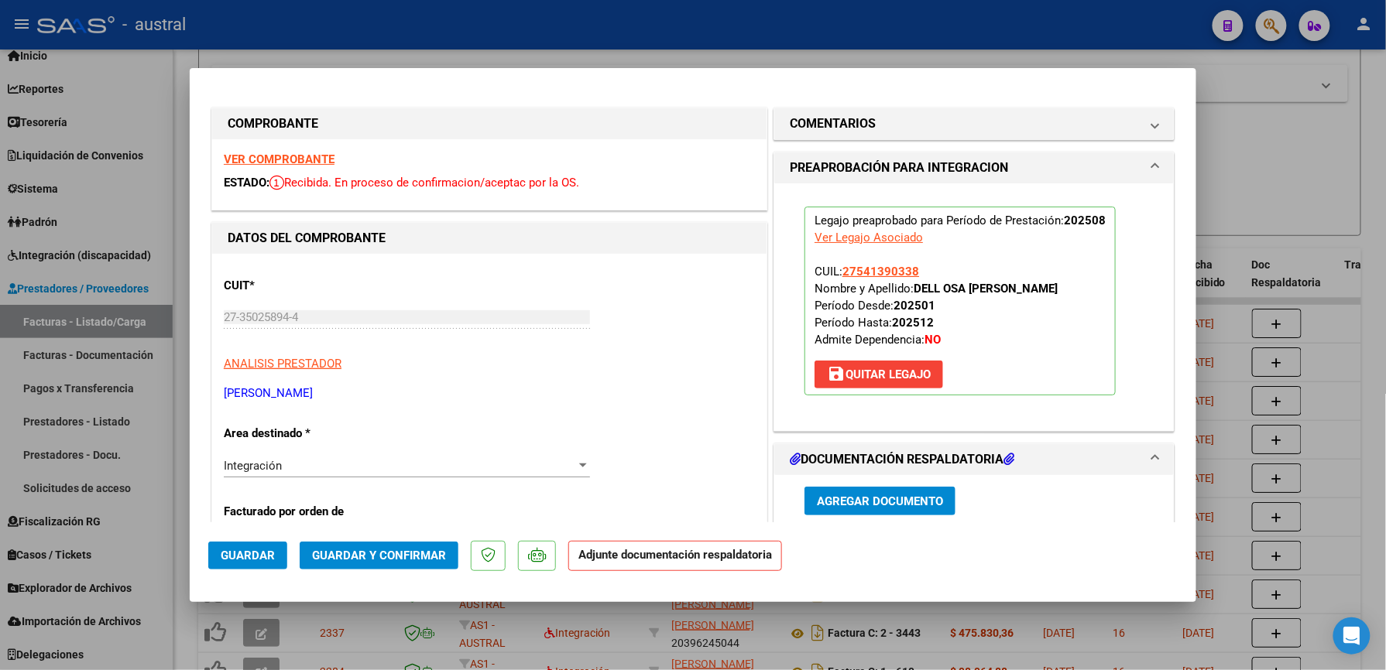
click at [415, 562] on span "Guardar y Confirmar" at bounding box center [379, 556] width 134 height 14
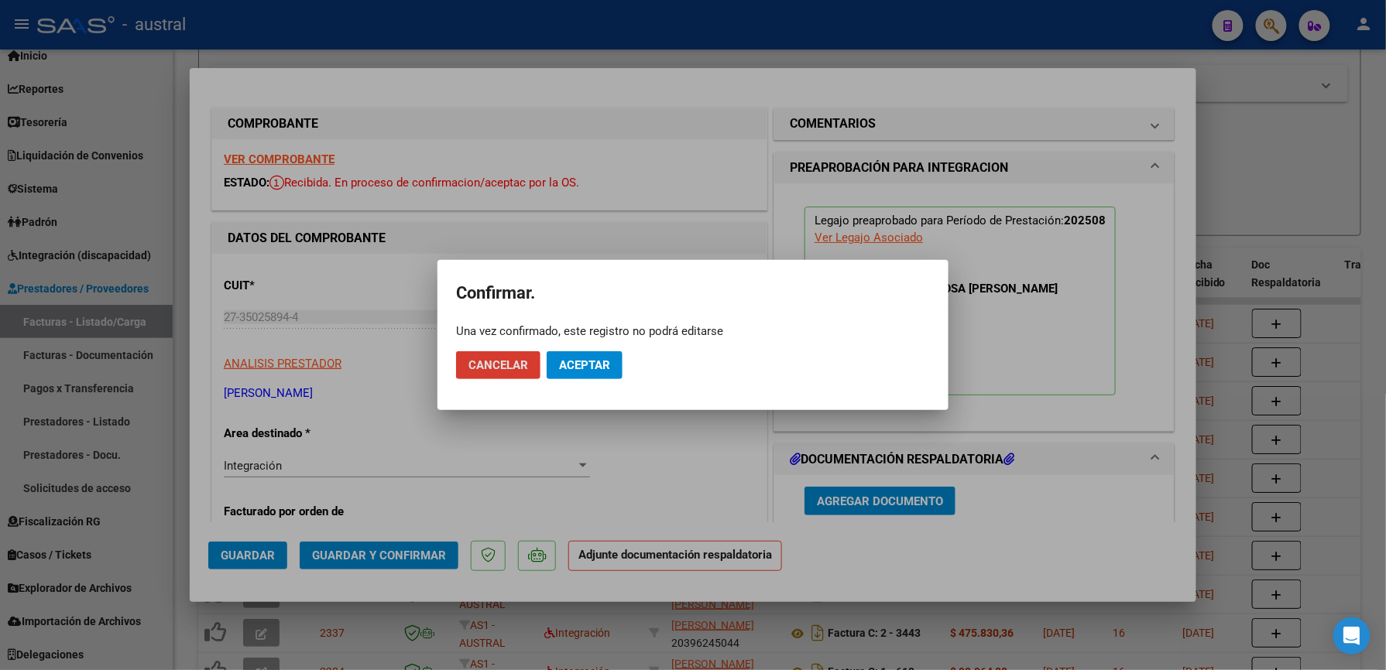
click at [601, 370] on span "Aceptar" at bounding box center [584, 365] width 51 height 14
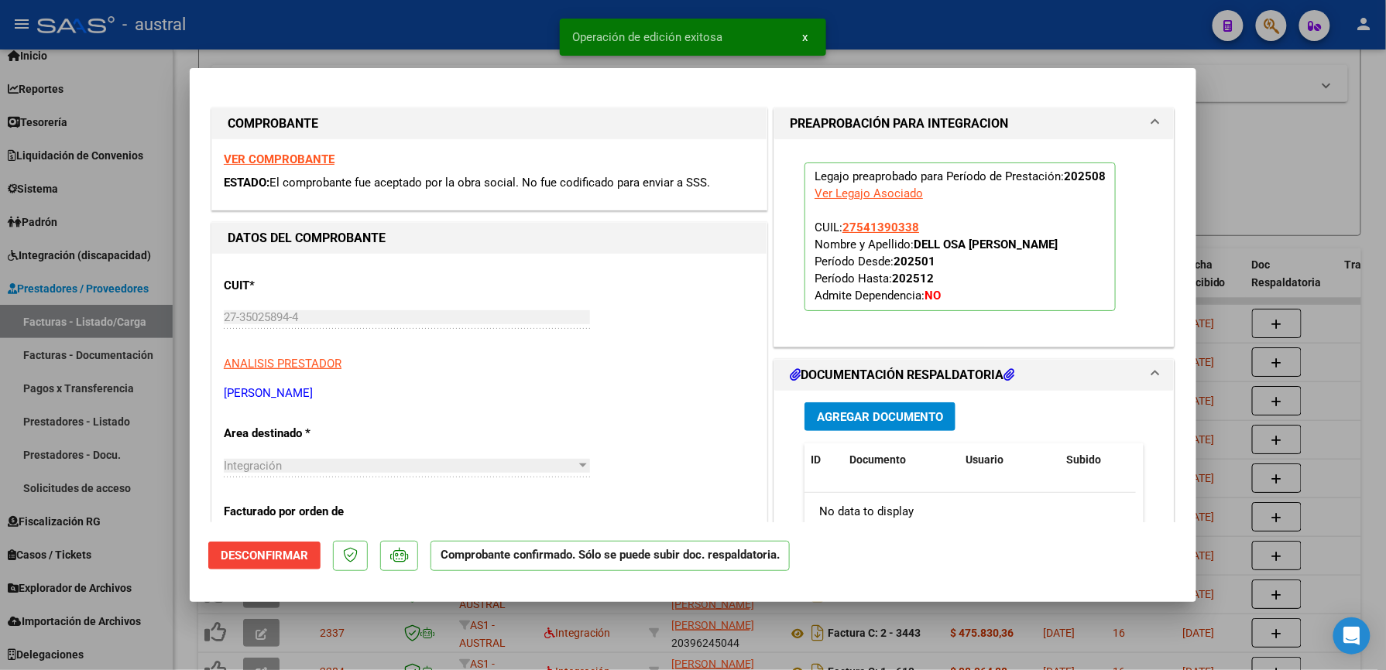
type input "$ 0,00"
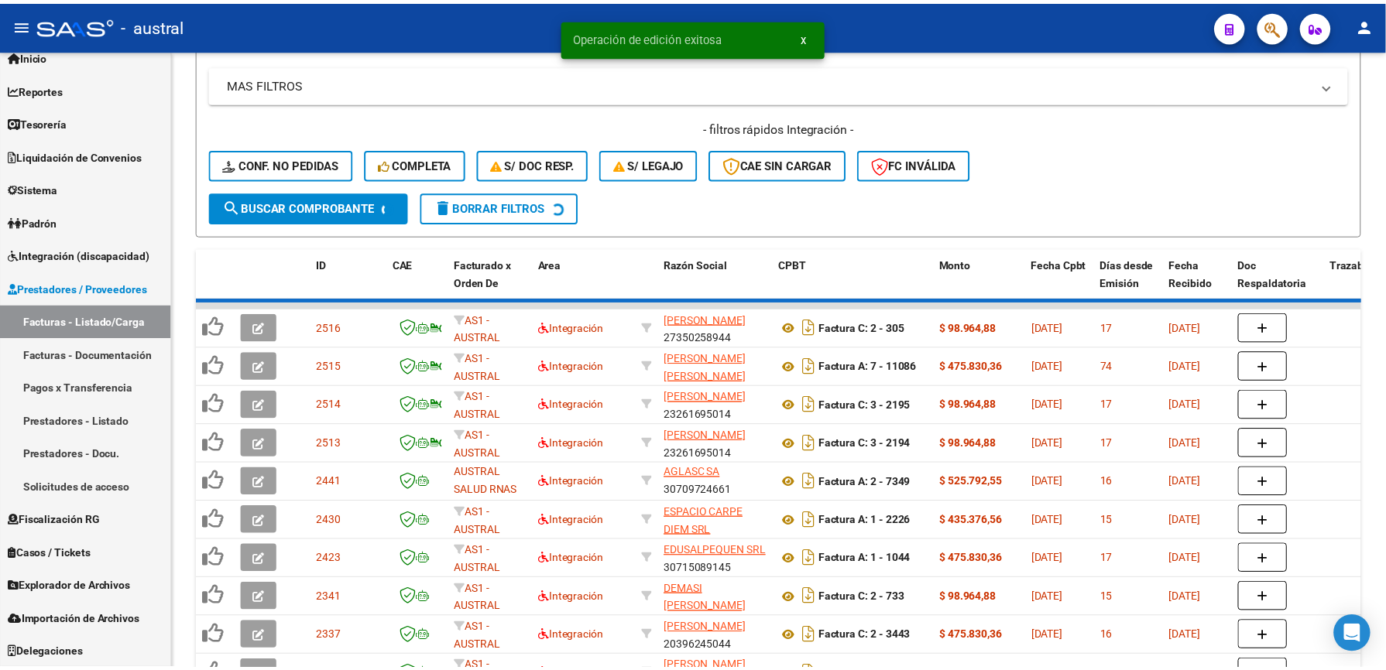
scroll to position [19, 0]
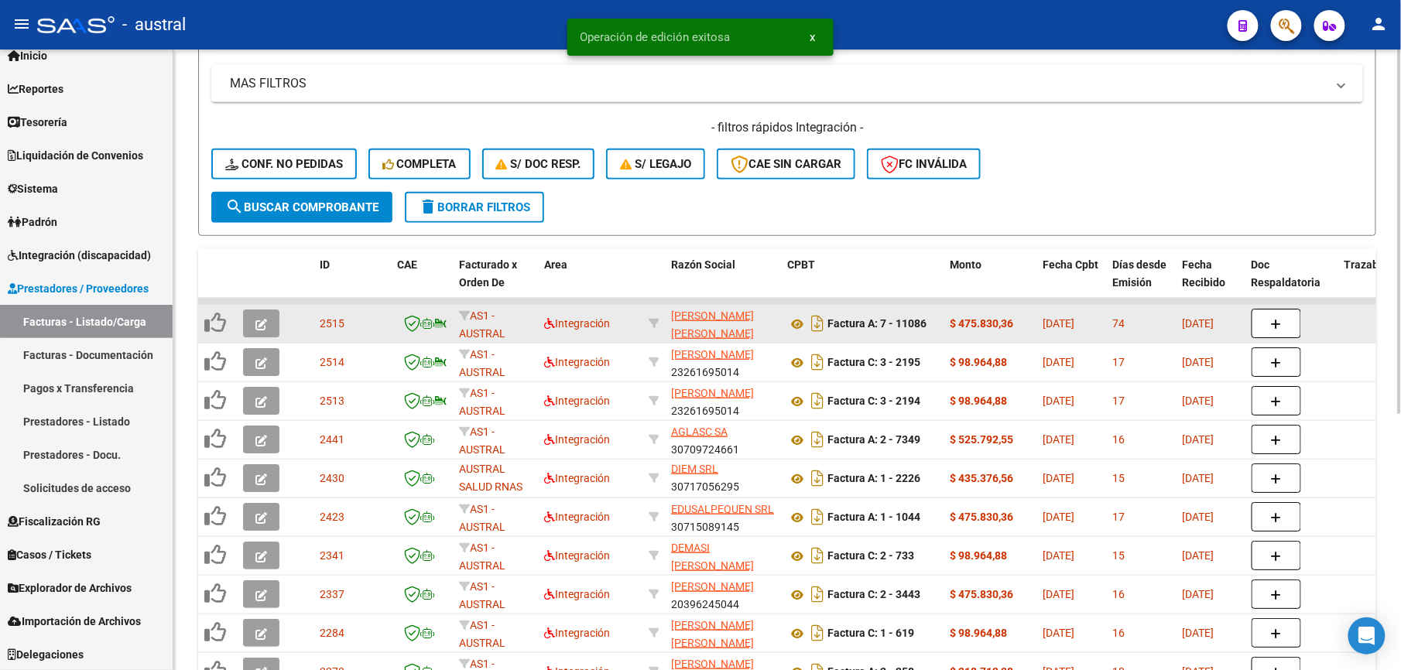
click at [261, 327] on icon "button" at bounding box center [261, 325] width 12 height 12
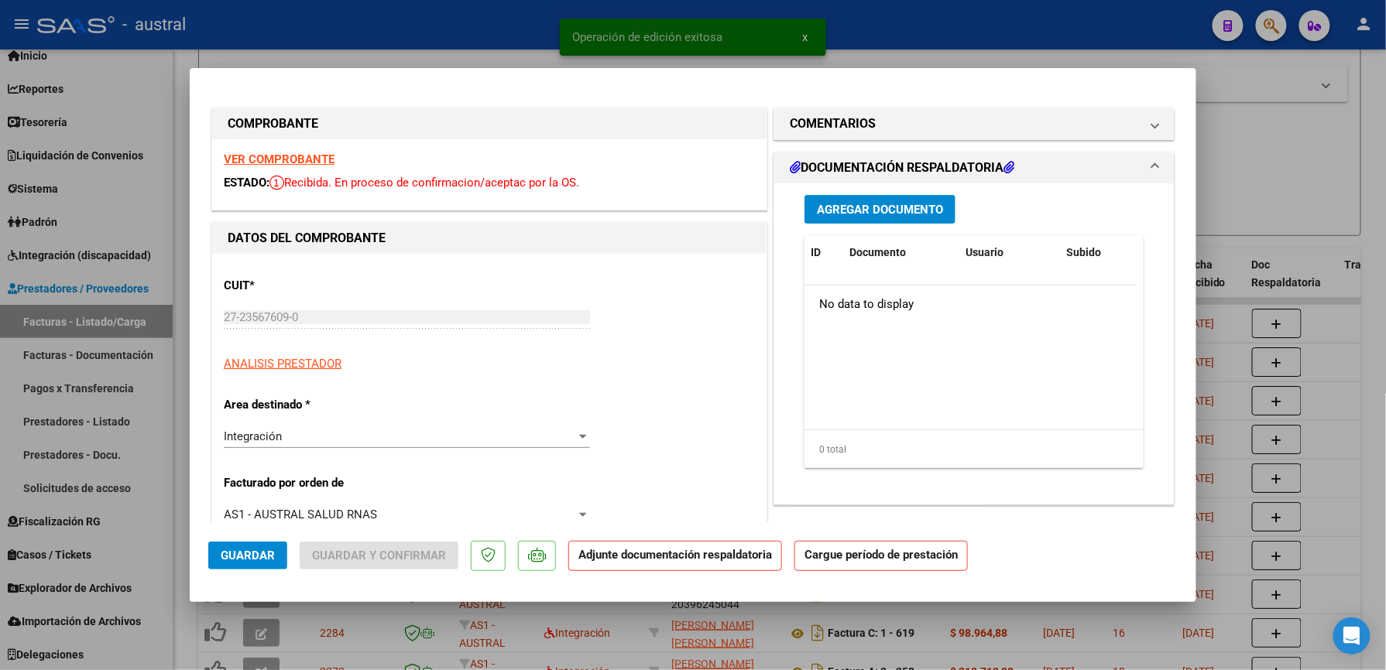
click at [286, 164] on strong "VER COMPROBANTE" at bounding box center [279, 159] width 111 height 14
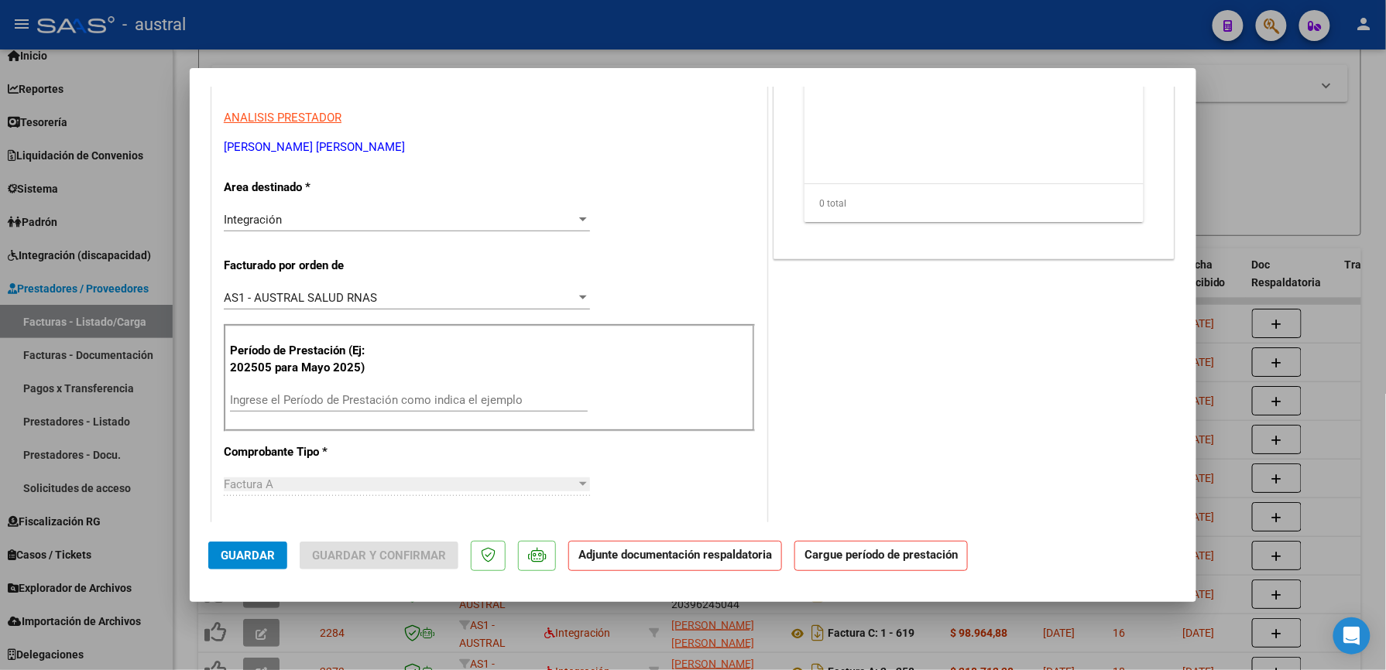
scroll to position [310, 0]
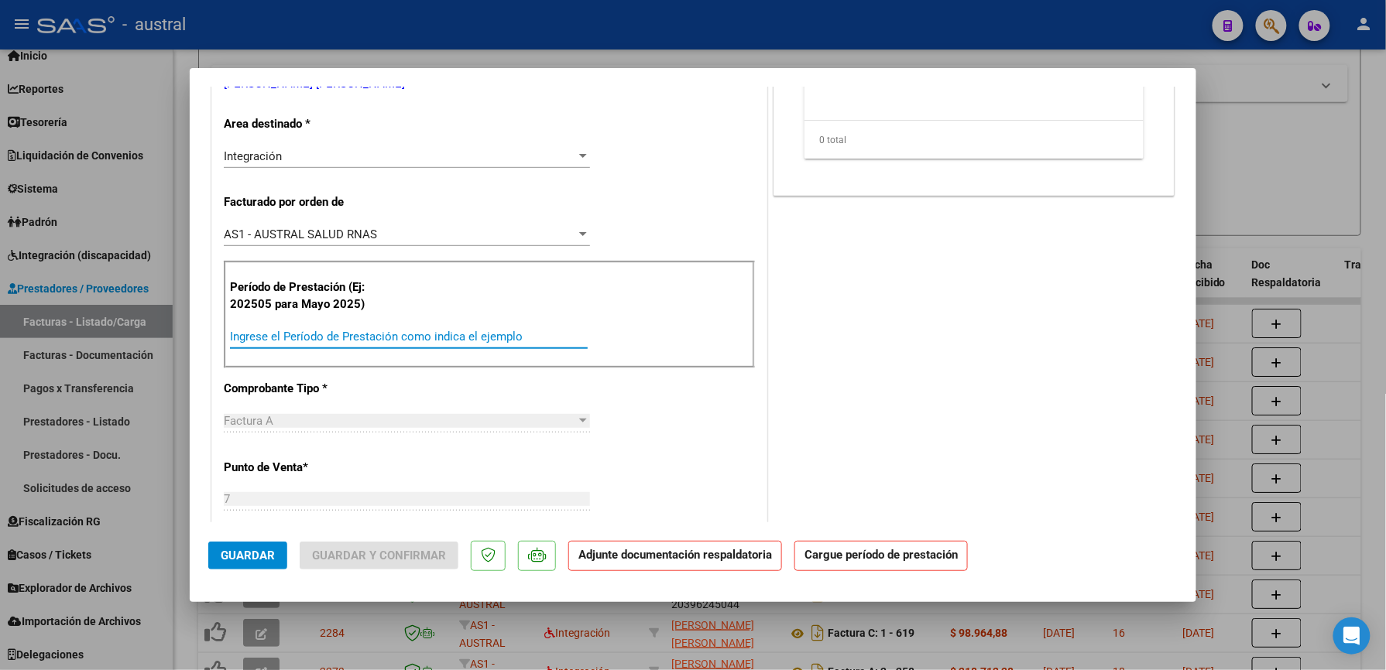
click at [412, 330] on input "Ingrese el Período de Prestación como indica el ejemplo" at bounding box center [409, 337] width 358 height 14
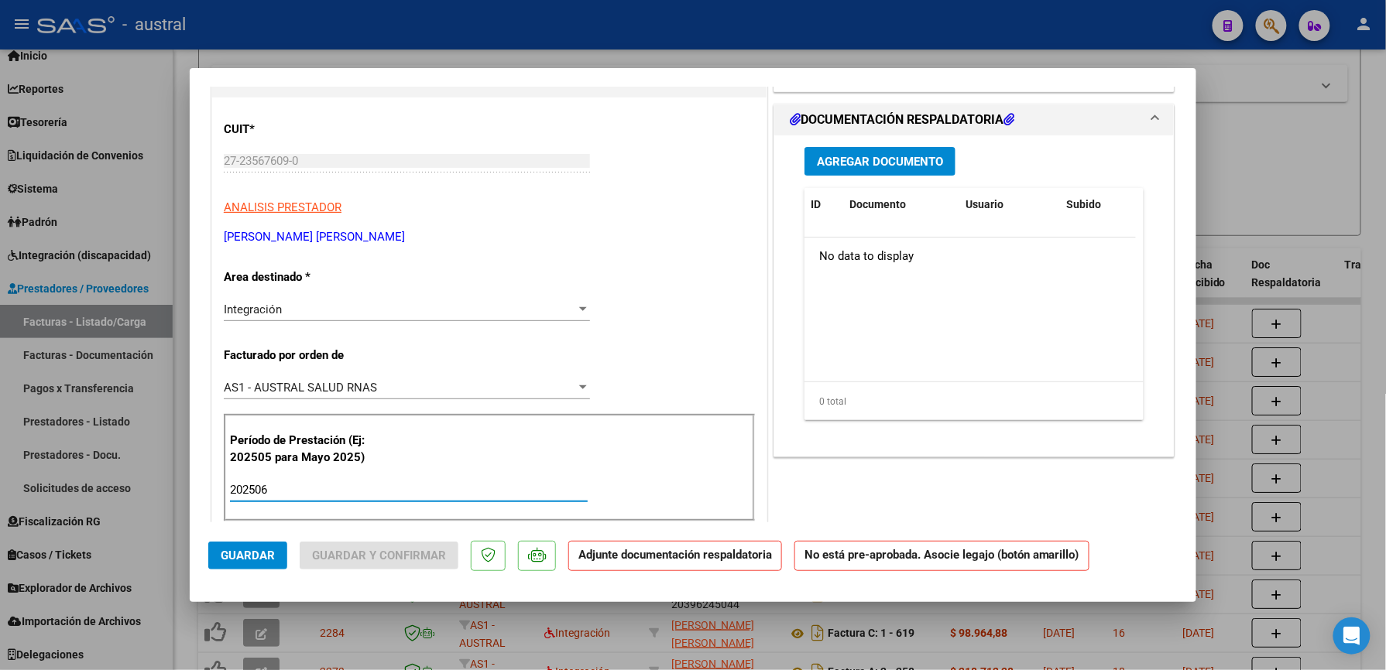
scroll to position [0, 0]
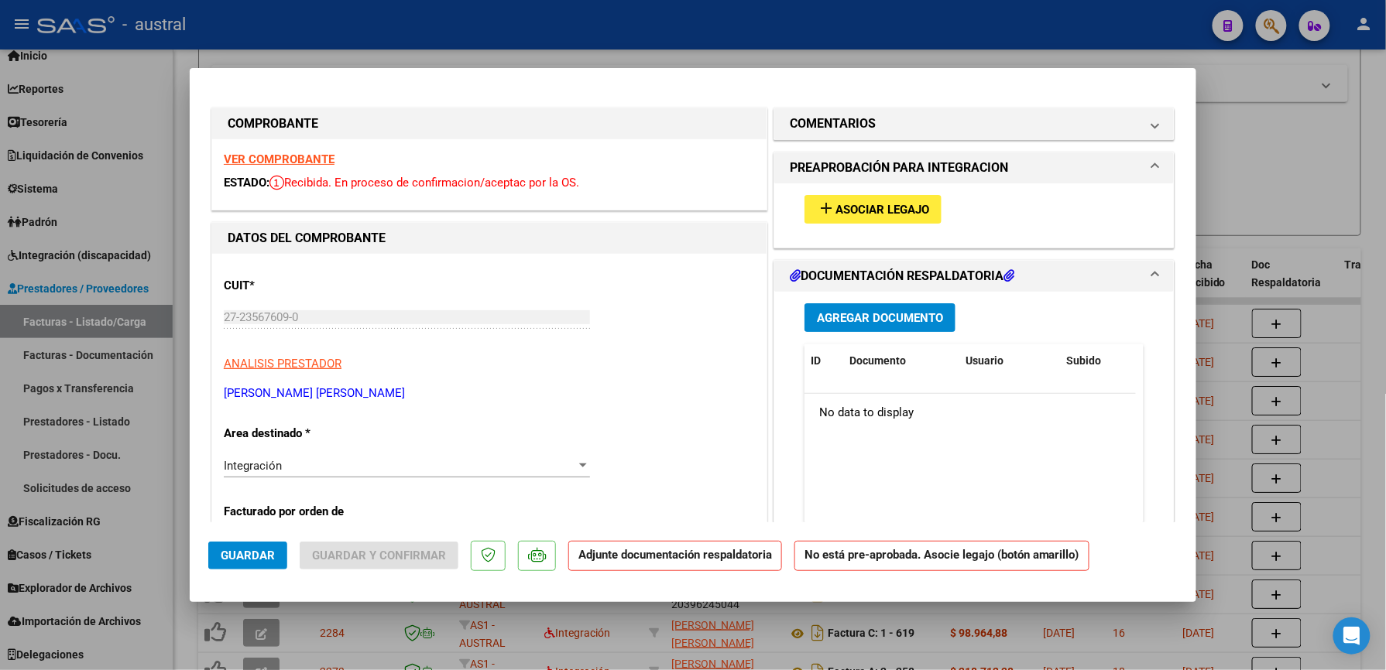
type input "202506"
click at [858, 211] on span "Asociar Legajo" at bounding box center [882, 210] width 94 height 14
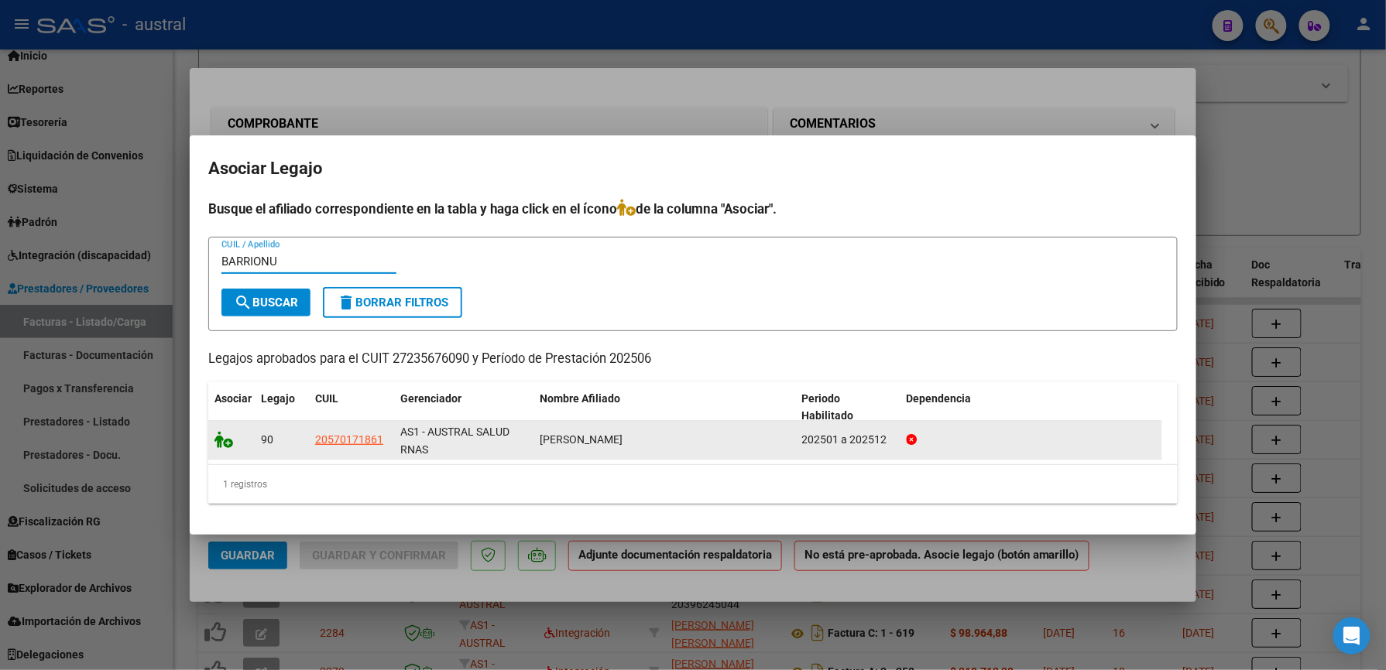
type input "BARRIONU"
click at [218, 440] on icon at bounding box center [223, 439] width 19 height 17
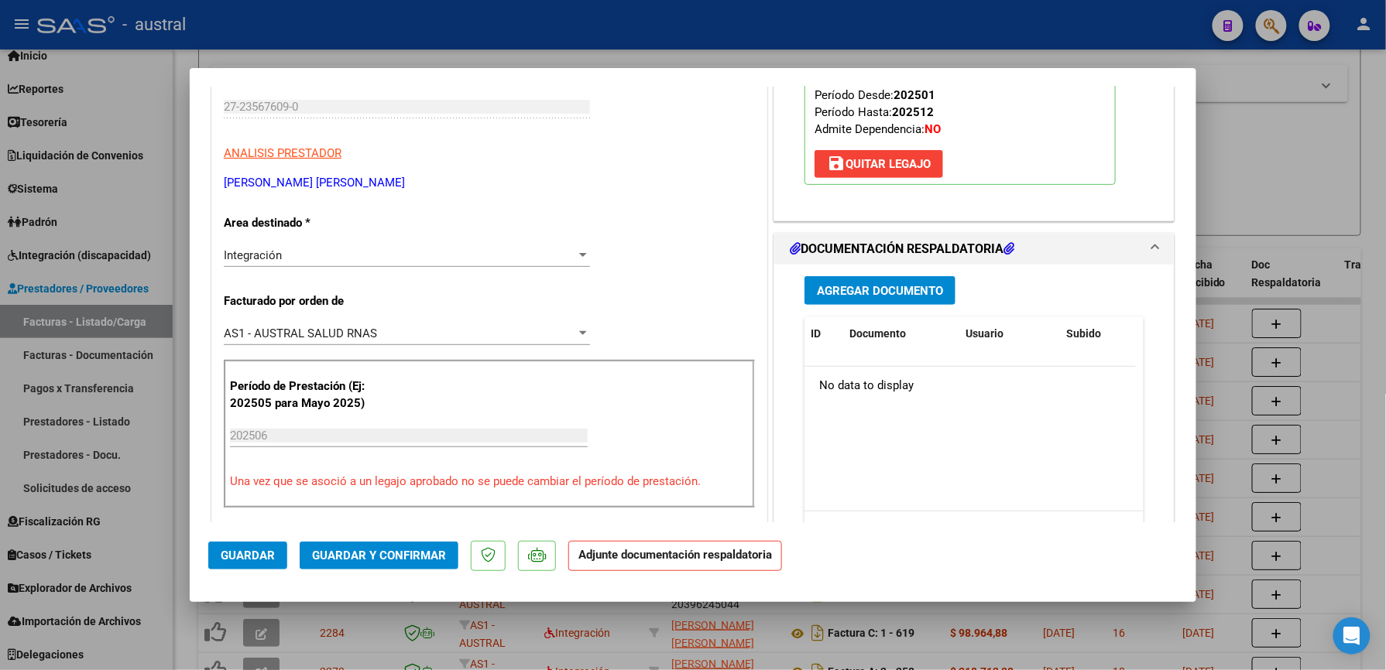
scroll to position [310, 0]
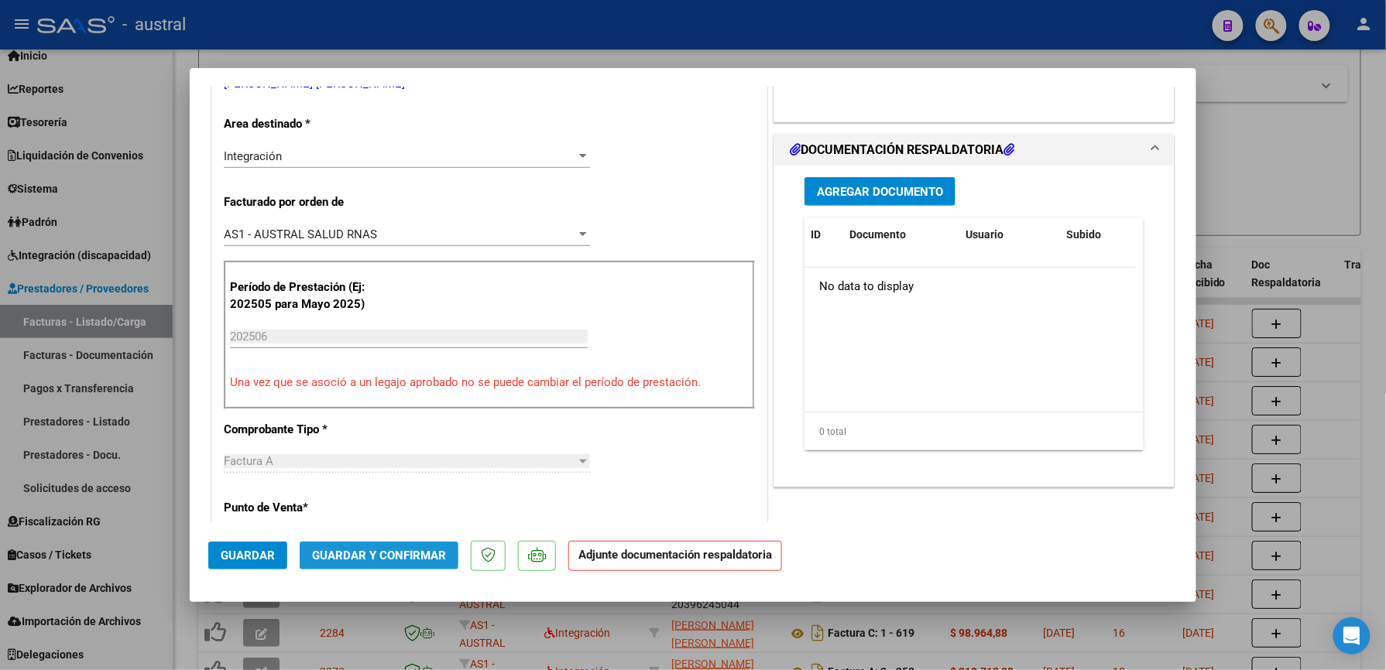
click at [379, 552] on span "Guardar y Confirmar" at bounding box center [379, 556] width 134 height 14
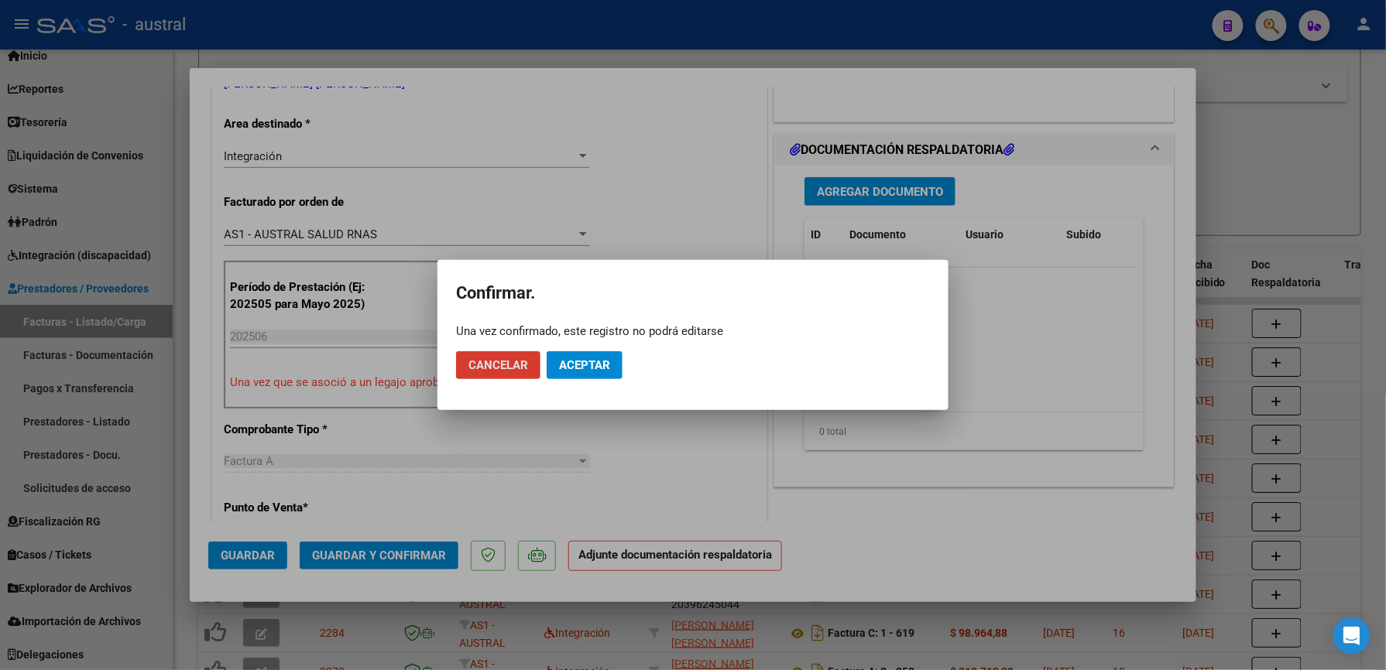
click at [580, 372] on span "Aceptar" at bounding box center [584, 365] width 51 height 14
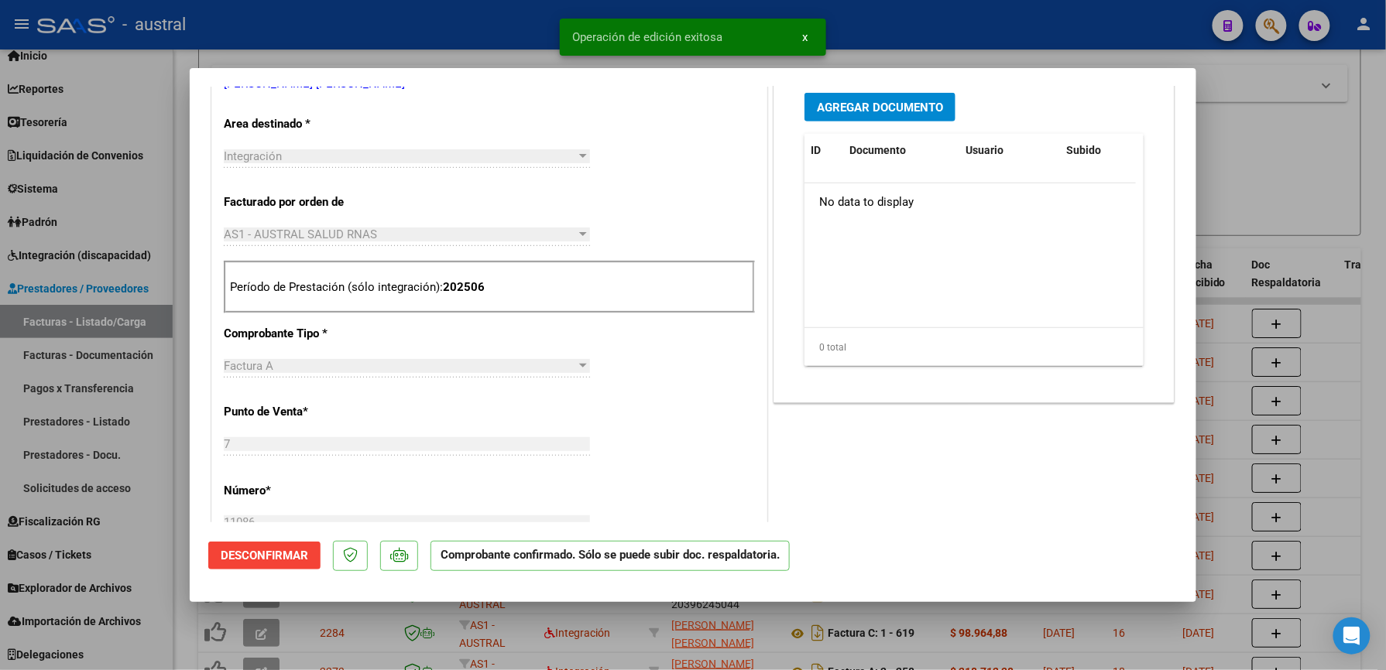
type input "$ 0,00"
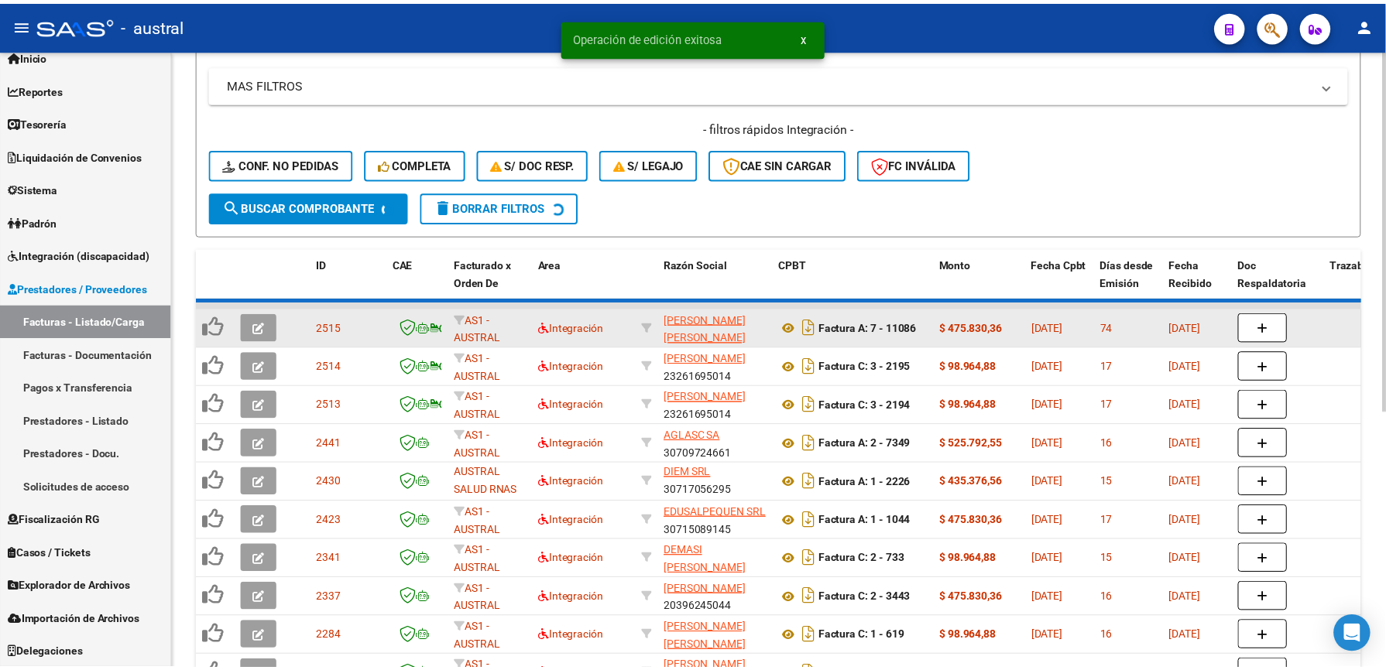
scroll to position [2, 0]
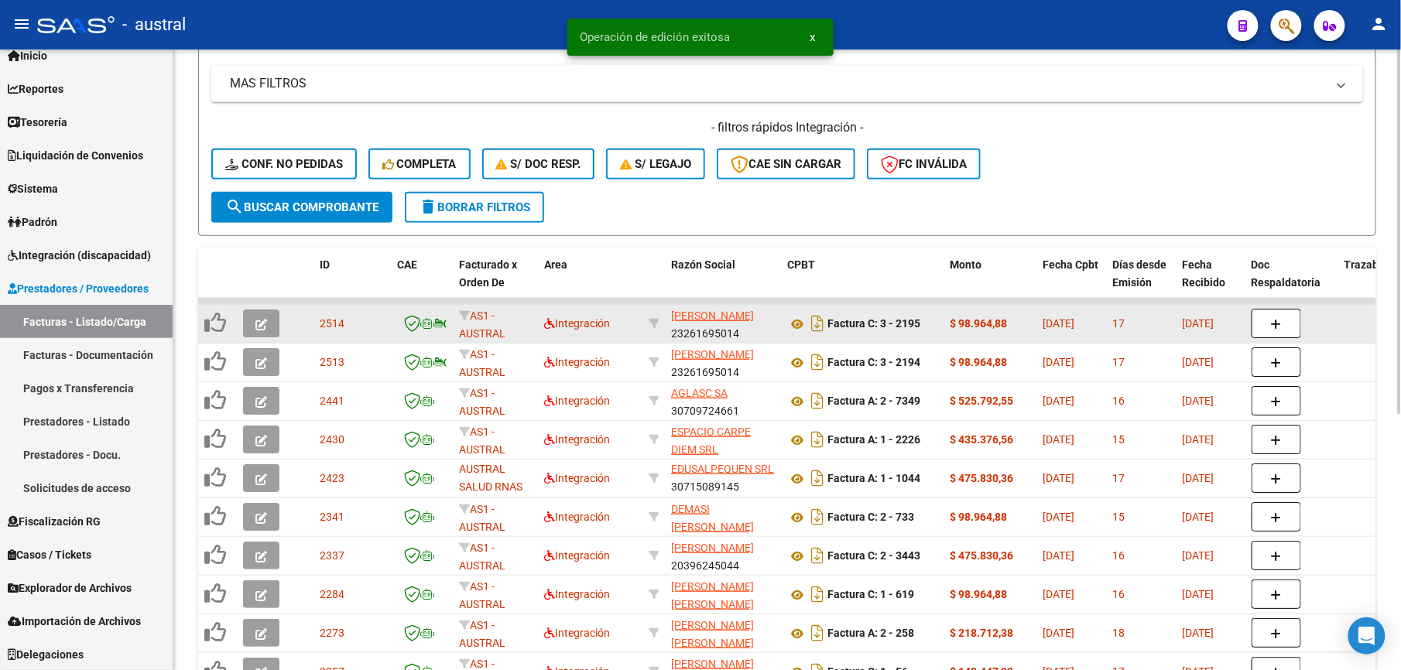
click at [265, 326] on icon "button" at bounding box center [261, 325] width 12 height 12
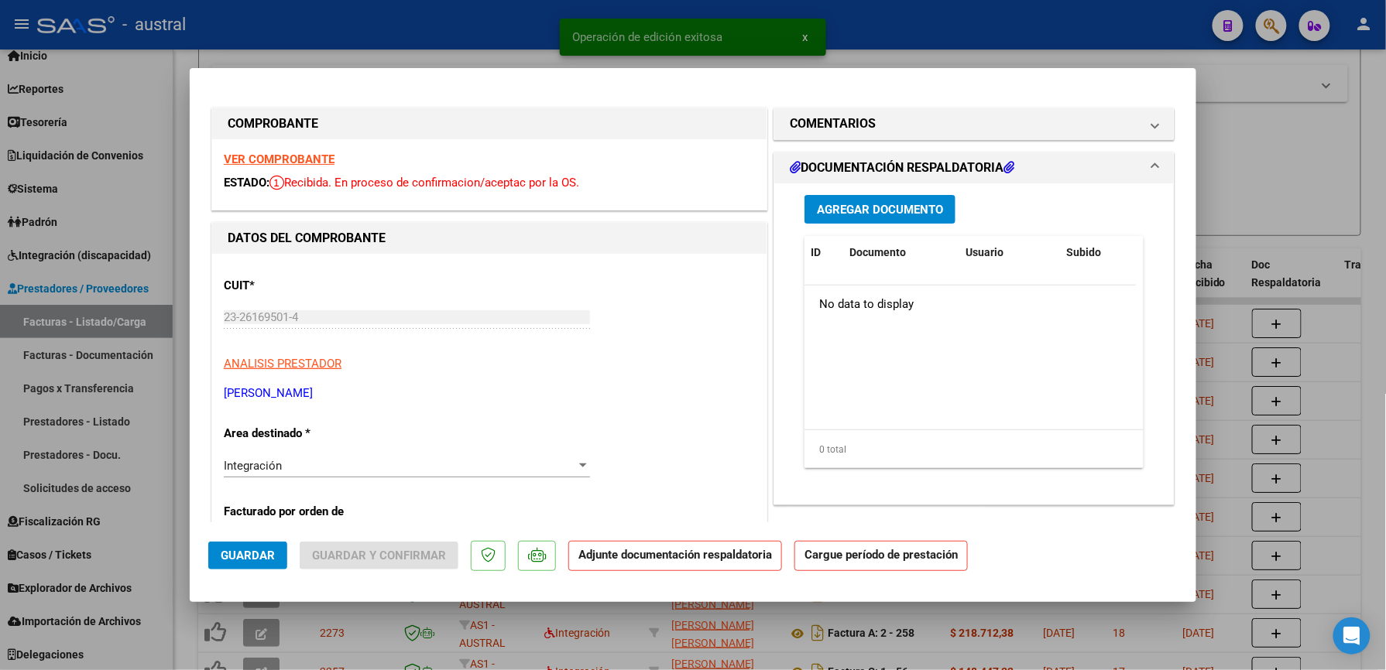
click at [264, 158] on strong "VER COMPROBANTE" at bounding box center [279, 159] width 111 height 14
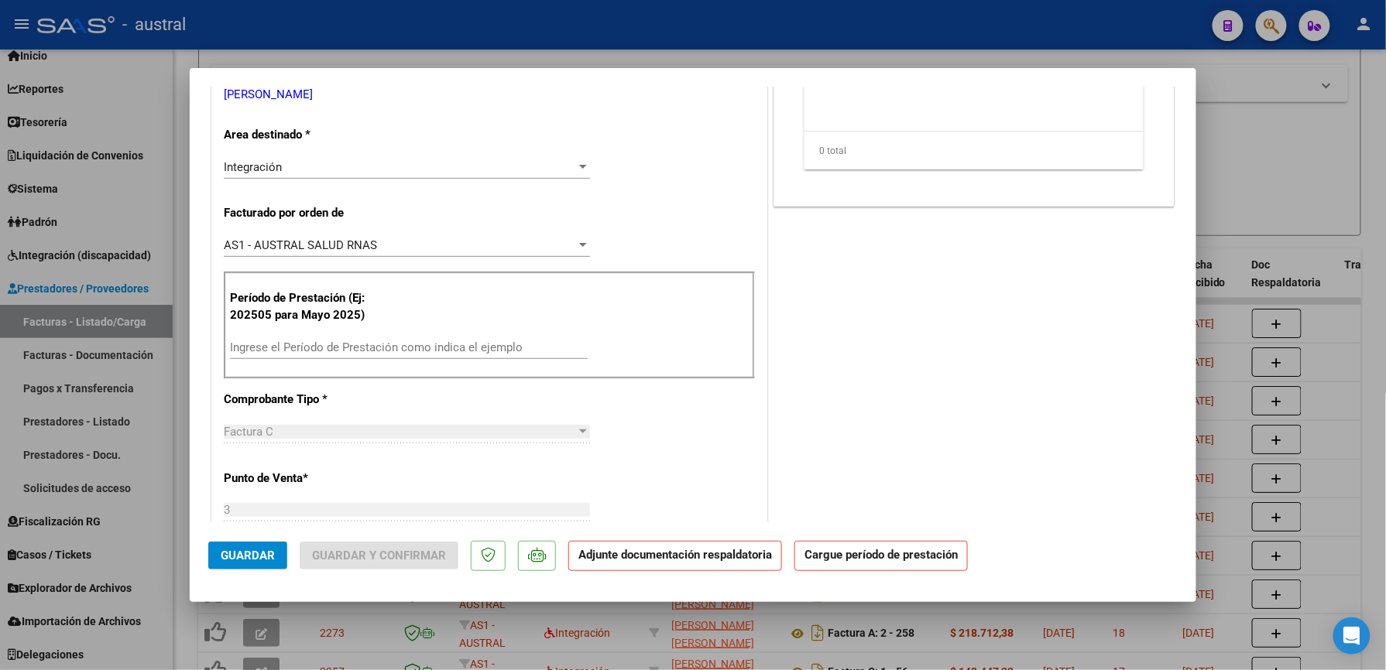
scroll to position [310, 0]
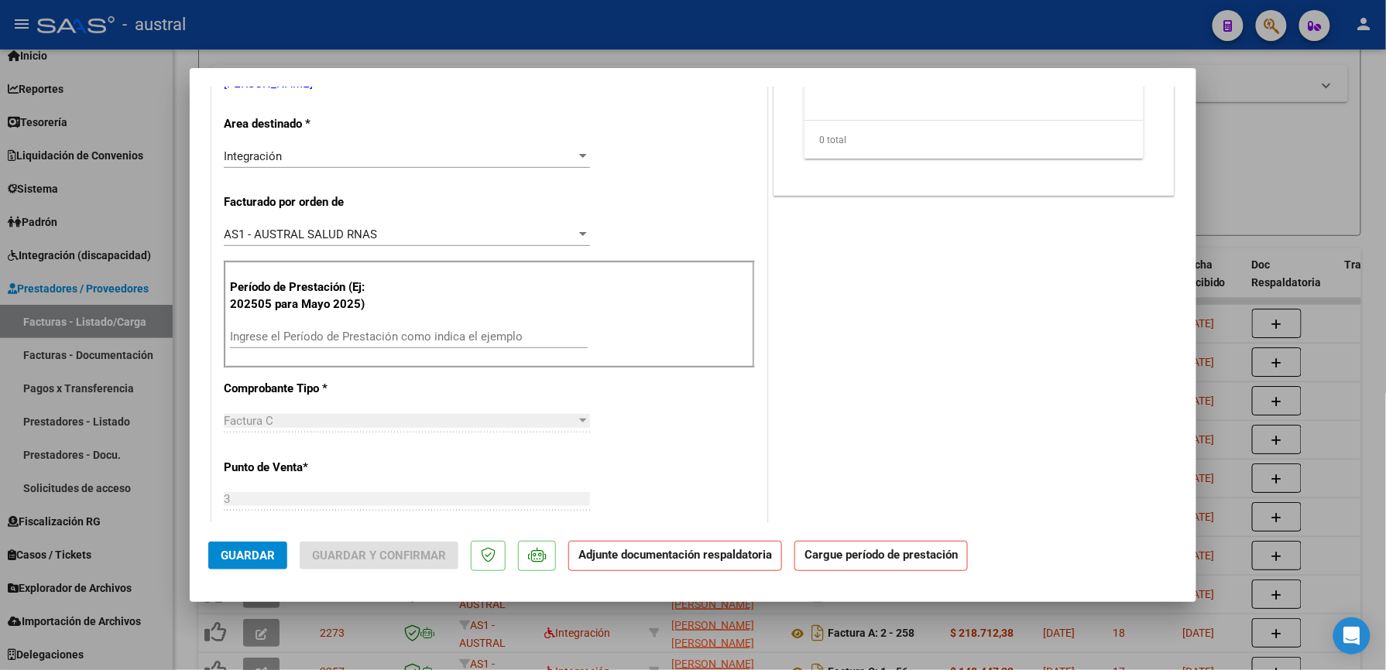
click at [317, 327] on div "Ingrese el Período de Prestación como indica el ejemplo" at bounding box center [409, 336] width 358 height 23
click at [320, 331] on input "Ingrese el Período de Prestación como indica el ejemplo" at bounding box center [409, 337] width 358 height 14
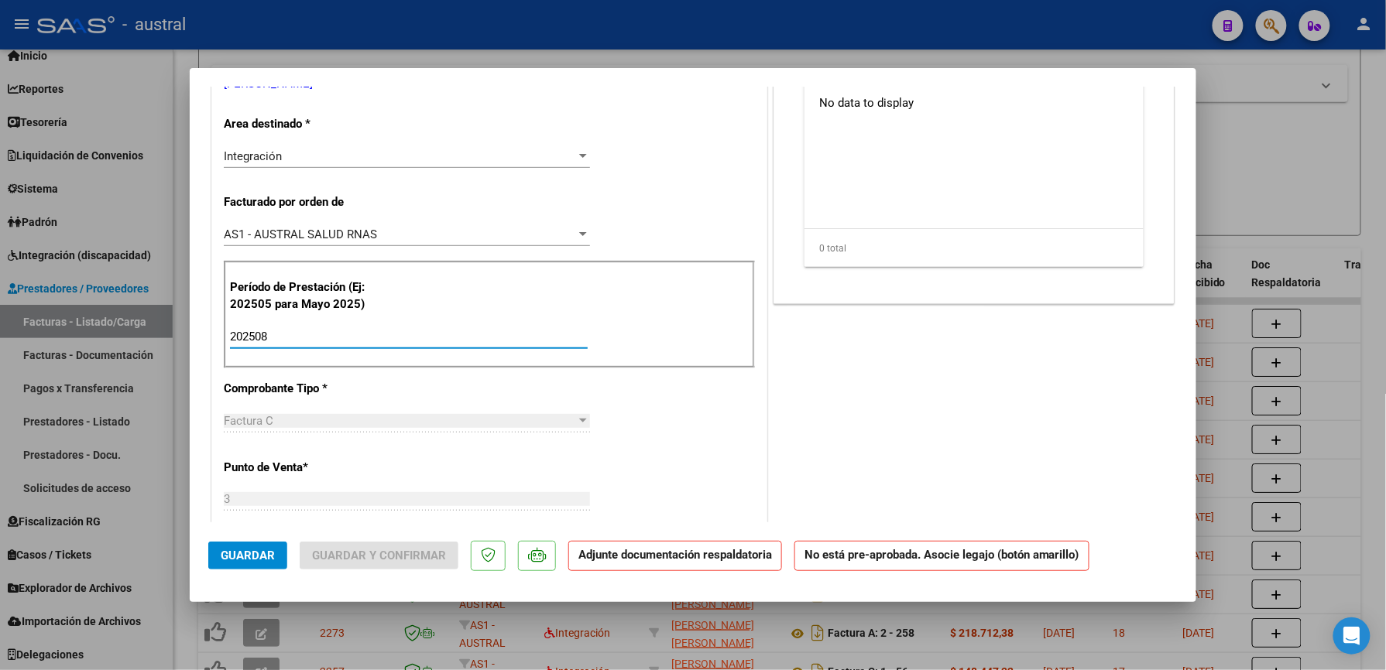
type input "202508"
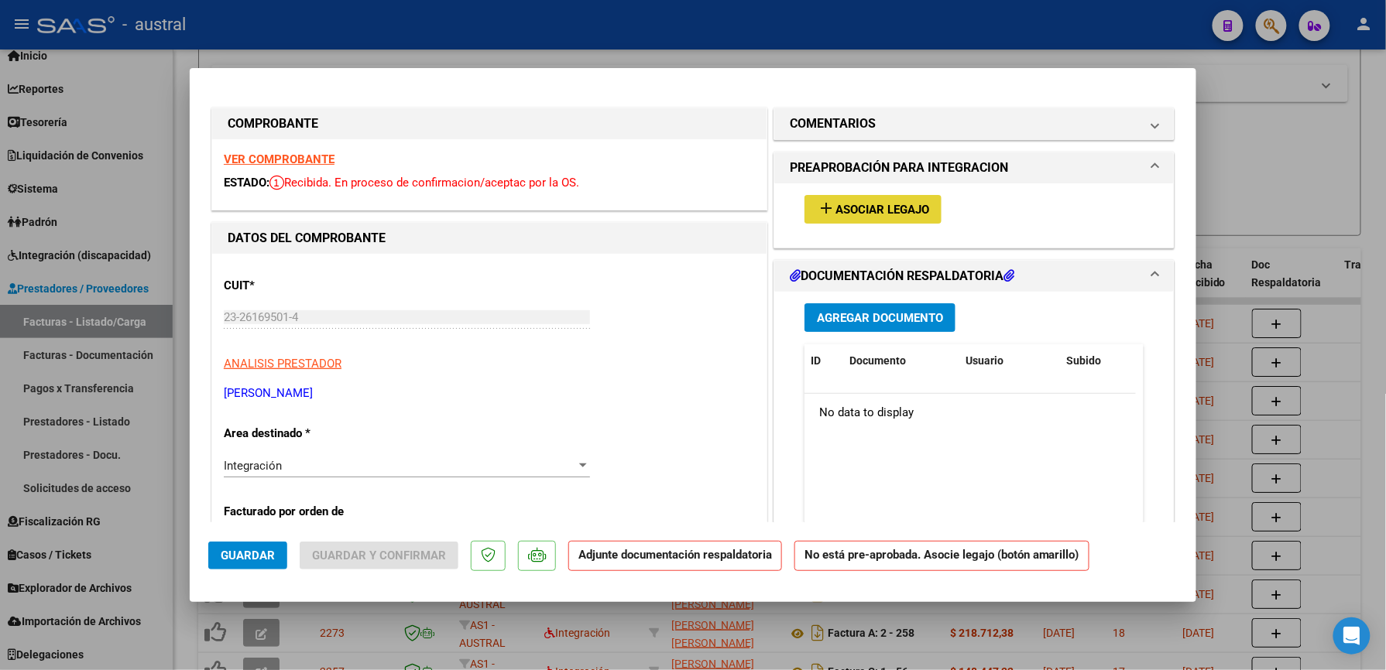
click at [849, 208] on span "Asociar Legajo" at bounding box center [882, 210] width 94 height 14
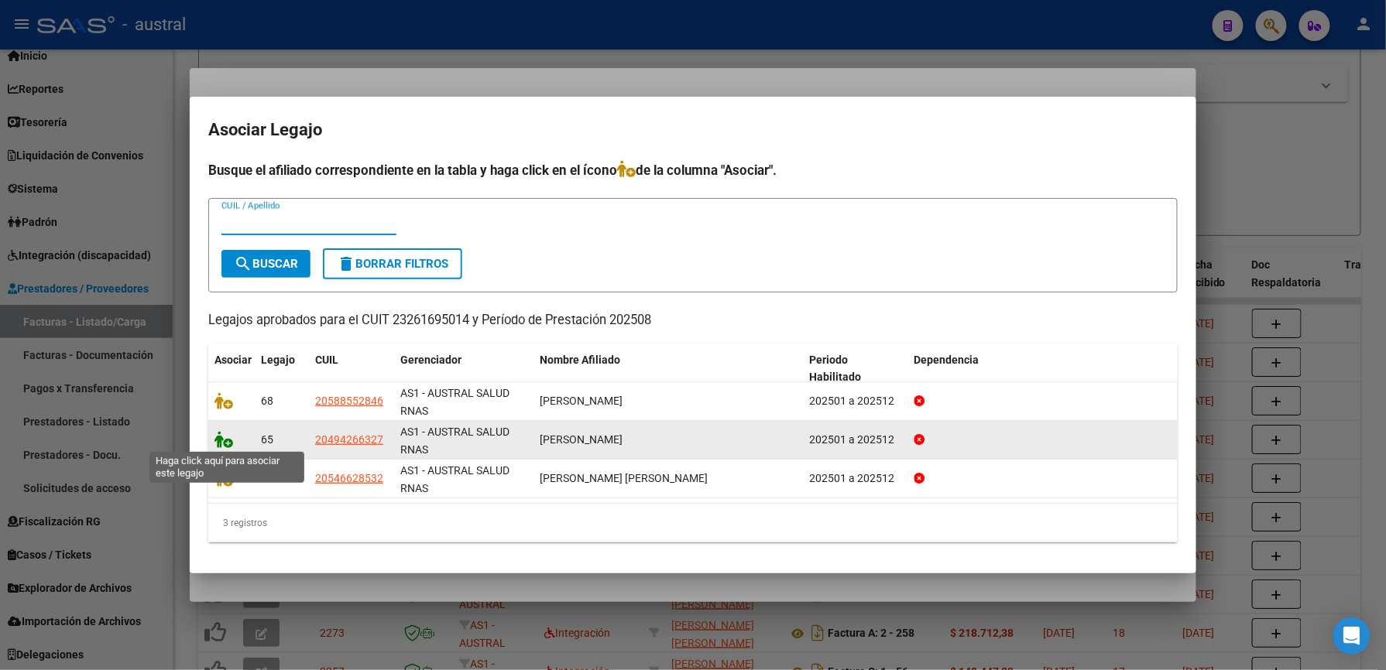
click at [221, 440] on icon at bounding box center [223, 439] width 19 height 17
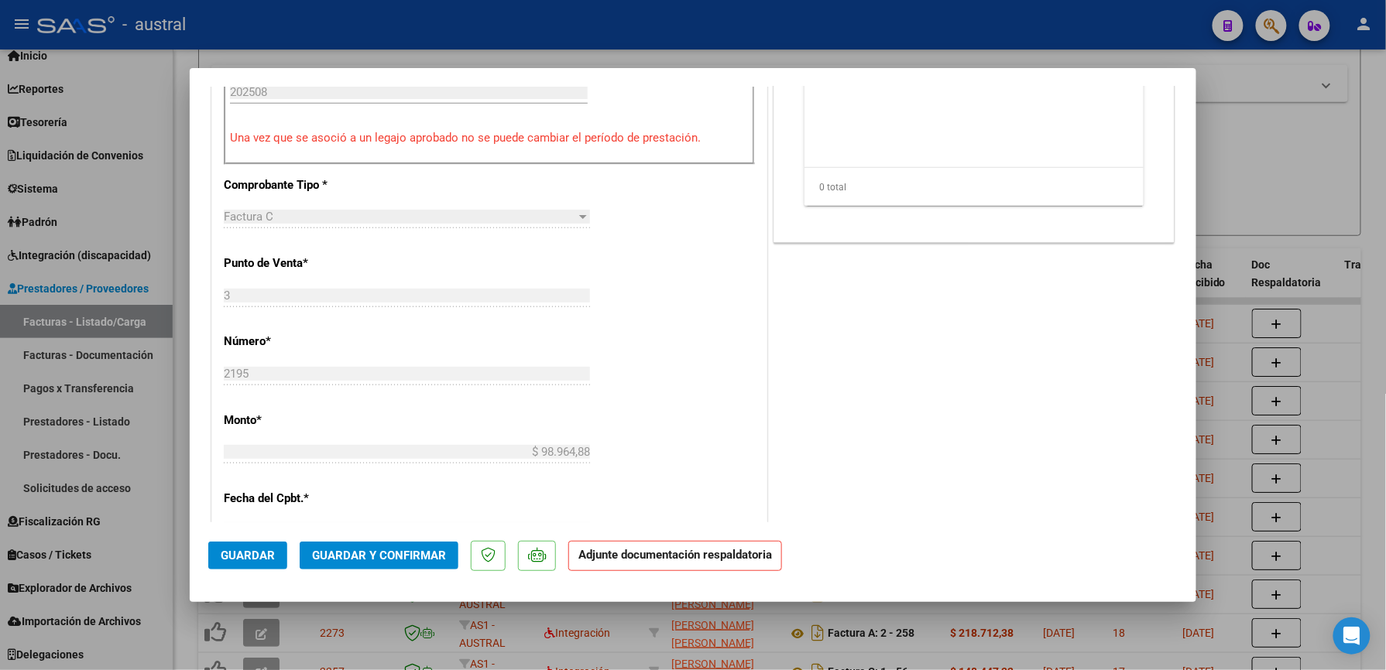
scroll to position [722, 0]
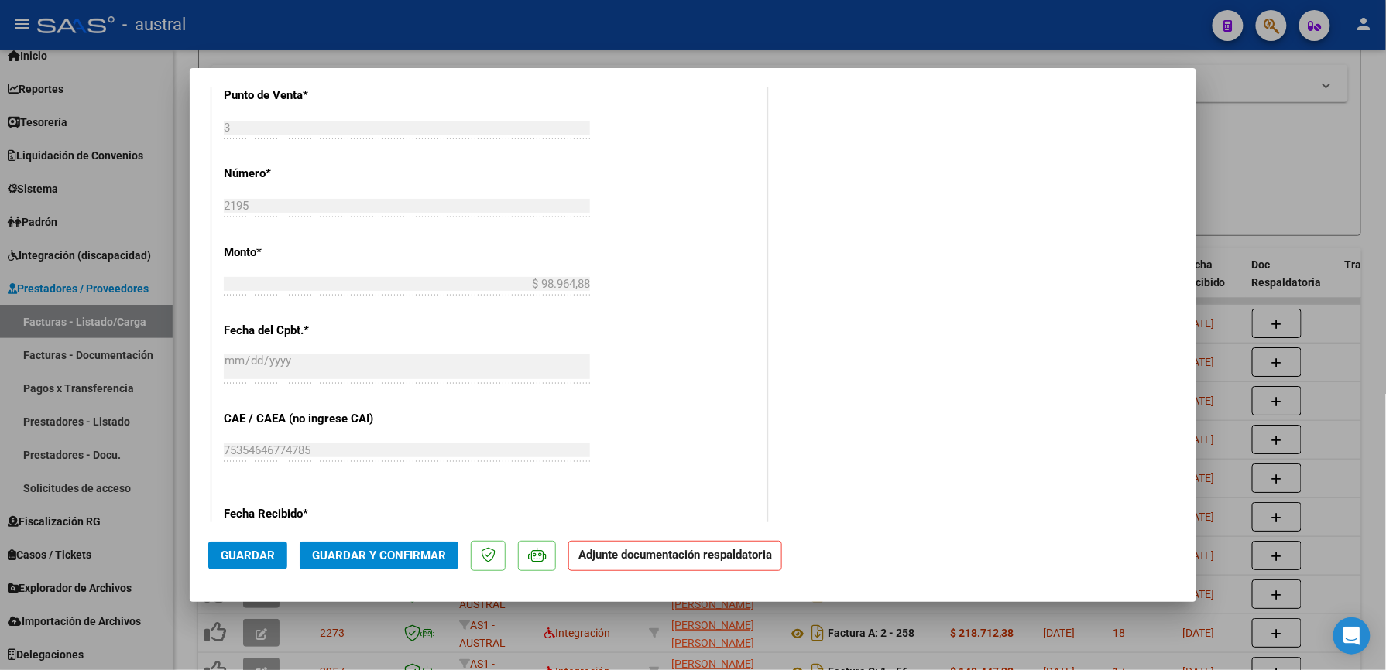
click at [372, 558] on span "Guardar y Confirmar" at bounding box center [379, 556] width 134 height 14
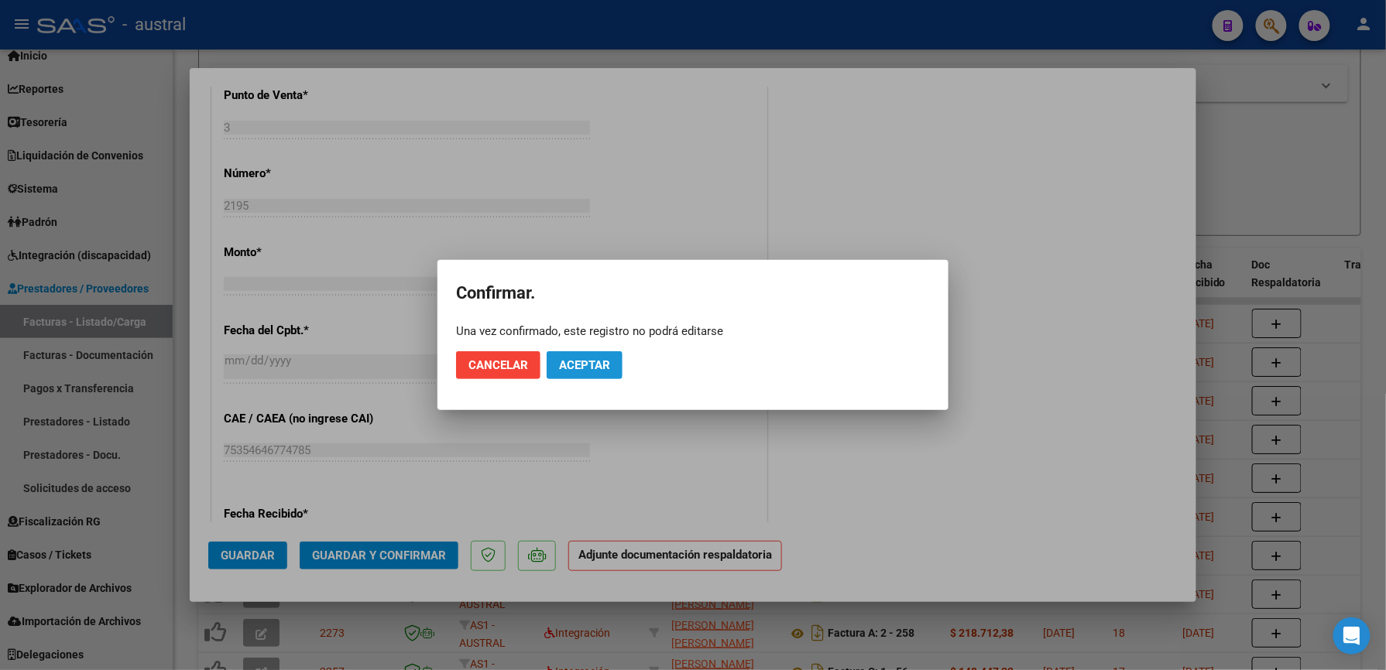
click at [590, 360] on span "Aceptar" at bounding box center [584, 365] width 51 height 14
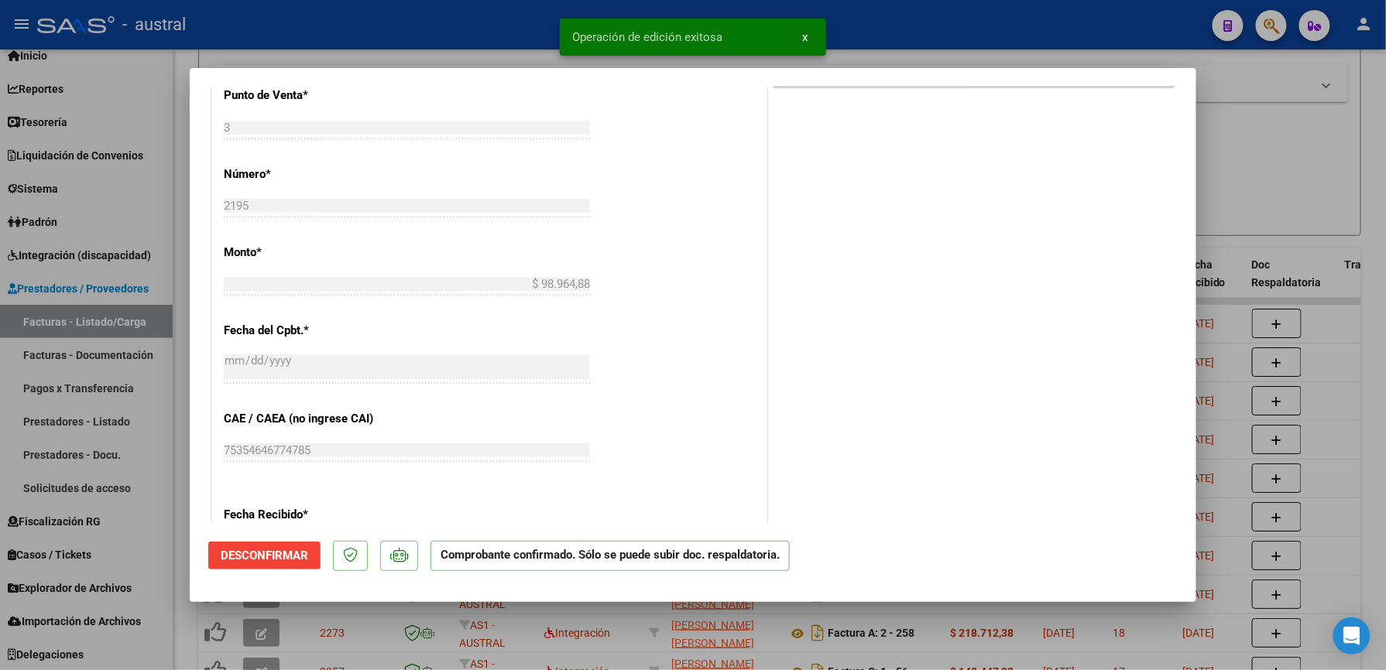
type input "$ 0,00"
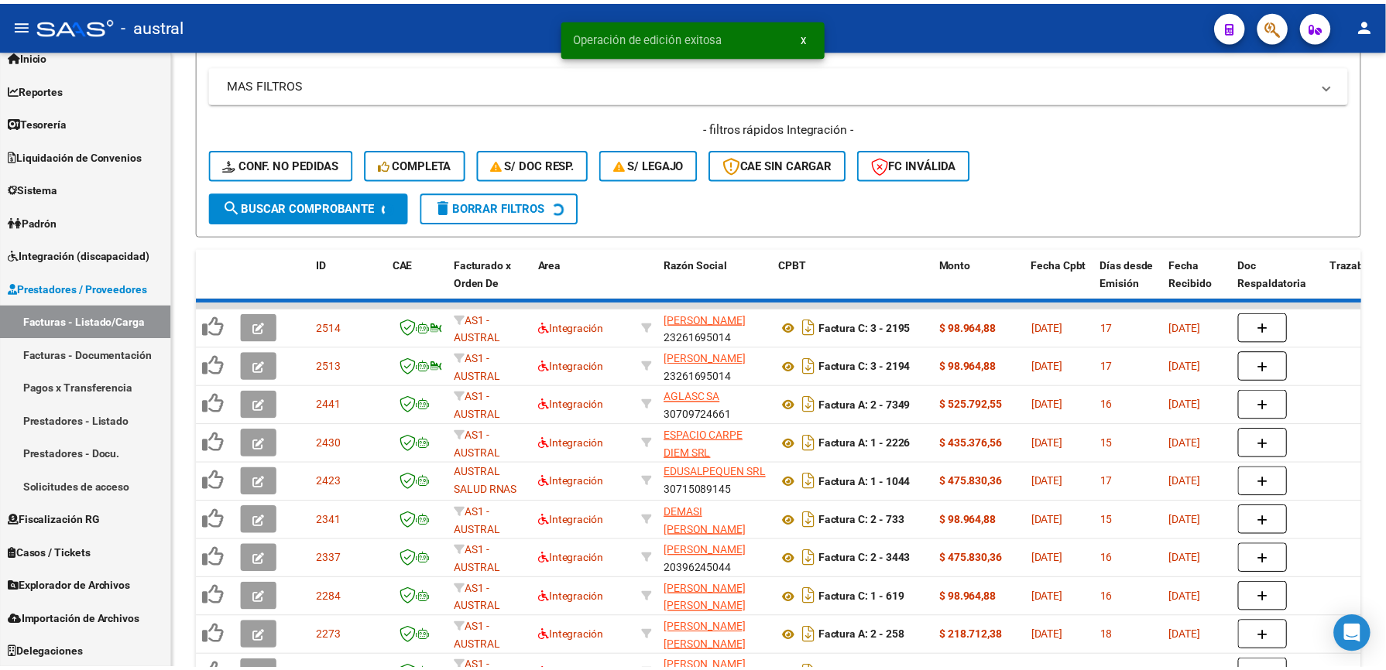
scroll to position [19, 0]
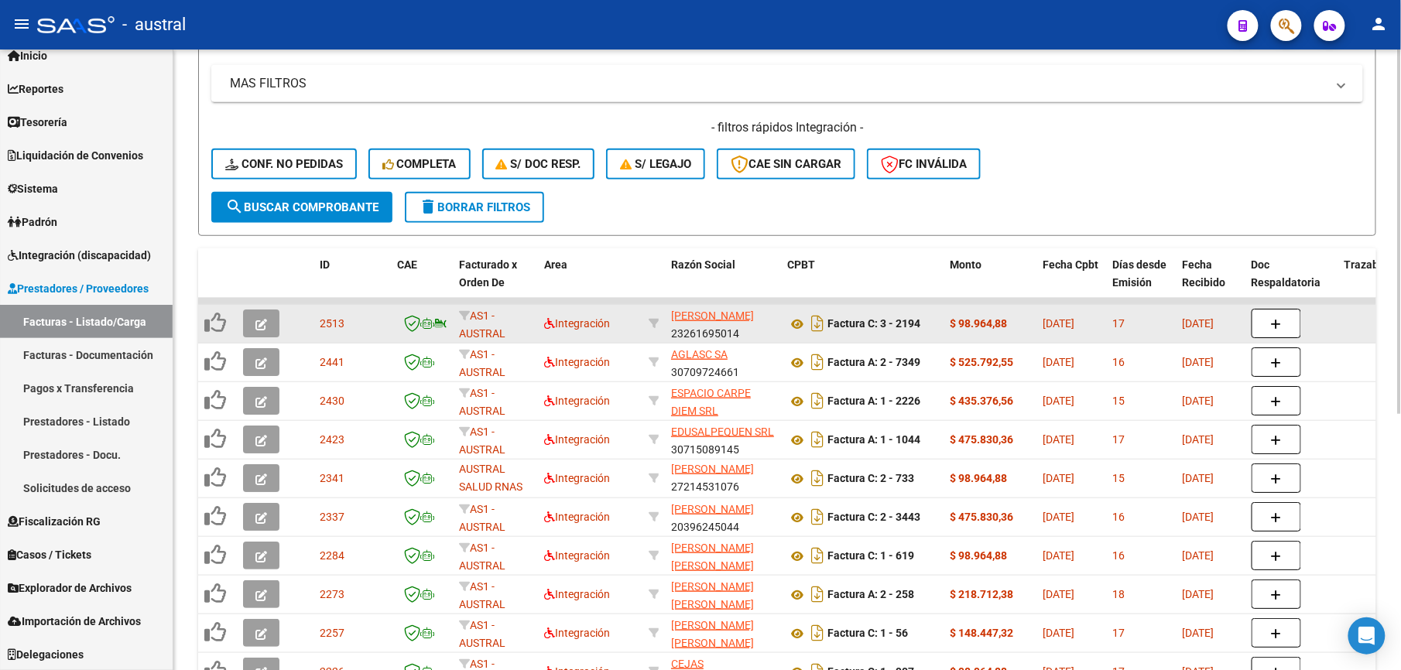
click at [260, 322] on icon "button" at bounding box center [261, 325] width 12 height 12
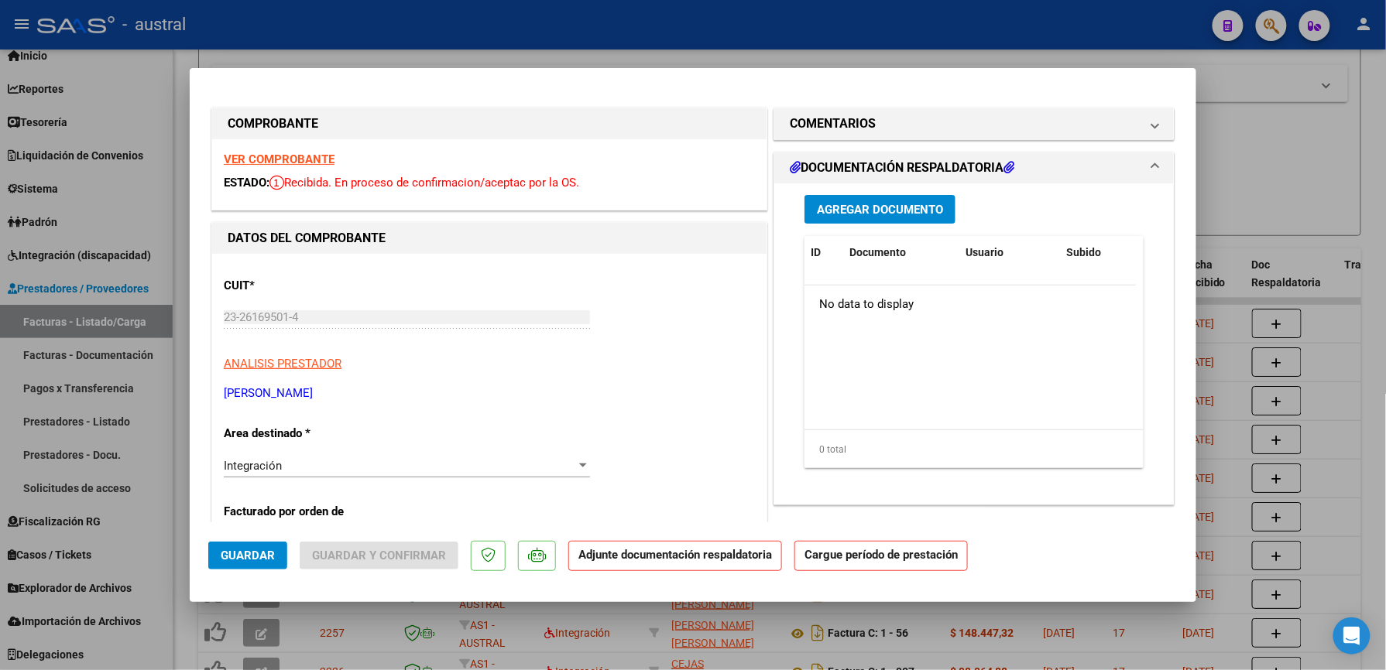
click at [279, 159] on strong "VER COMPROBANTE" at bounding box center [279, 159] width 111 height 14
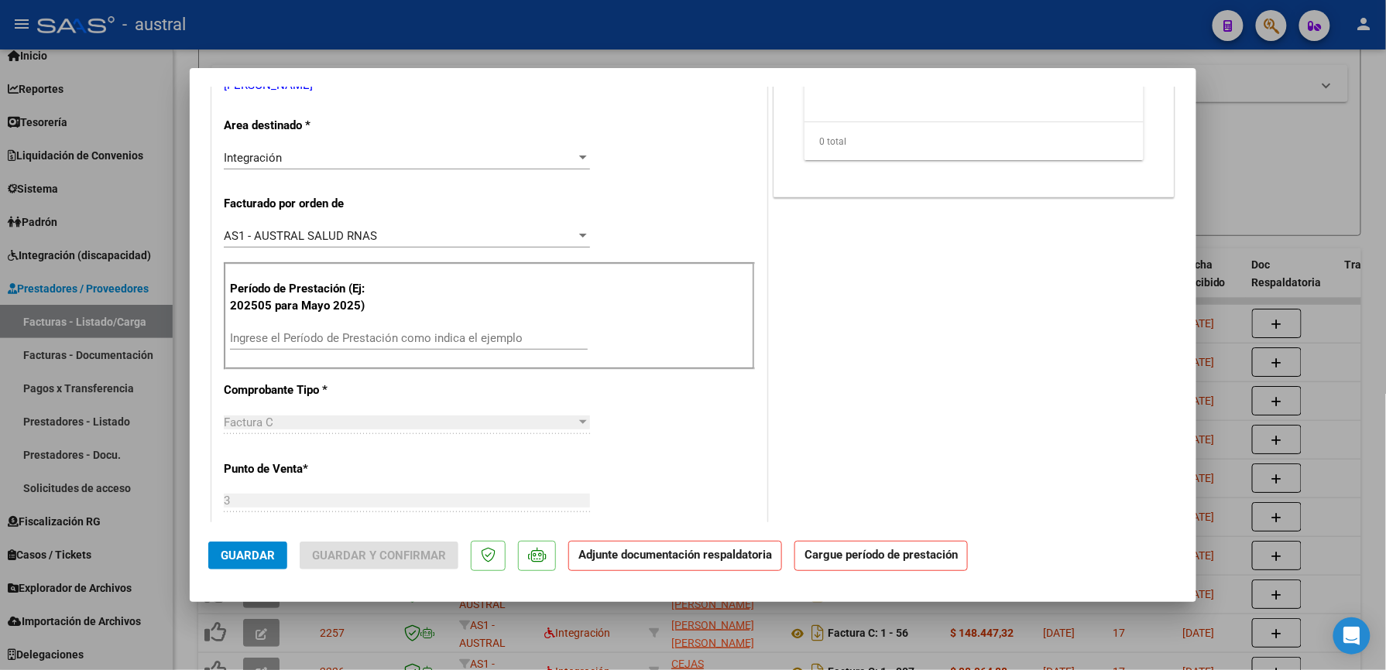
scroll to position [310, 0]
click at [326, 329] on div "Ingrese el Período de Prestación como indica el ejemplo" at bounding box center [409, 336] width 358 height 23
type input "202508"
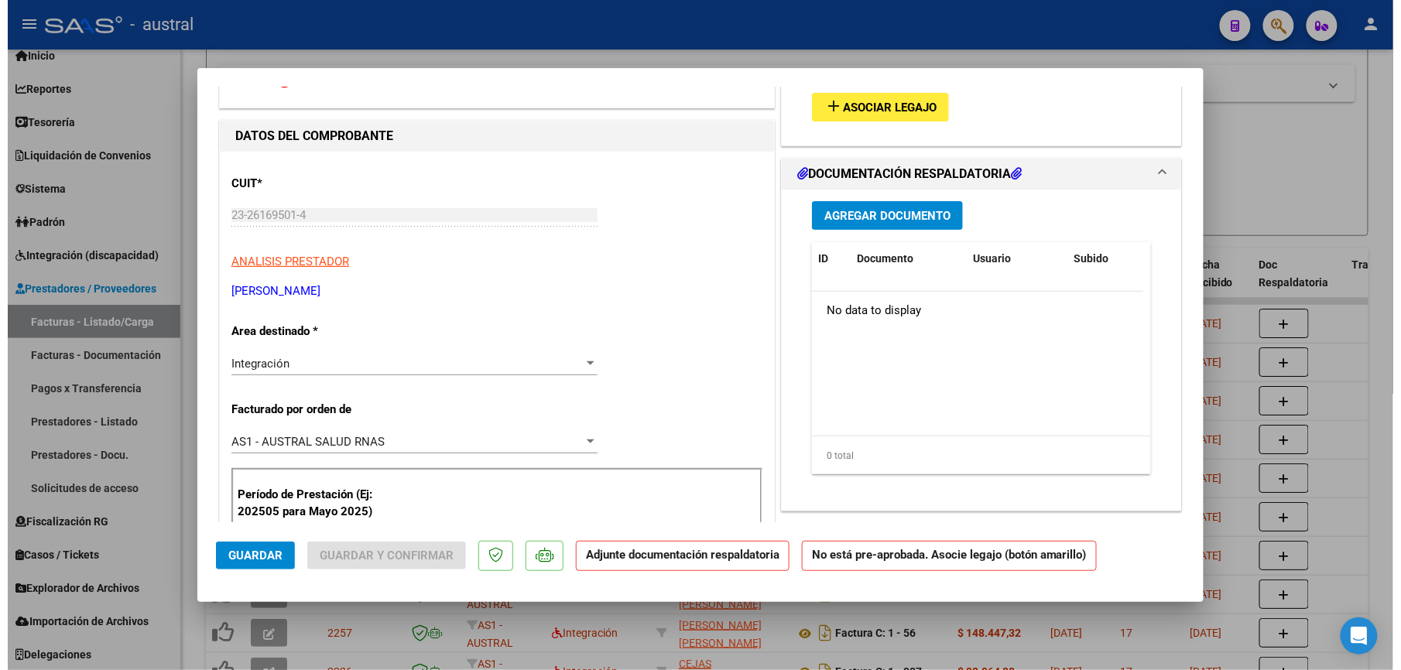
scroll to position [0, 0]
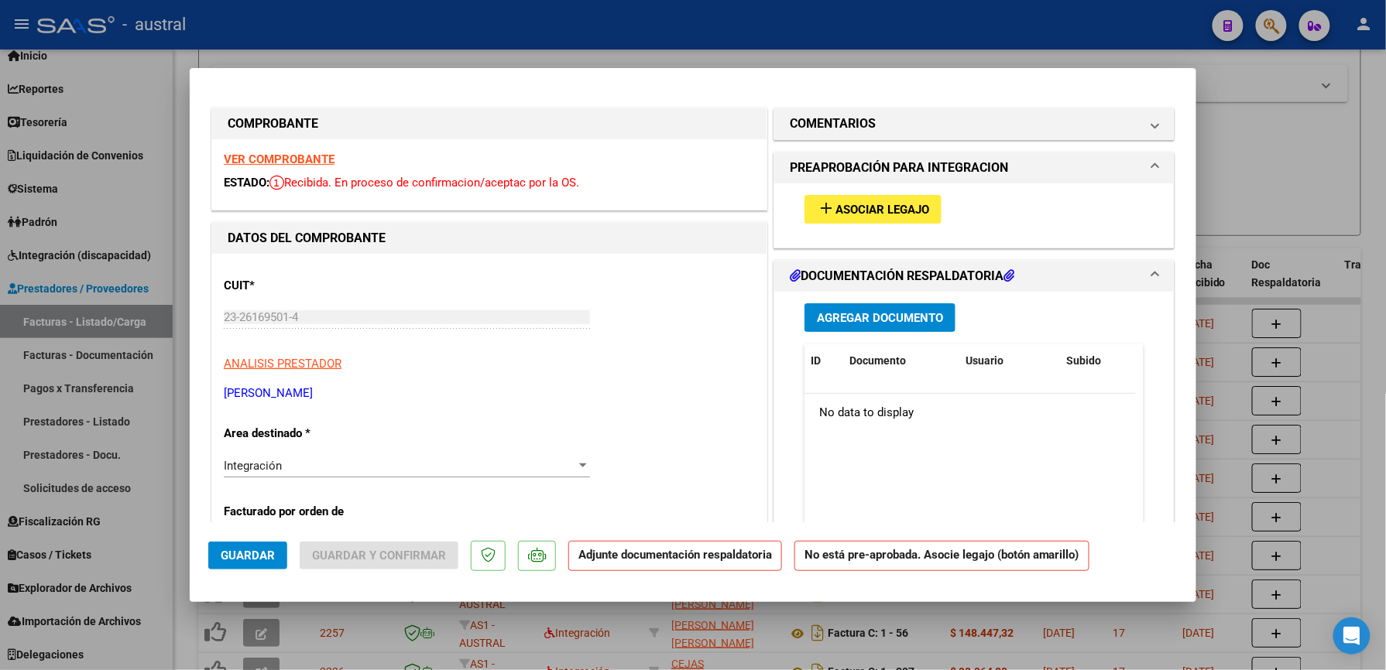
click at [858, 198] on button "add Asociar Legajo" at bounding box center [872, 209] width 137 height 29
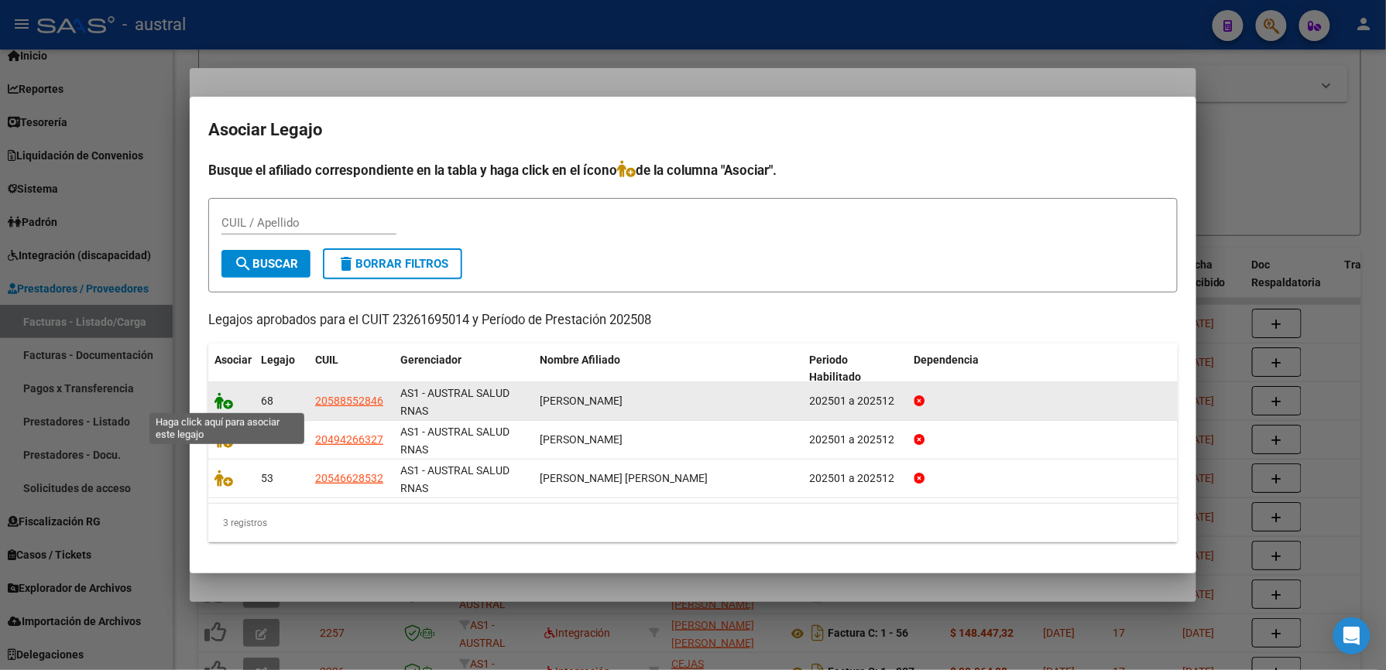
click at [221, 404] on icon at bounding box center [223, 400] width 19 height 17
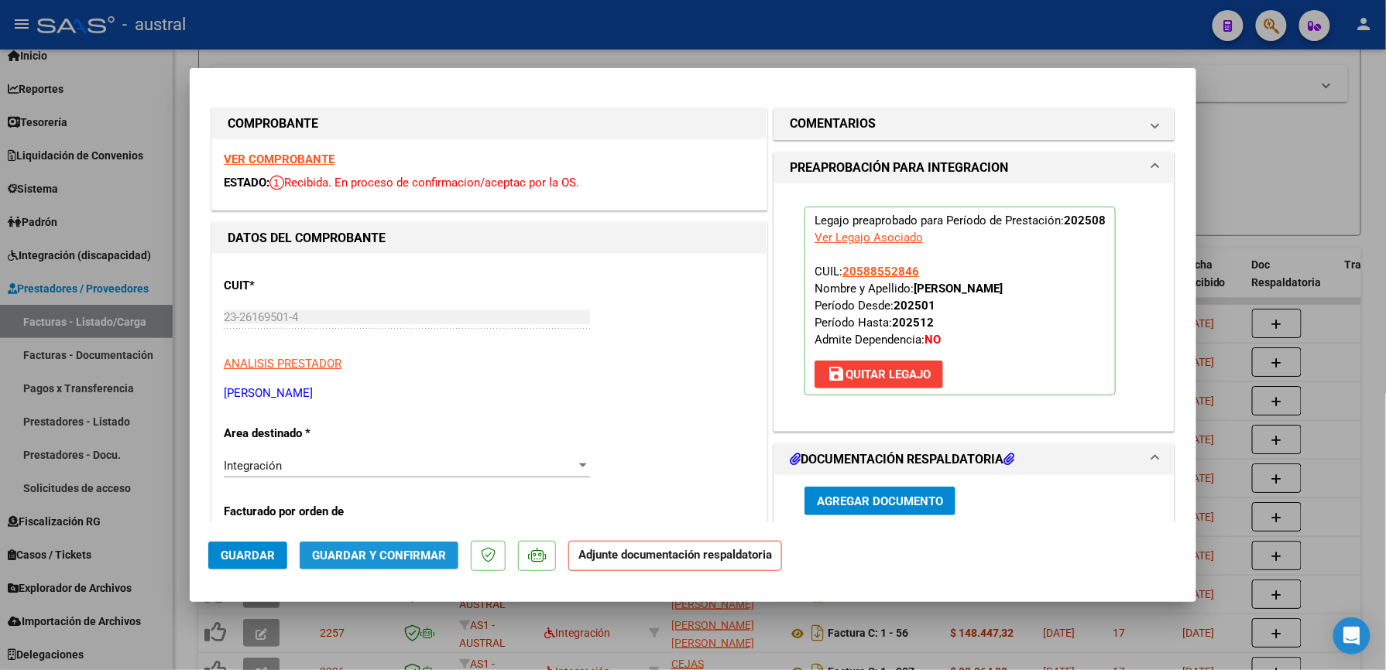
click at [382, 551] on span "Guardar y Confirmar" at bounding box center [379, 556] width 134 height 14
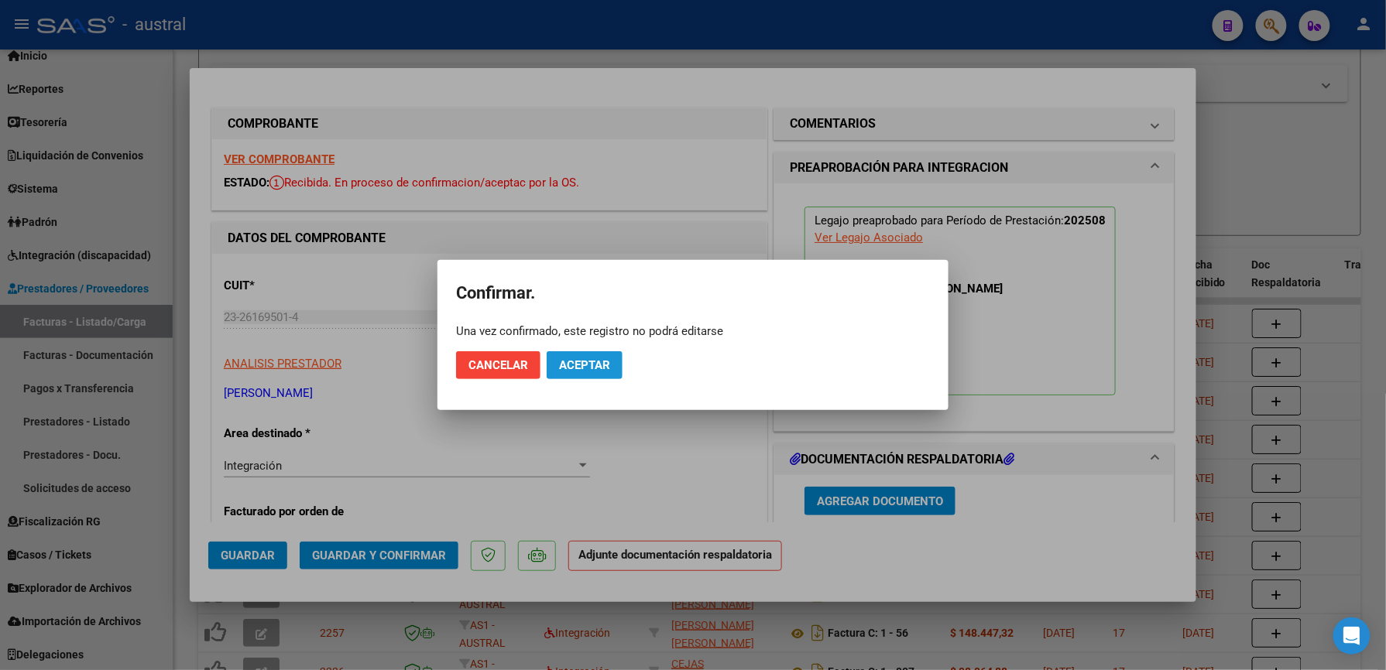
click at [579, 364] on span "Aceptar" at bounding box center [584, 365] width 51 height 14
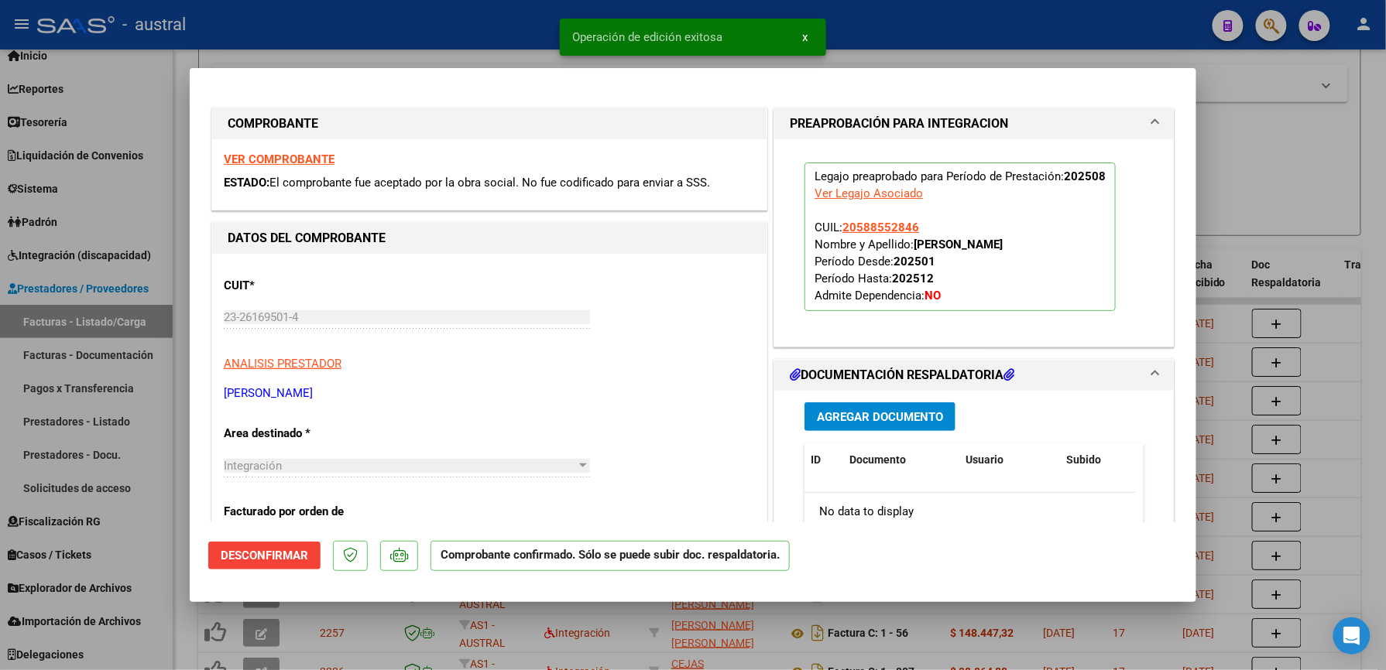
type input "$ 0,00"
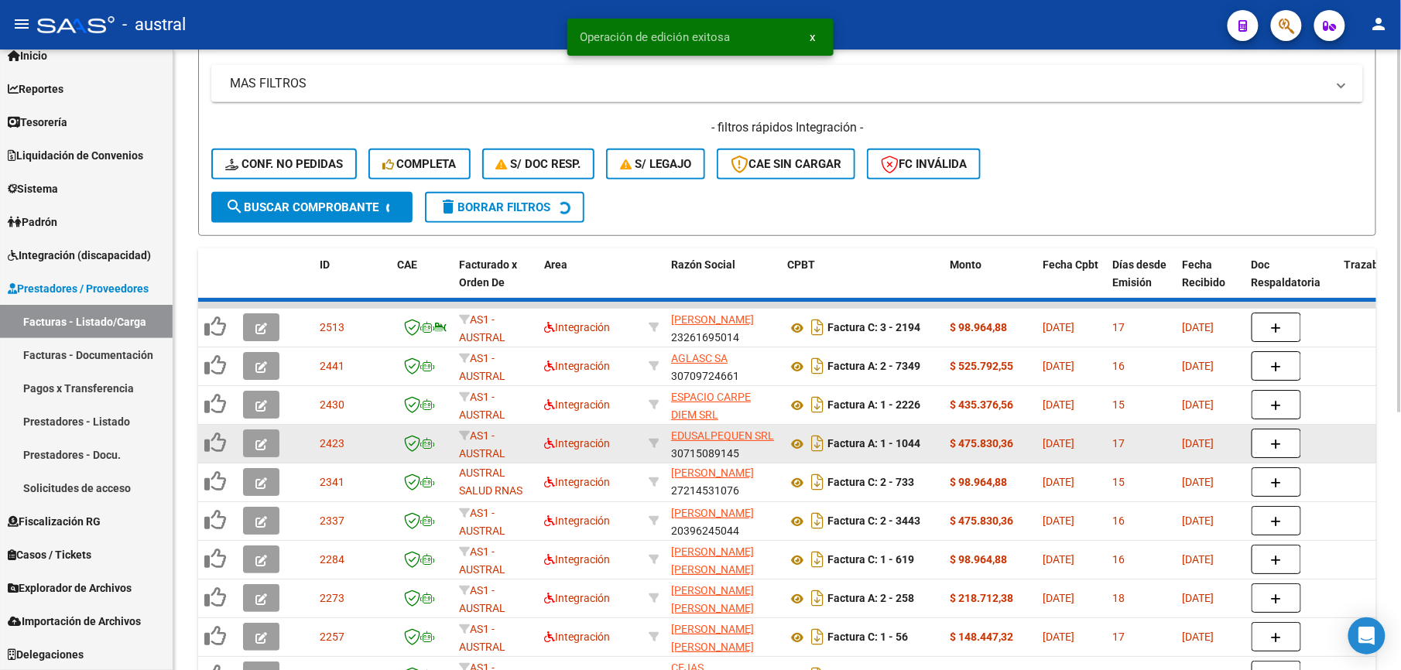
scroll to position [2, 0]
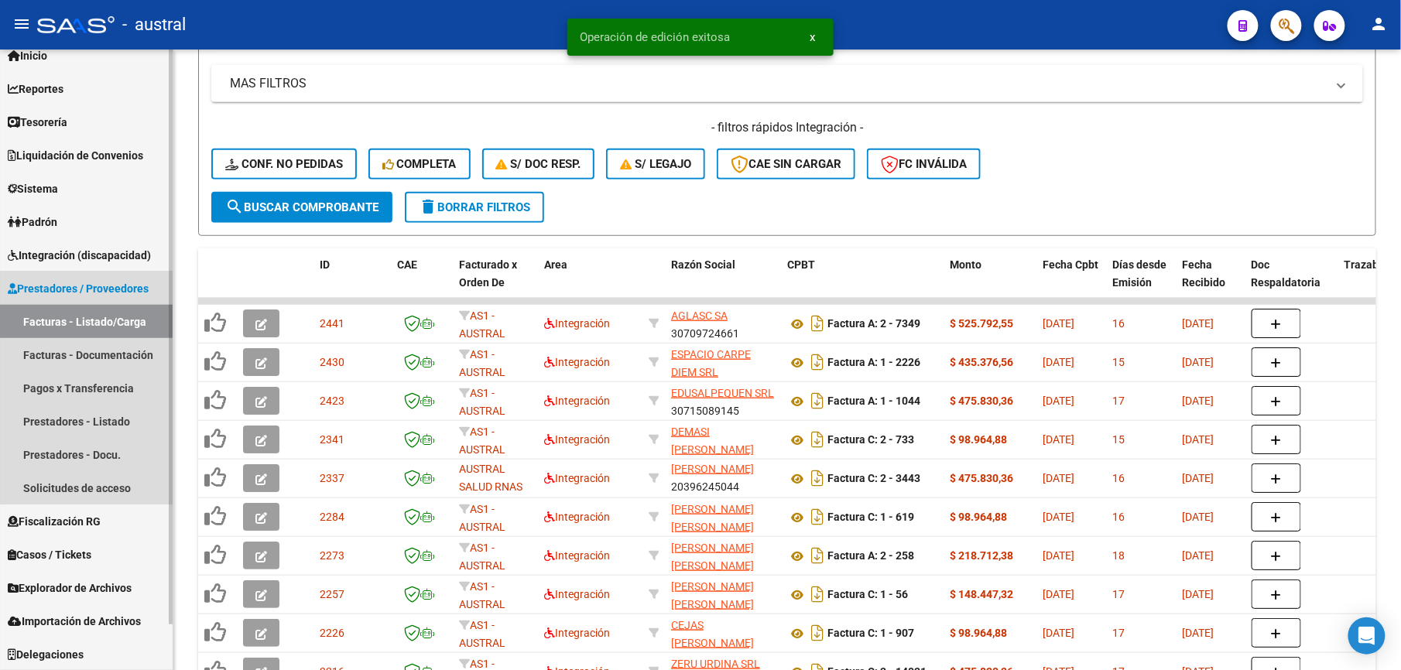
click at [133, 319] on link "Facturas - Listado/Carga" at bounding box center [86, 321] width 173 height 33
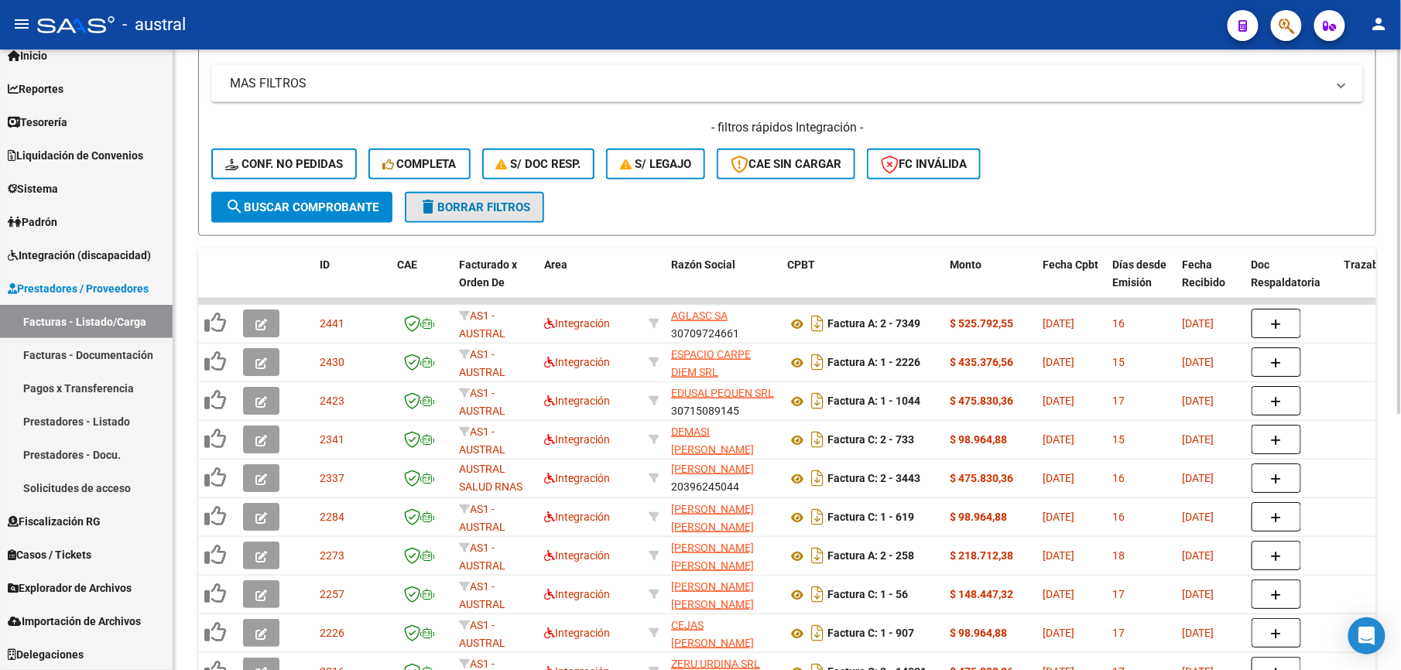
click at [505, 206] on span "delete Borrar Filtros" at bounding box center [474, 207] width 111 height 14
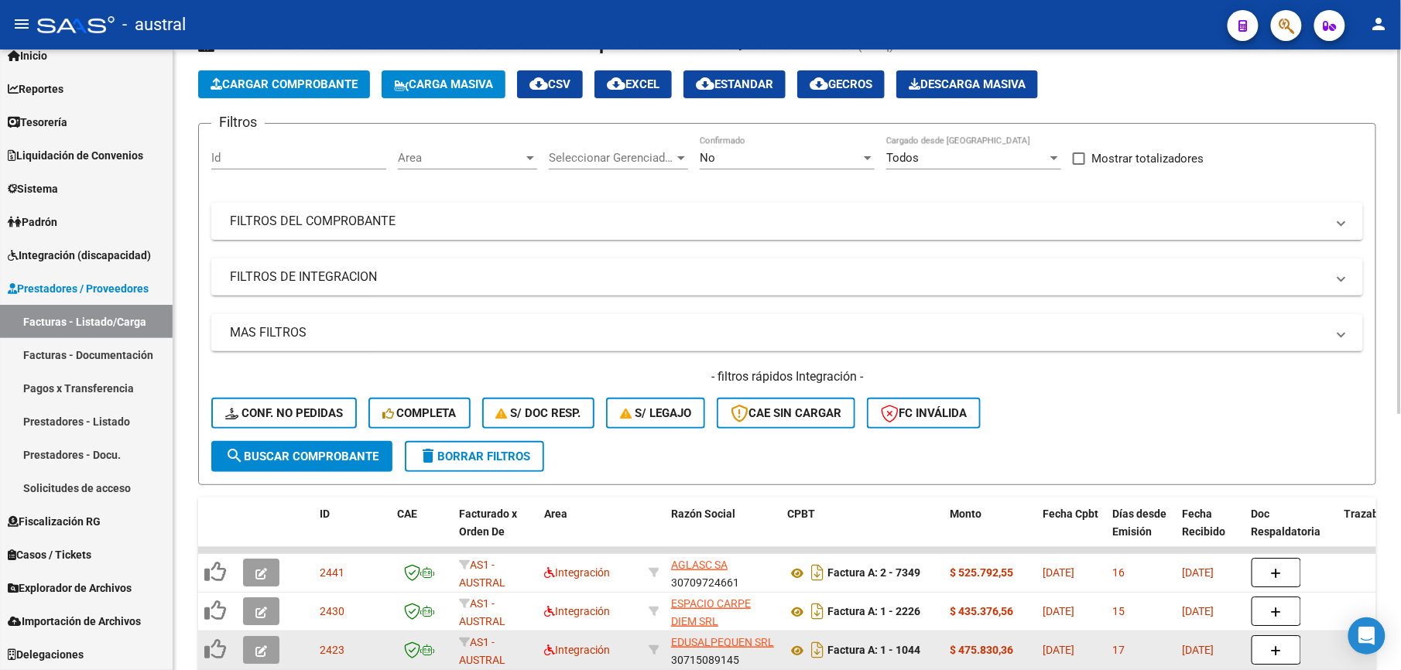
scroll to position [310, 0]
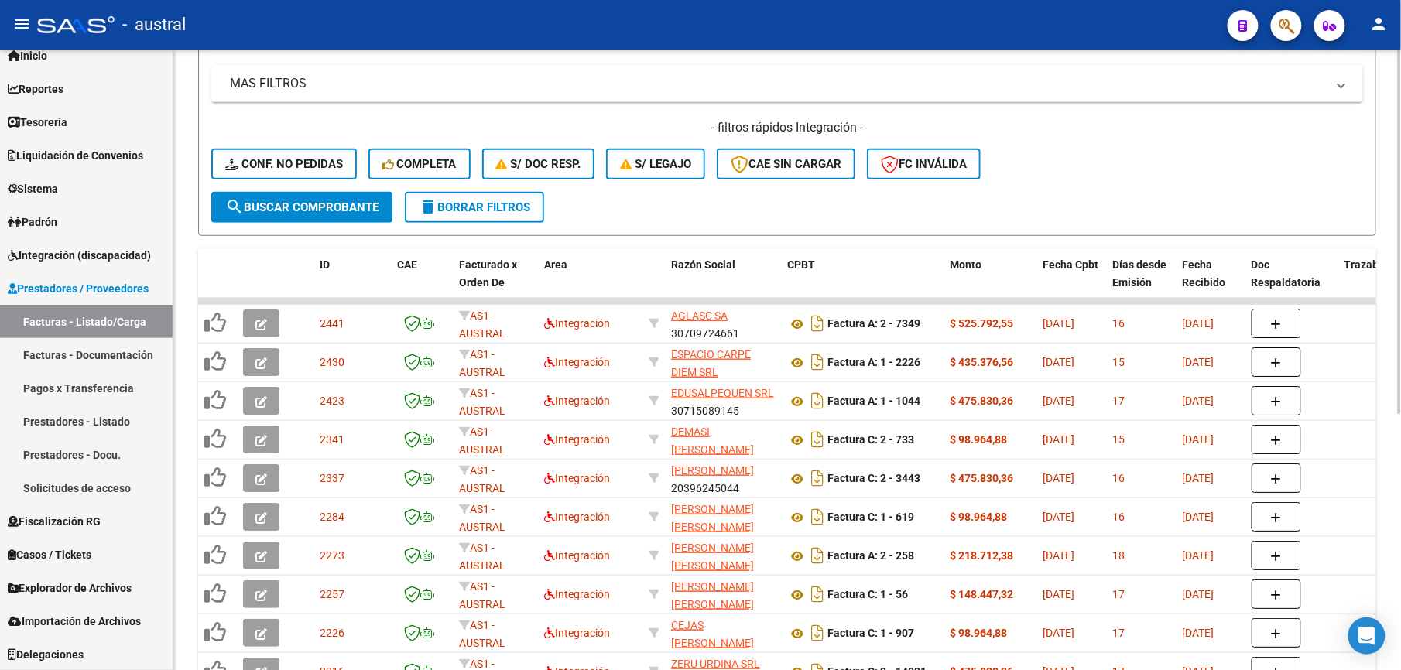
click at [304, 162] on span "Conf. no pedidas" at bounding box center [284, 164] width 118 height 14
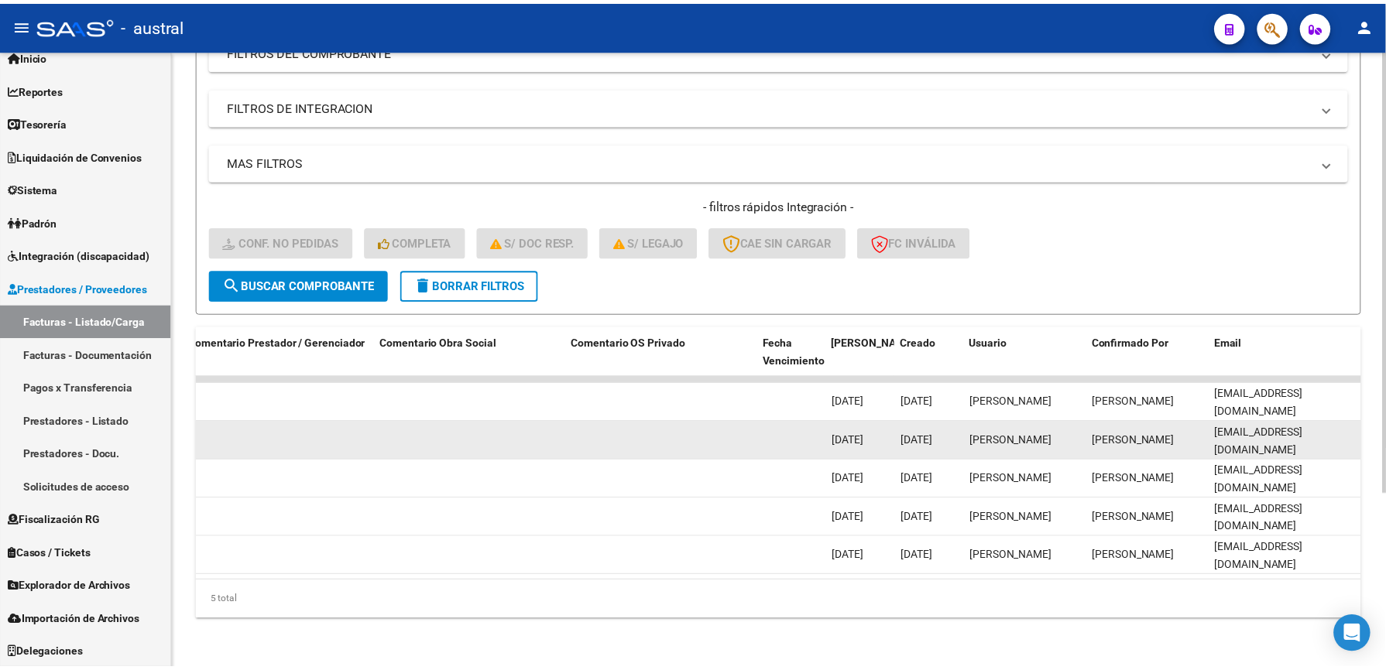
scroll to position [0, 0]
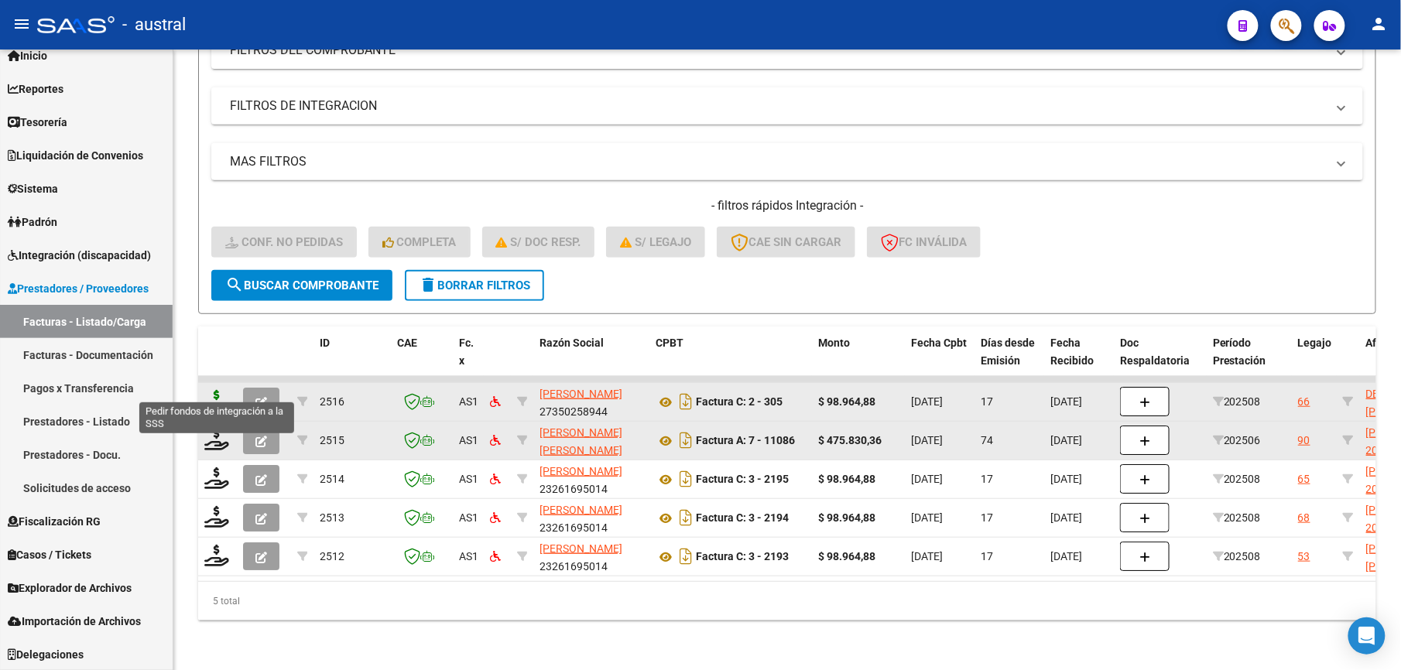
click at [211, 391] on icon at bounding box center [216, 401] width 25 height 22
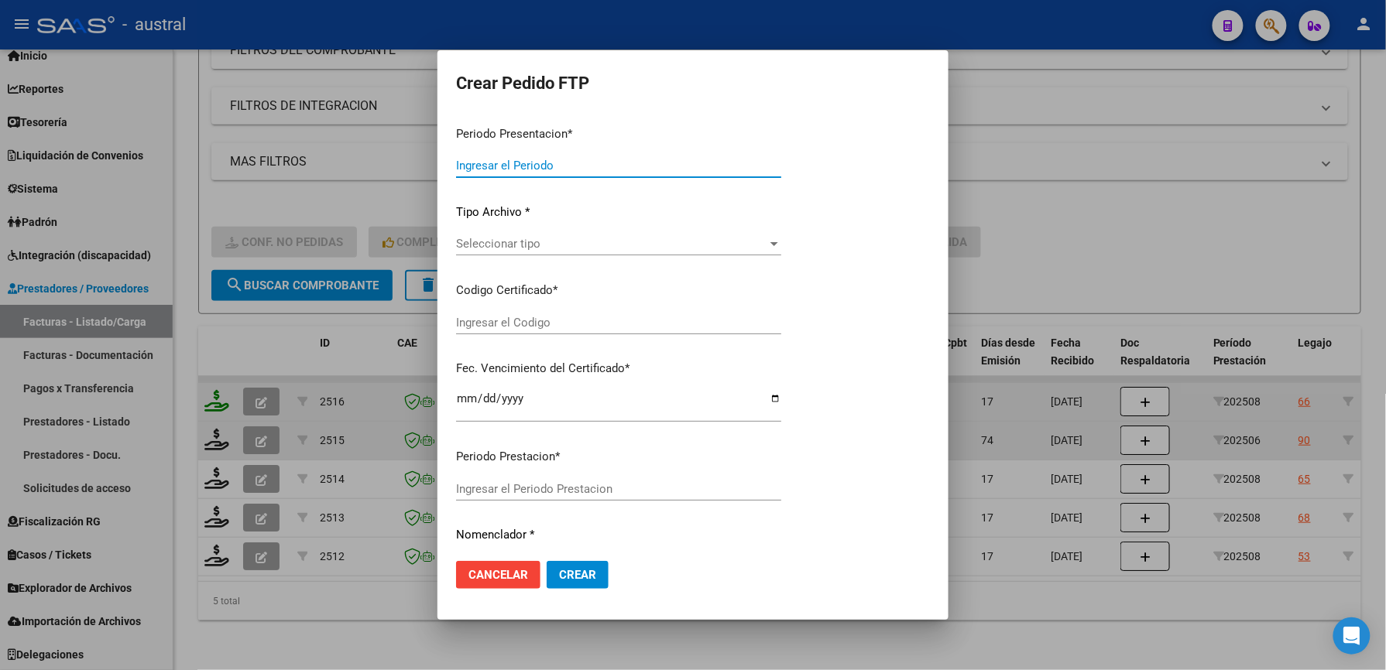
type input "202508"
type input "$ 98.964,88"
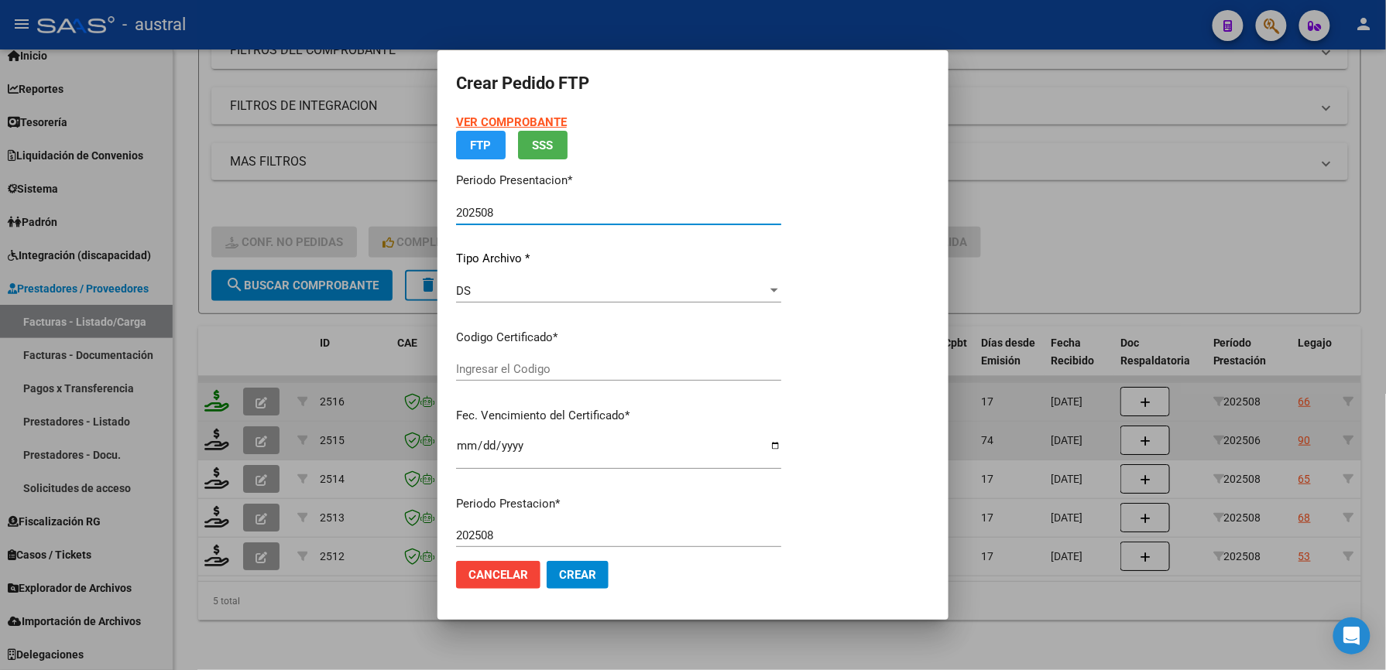
type input "30534715"
type input "[DATE]"
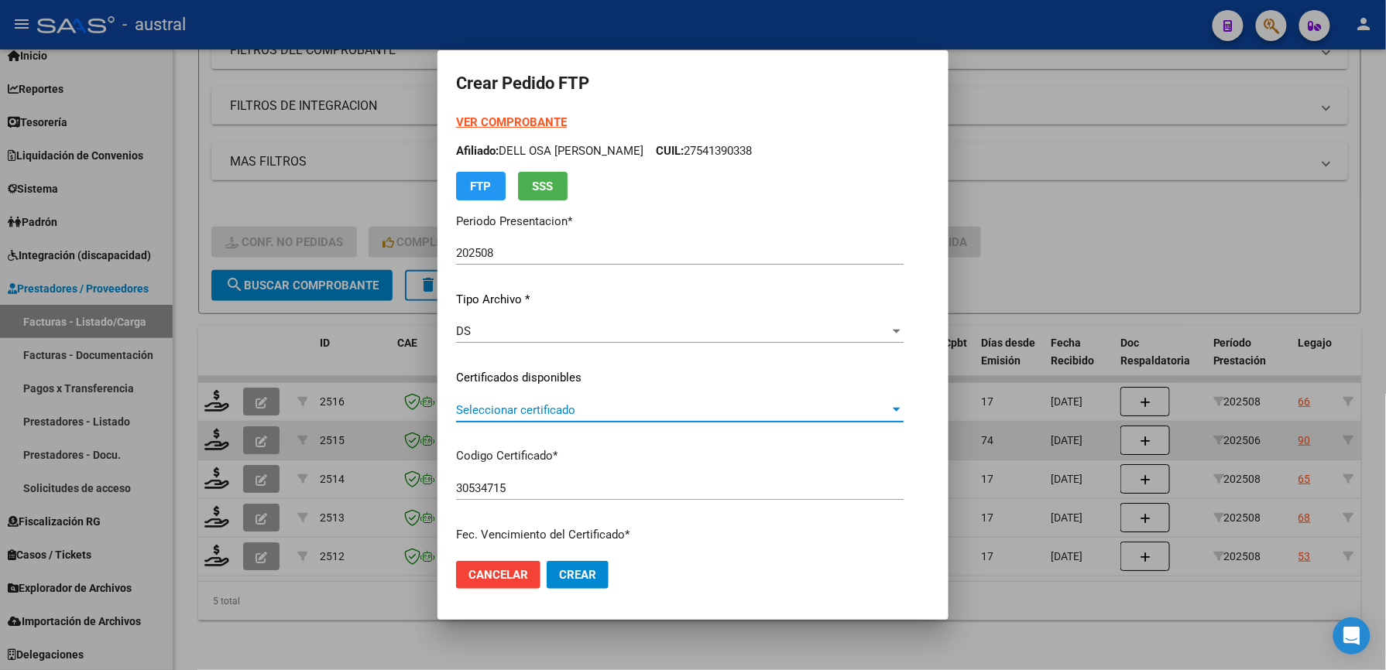
click at [518, 409] on span "Seleccionar certificado" at bounding box center [672, 410] width 433 height 14
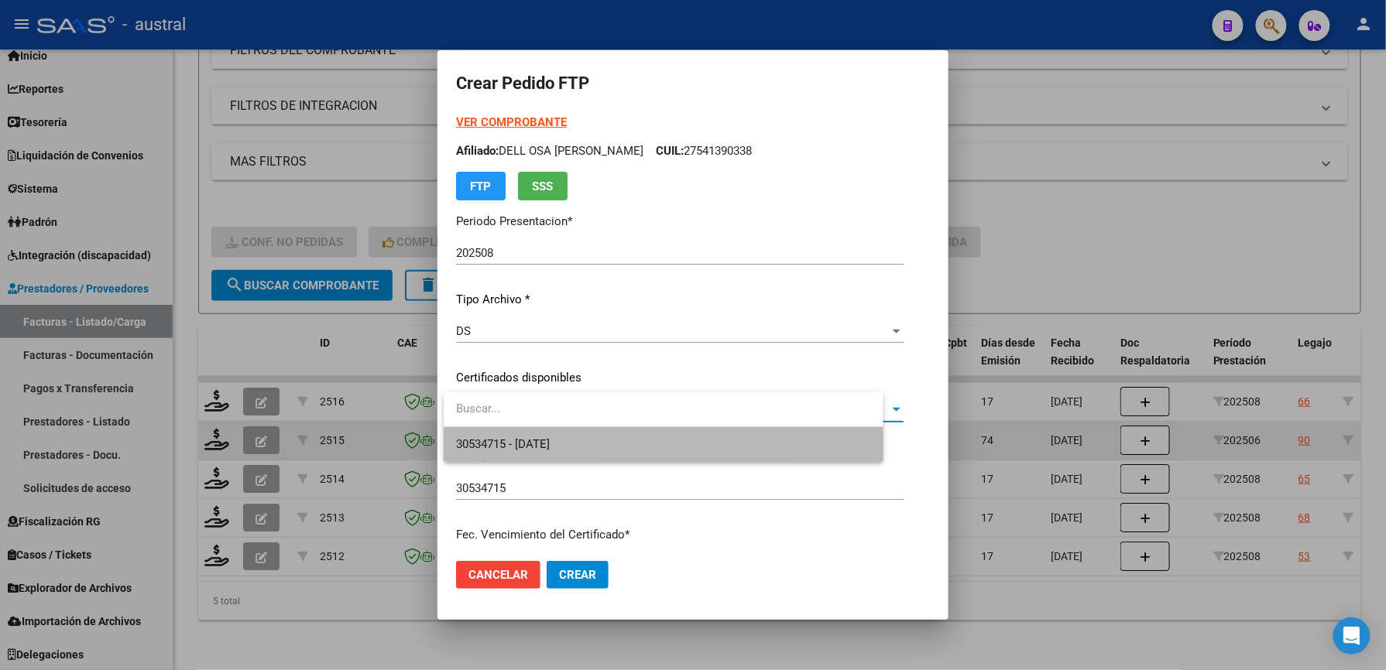
click at [543, 452] on span "30534715 - [DATE]" at bounding box center [663, 444] width 414 height 35
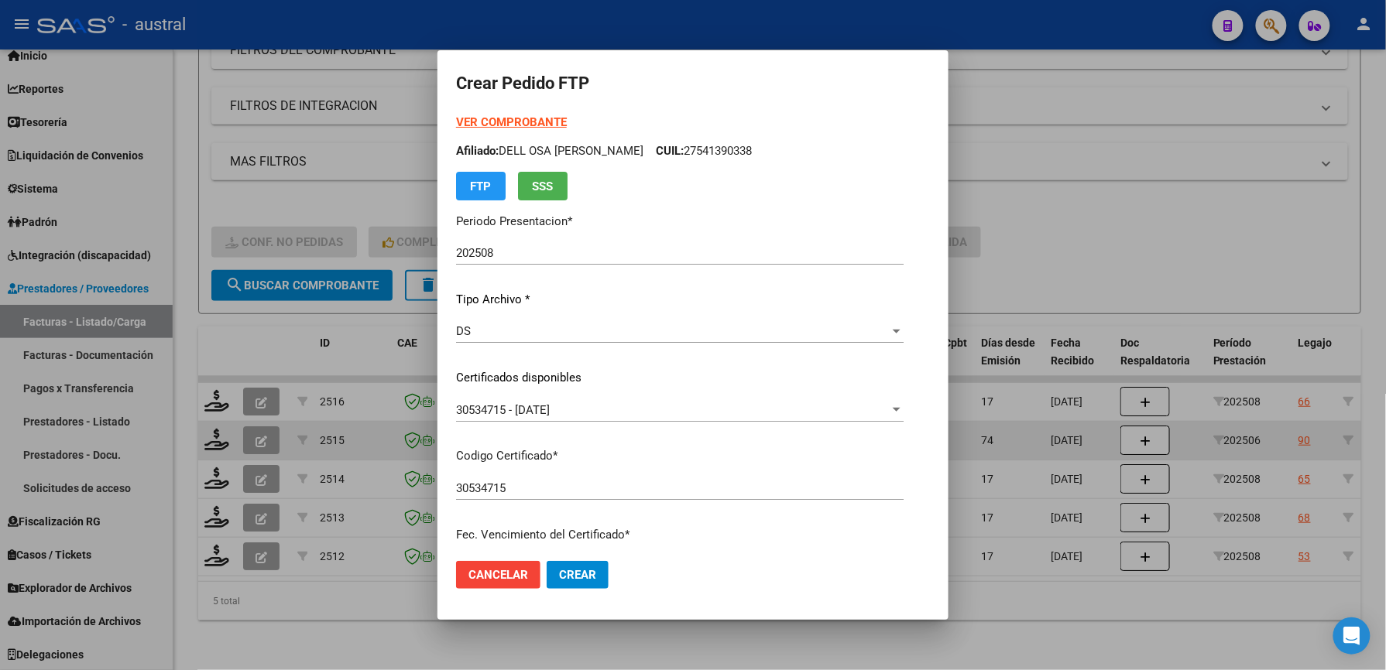
click at [531, 118] on strong "VER COMPROBANTE" at bounding box center [511, 122] width 111 height 14
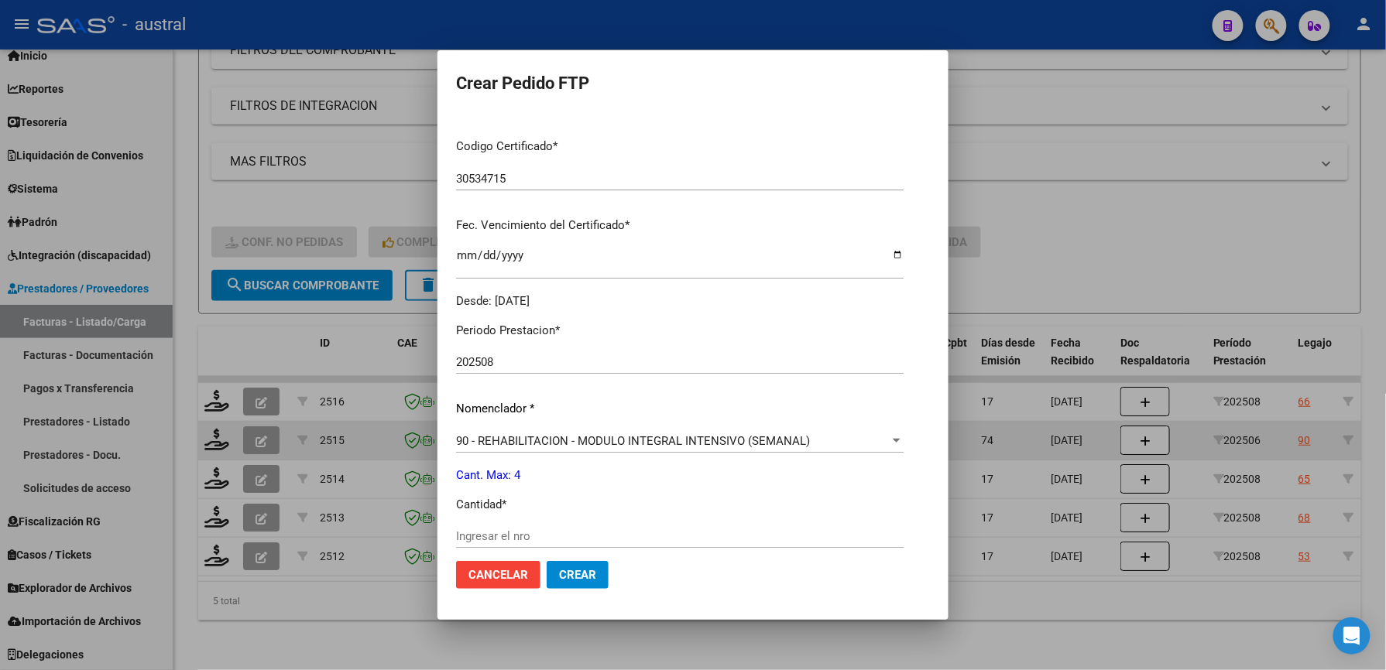
scroll to position [413, 0]
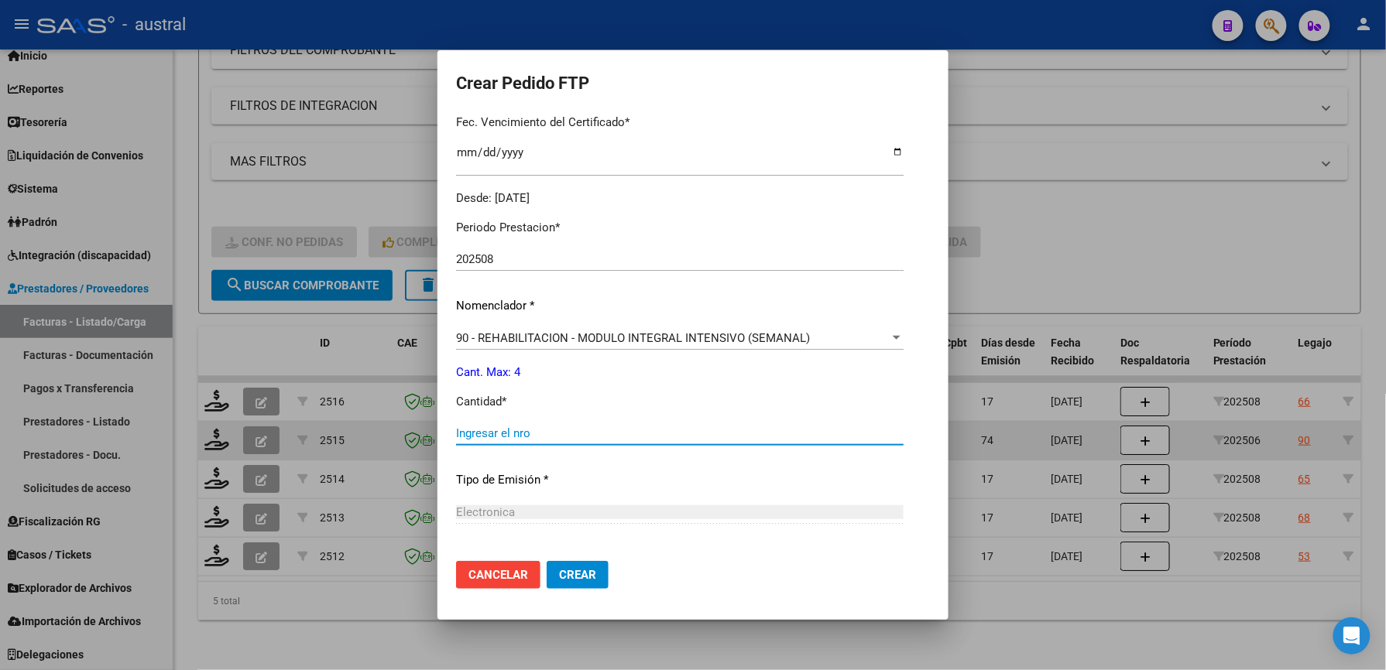
click at [611, 440] on input "Ingresar el nro" at bounding box center [679, 433] width 447 height 14
type input "4"
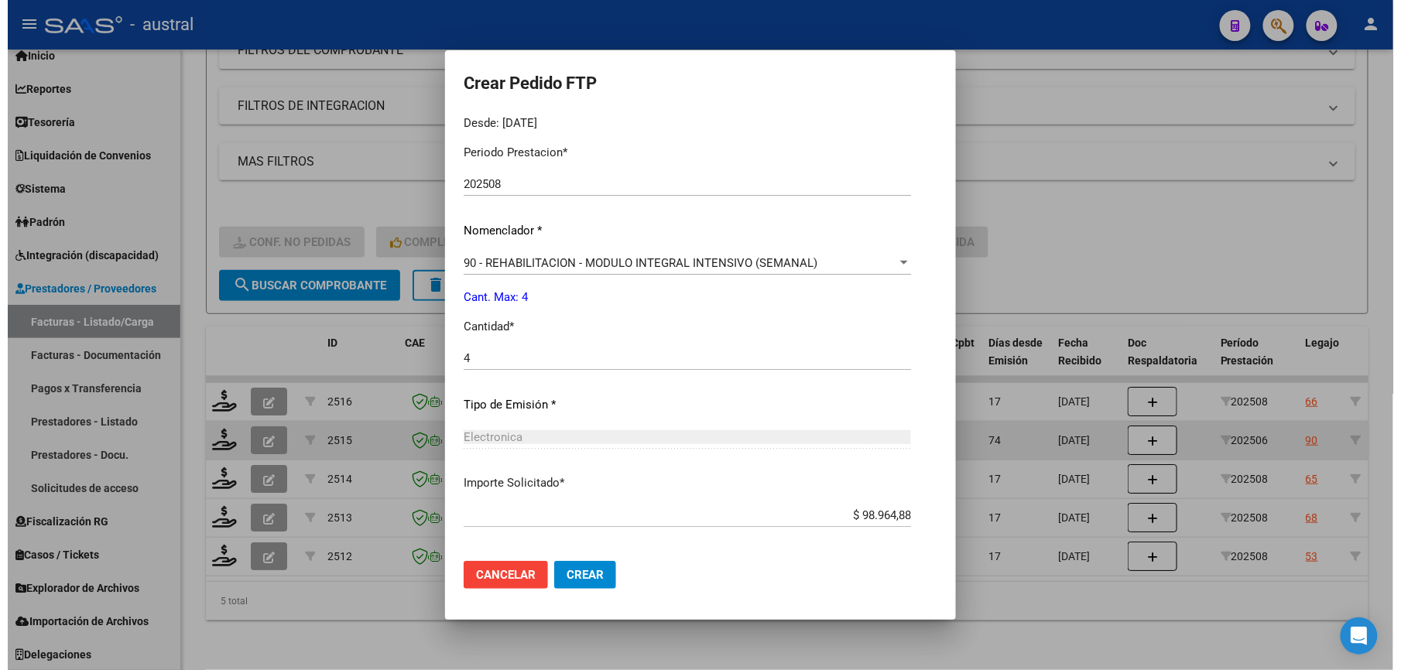
scroll to position [557, 0]
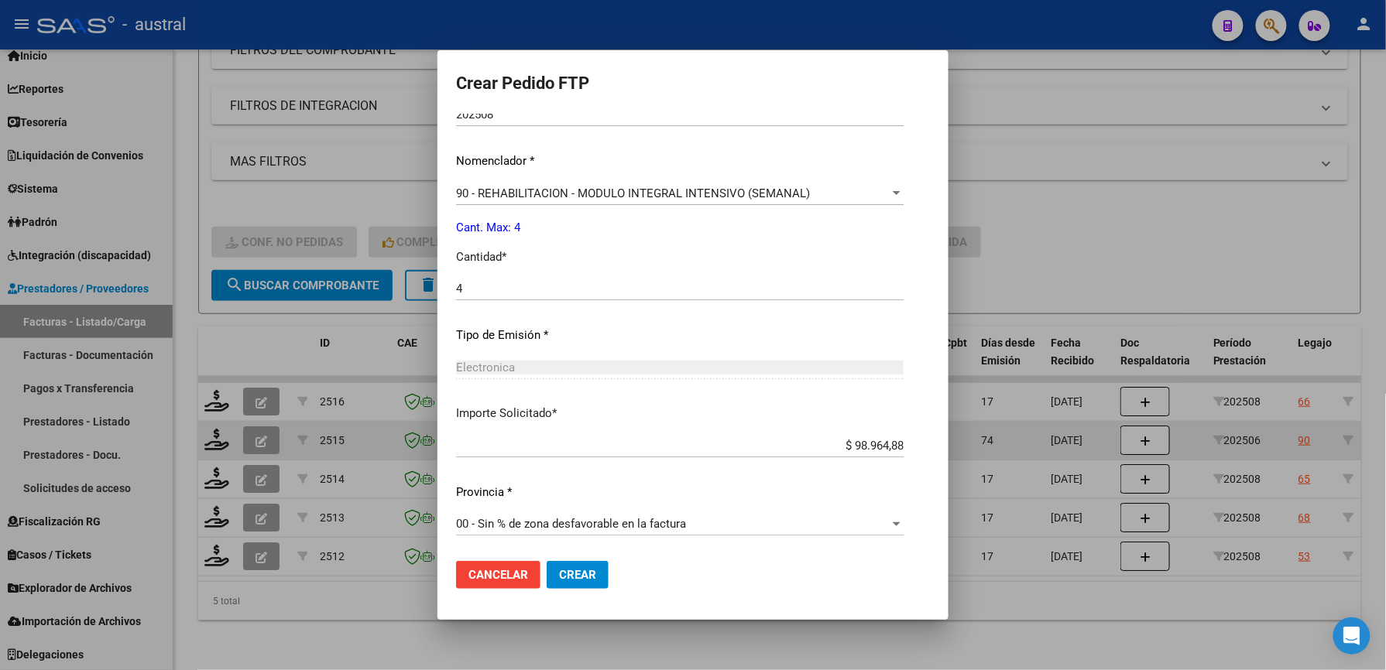
click at [594, 577] on span "Crear" at bounding box center [577, 575] width 37 height 14
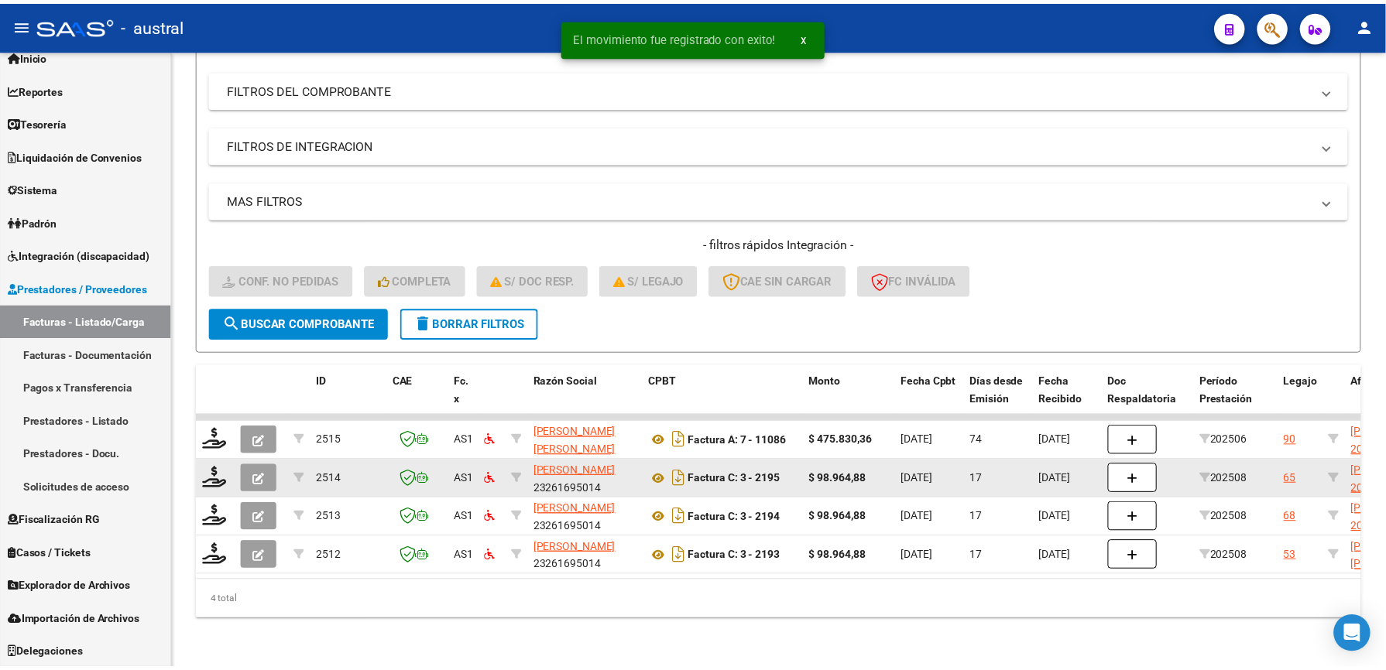
scroll to position [206, 0]
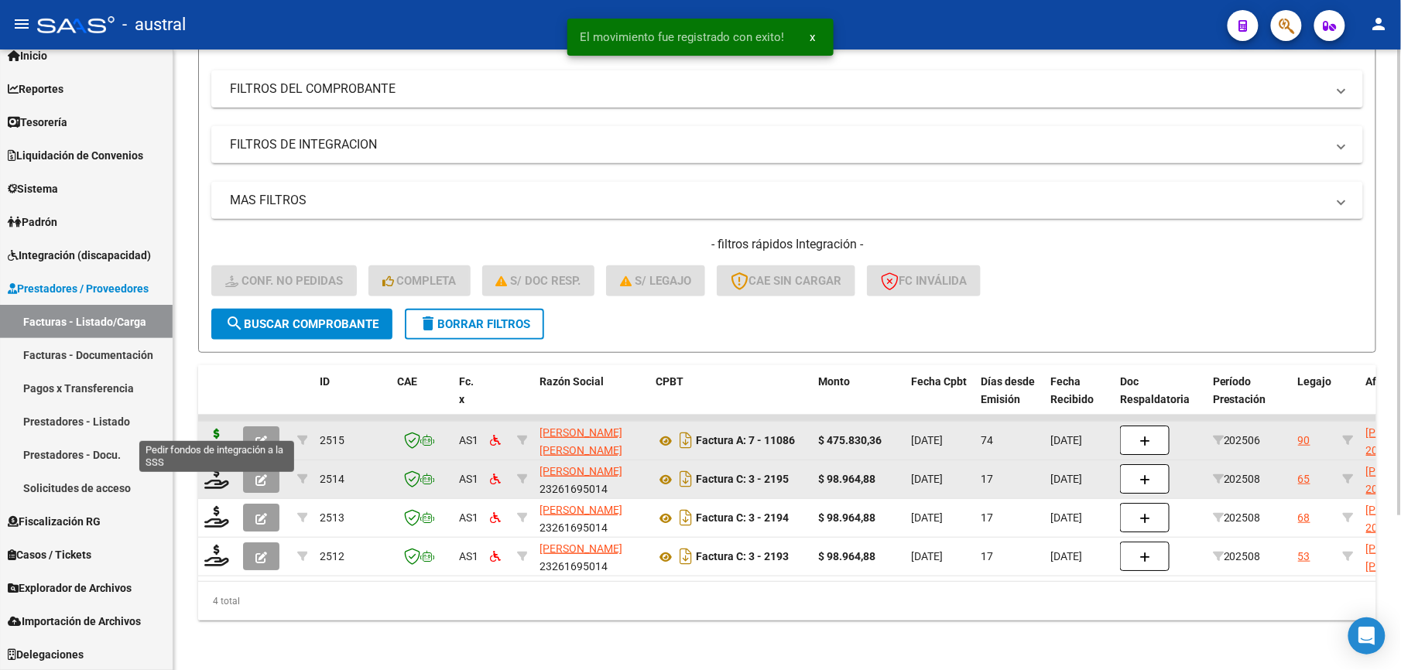
click at [218, 429] on icon at bounding box center [216, 440] width 25 height 22
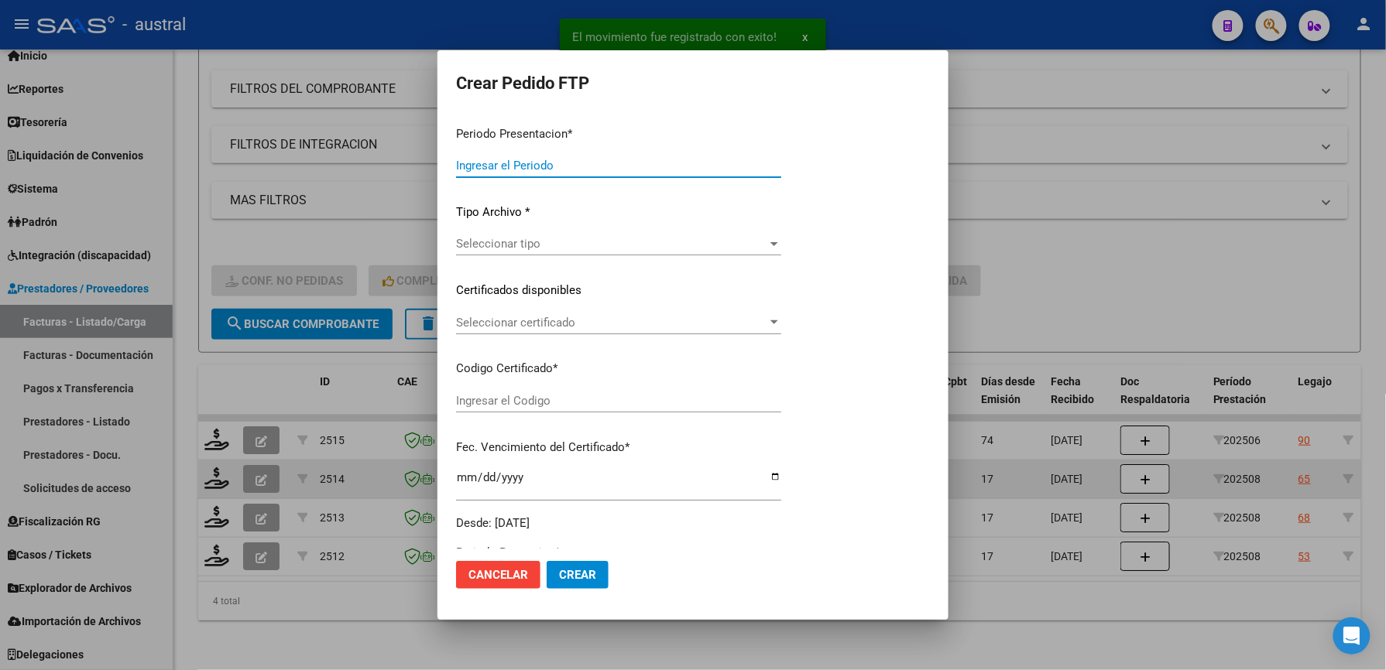
type input "202508"
type input "202506"
type input "$ 475.830,36"
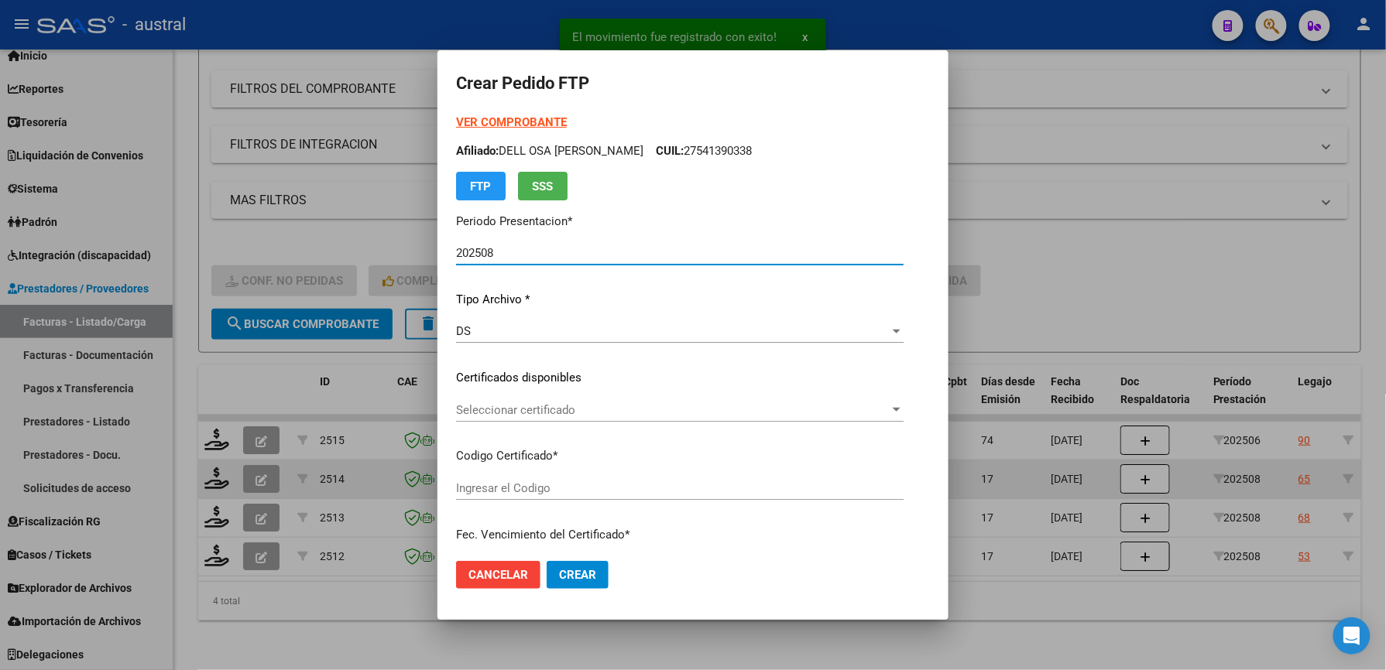
type input "2014172919"
type input "[DATE]"
click at [542, 409] on span "Seleccionar certificado" at bounding box center [645, 410] width 378 height 14
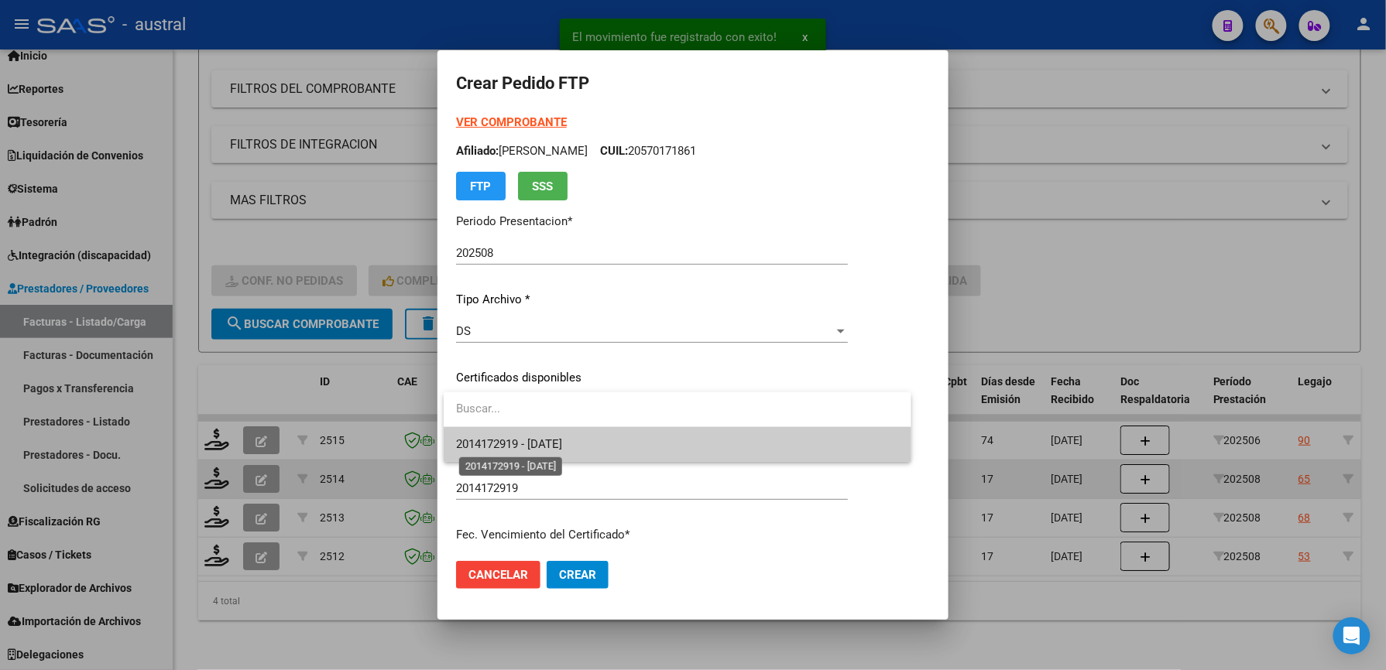
click at [562, 446] on span "2014172919 - [DATE]" at bounding box center [509, 444] width 106 height 14
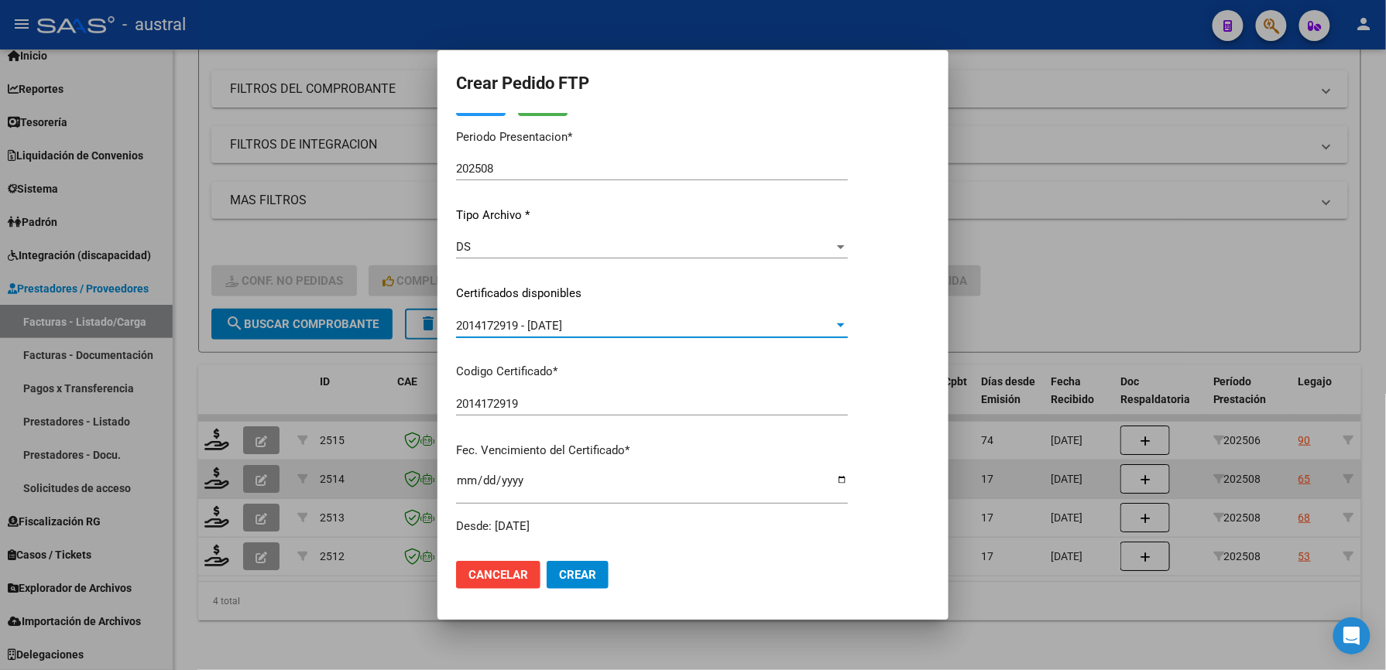
scroll to position [0, 0]
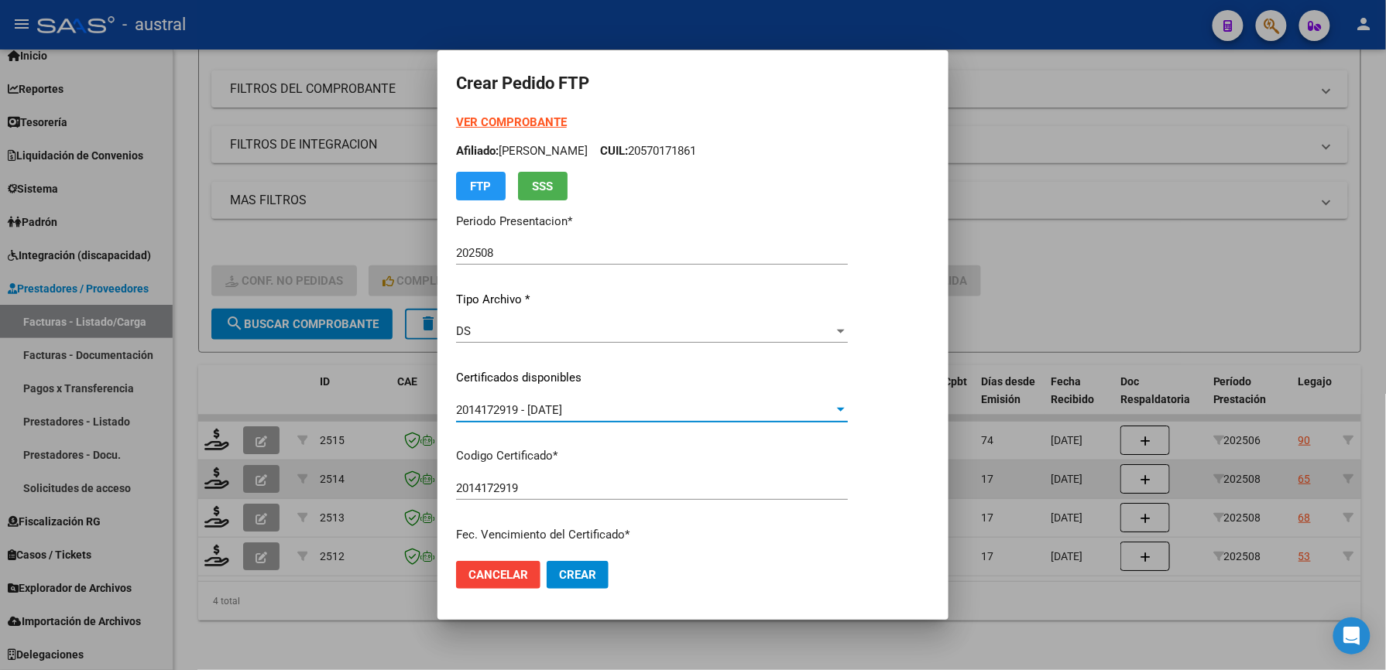
click at [528, 128] on div "VER COMPROBANTE ARCA Padrón Afiliado: [PERSON_NAME] CUIL: 20570171861 FTP SSS" at bounding box center [652, 157] width 392 height 87
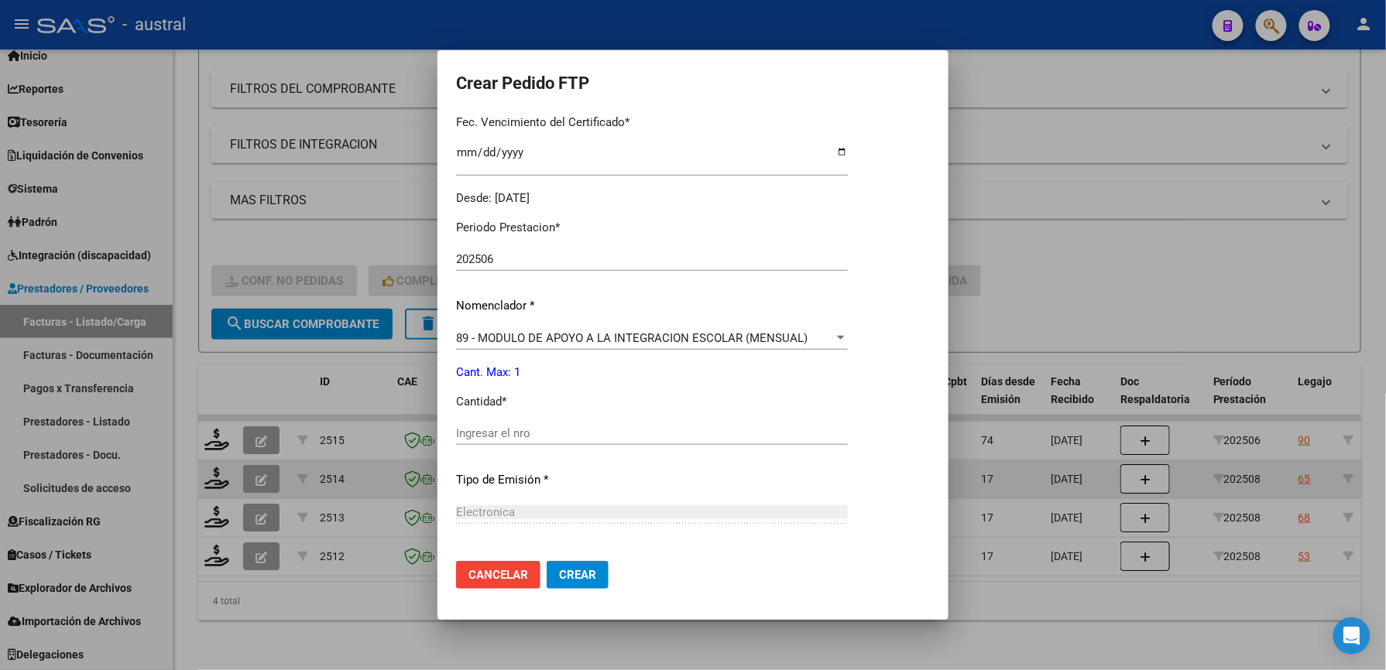
scroll to position [557, 0]
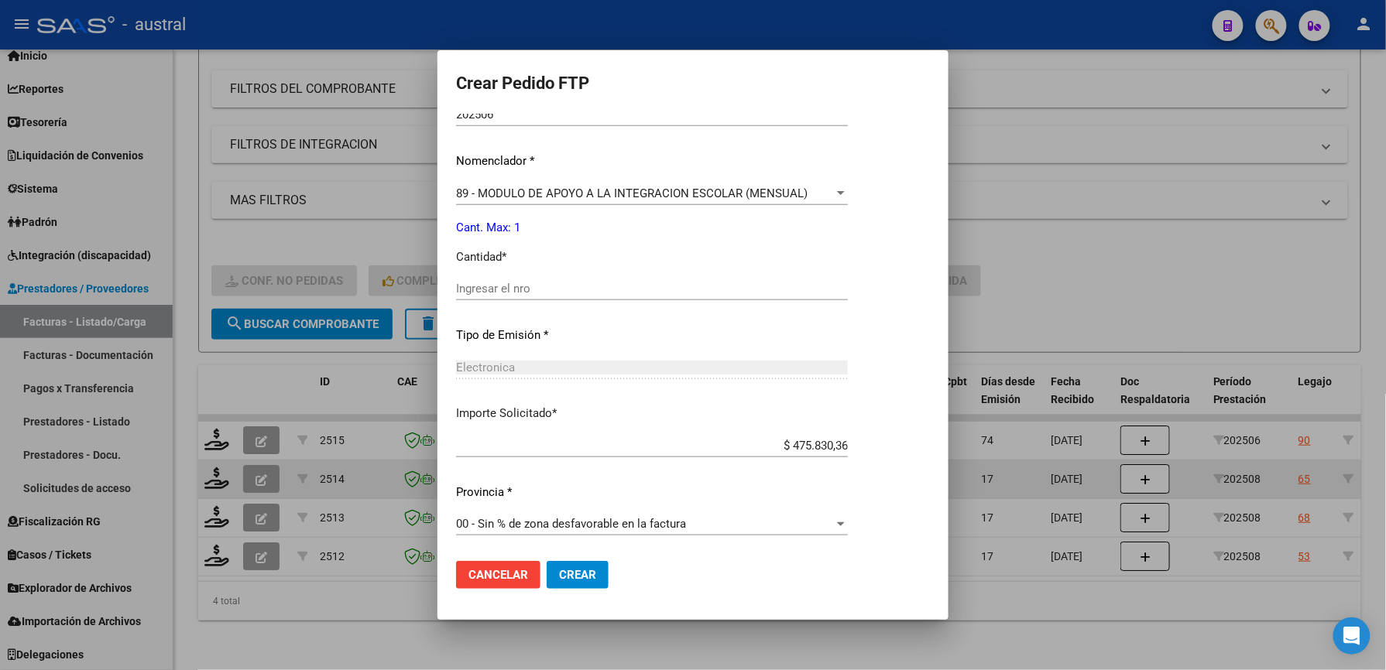
click at [590, 570] on span "Crear" at bounding box center [577, 575] width 37 height 14
click at [546, 297] on div "Ingresar el nro" at bounding box center [652, 288] width 392 height 23
click at [545, 288] on input "Ingresar el nro" at bounding box center [652, 289] width 392 height 14
type input "1"
click at [581, 570] on span "Crear" at bounding box center [577, 575] width 37 height 14
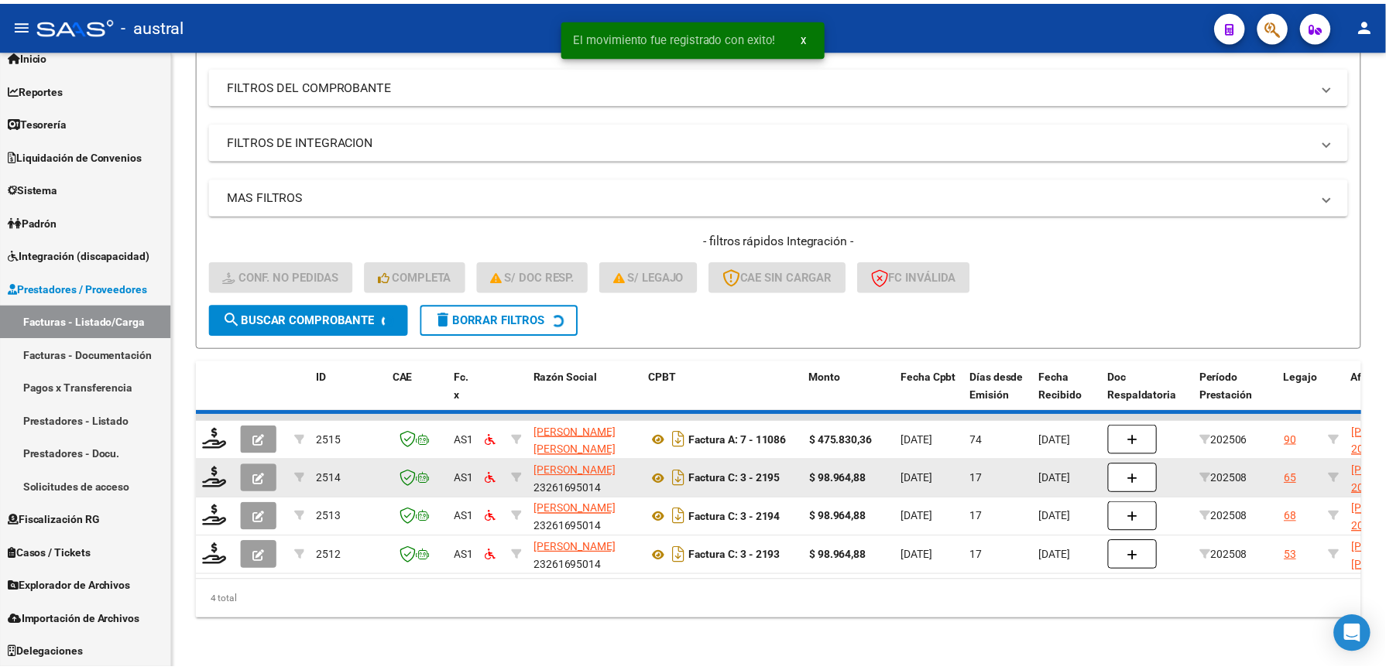
scroll to position [168, 0]
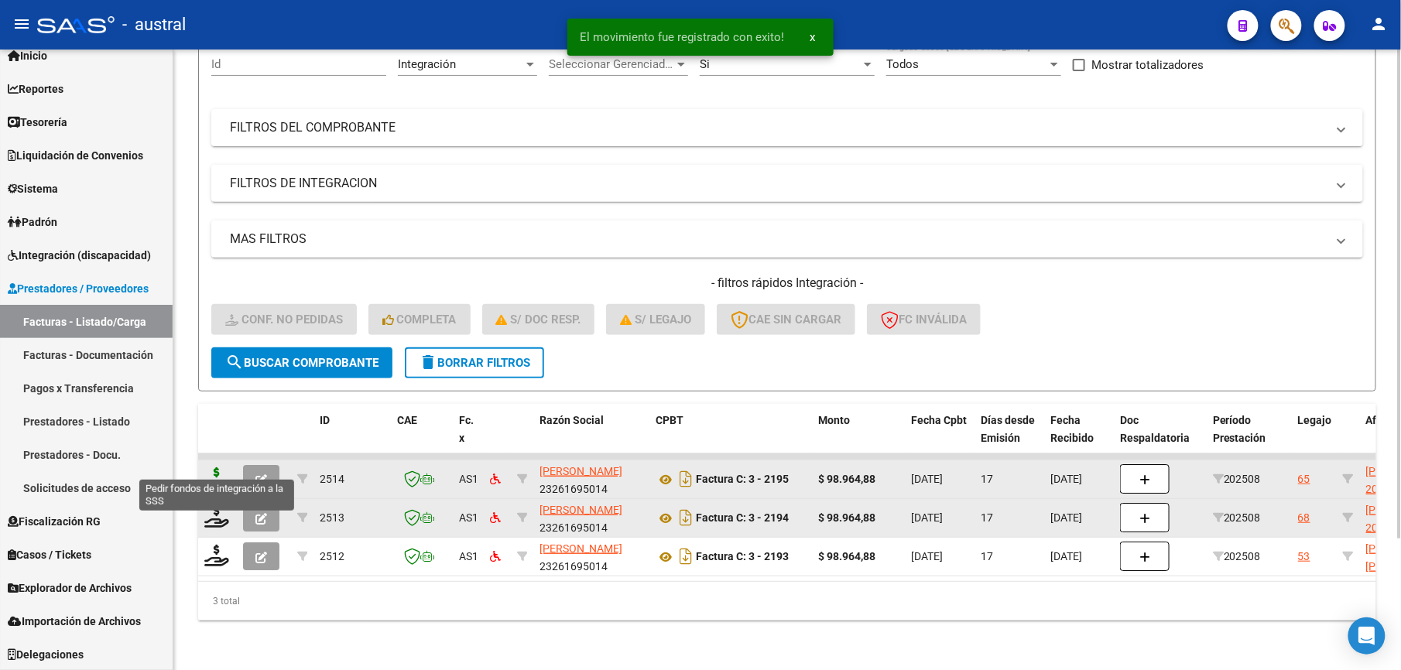
click at [221, 468] on icon at bounding box center [216, 479] width 25 height 22
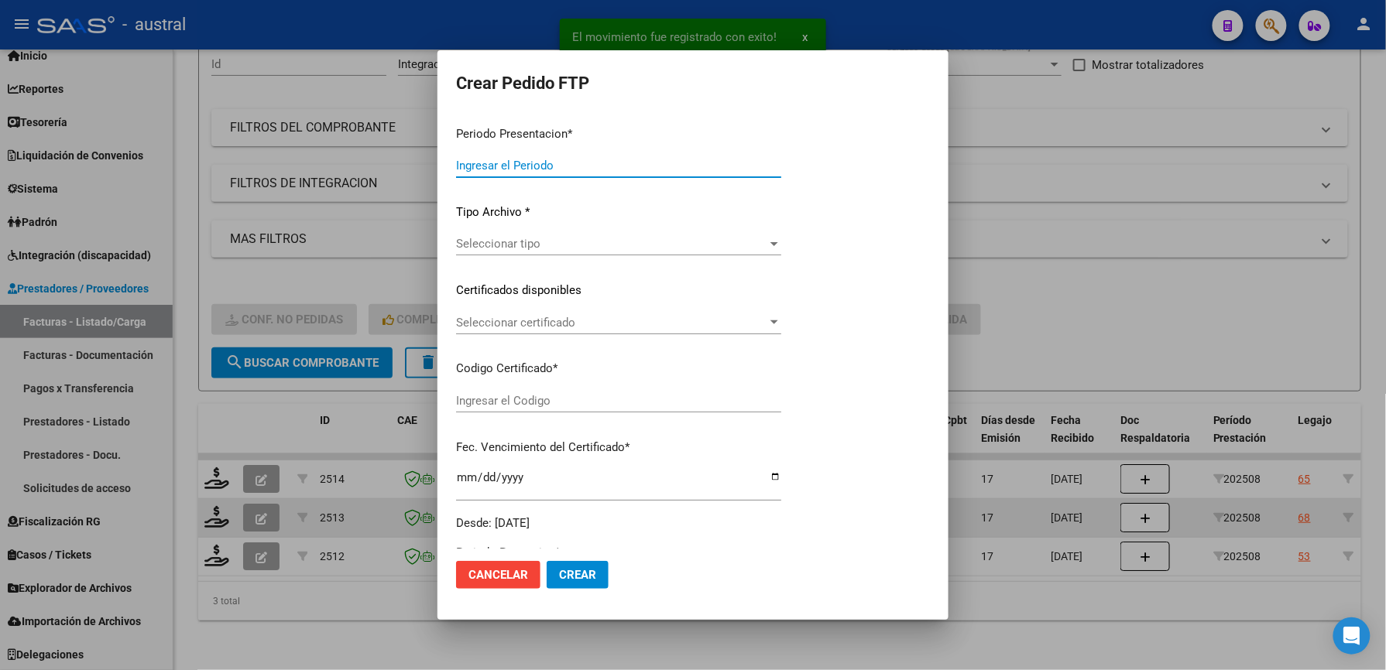
type input "202508"
type input "$ 98.964,88"
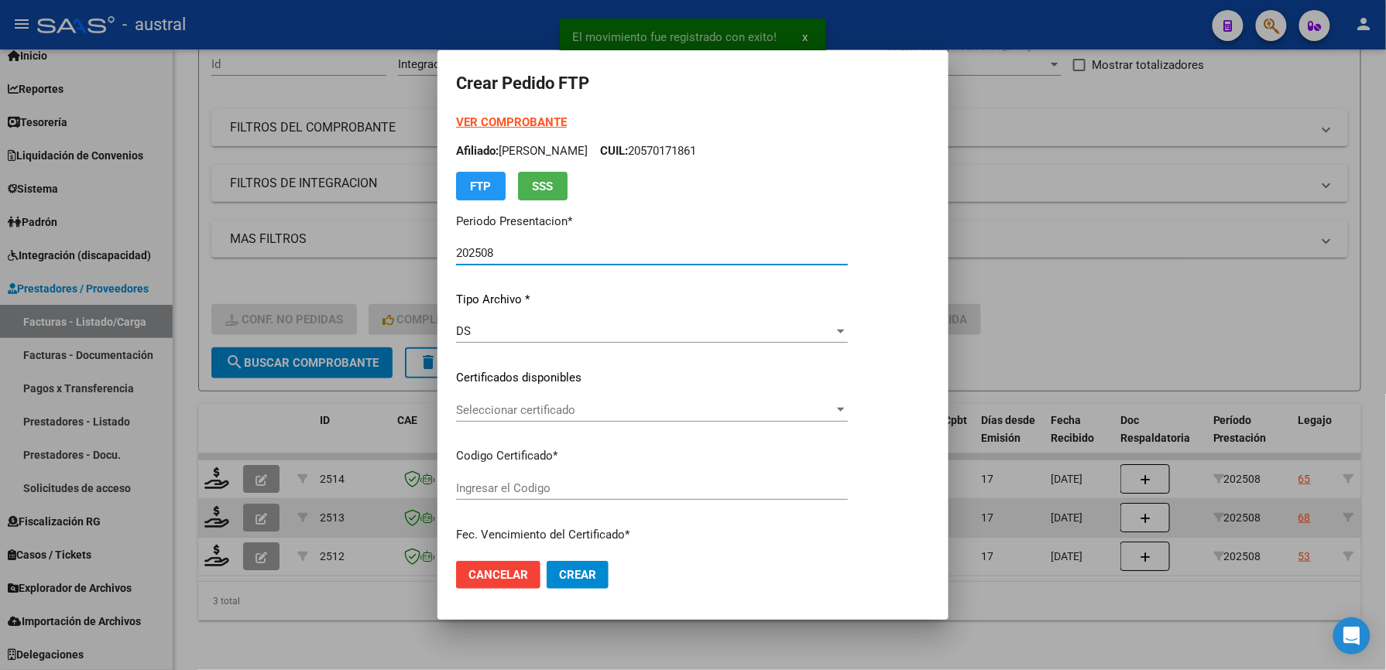
type input "4583105422"
type input "[DATE]"
click at [563, 413] on span "Seleccionar certificado" at bounding box center [645, 410] width 378 height 14
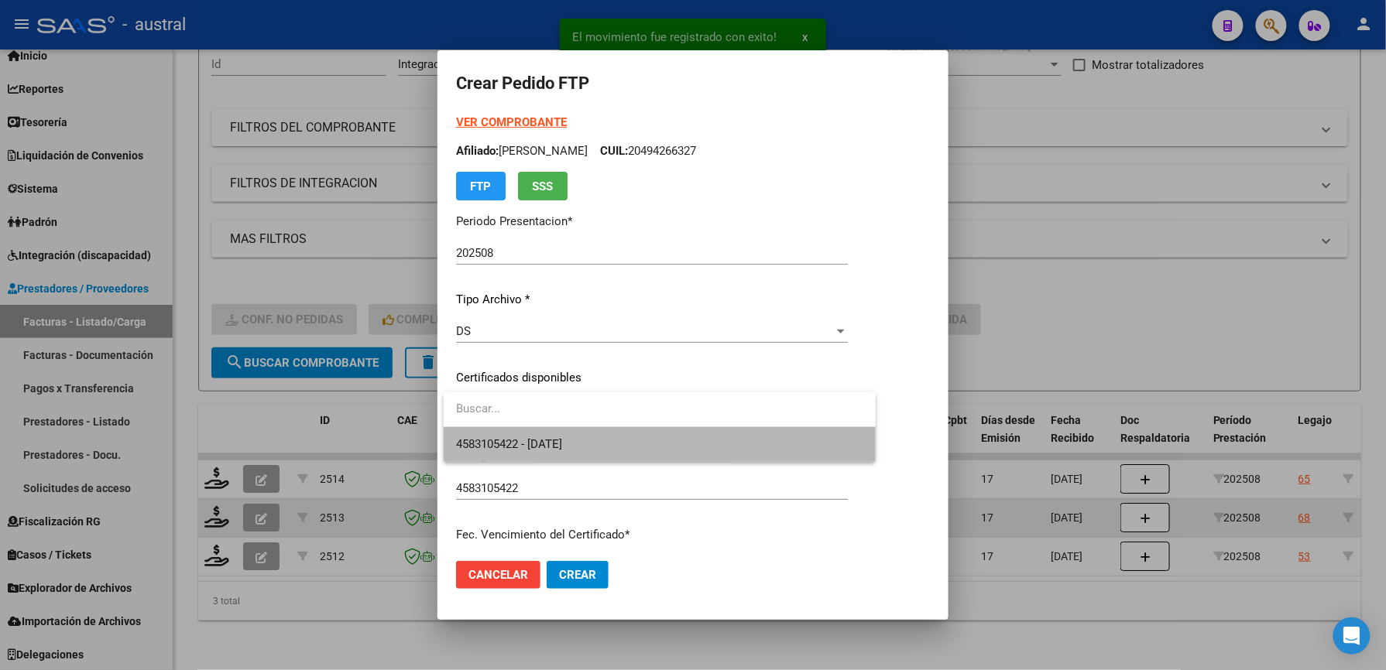
click at [607, 444] on span "4583105422 - [DATE]" at bounding box center [659, 444] width 407 height 35
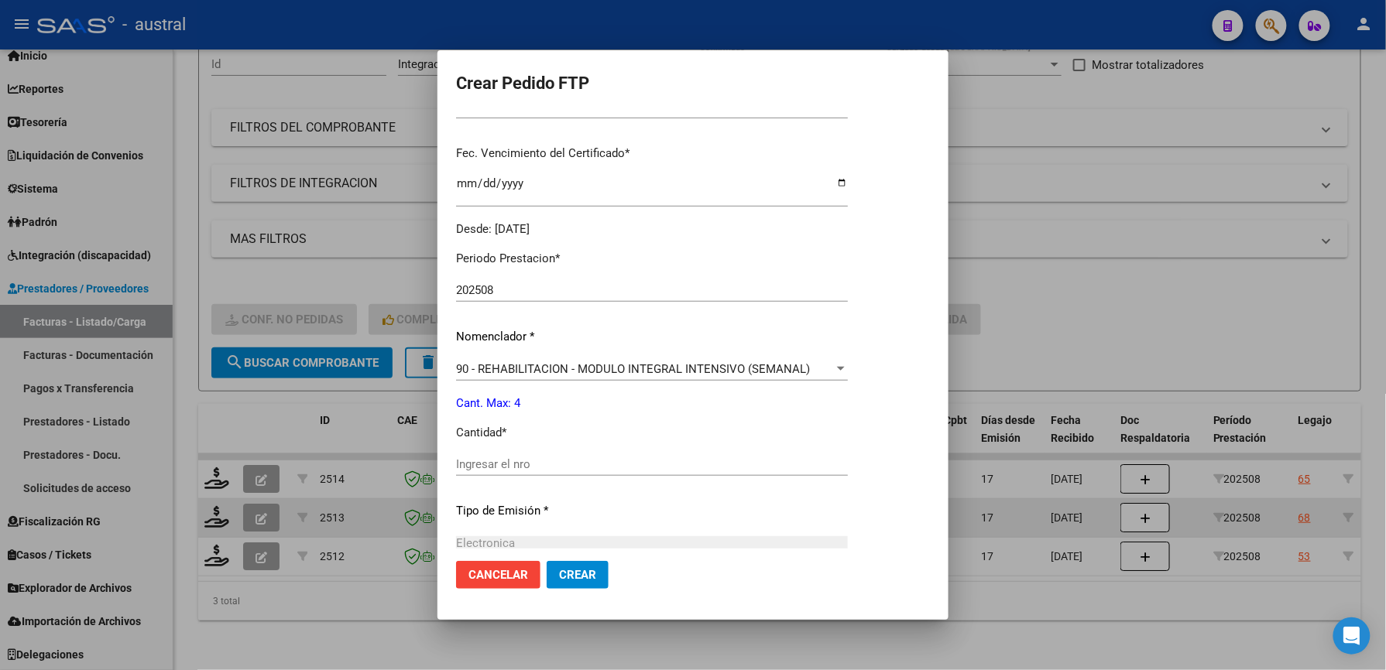
scroll to position [413, 0]
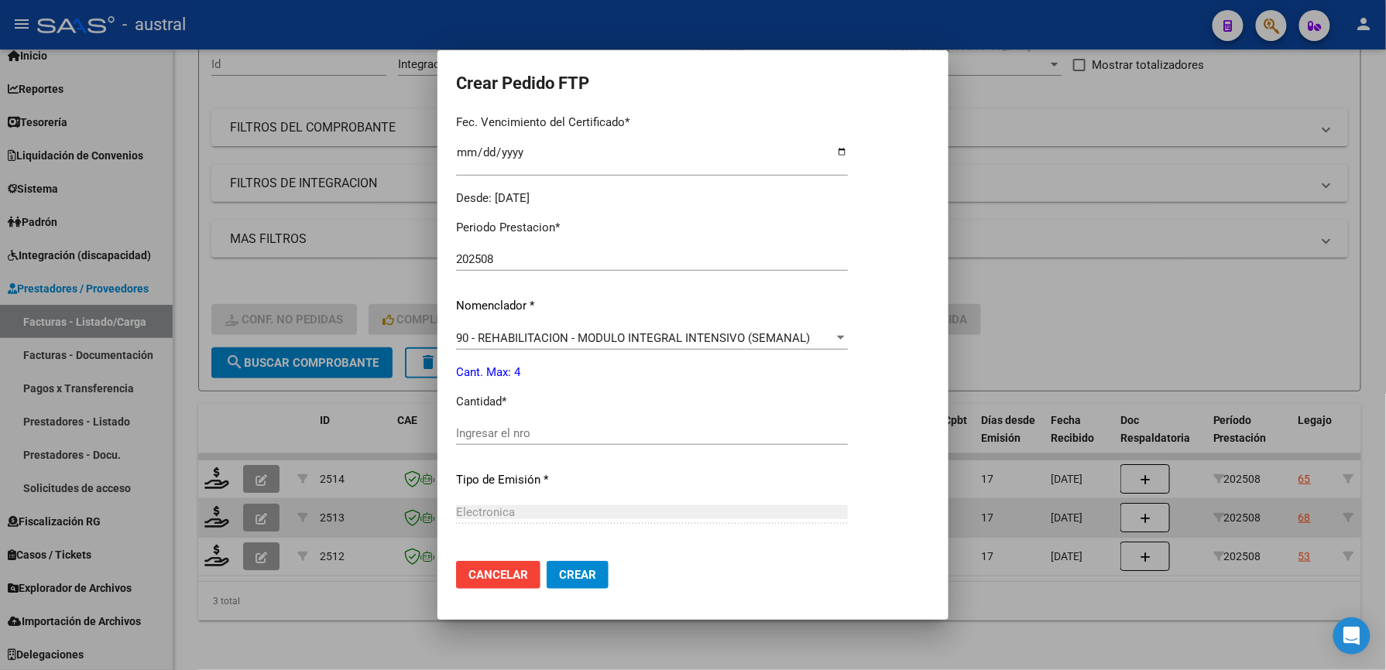
click at [555, 438] on input "Ingresar el nro" at bounding box center [652, 433] width 392 height 14
type input "4"
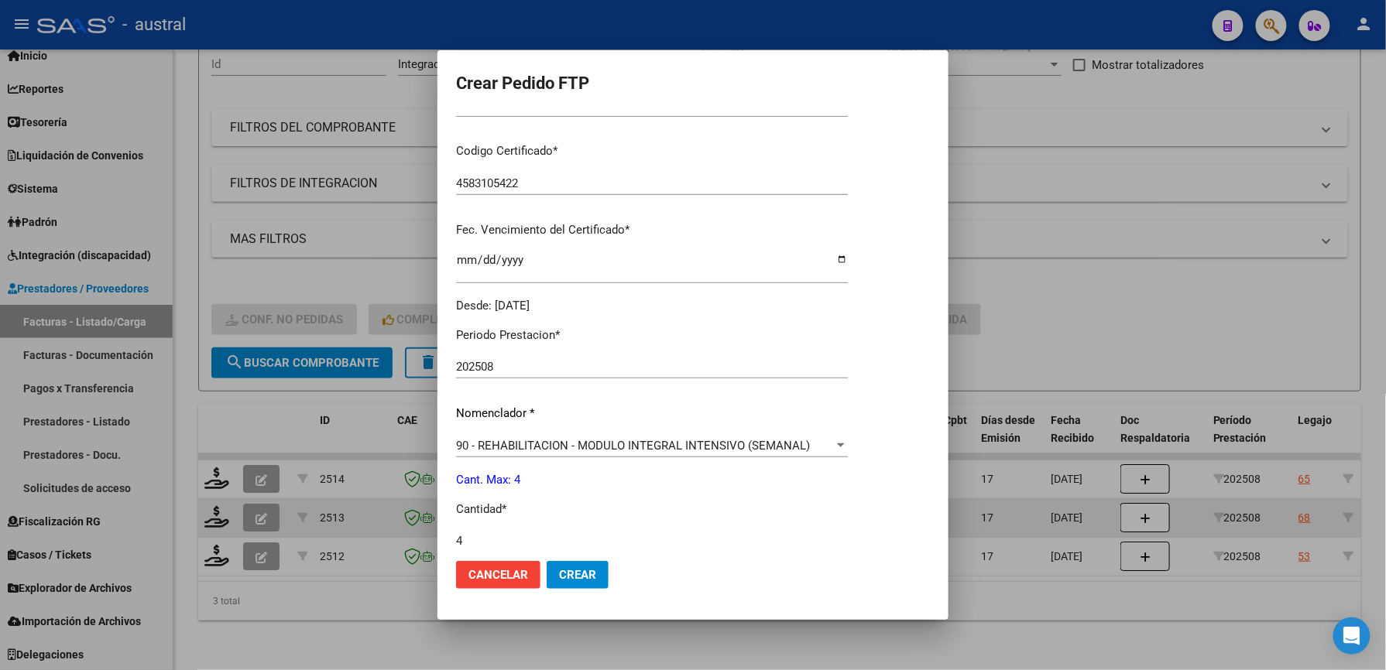
scroll to position [248, 0]
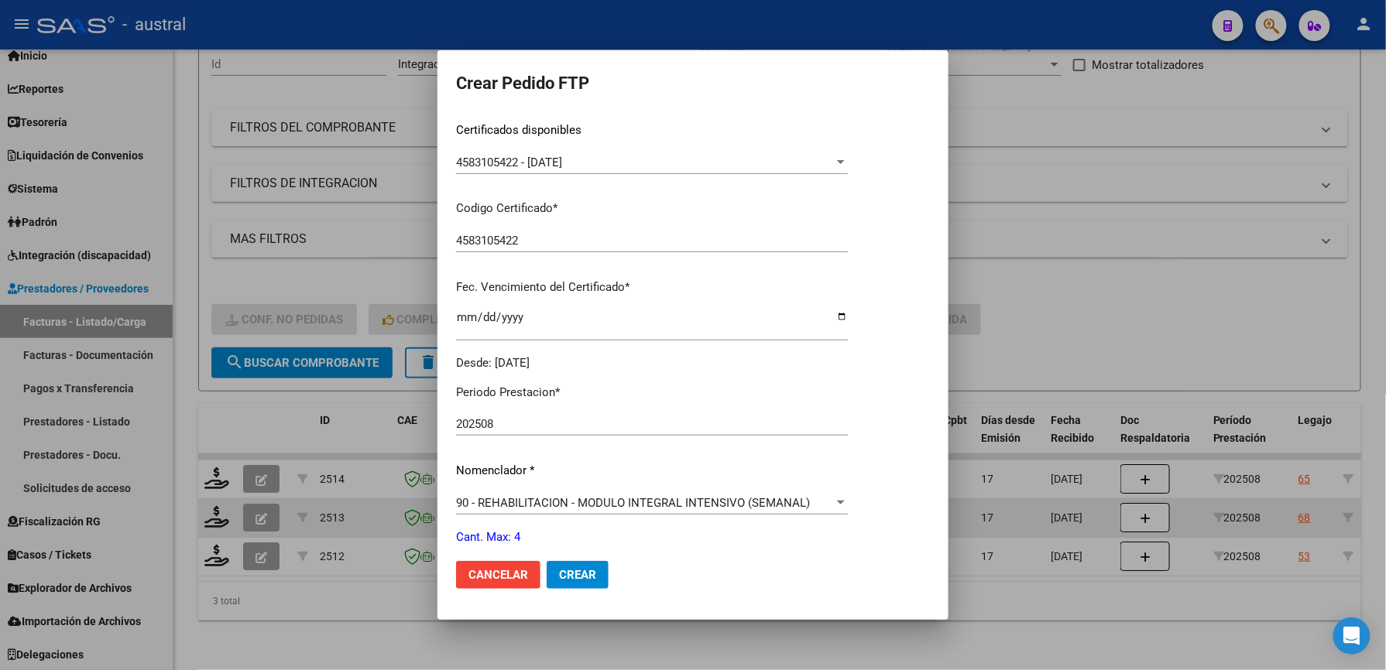
click at [577, 577] on span "Crear" at bounding box center [577, 575] width 37 height 14
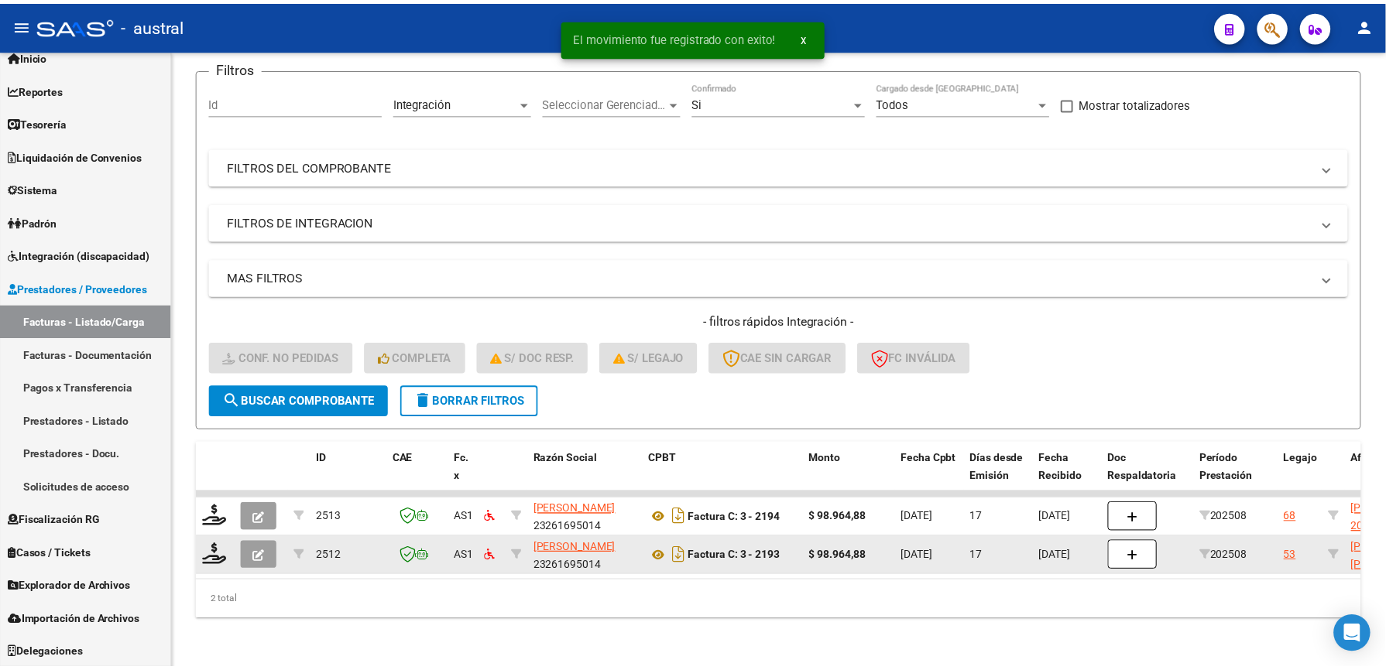
scroll to position [128, 0]
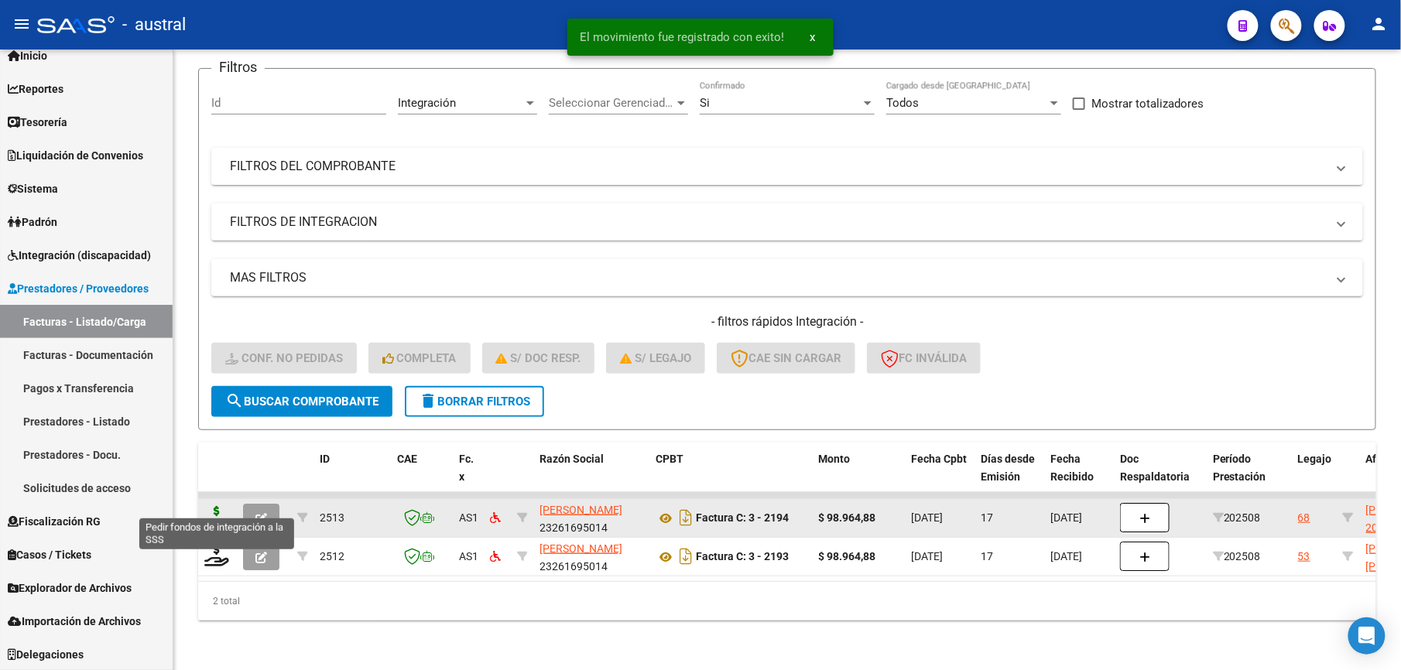
click at [218, 506] on icon at bounding box center [216, 517] width 25 height 22
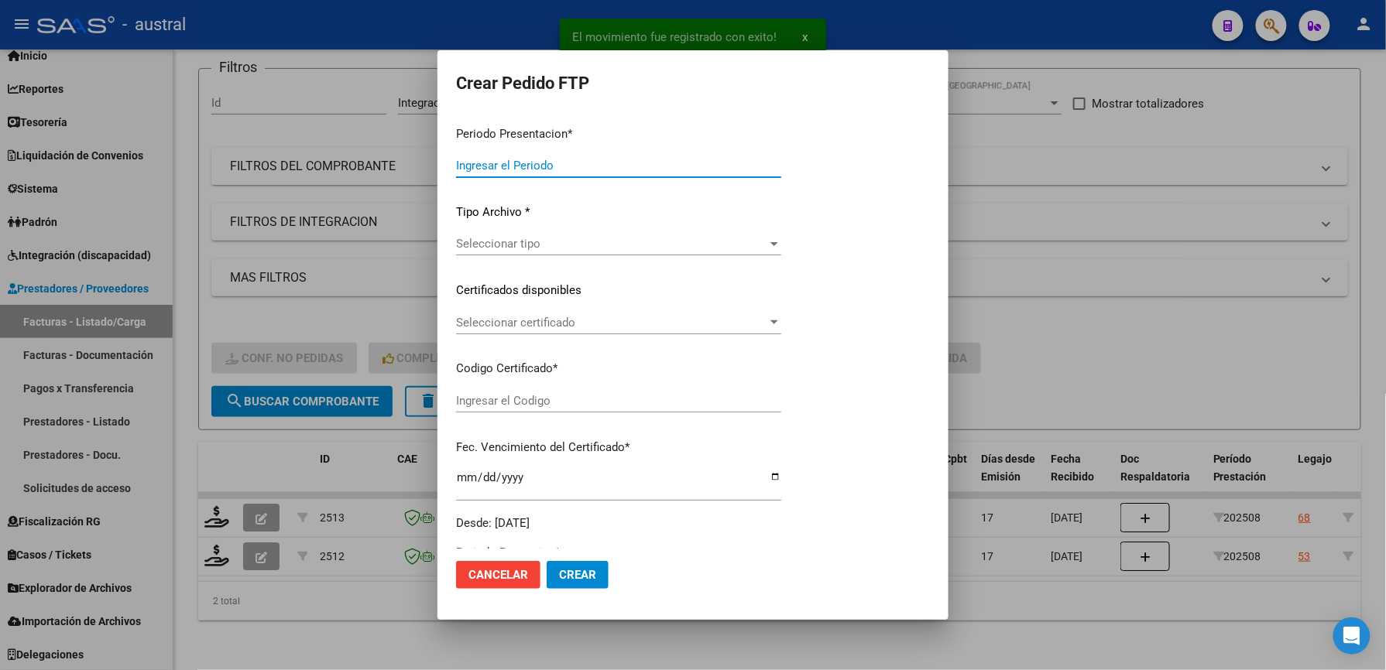
type input "202508"
type input "$ 98.964,88"
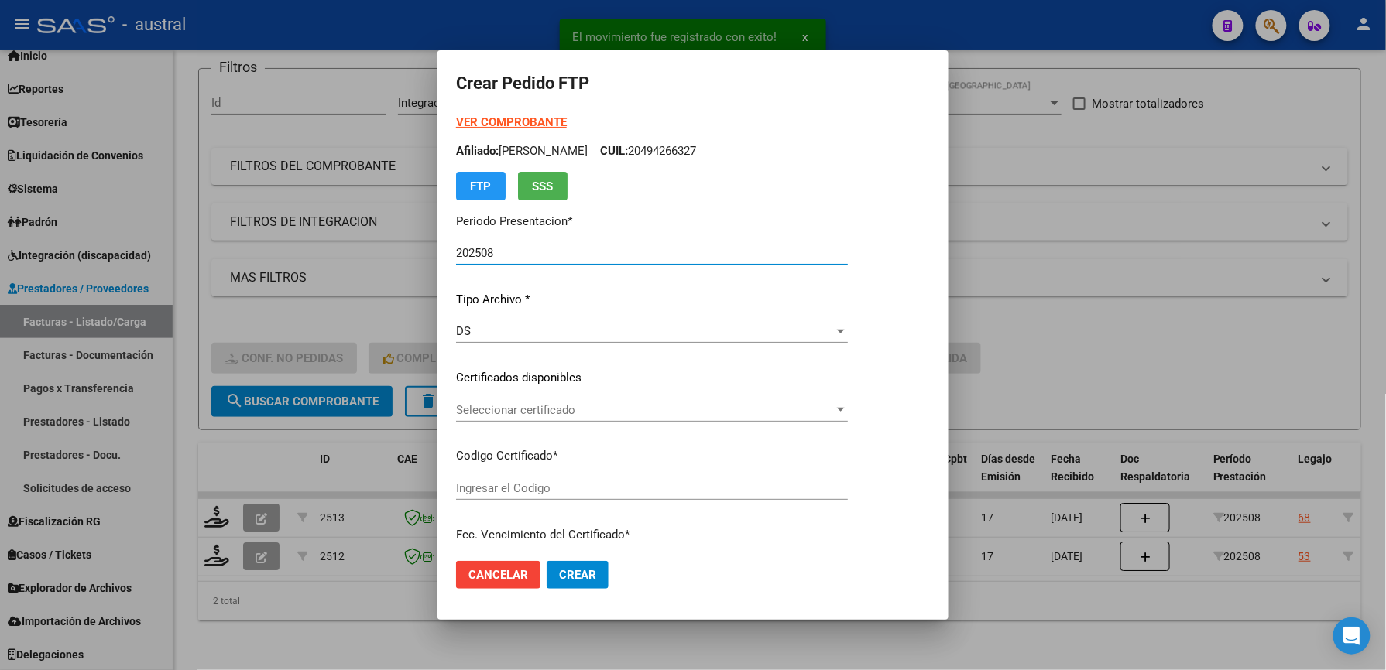
type input "8671053544"
type input "[DATE]"
click at [559, 409] on span "Seleccionar certificado" at bounding box center [645, 410] width 378 height 14
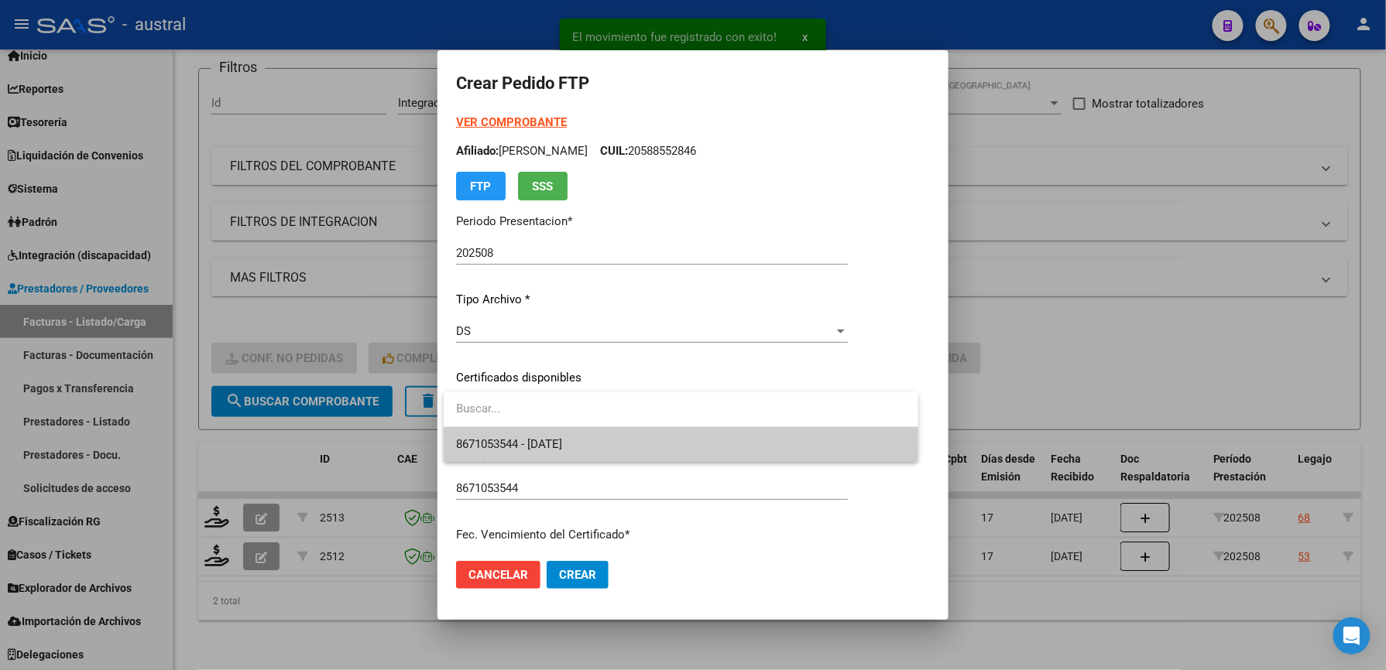
click at [598, 437] on span "8671053544 - [DATE]" at bounding box center [681, 444] width 450 height 35
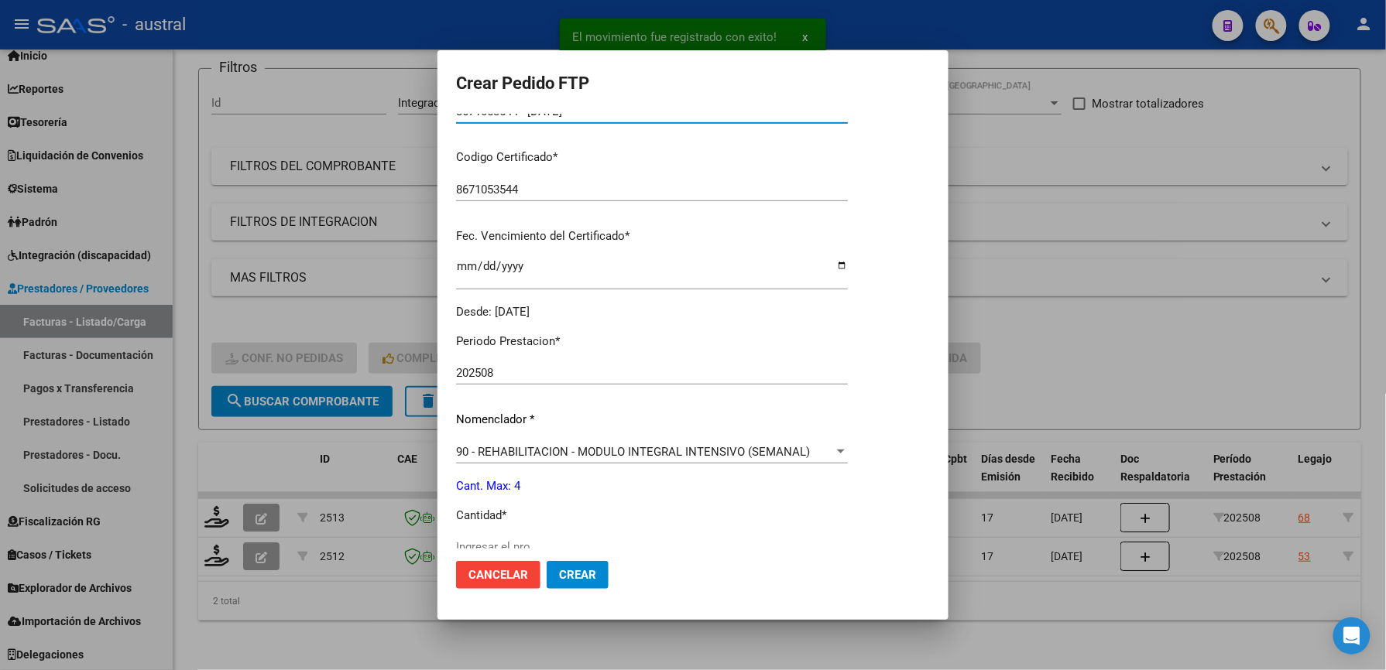
scroll to position [413, 0]
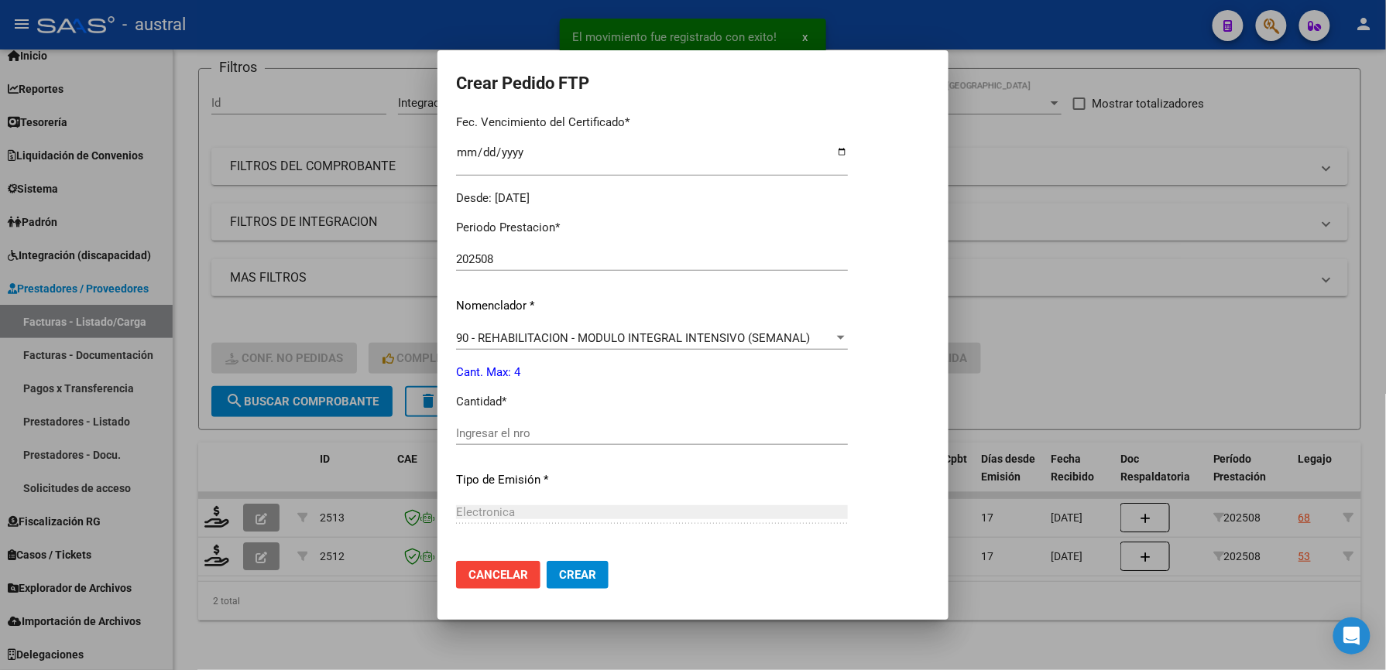
click at [570, 443] on div "Ingresar el nro" at bounding box center [652, 433] width 392 height 23
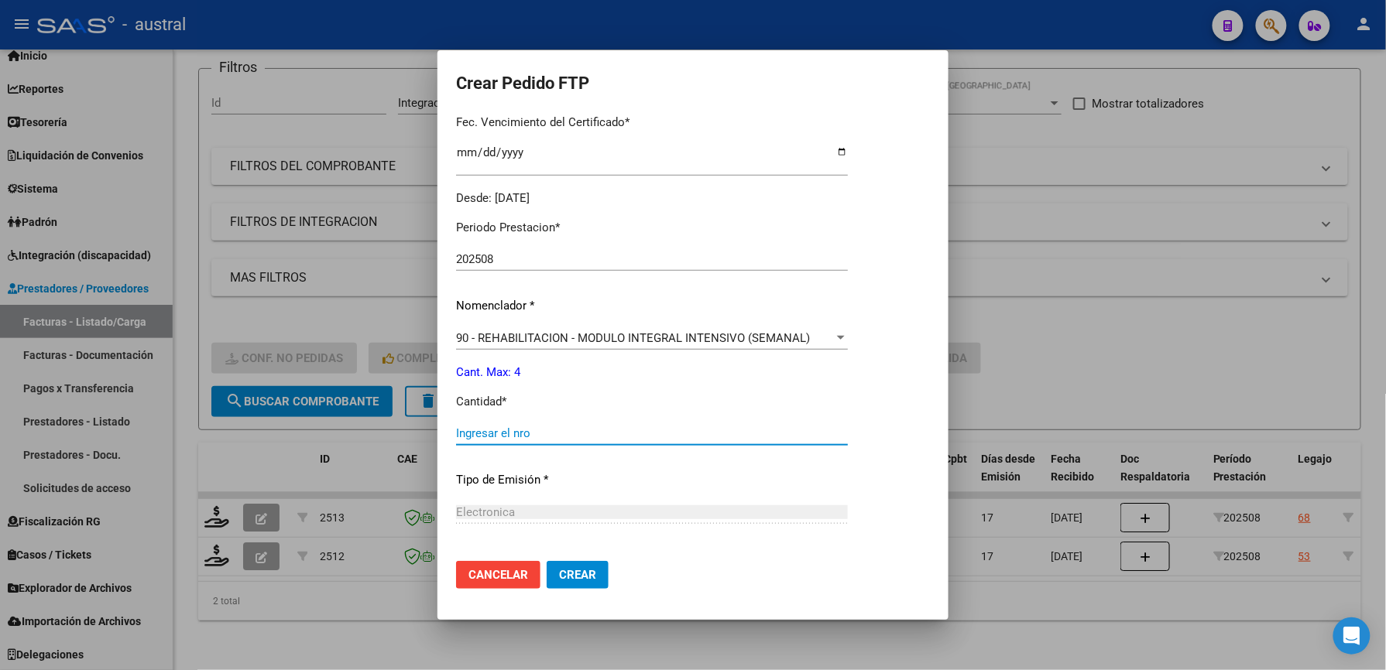
click at [562, 435] on input "Ingresar el nro" at bounding box center [652, 433] width 392 height 14
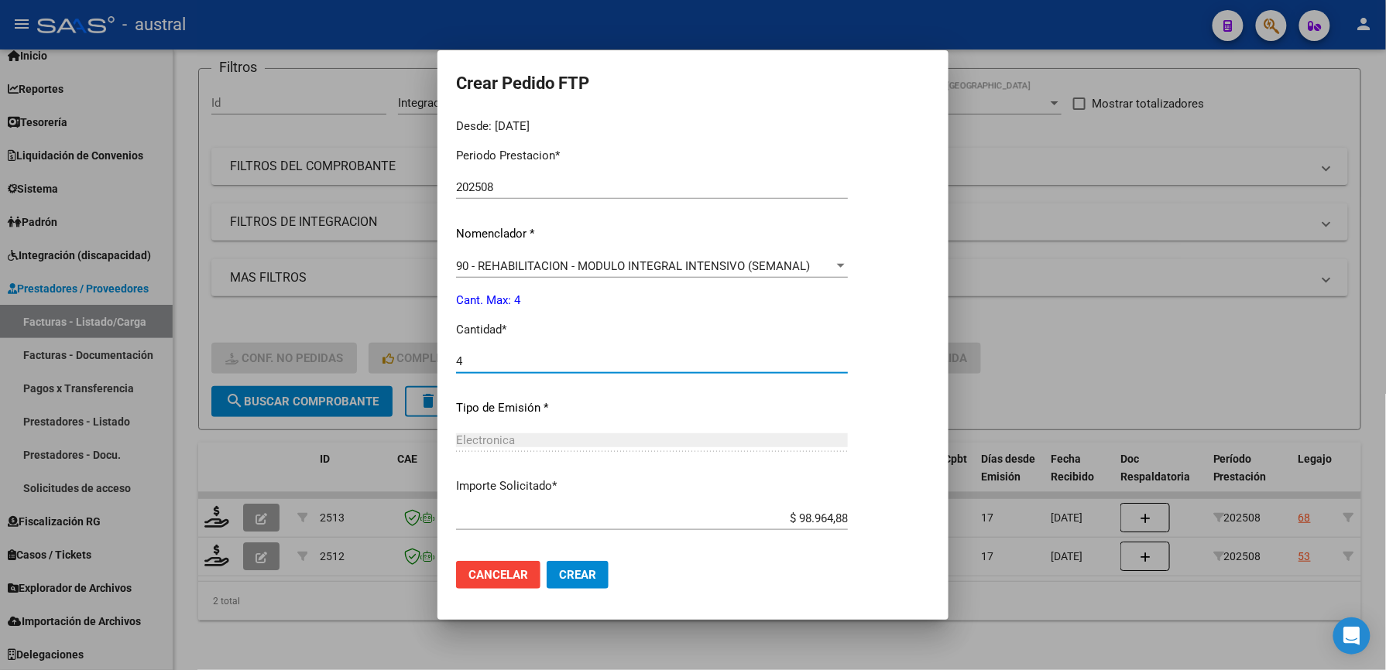
scroll to position [557, 0]
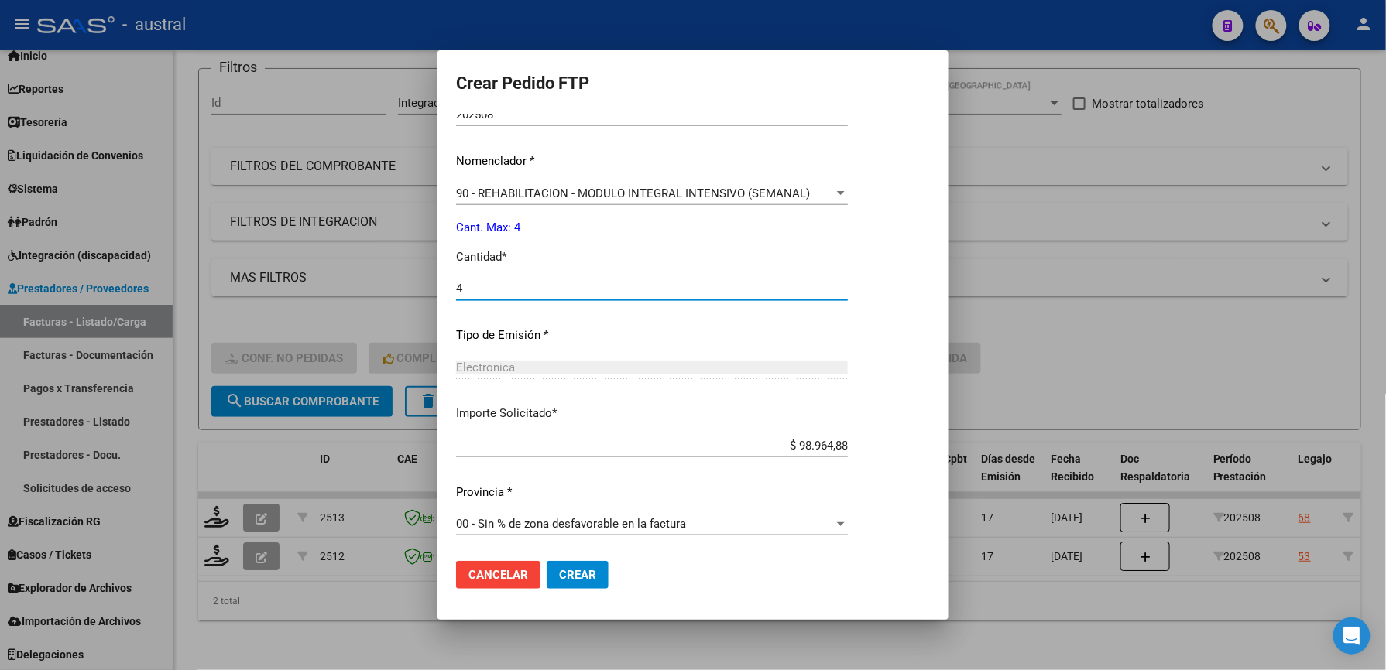
type input "4"
click at [587, 579] on span "Crear" at bounding box center [577, 575] width 37 height 14
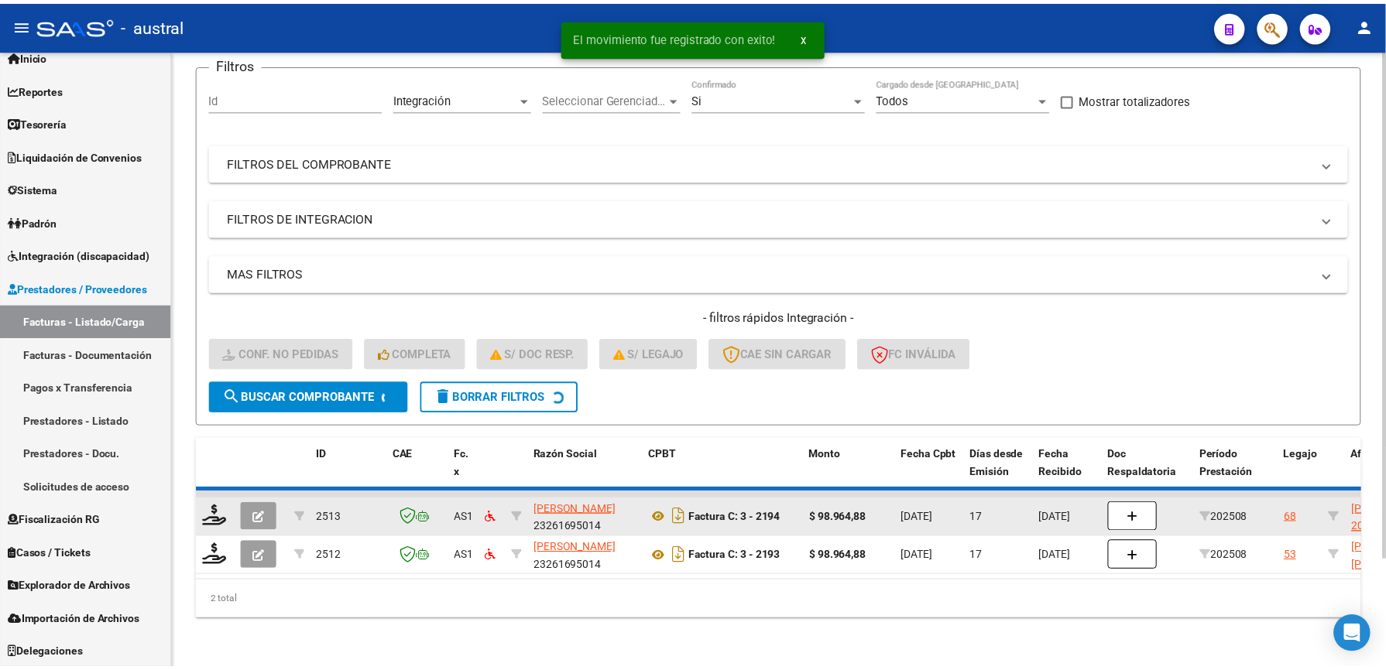
scroll to position [91, 0]
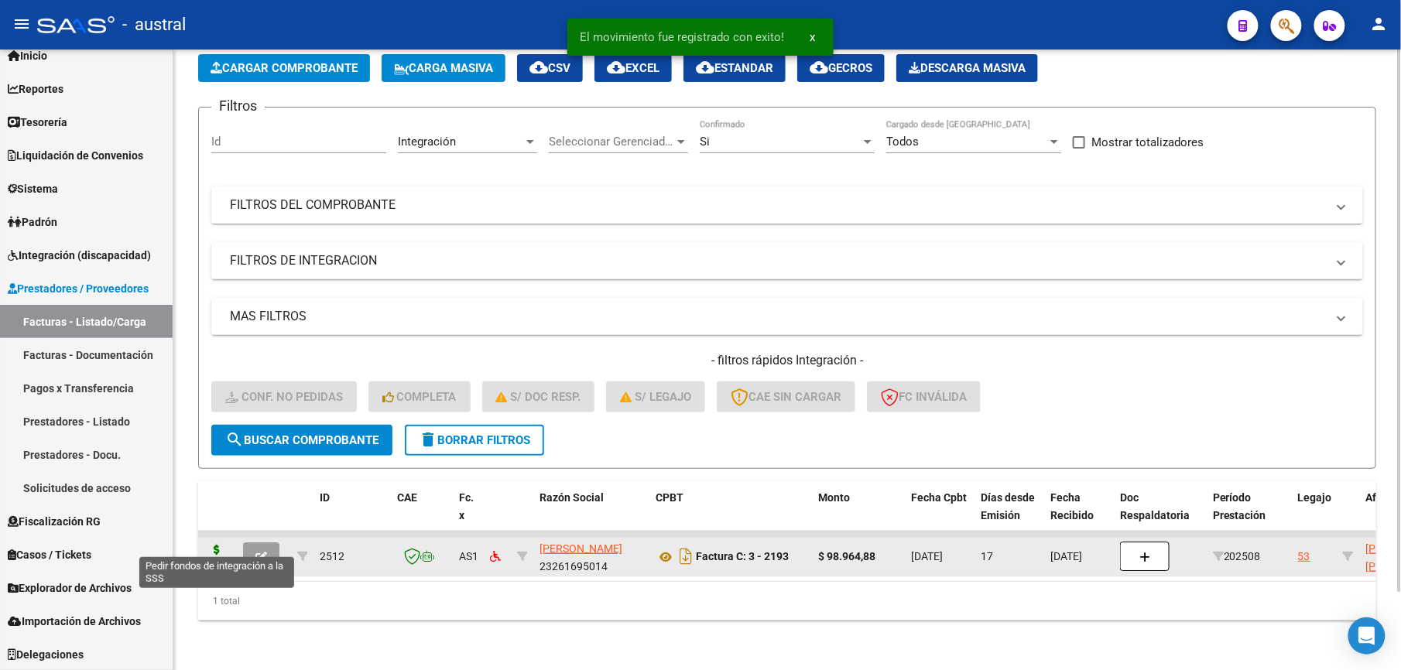
click at [212, 545] on icon at bounding box center [216, 556] width 25 height 22
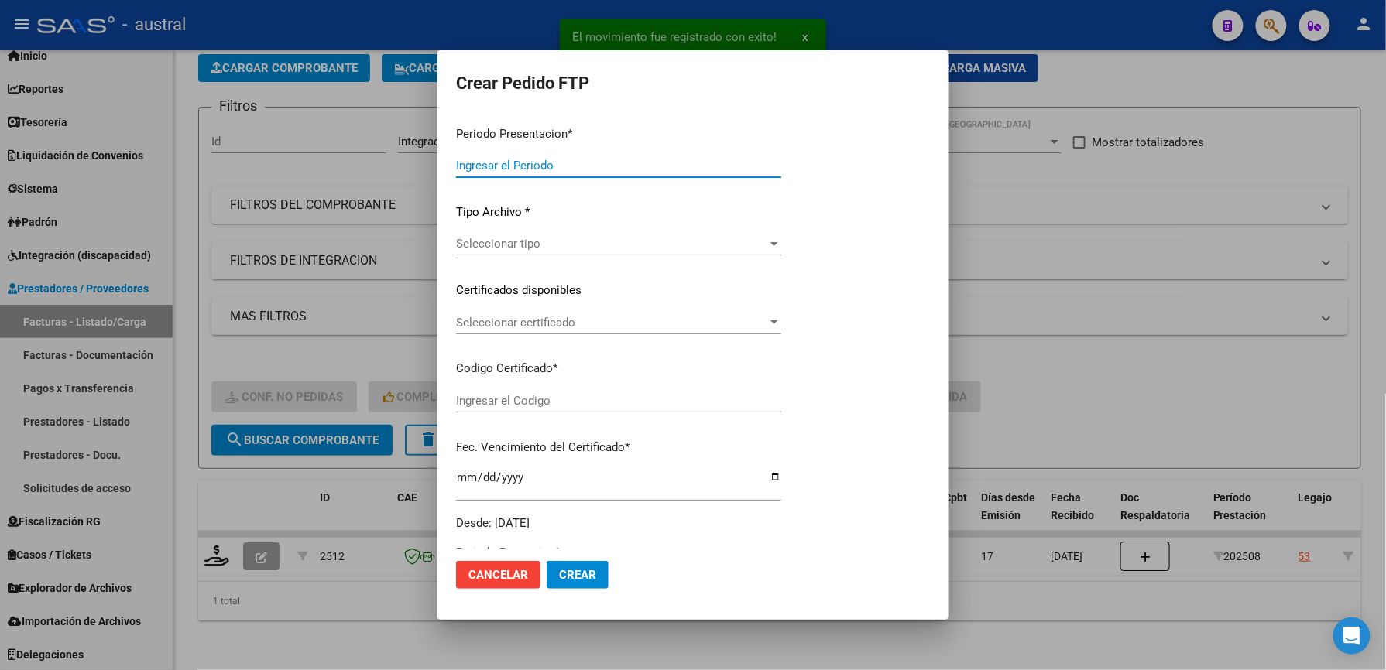
type input "202508"
type input "$ 98.964,88"
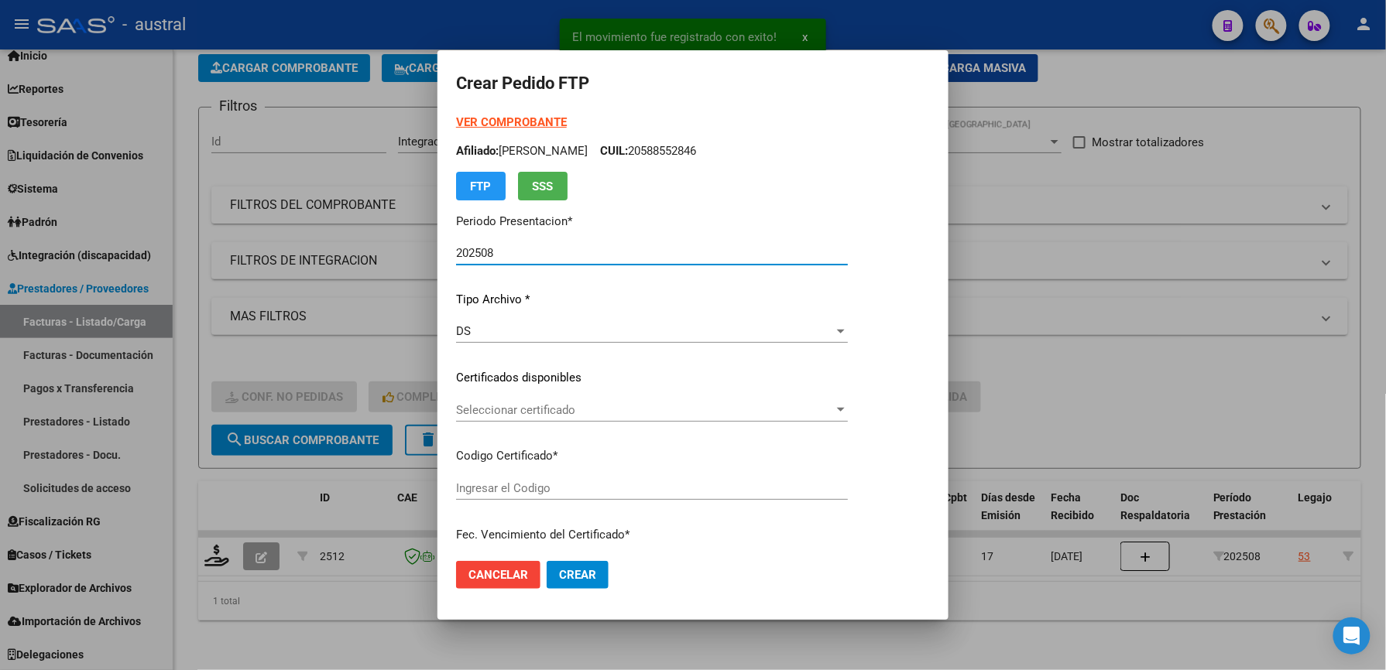
type input "9535201579"
type input "[DATE]"
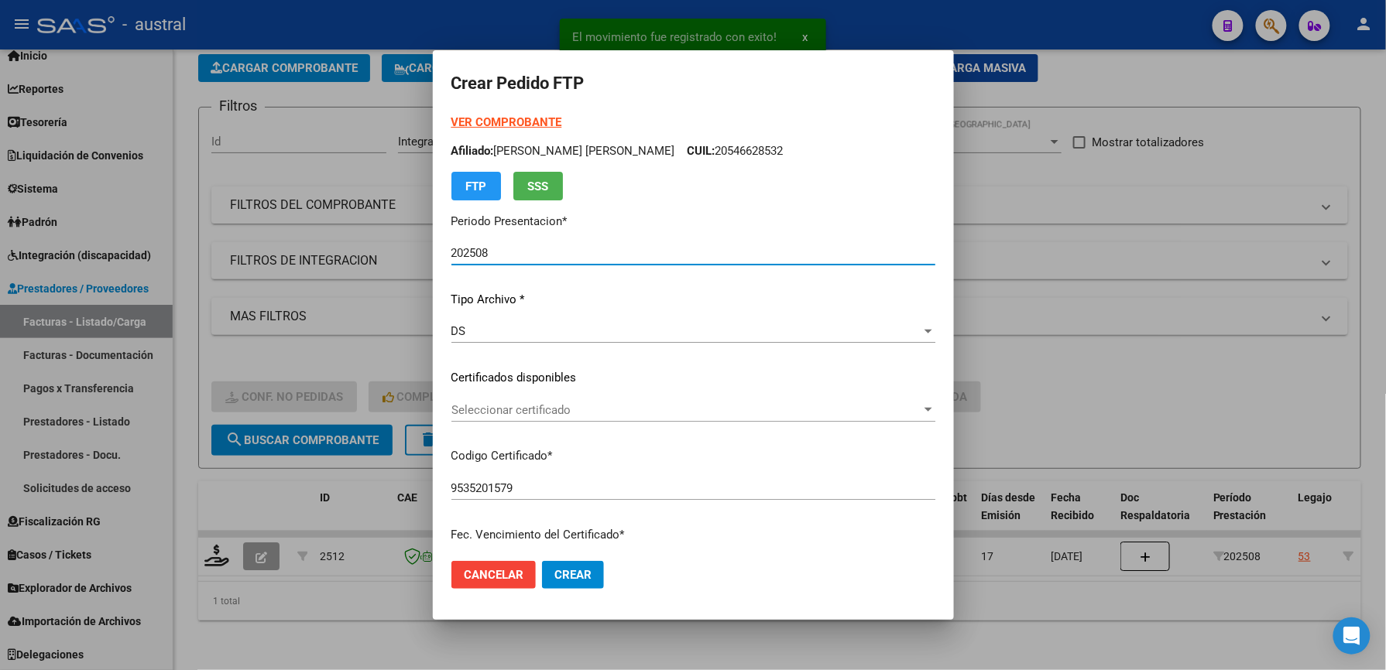
click at [549, 413] on span "Seleccionar certificado" at bounding box center [686, 410] width 470 height 14
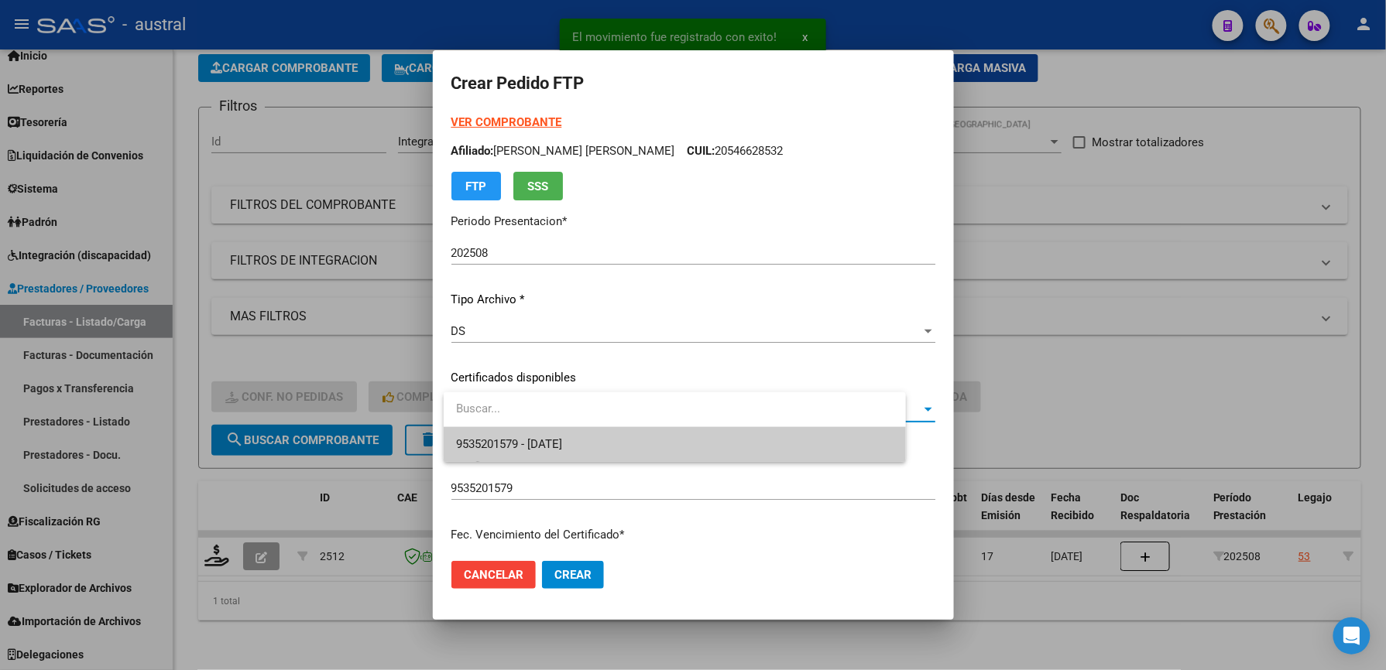
drag, startPoint x: 549, startPoint y: 413, endPoint x: 620, endPoint y: 452, distance: 81.4
click at [635, 443] on span "9535201579 - [DATE]" at bounding box center [674, 444] width 437 height 35
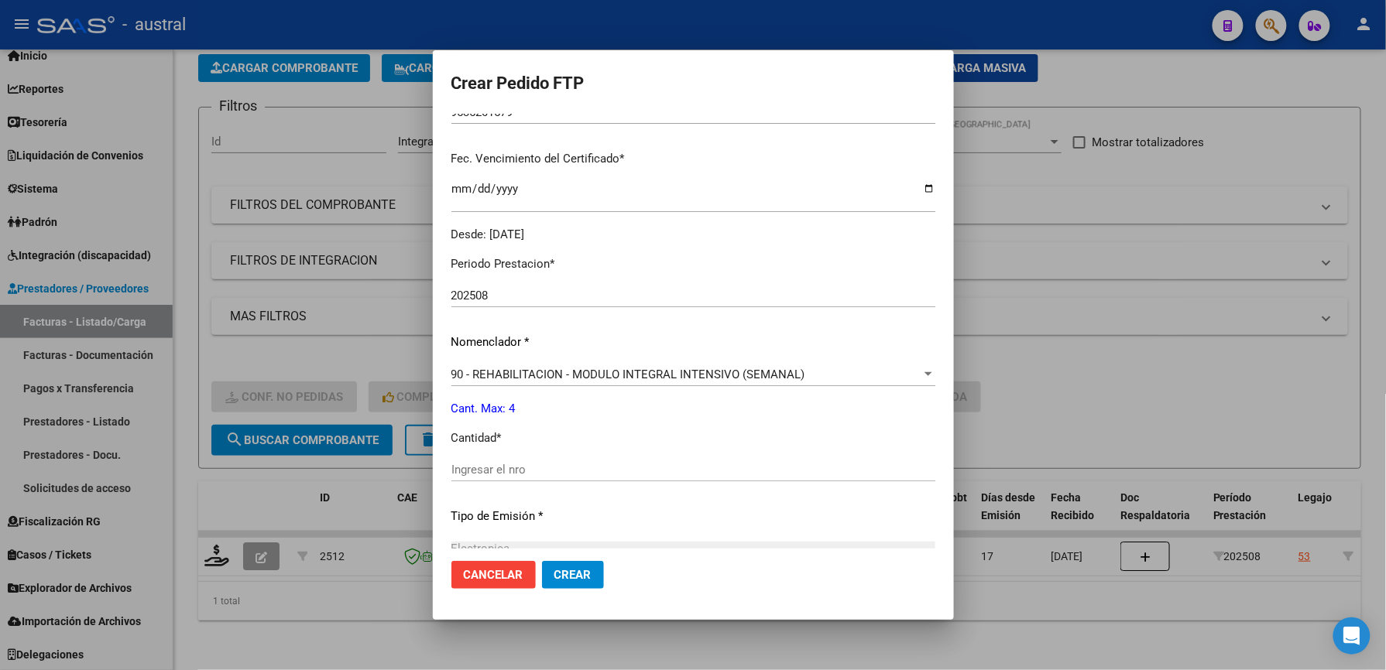
scroll to position [413, 0]
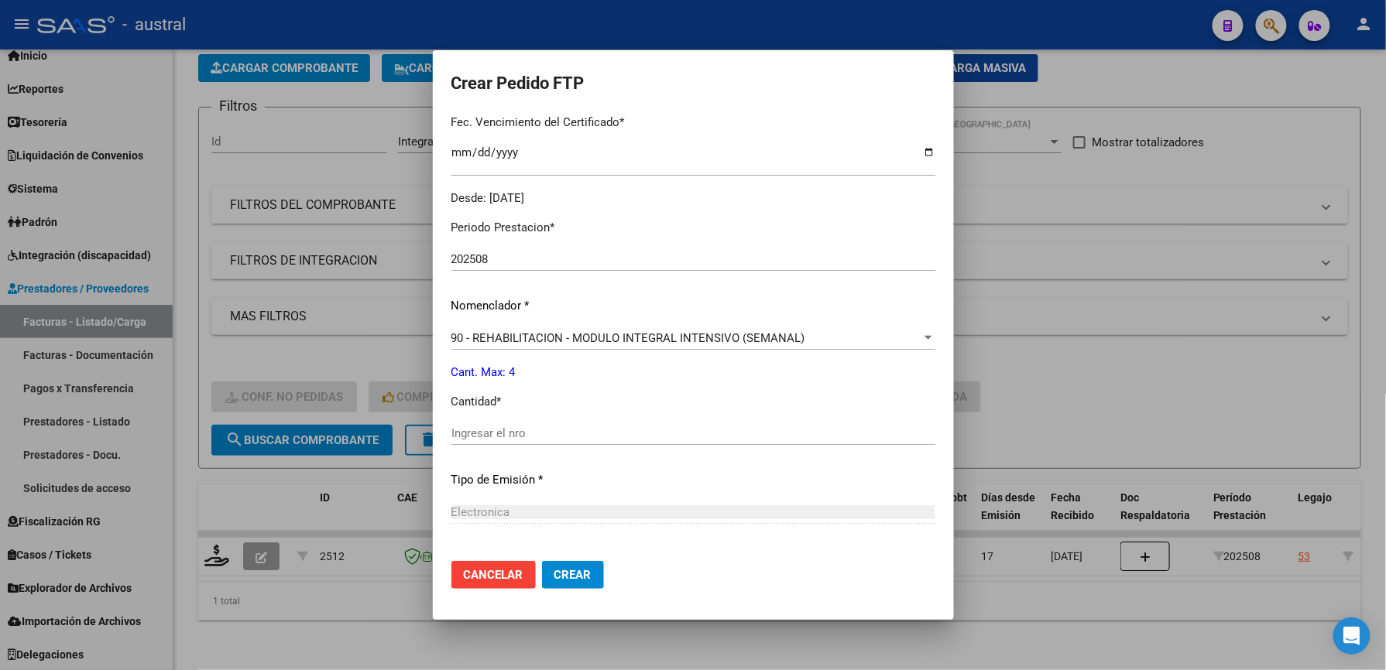
click at [534, 444] on div "Ingresar el nro" at bounding box center [693, 433] width 484 height 23
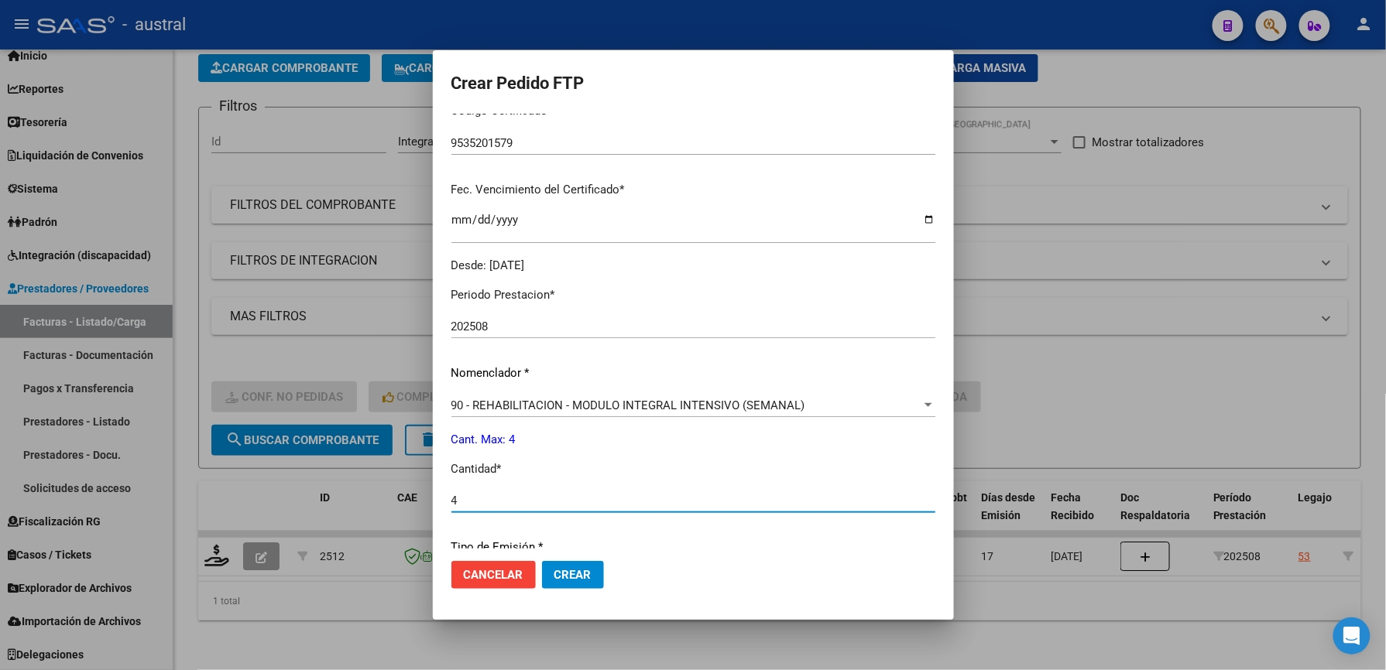
scroll to position [557, 0]
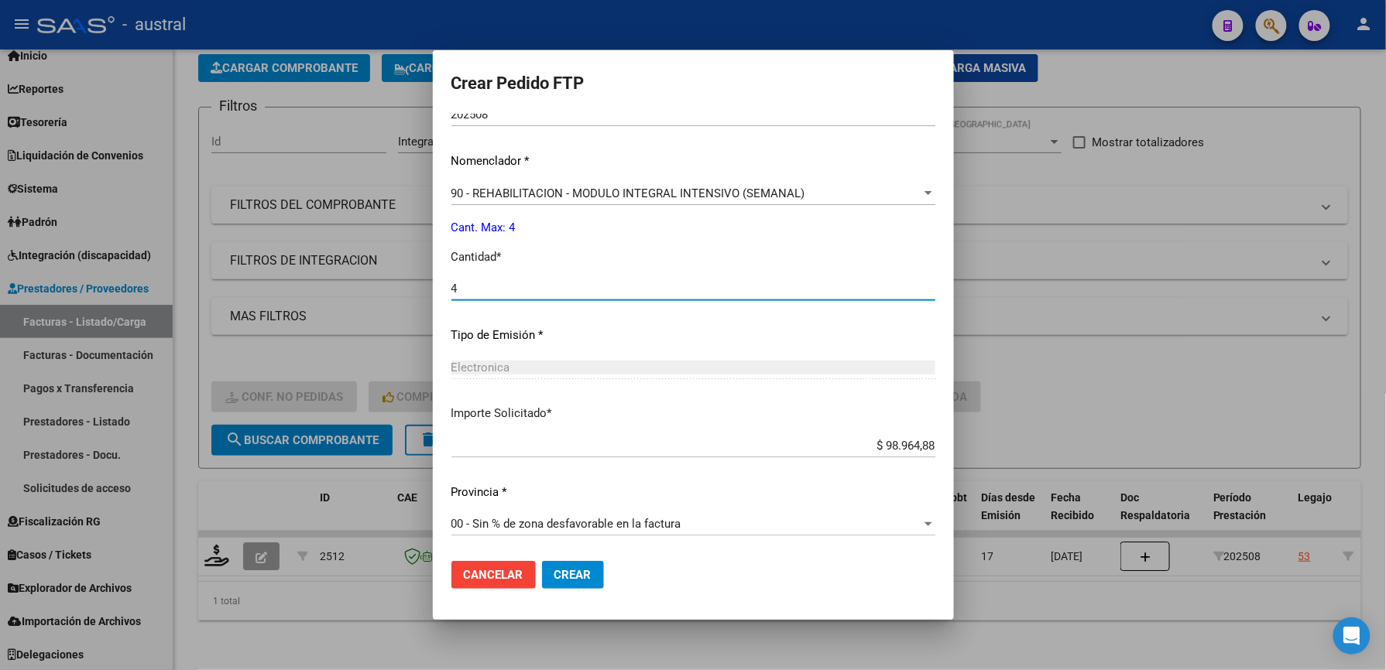
type input "4"
click at [590, 576] on span "Crear" at bounding box center [572, 575] width 37 height 14
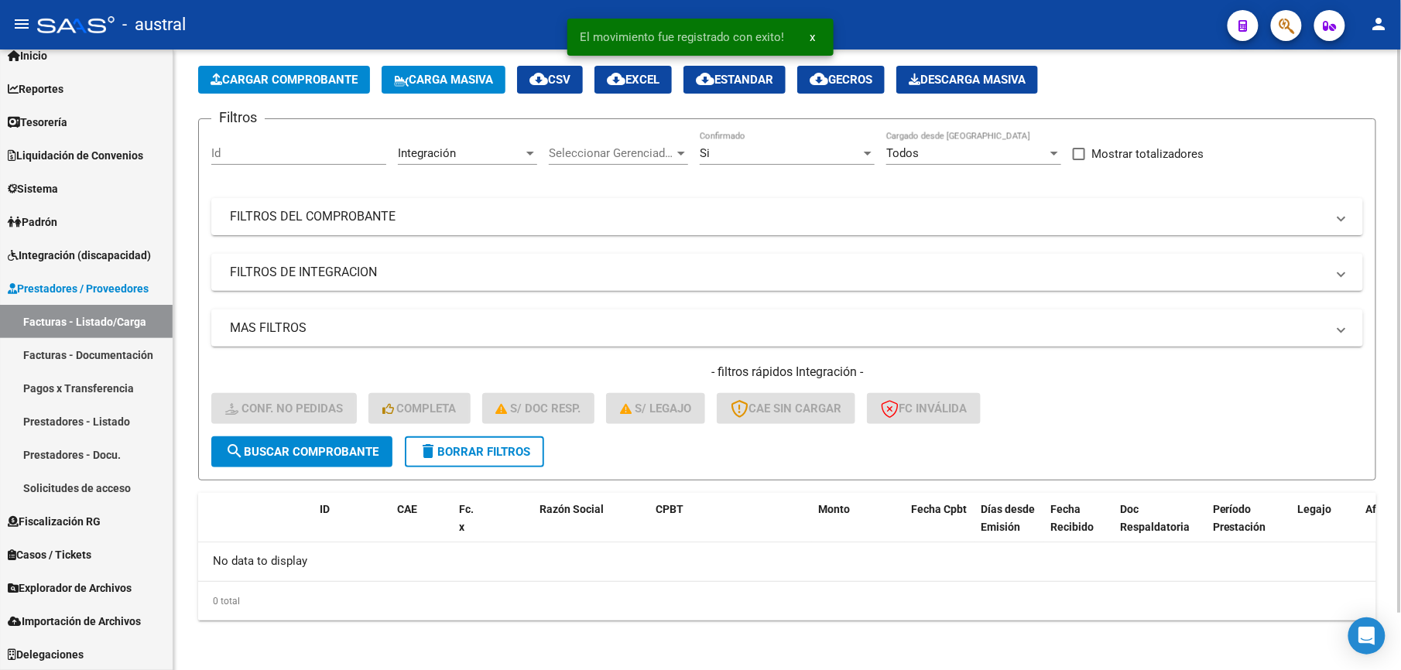
scroll to position [63, 0]
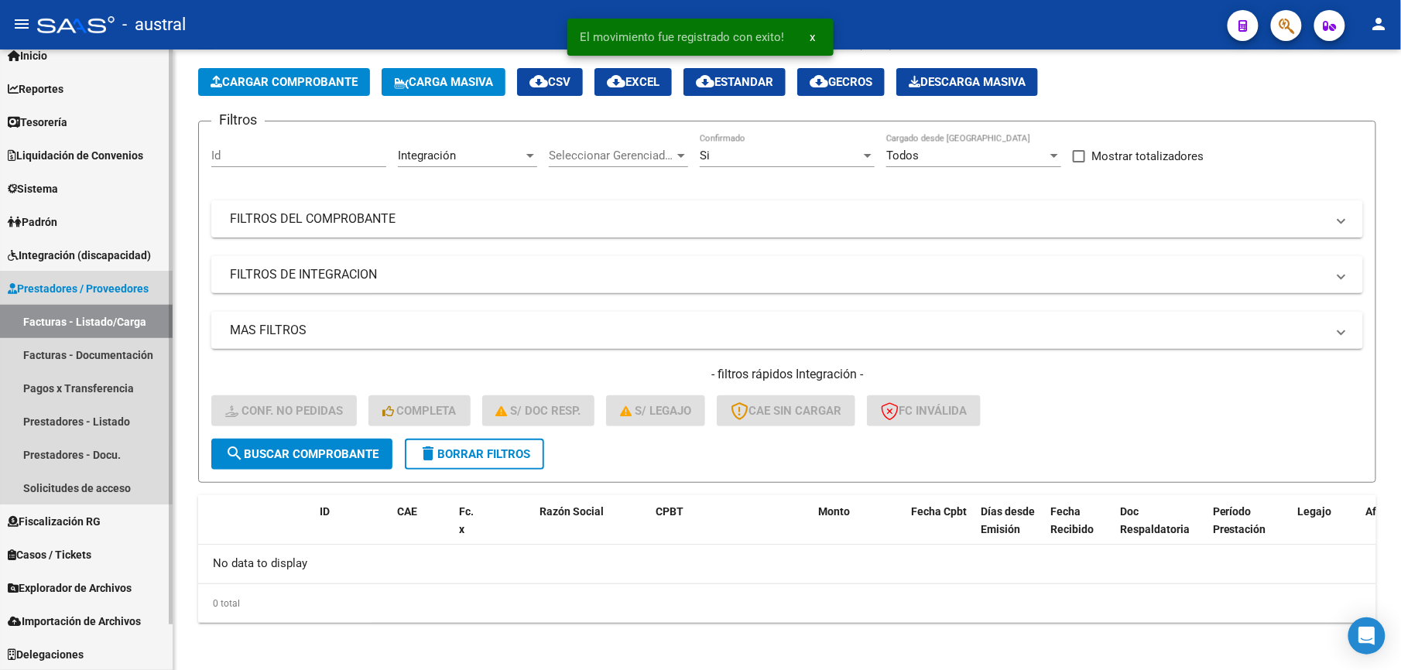
drag, startPoint x: 115, startPoint y: 320, endPoint x: 1332, endPoint y: 338, distance: 1217.7
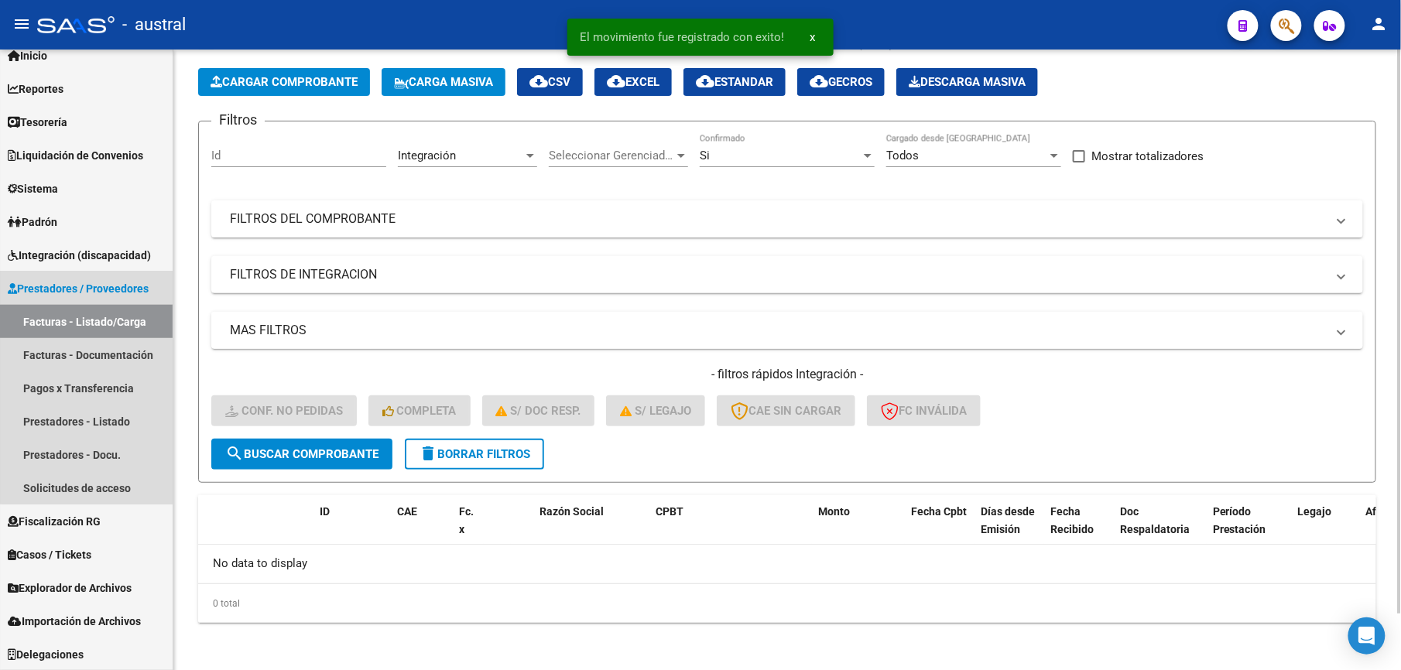
click at [116, 320] on link "Facturas - Listado/Carga" at bounding box center [86, 321] width 173 height 33
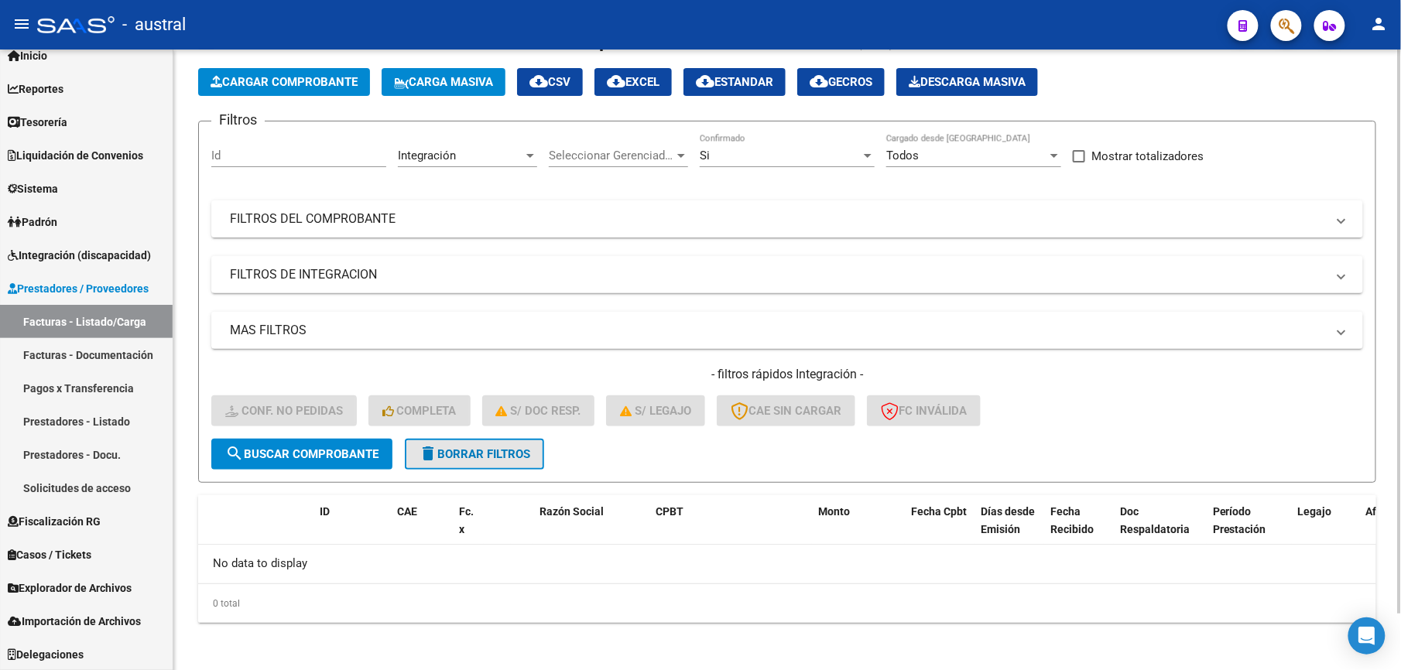
click at [503, 455] on span "delete Borrar Filtros" at bounding box center [474, 454] width 111 height 14
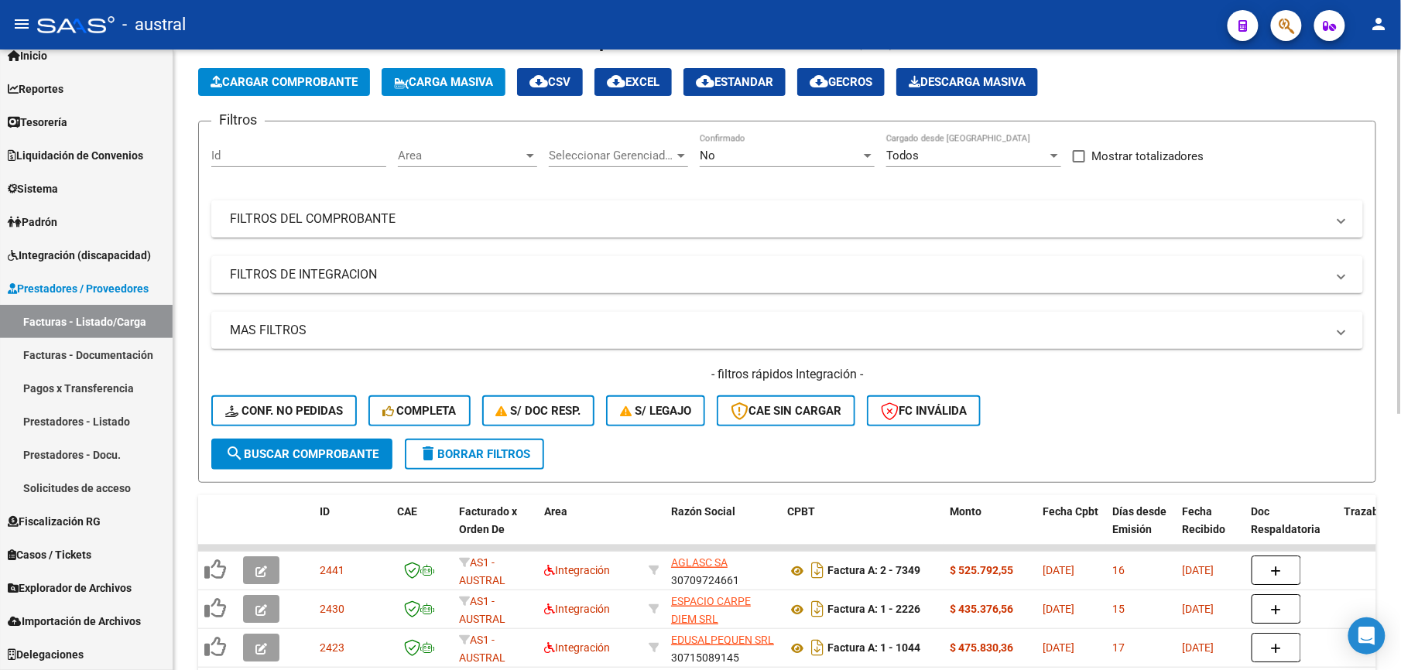
click at [523, 464] on button "delete Borrar Filtros" at bounding box center [474, 454] width 139 height 31
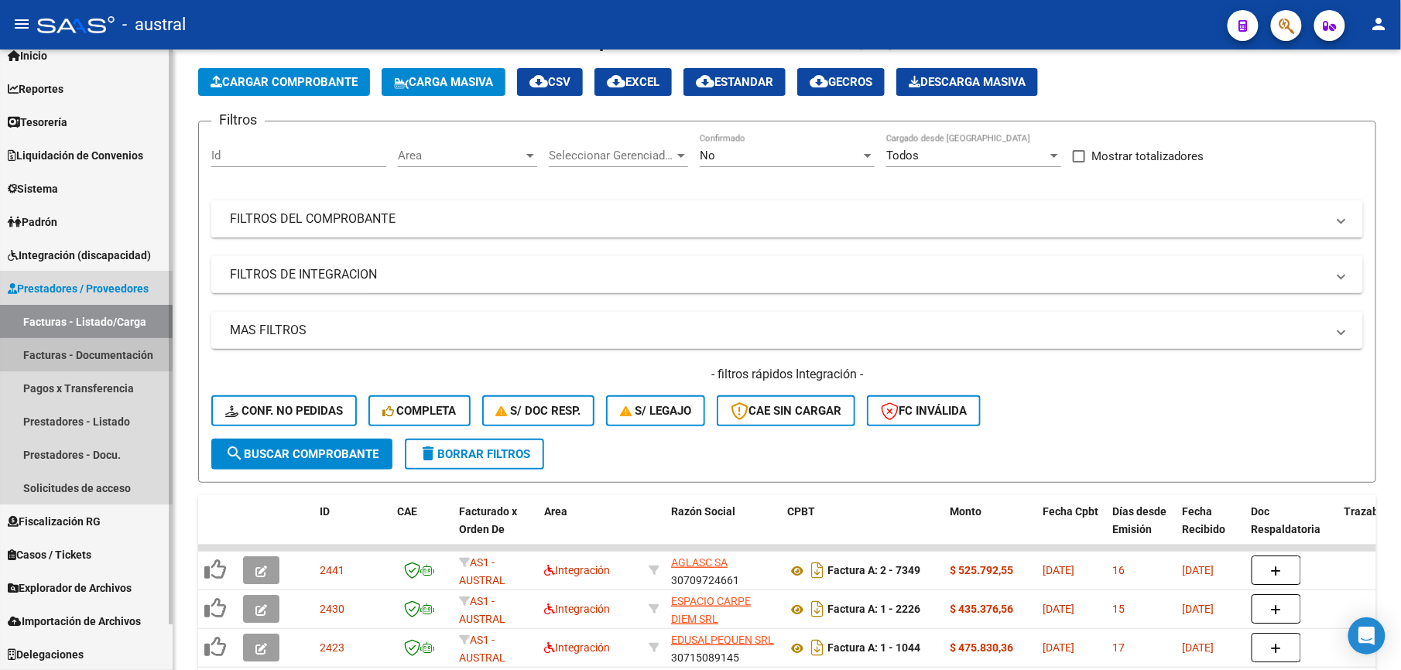
click at [69, 351] on link "Facturas - Documentación" at bounding box center [86, 354] width 173 height 33
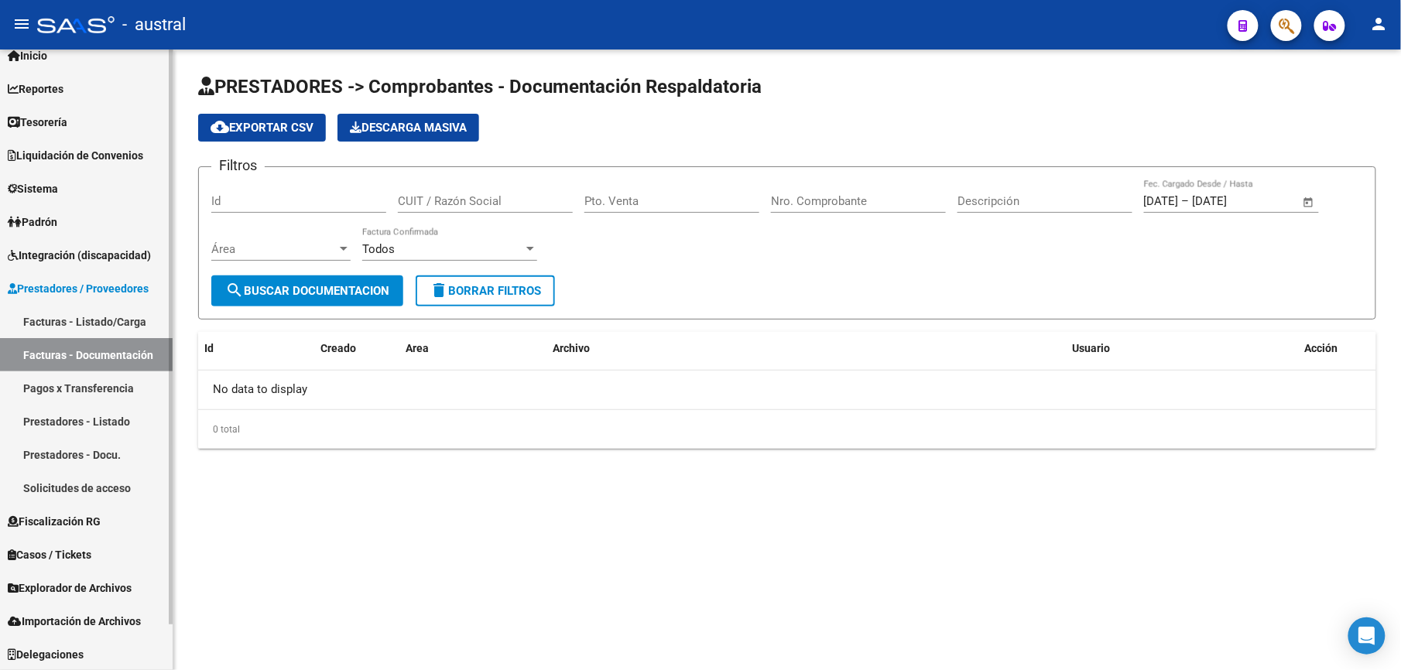
click at [100, 330] on link "Facturas - Listado/Carga" at bounding box center [86, 321] width 173 height 33
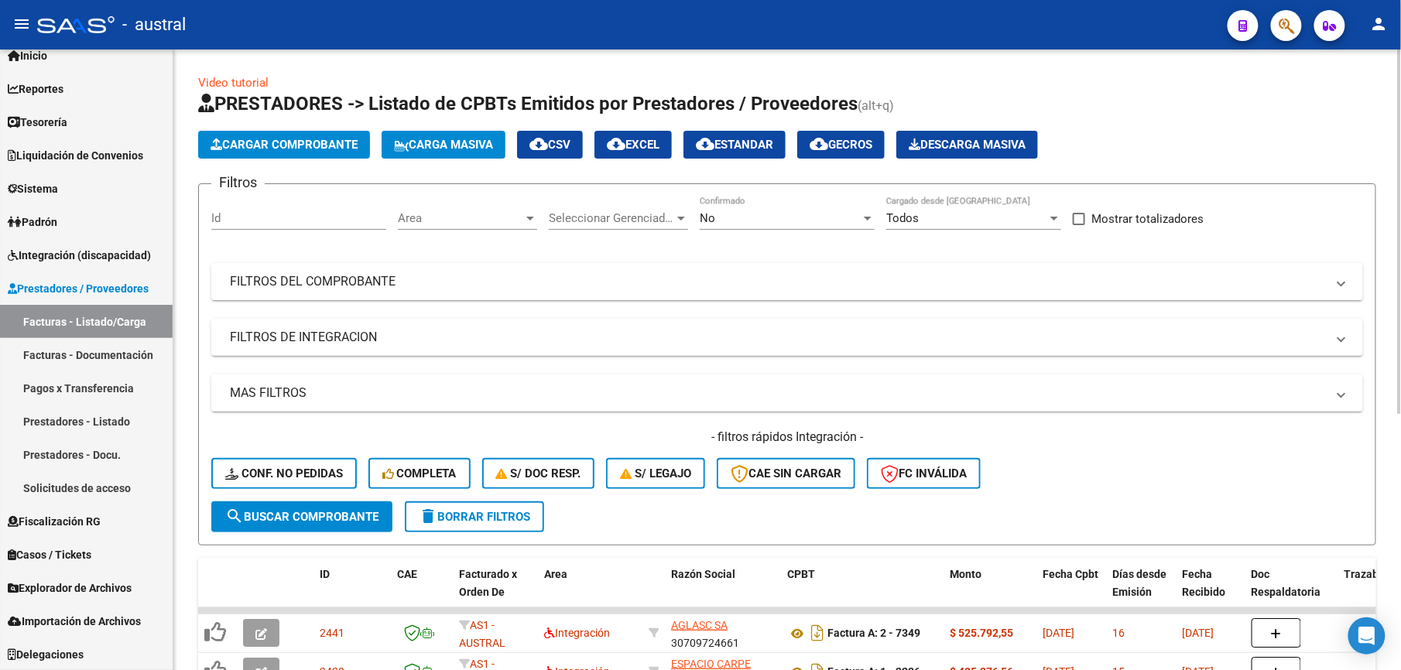
click at [481, 523] on button "delete Borrar Filtros" at bounding box center [474, 517] width 139 height 31
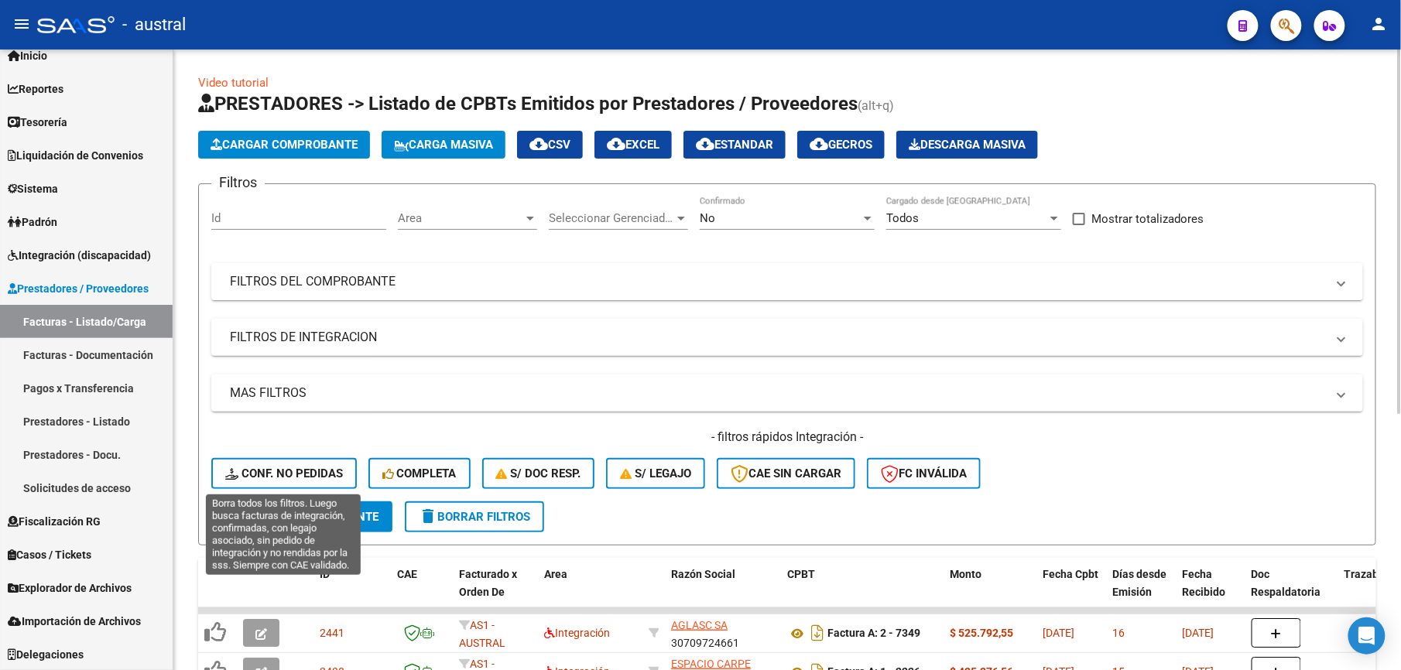
click at [268, 474] on span "Conf. no pedidas" at bounding box center [284, 474] width 118 height 14
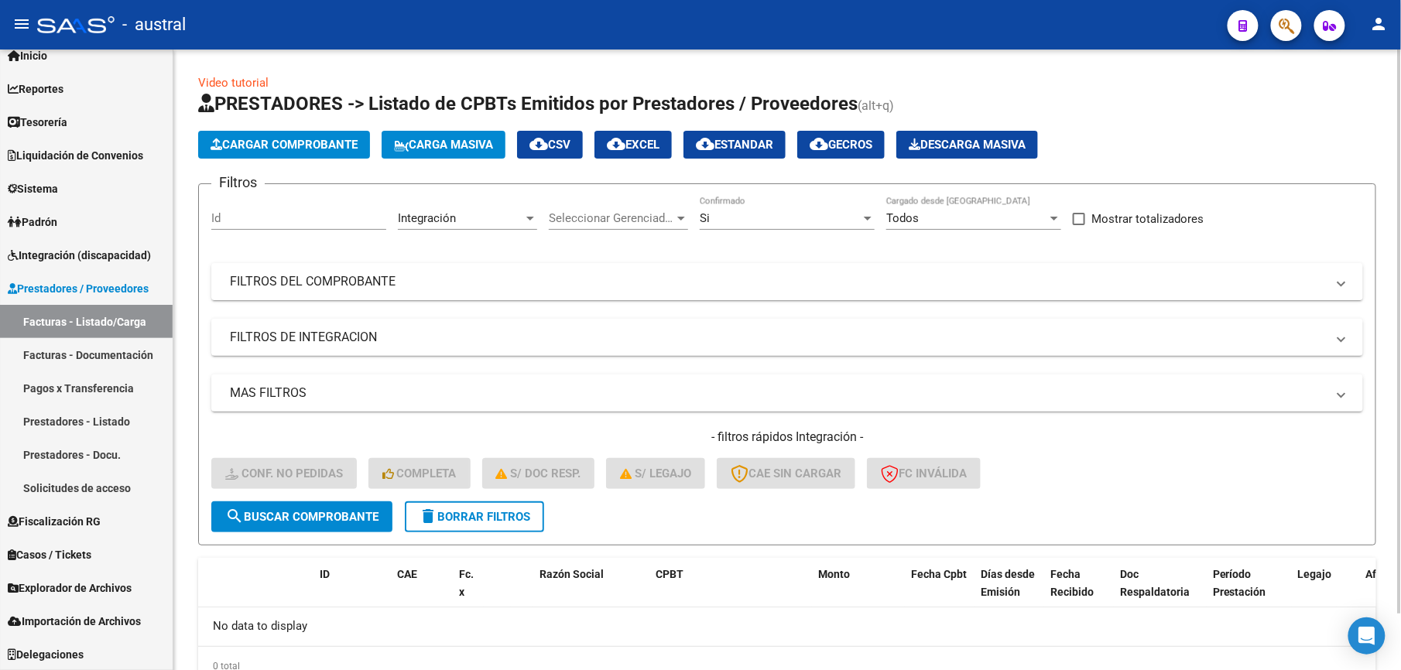
click at [517, 520] on span "delete Borrar Filtros" at bounding box center [474, 517] width 111 height 14
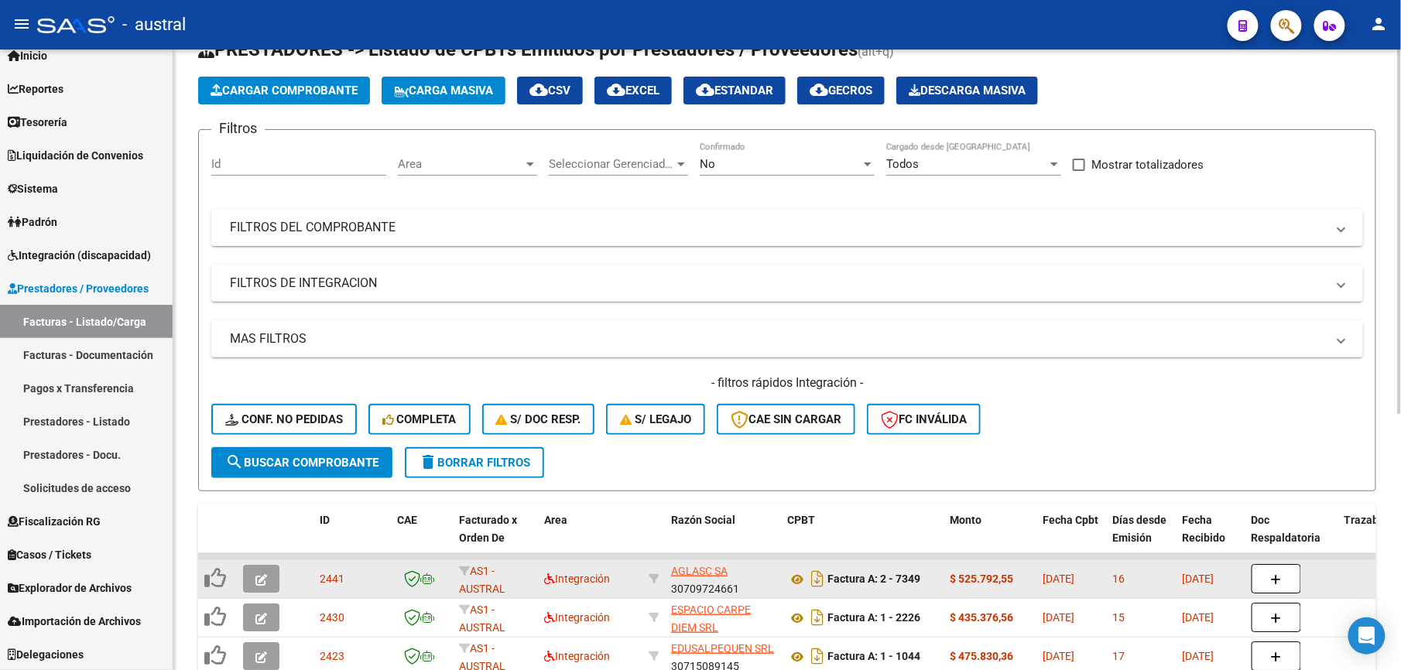
scroll to position [103, 0]
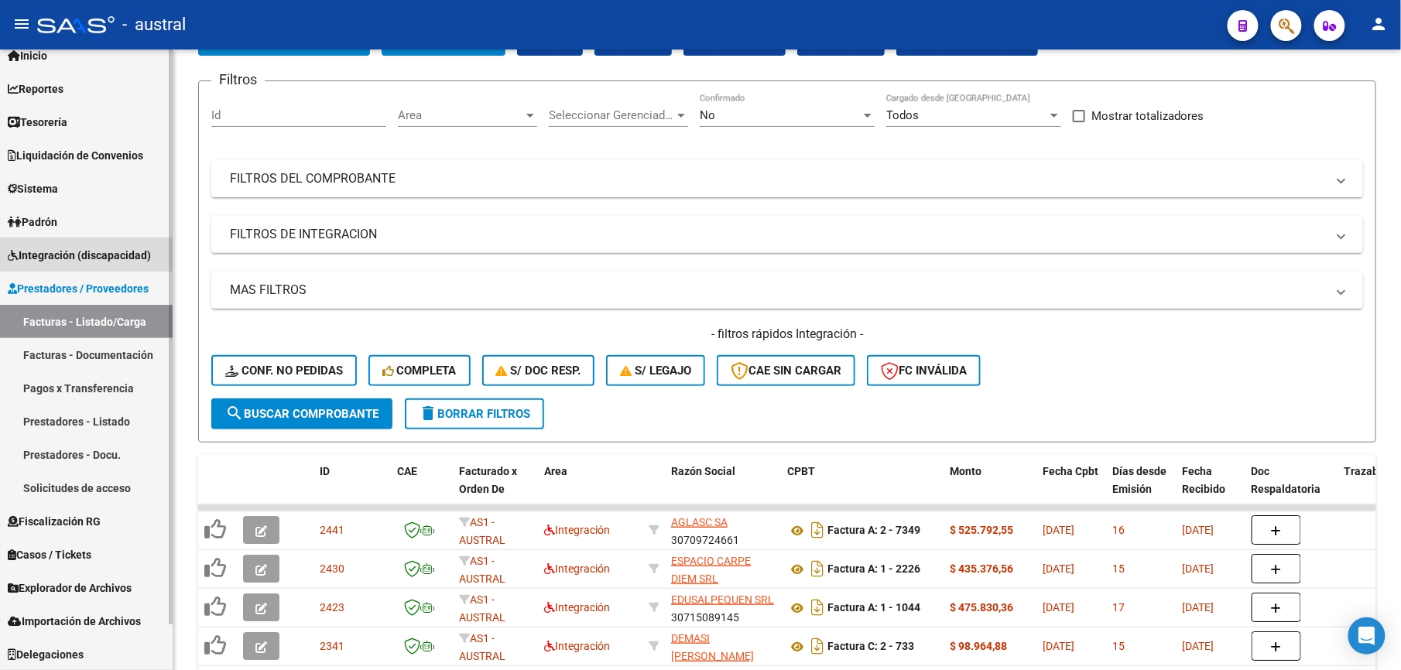
click at [84, 257] on span "Integración (discapacidad)" at bounding box center [79, 255] width 143 height 17
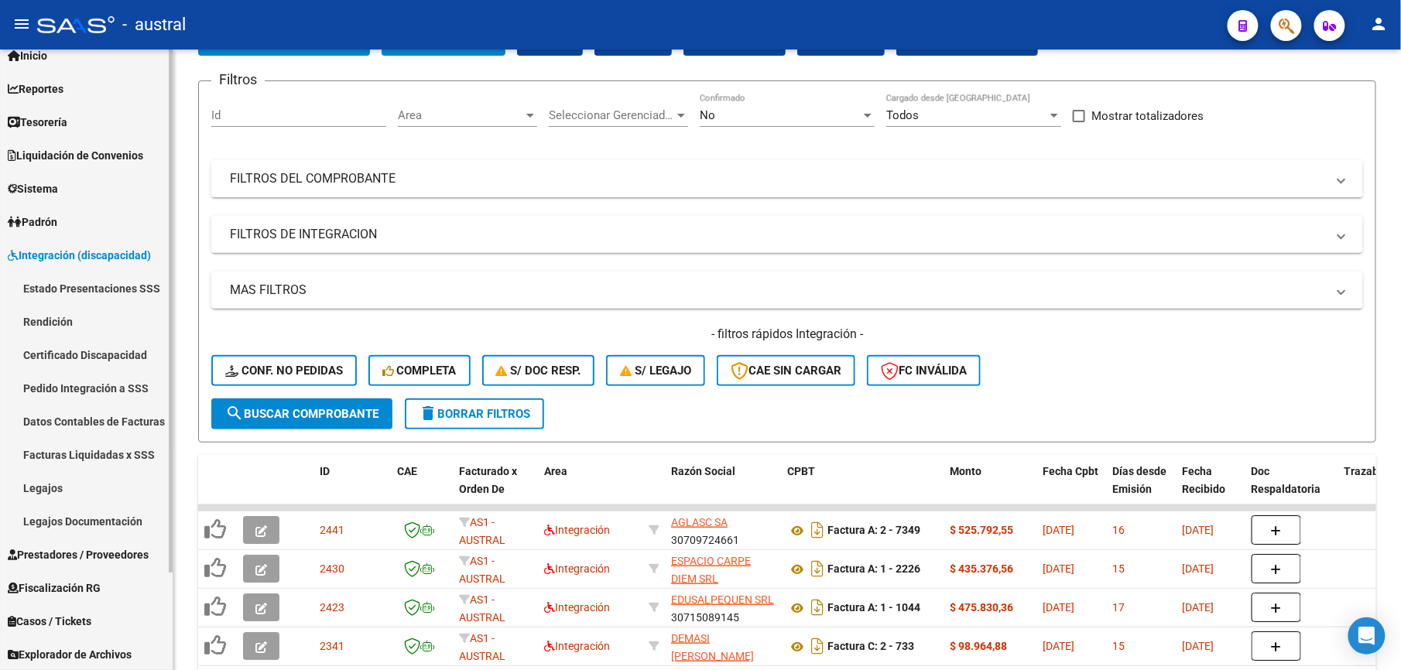
click at [110, 382] on link "Pedido Integración a SSS" at bounding box center [86, 388] width 173 height 33
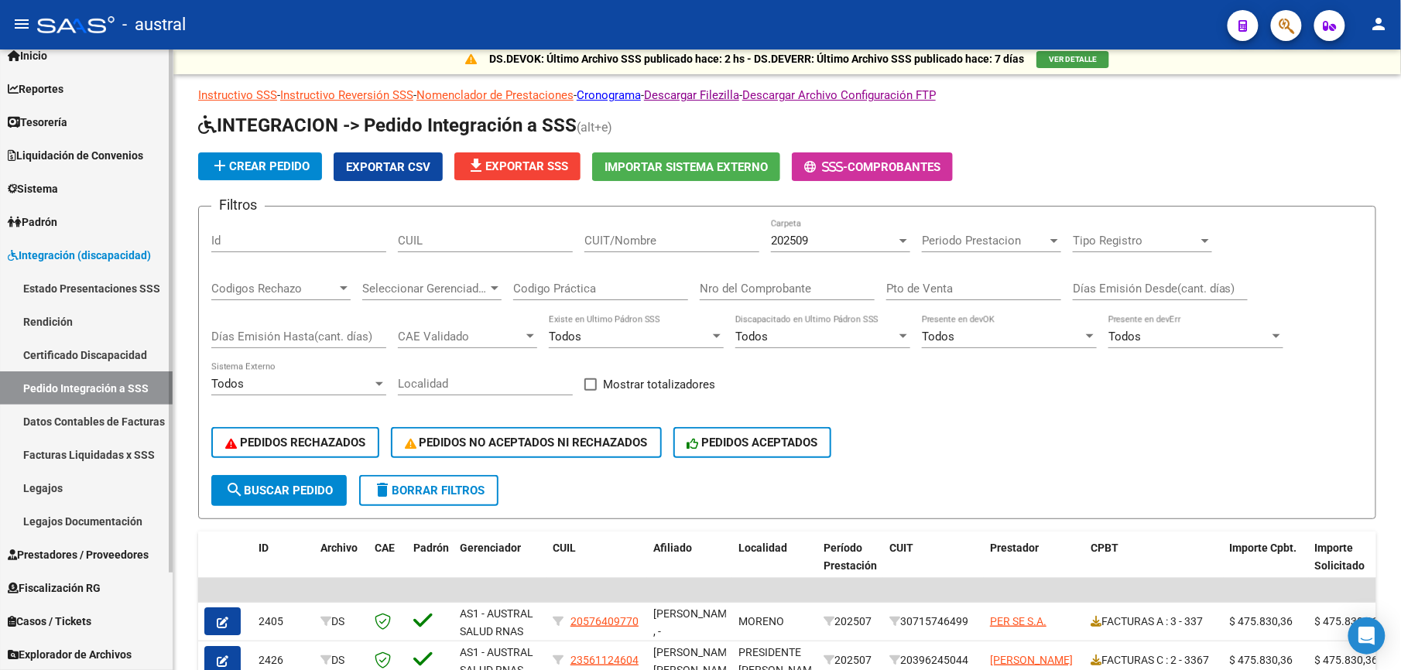
scroll to position [103, 0]
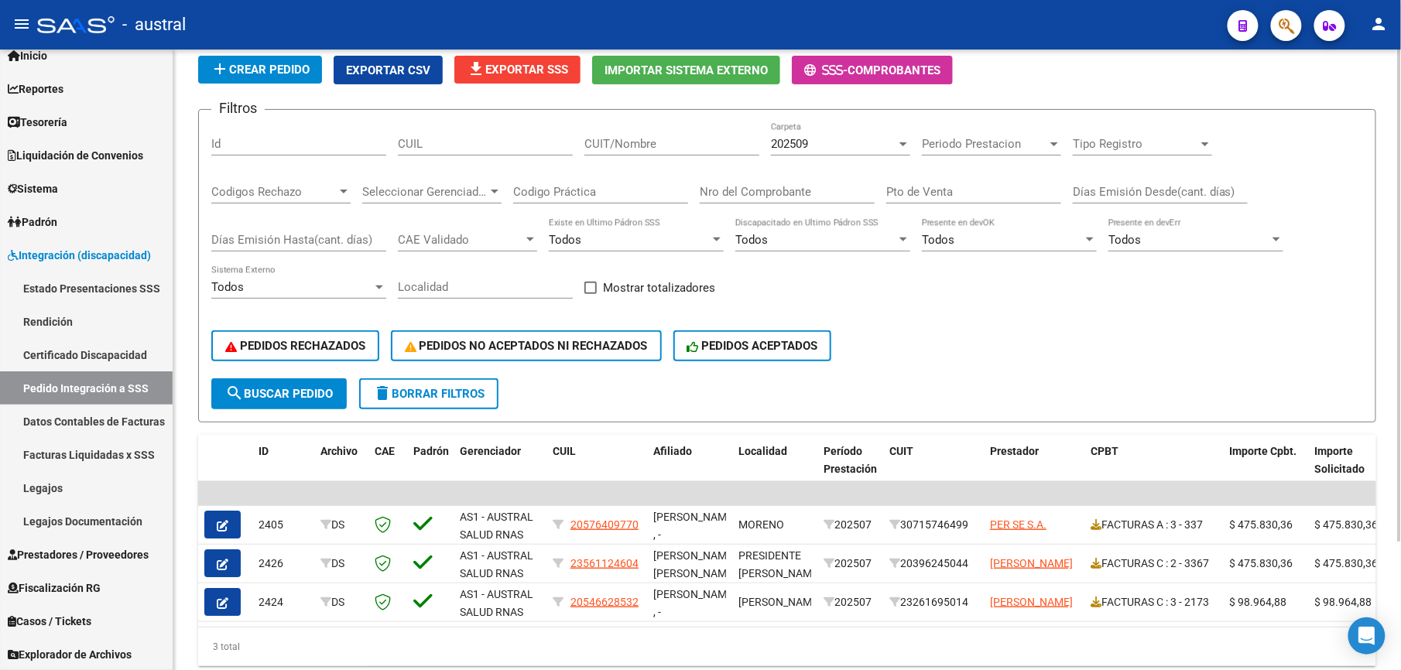
click at [456, 401] on button "delete Borrar Filtros" at bounding box center [428, 393] width 139 height 31
click at [820, 146] on div "202509" at bounding box center [833, 144] width 125 height 14
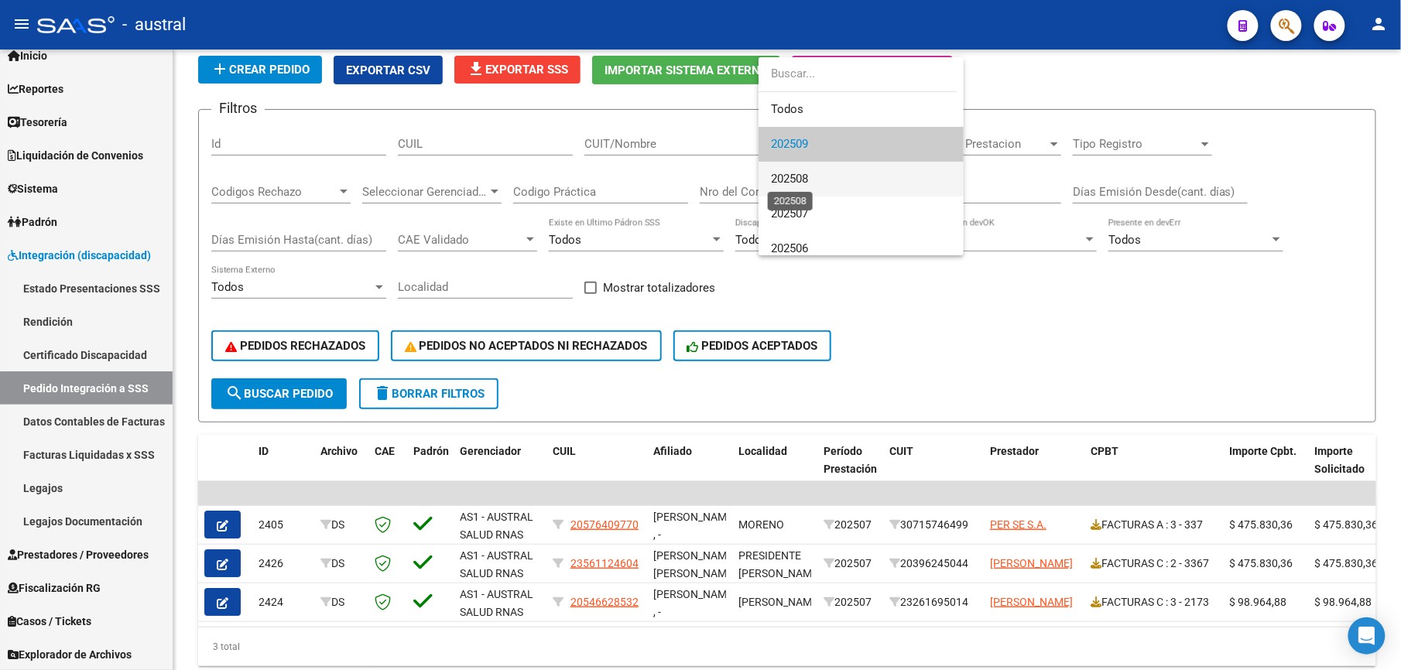
click at [808, 173] on span "202508" at bounding box center [789, 179] width 37 height 14
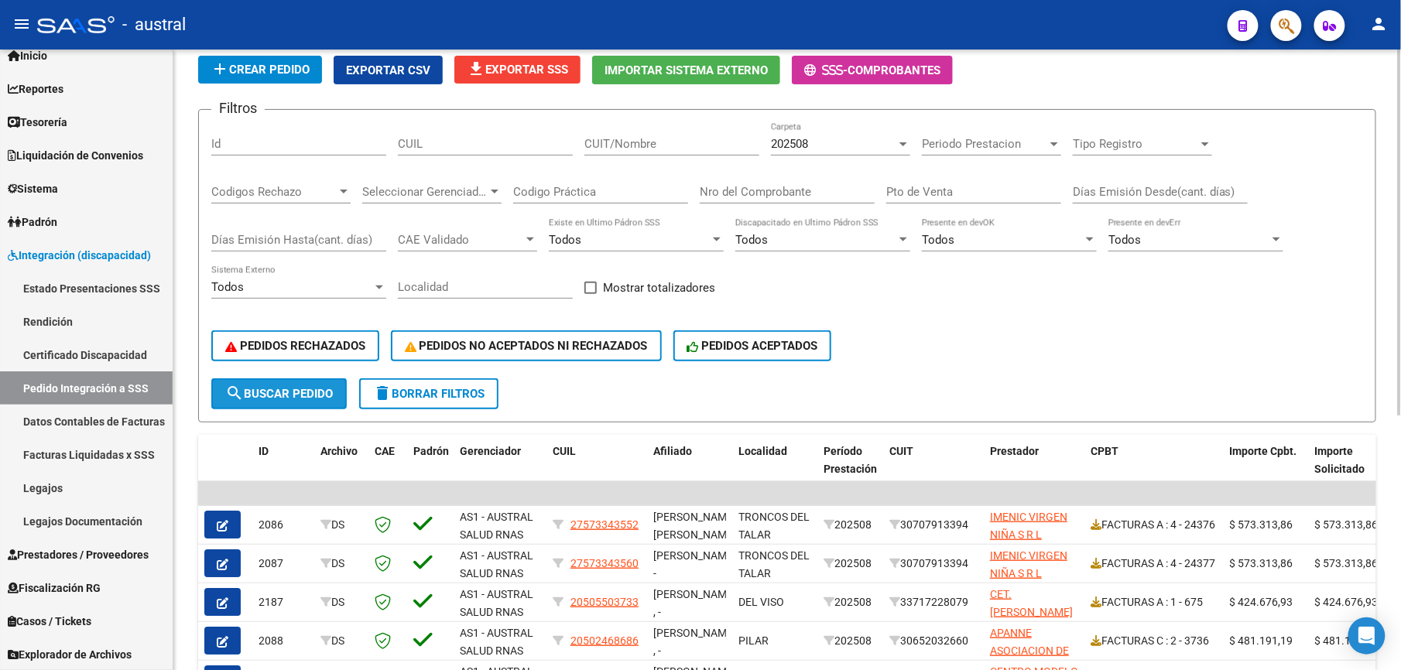
click at [303, 400] on button "search Buscar Pedido" at bounding box center [278, 393] width 135 height 31
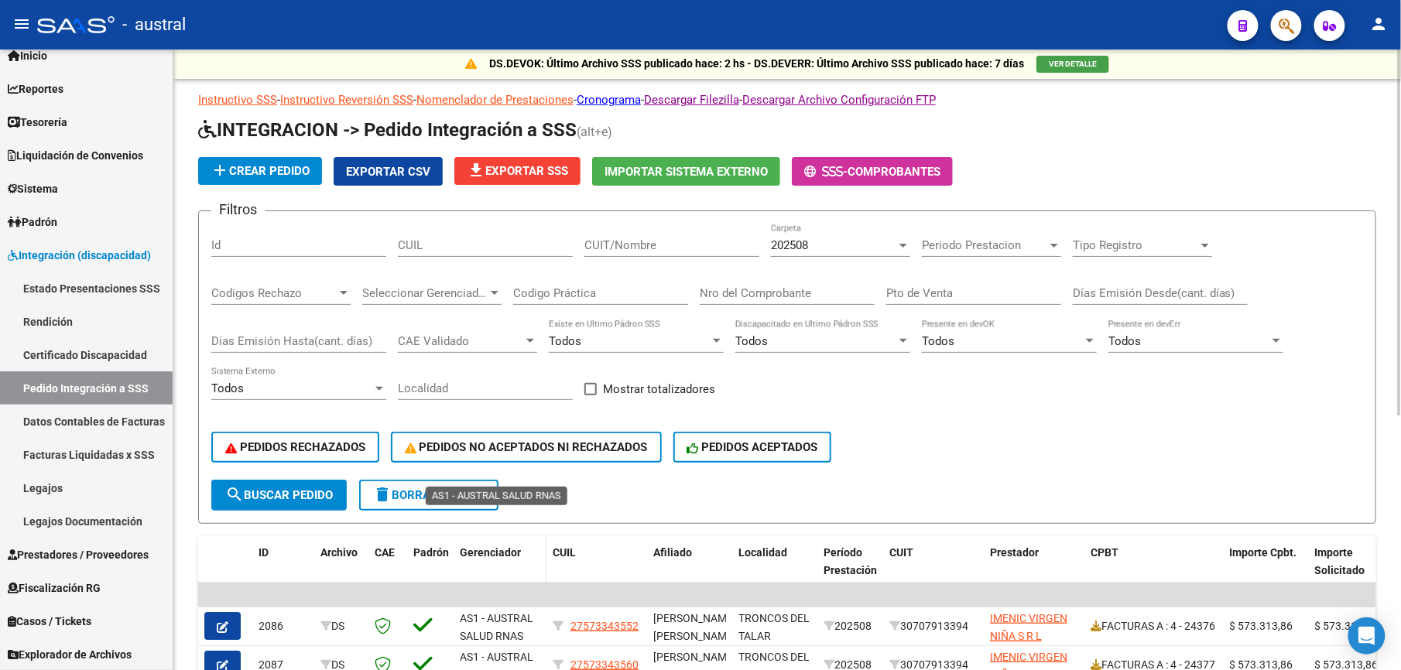
scroll to position [0, 0]
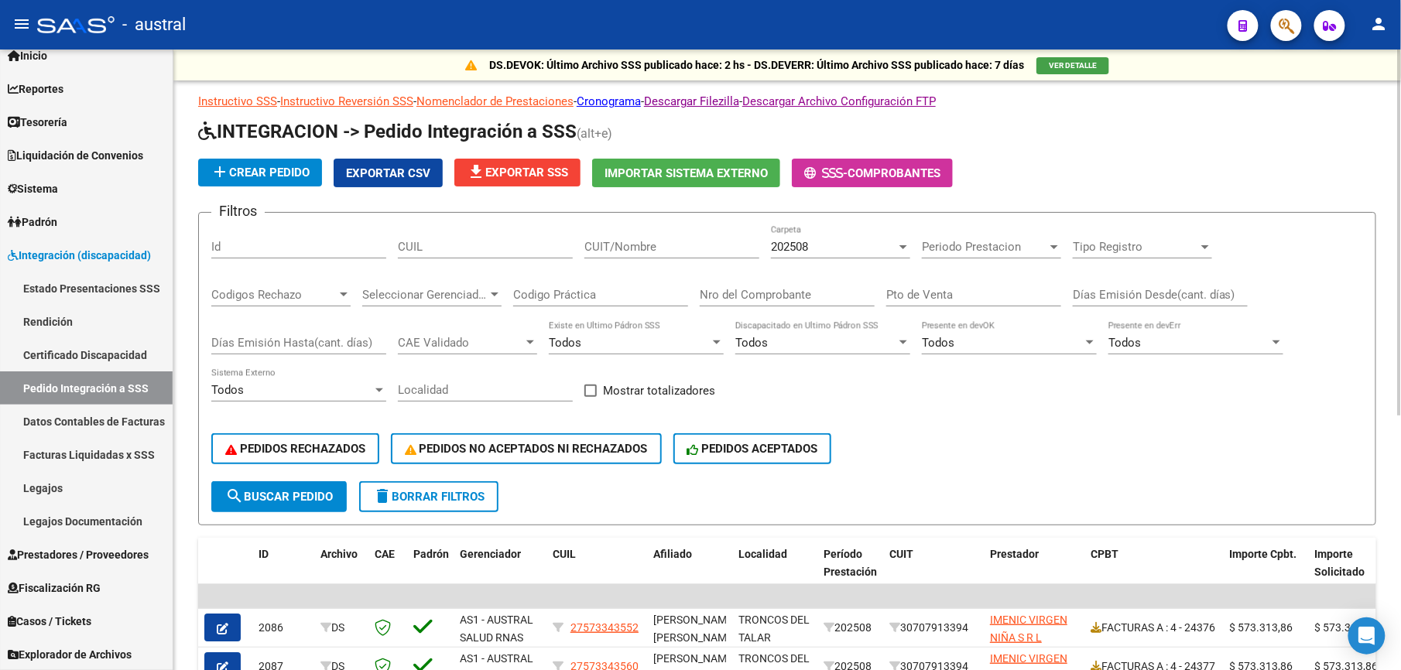
click at [516, 175] on span "file_download Exportar SSS" at bounding box center [517, 173] width 101 height 14
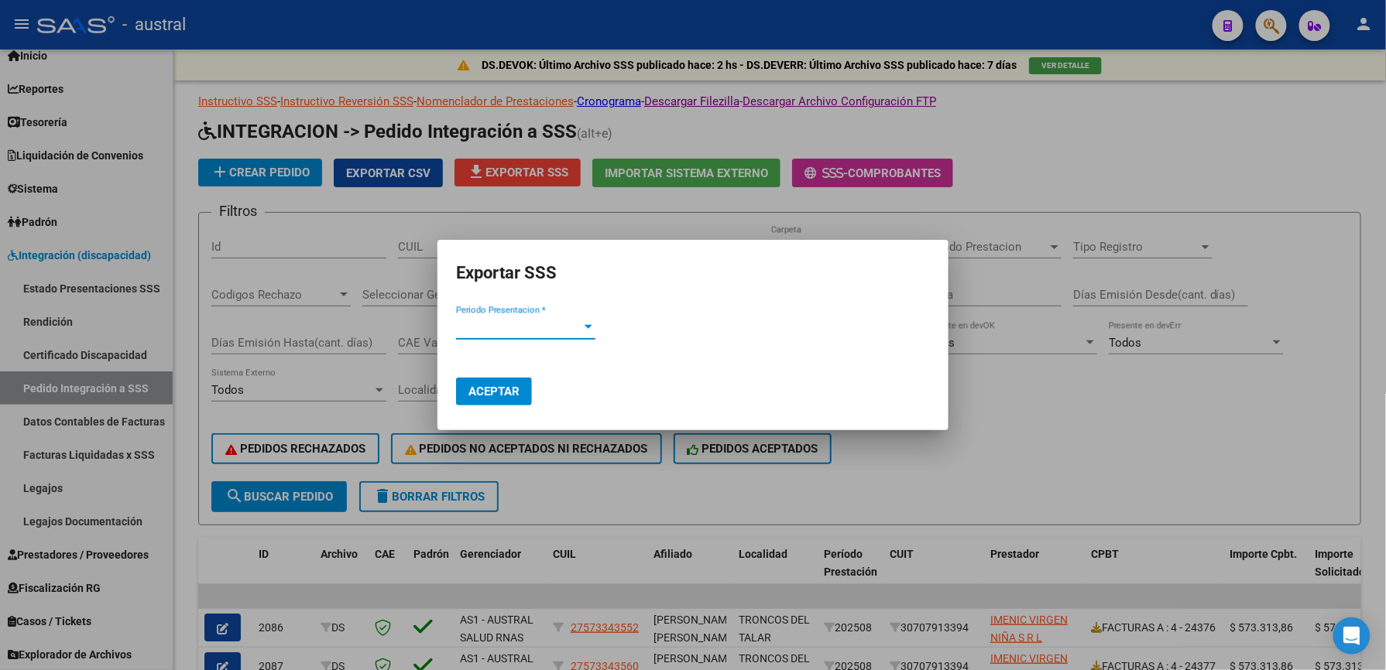
click at [590, 324] on div at bounding box center [588, 327] width 14 height 12
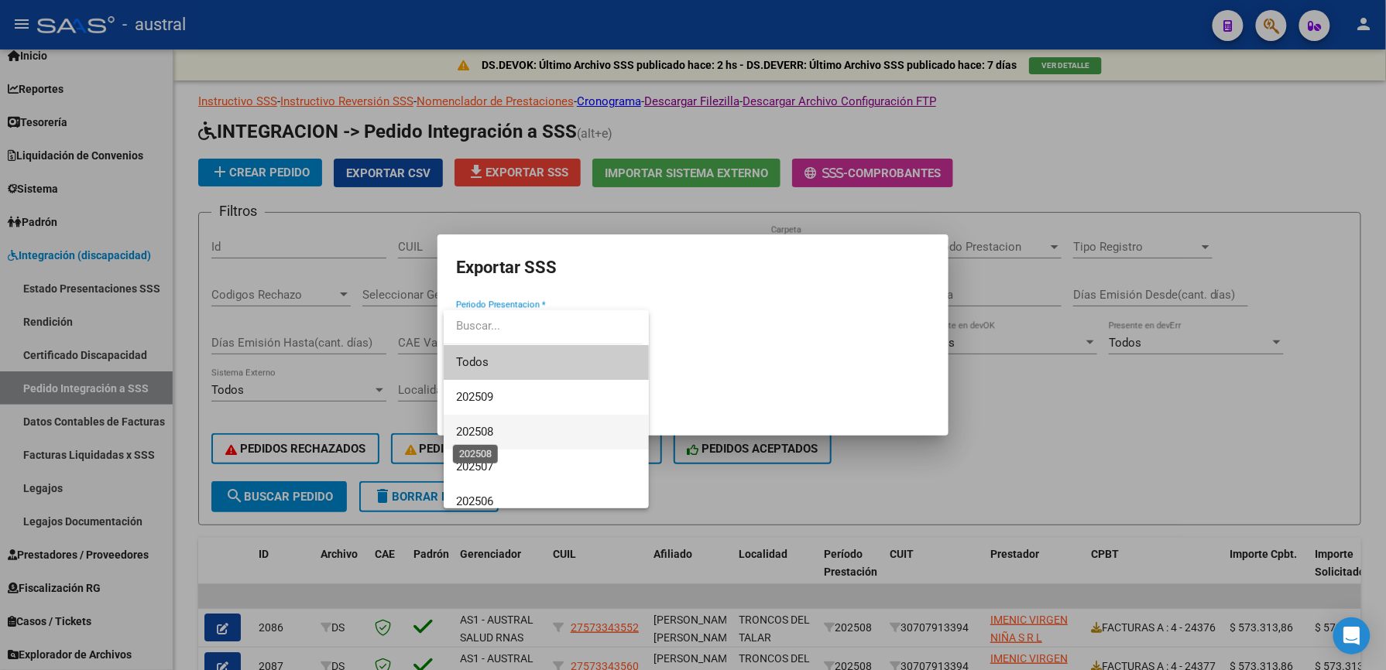
click at [484, 425] on span "202508" at bounding box center [474, 432] width 37 height 14
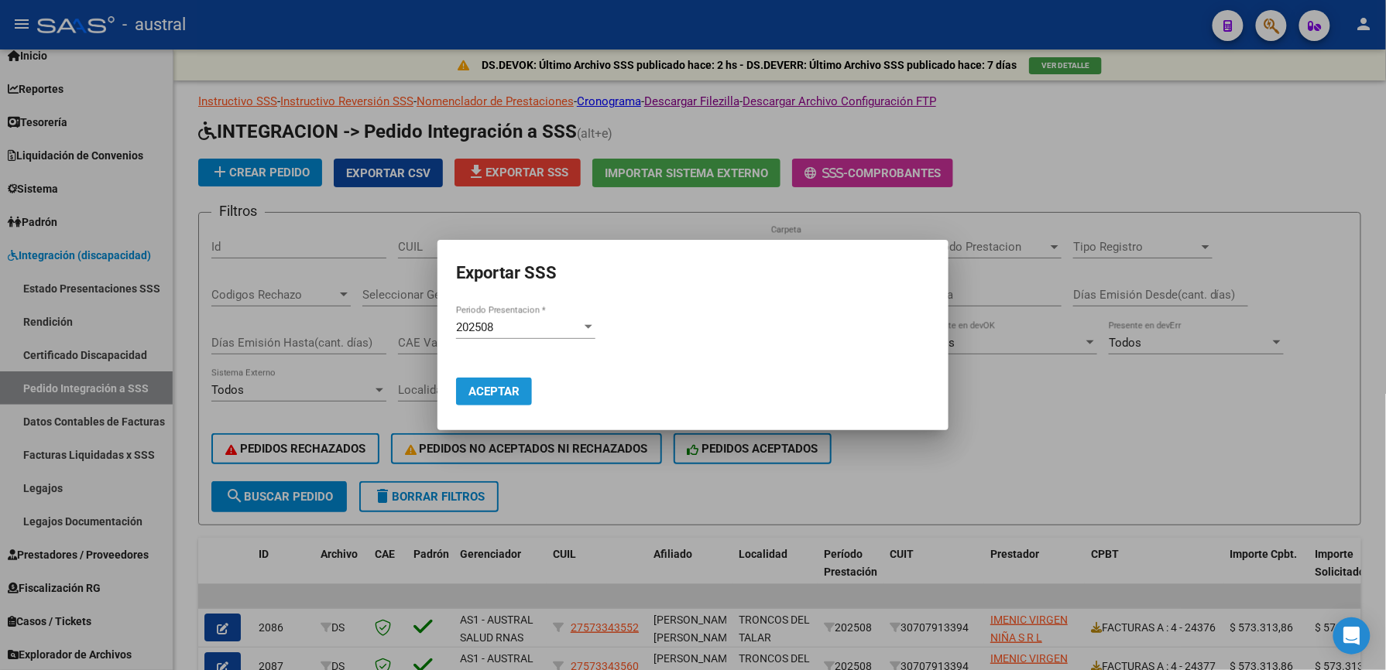
click at [495, 400] on button "Aceptar" at bounding box center [494, 392] width 76 height 28
click at [652, 388] on mat-dialog-actions "Aceptar" at bounding box center [693, 382] width 474 height 59
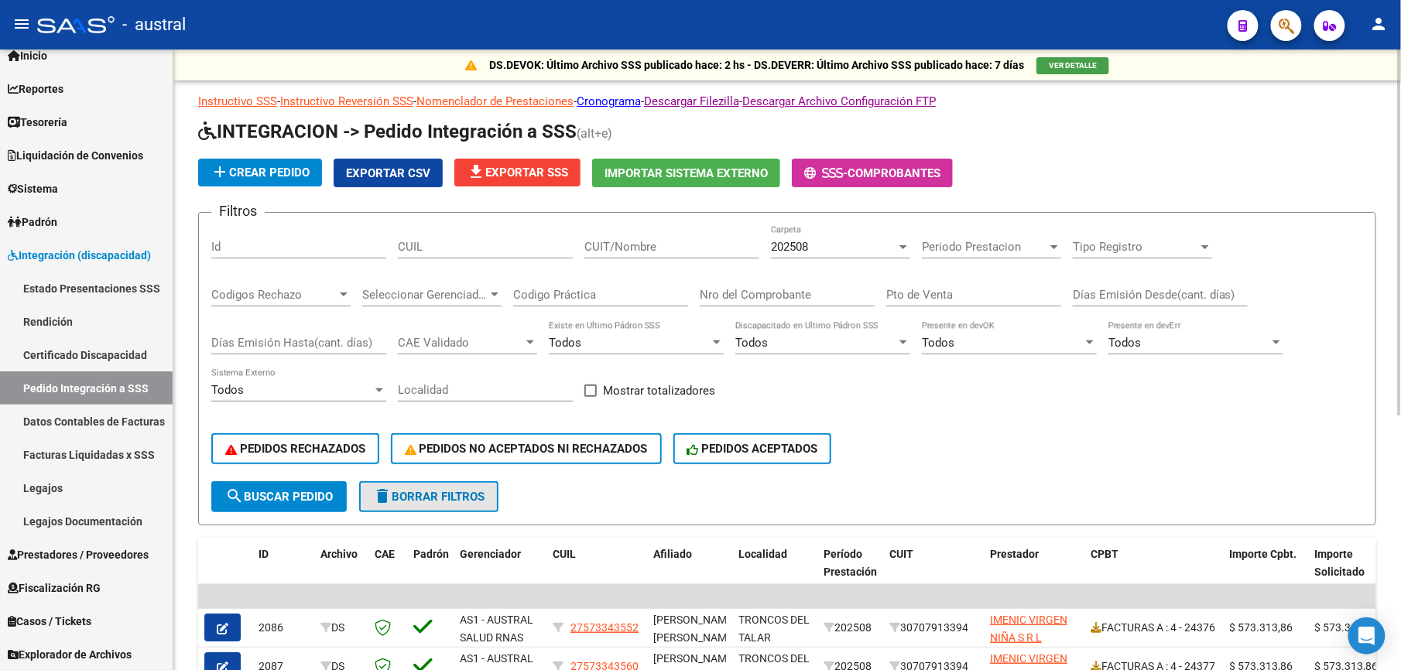
click at [447, 494] on span "delete Borrar Filtros" at bounding box center [428, 497] width 111 height 14
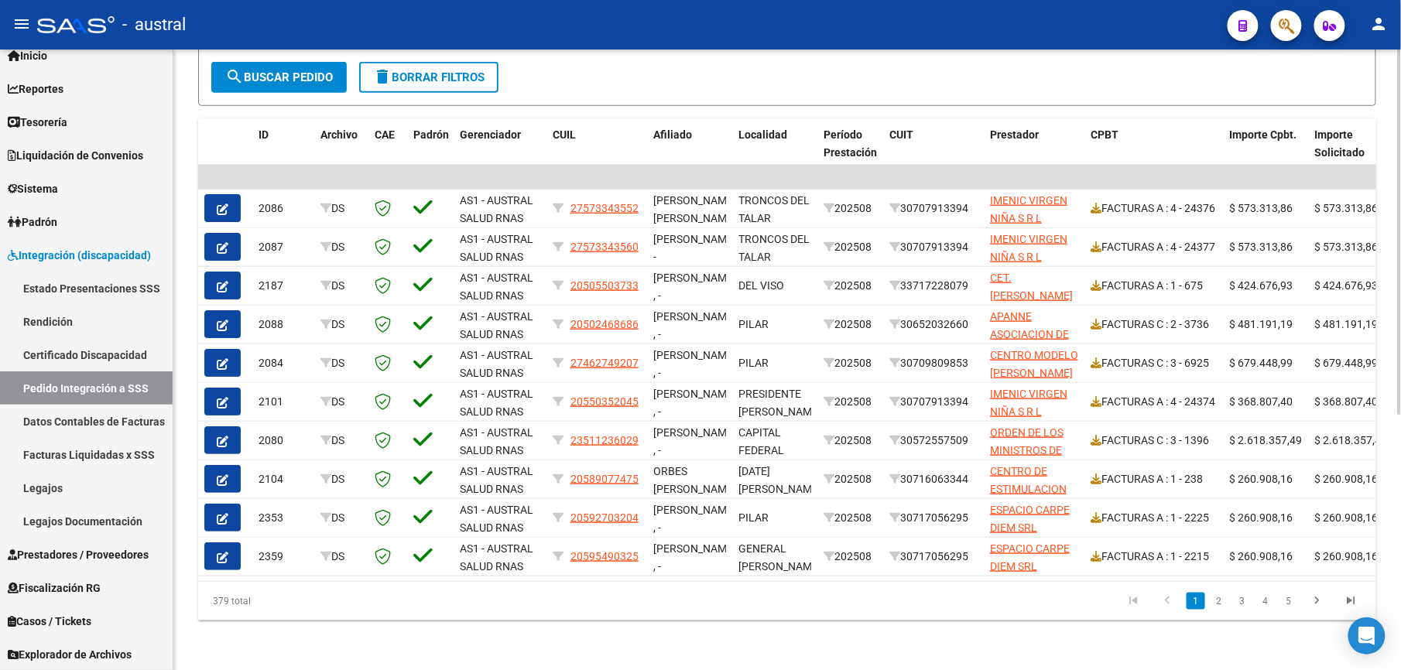
scroll to position [434, 0]
